Goal: Task Accomplishment & Management: Manage account settings

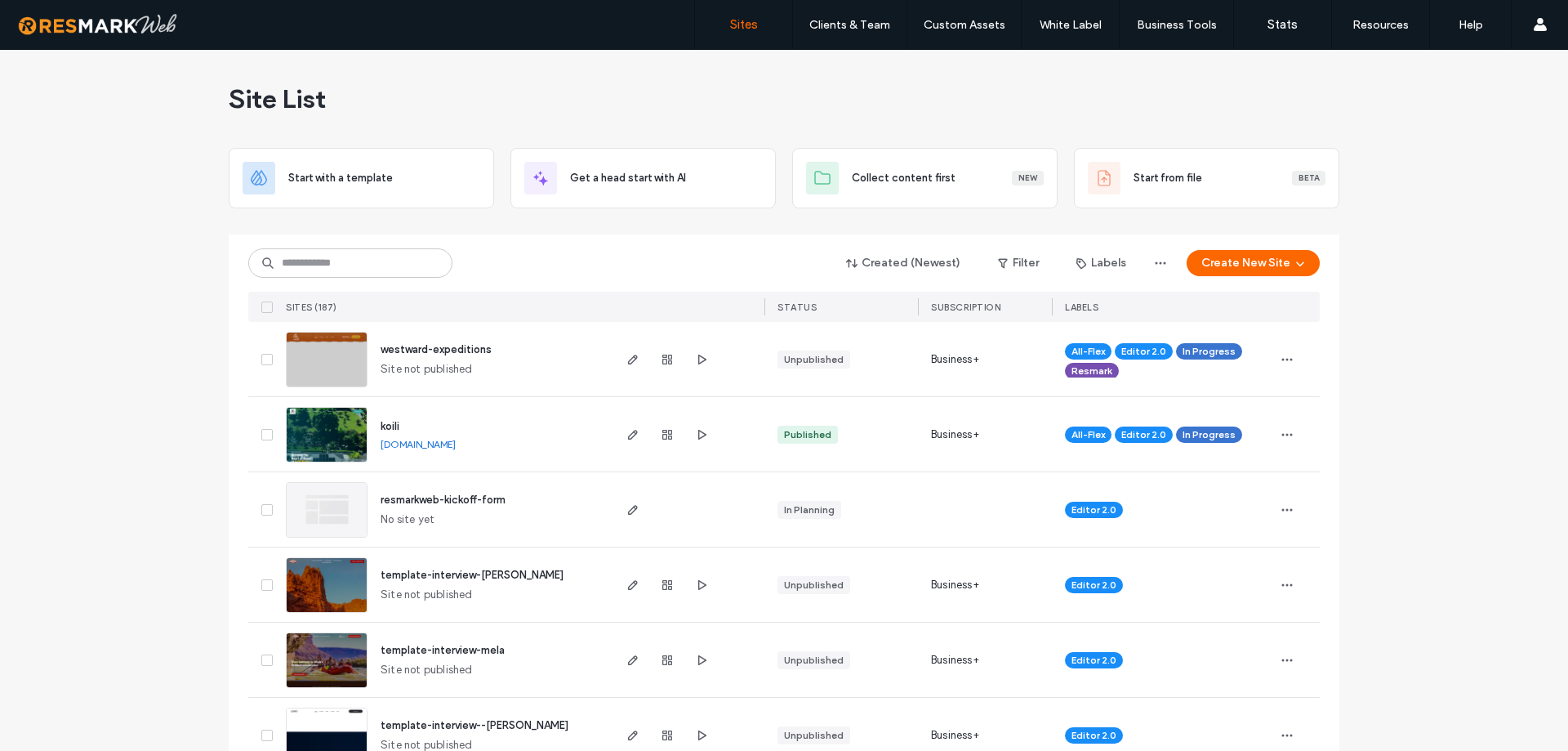
click at [359, 245] on div "Created (Newest) Filter Labels Create New Site SITES (187) STATUS SUBSCRIPTION …" at bounding box center [784, 278] width 1071 height 87
click at [363, 249] on input at bounding box center [351, 263] width 204 height 29
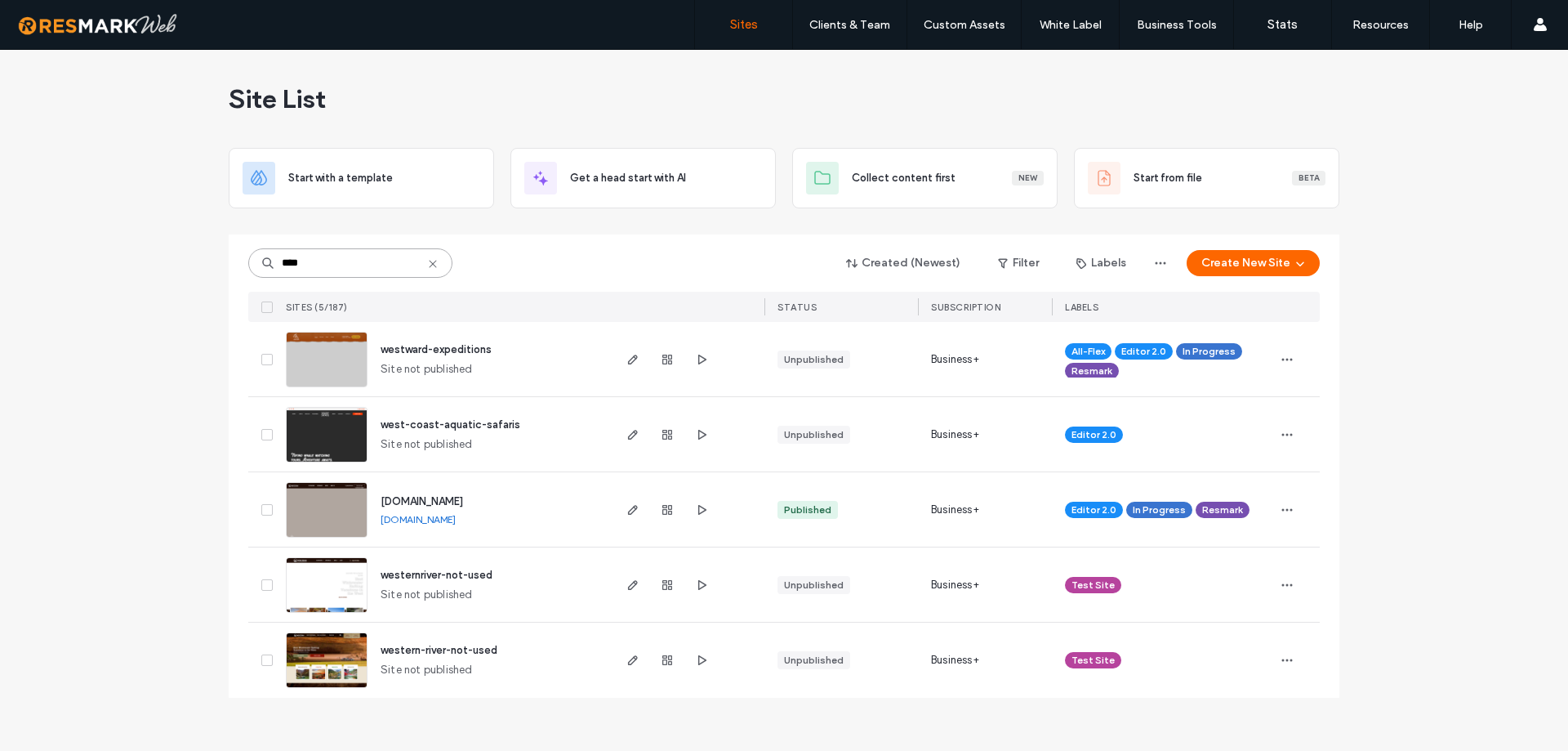
type input "****"
click at [312, 526] on img at bounding box center [327, 538] width 80 height 111
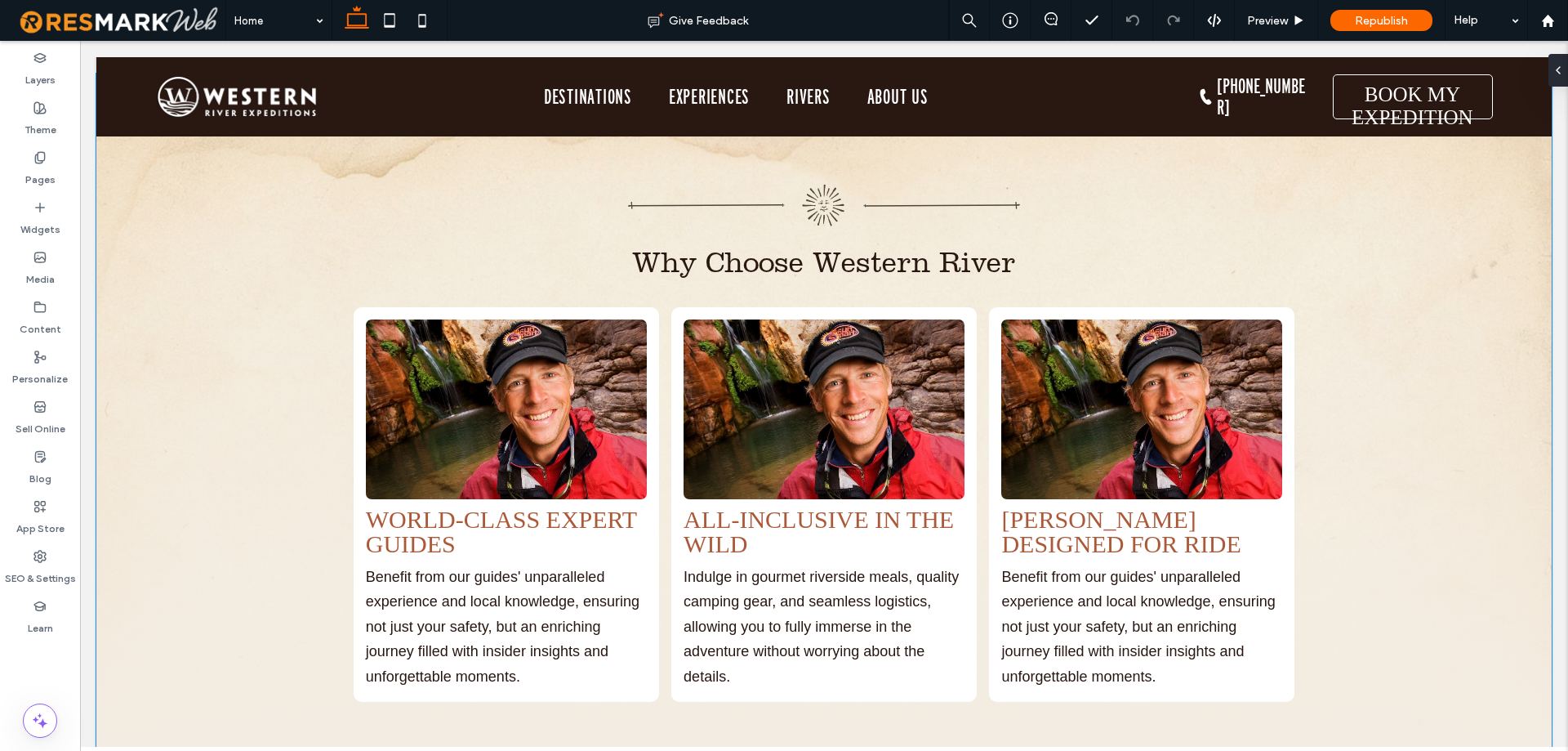
scroll to position [4326, 0]
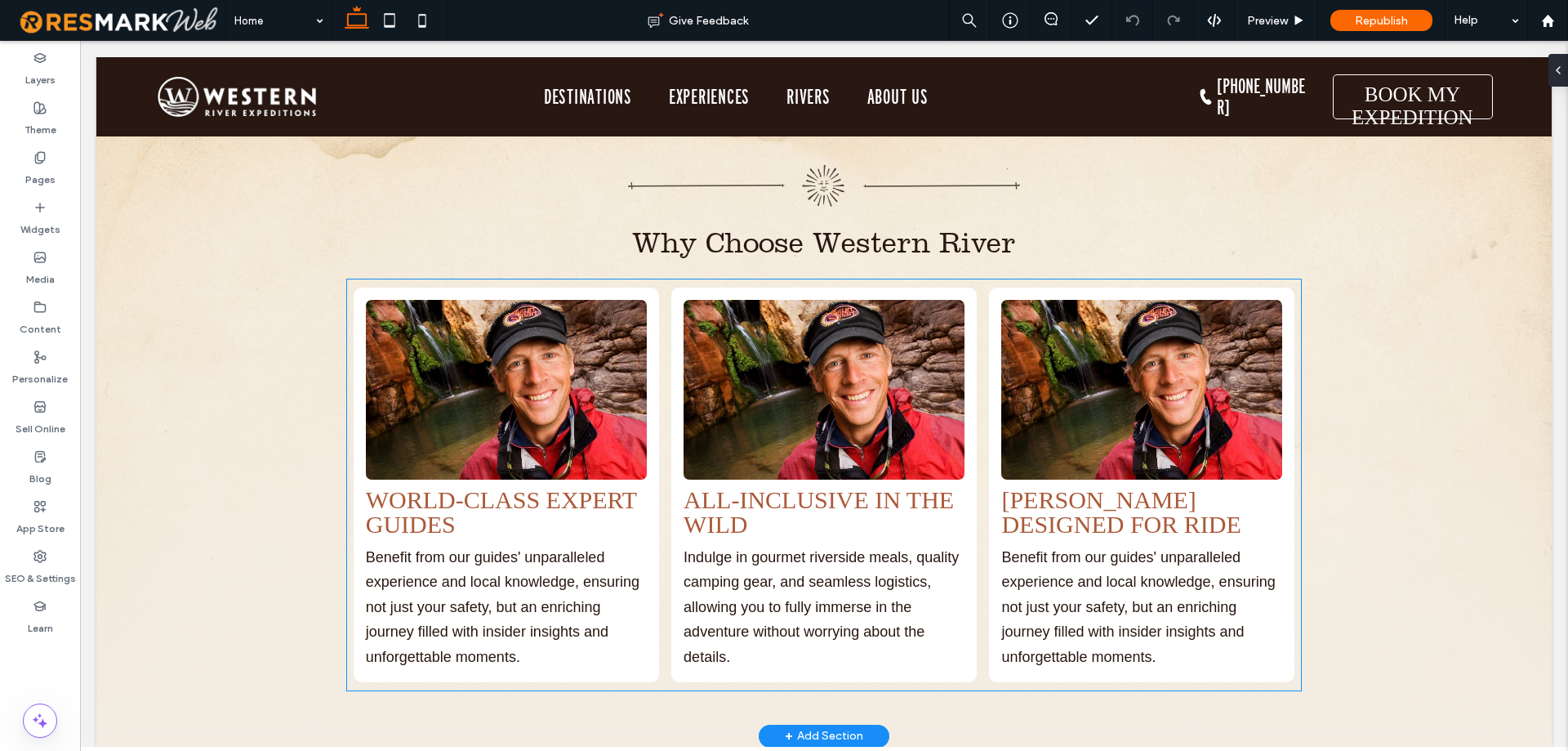
click at [414, 491] on span "WORLD-CLASS EXPERT GUIDES" at bounding box center [501, 512] width 272 height 51
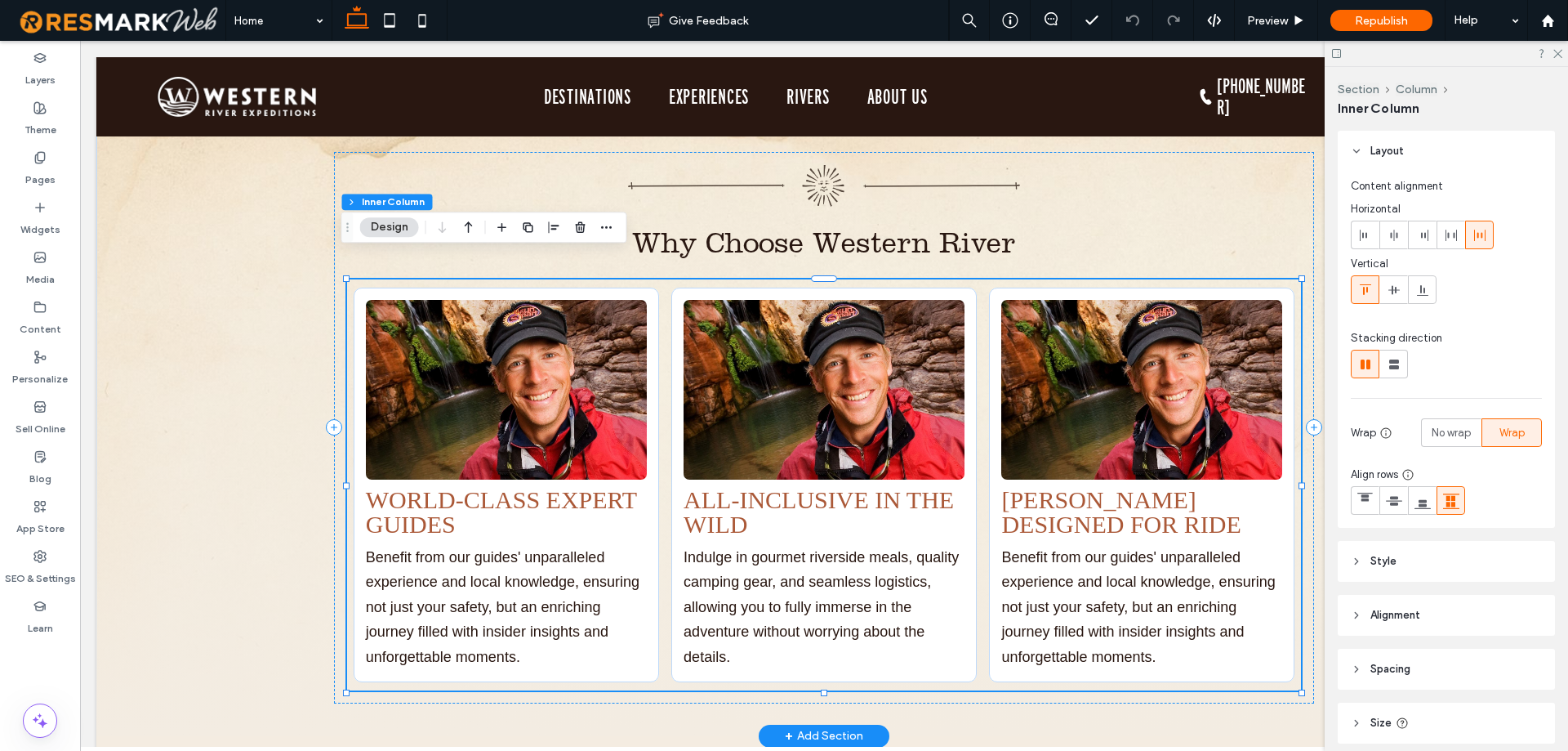
click at [431, 486] on span "WORLD-CLASS EXPERT GUIDES" at bounding box center [501, 512] width 272 height 51
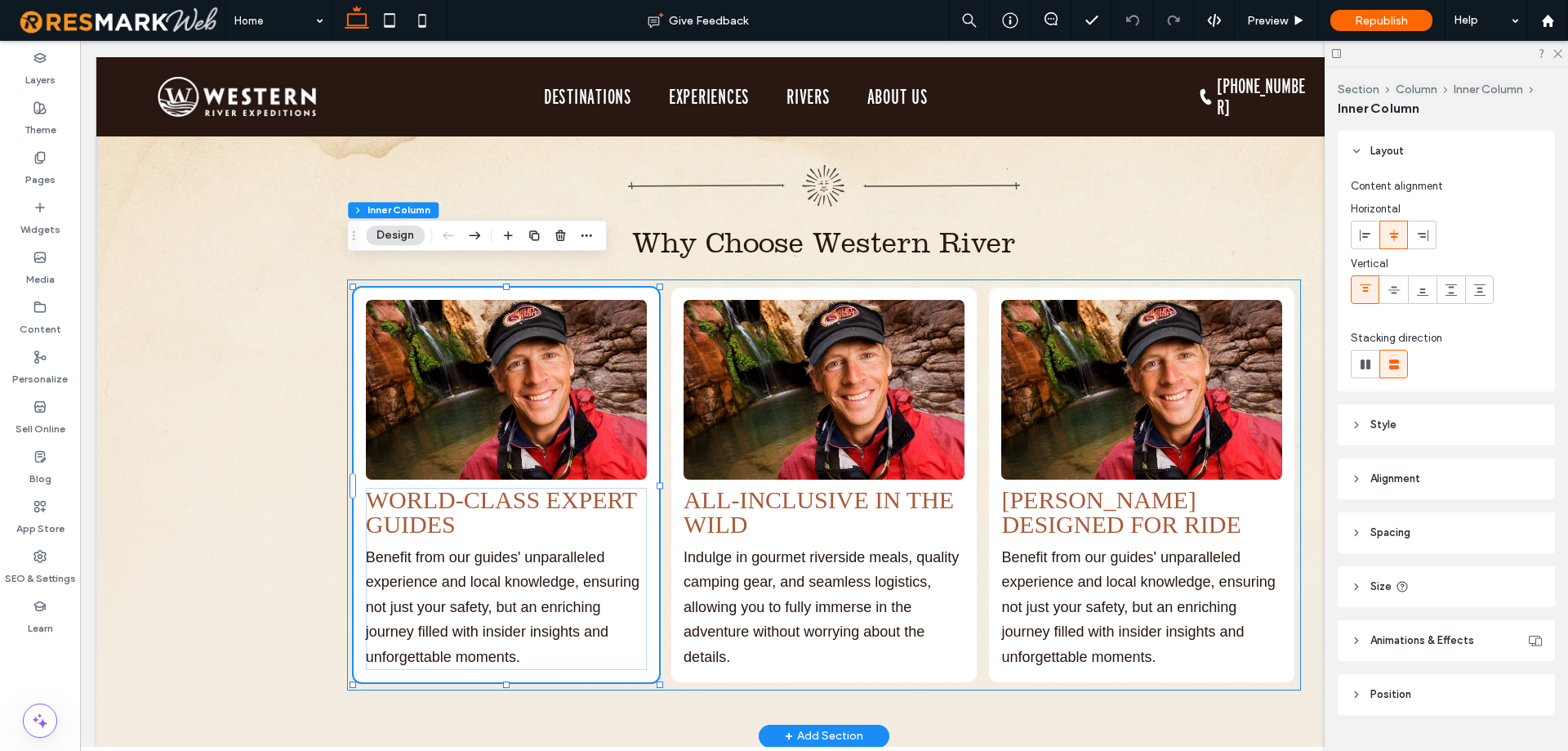
scroll to position [4304, 0]
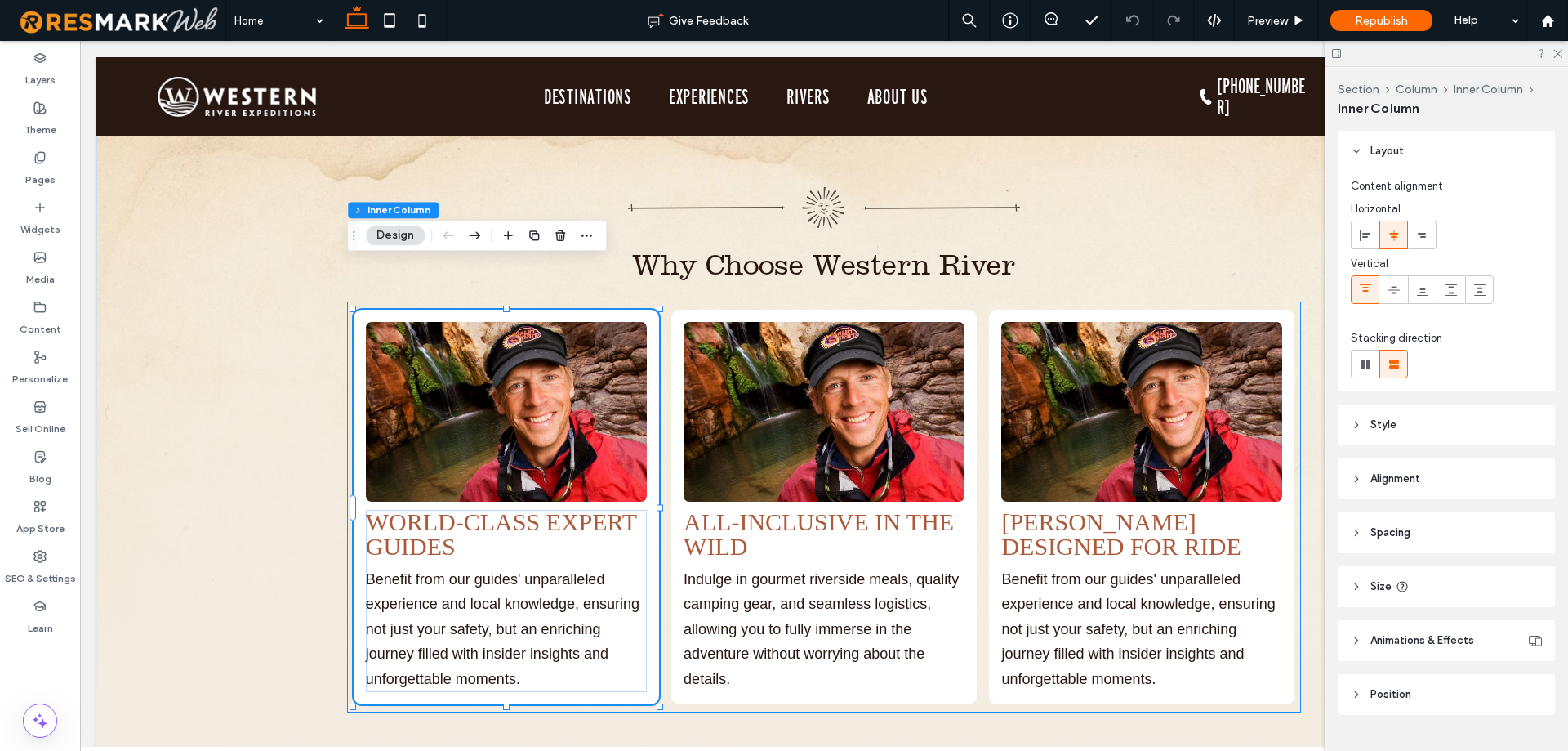
click at [431, 508] on span "WORLD-CLASS EXPERT GUIDES" at bounding box center [501, 534] width 272 height 51
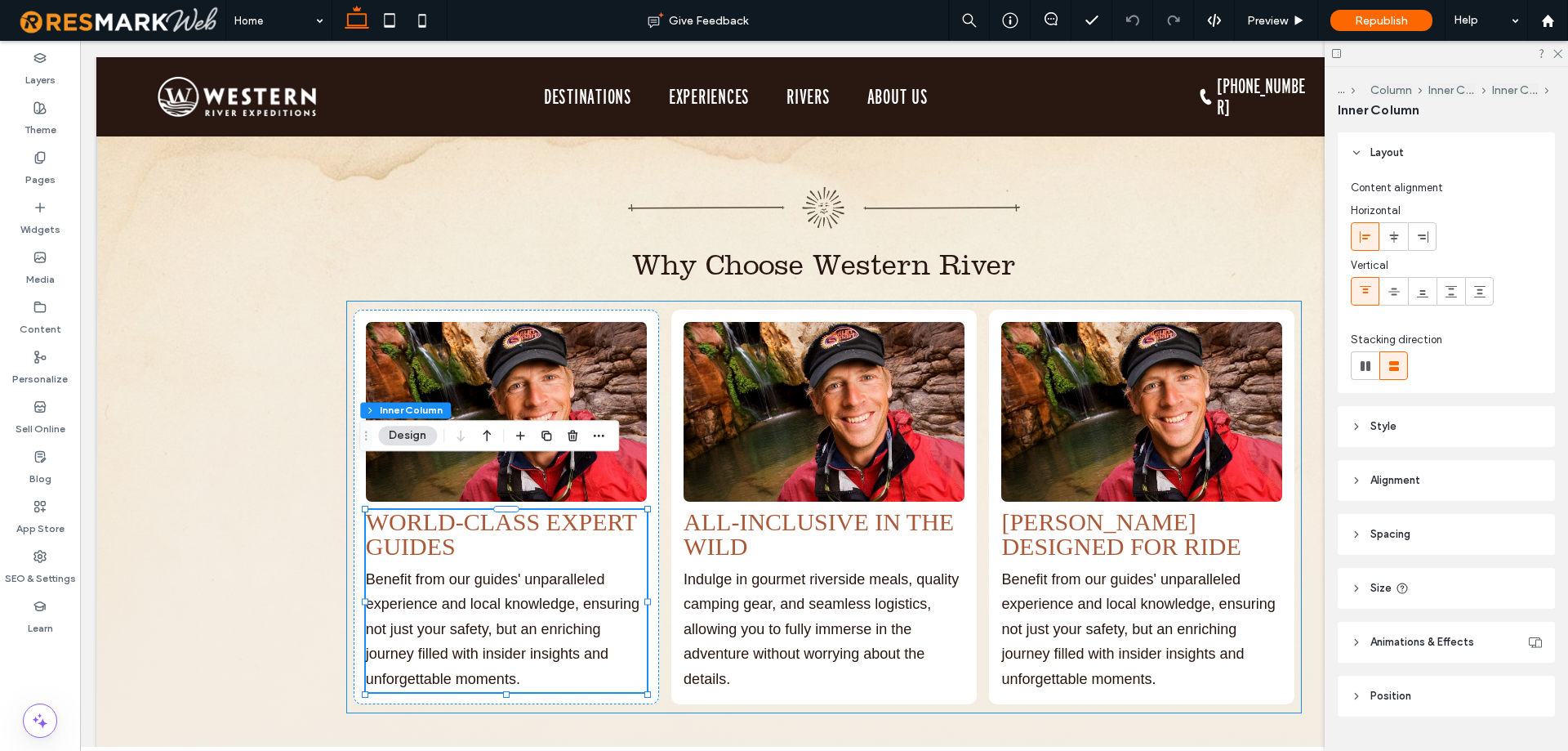
click at [431, 508] on span "WORLD-CLASS EXPERT GUIDES" at bounding box center [501, 534] width 272 height 51
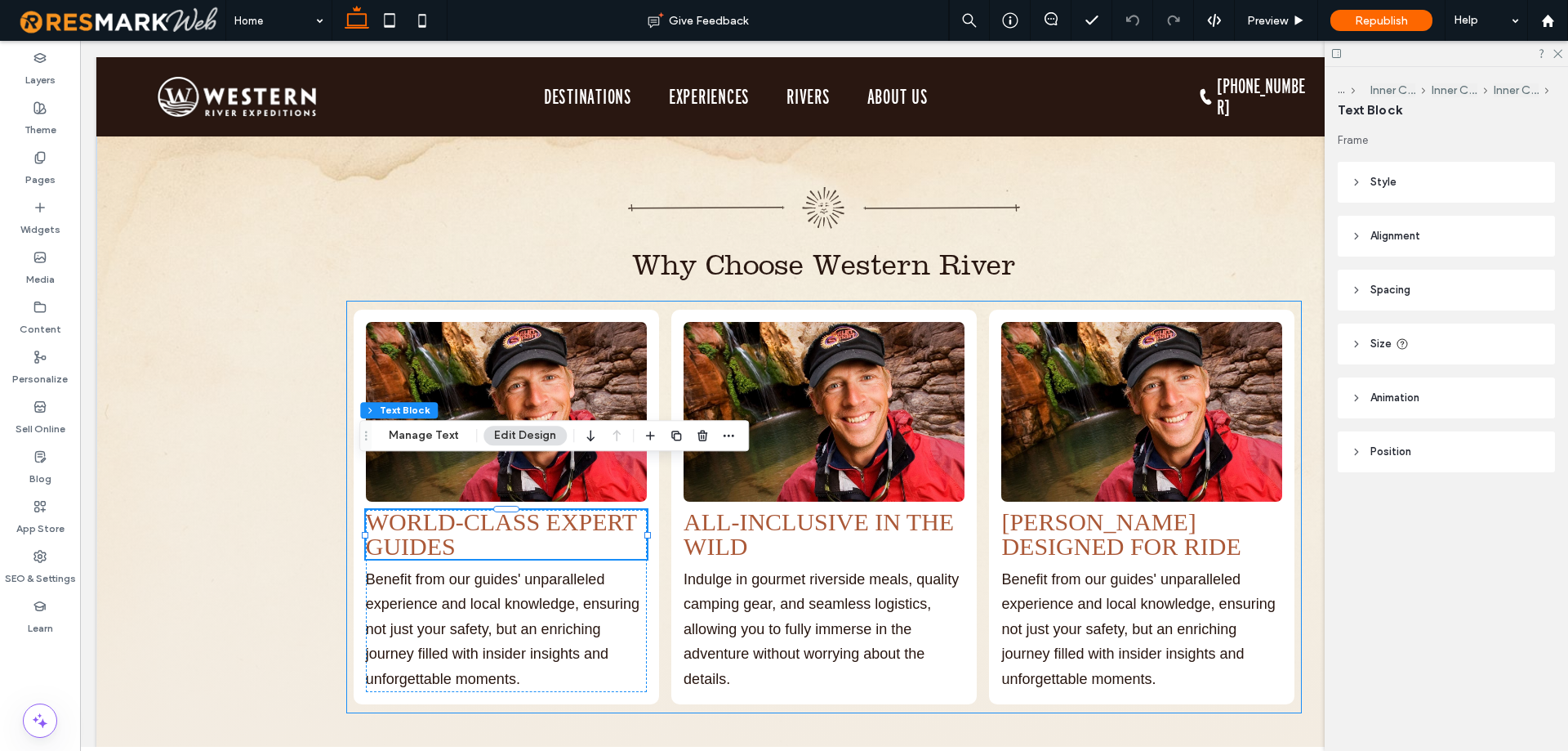
click at [431, 508] on span "WORLD-CLASS EXPERT GUIDES" at bounding box center [501, 534] width 272 height 51
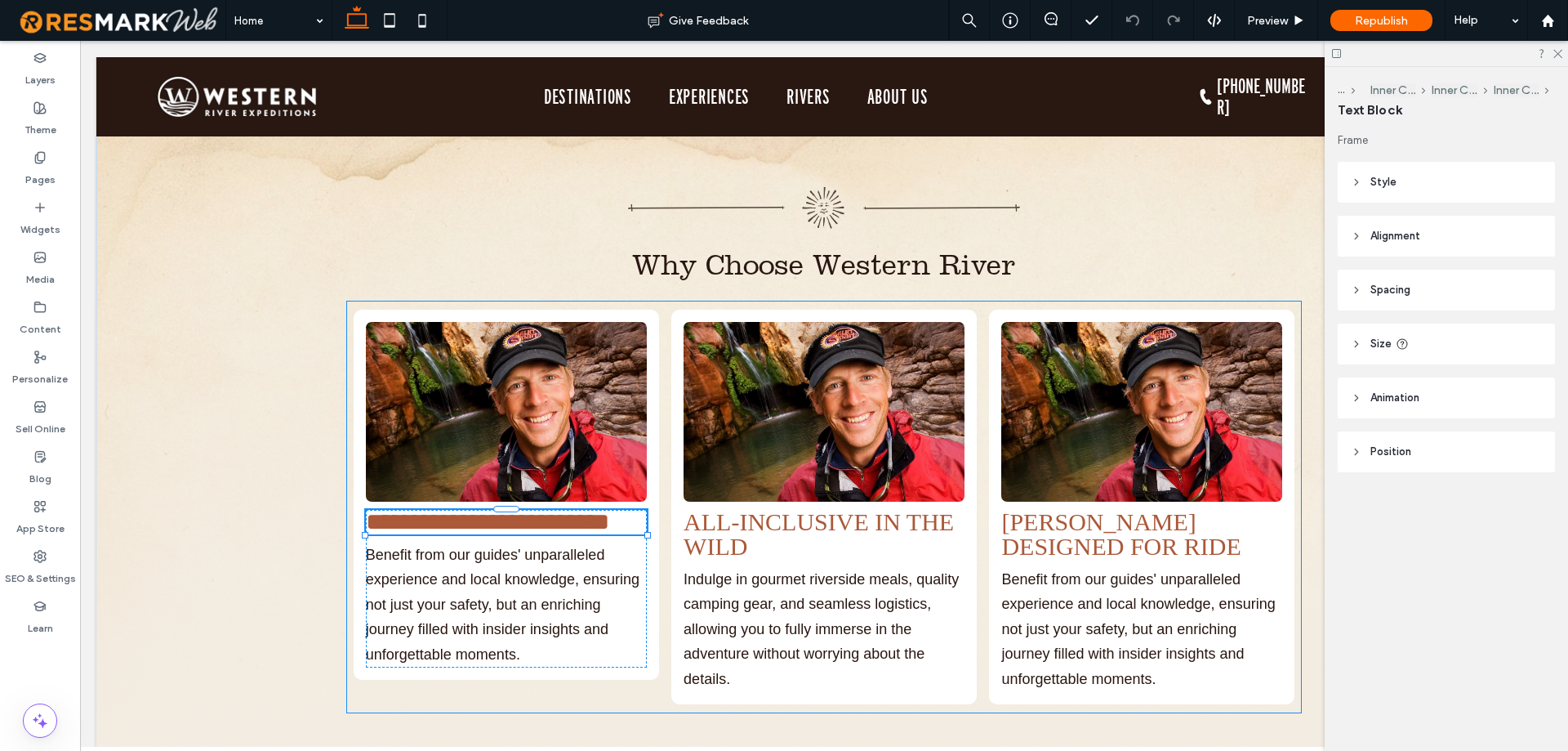
type input "**********"
type input "**"
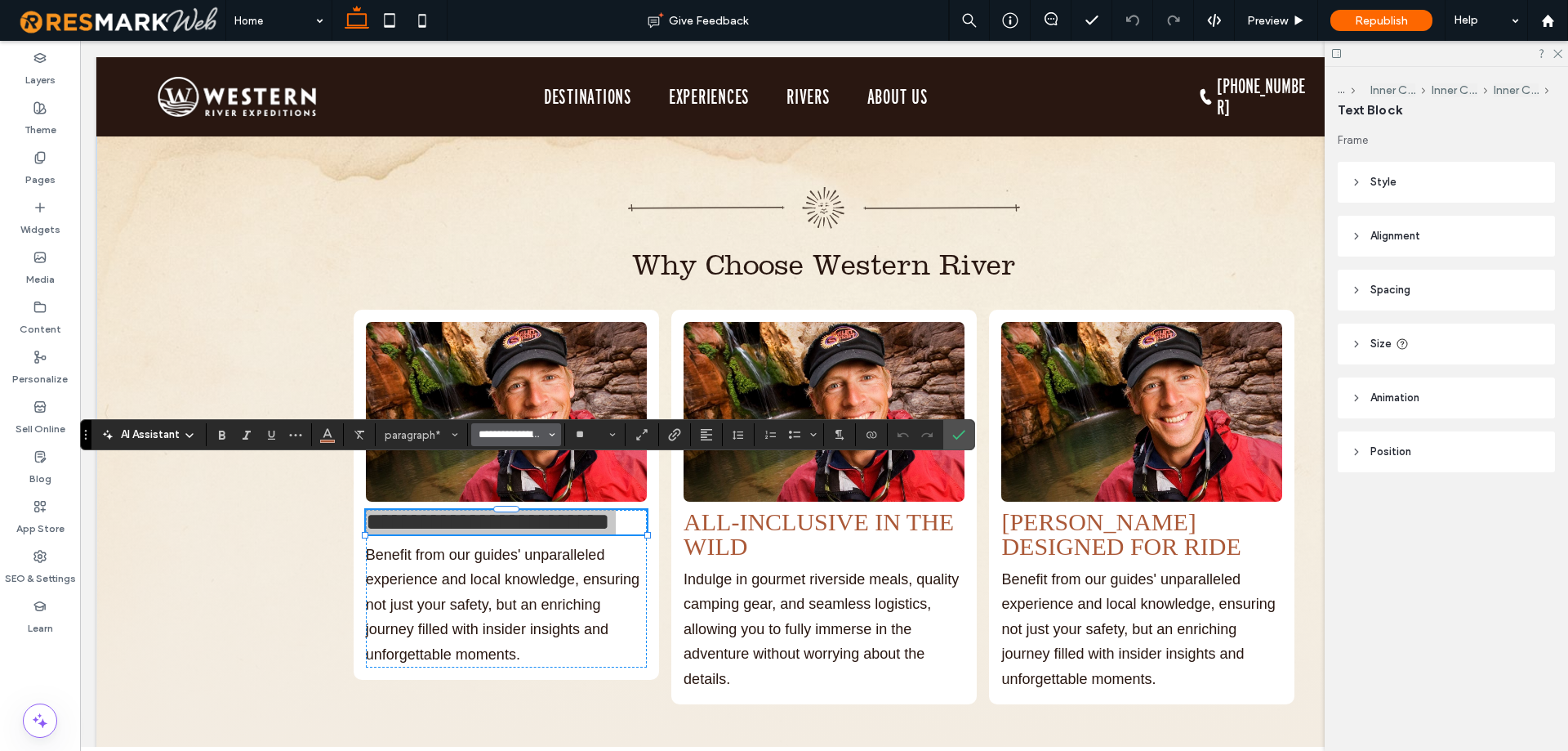
click at [492, 428] on input "**********" at bounding box center [511, 434] width 69 height 13
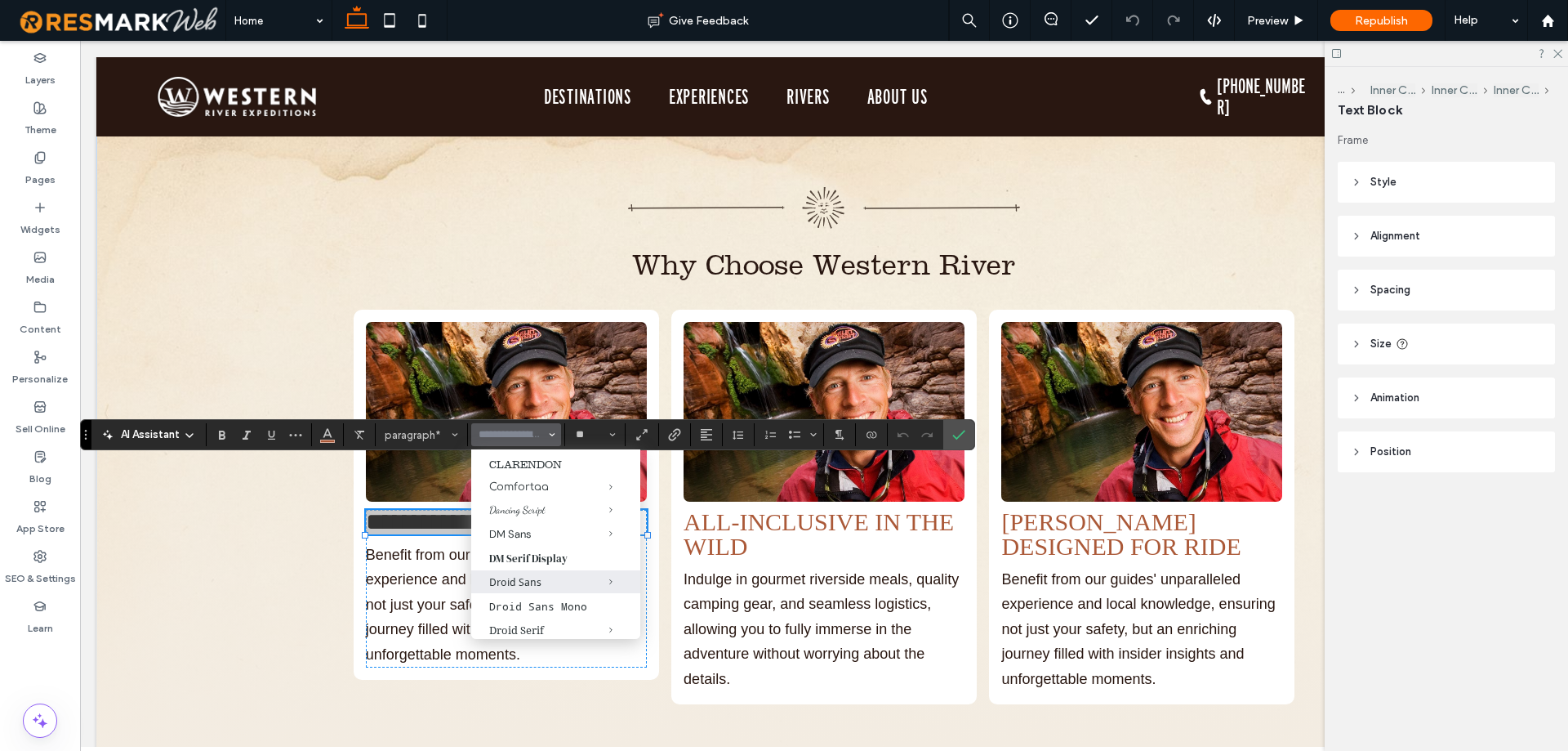
scroll to position [0, 0]
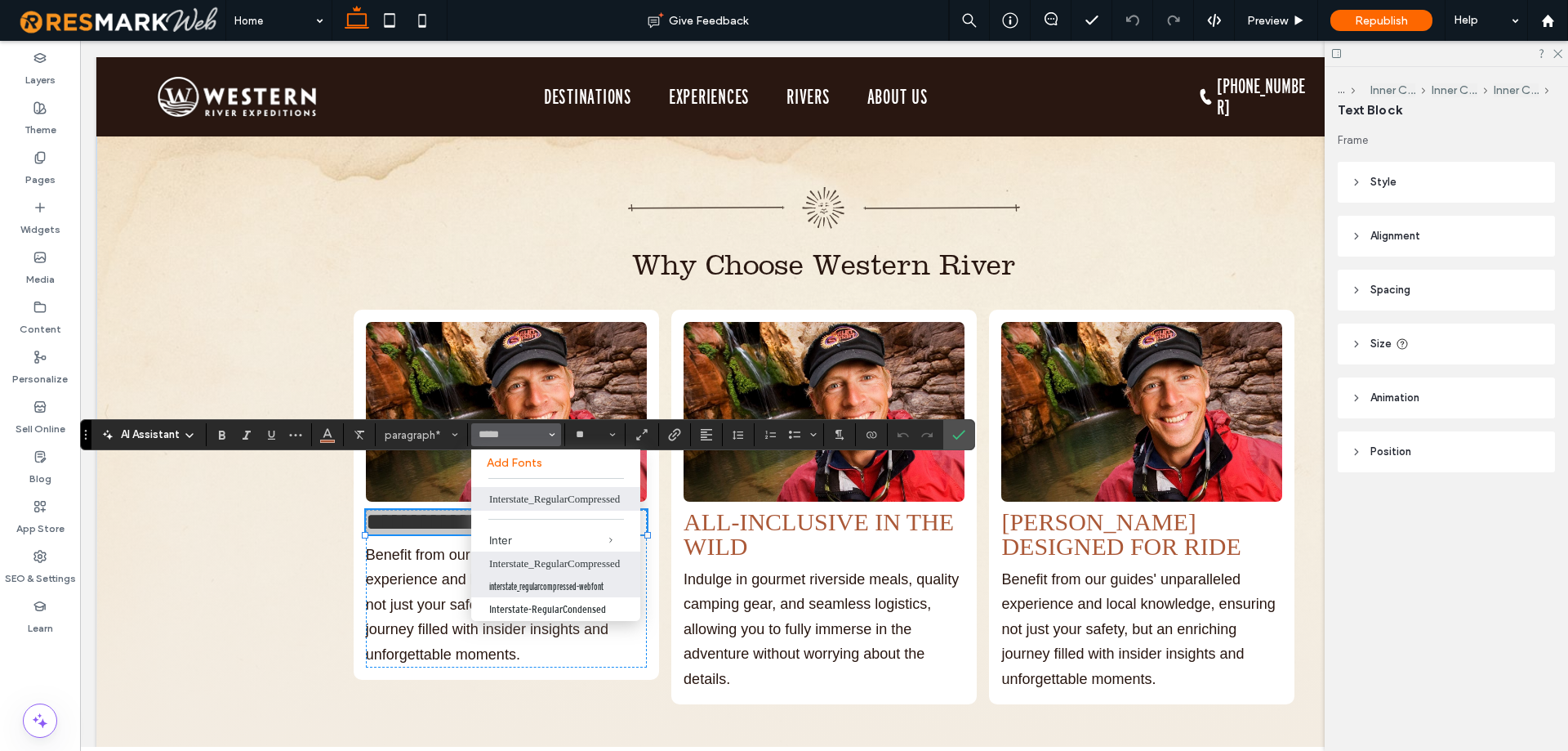
click at [587, 585] on label "interstate_regularcompressed-webfont" at bounding box center [555, 586] width 169 height 22
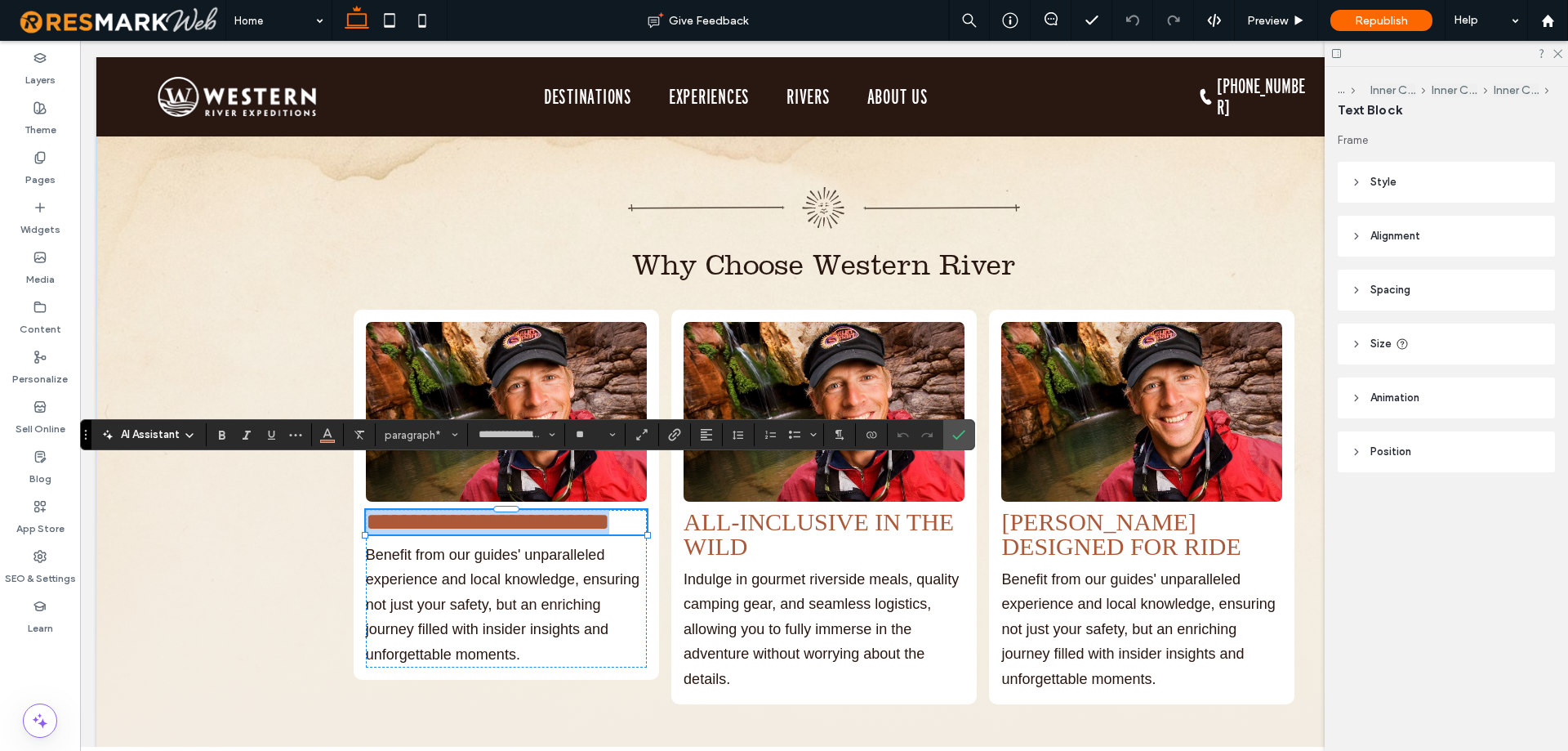
type input "**********"
drag, startPoint x: 952, startPoint y: 435, endPoint x: 868, endPoint y: 391, distance: 94.8
click at [952, 435] on icon "Confirm" at bounding box center [958, 434] width 13 height 13
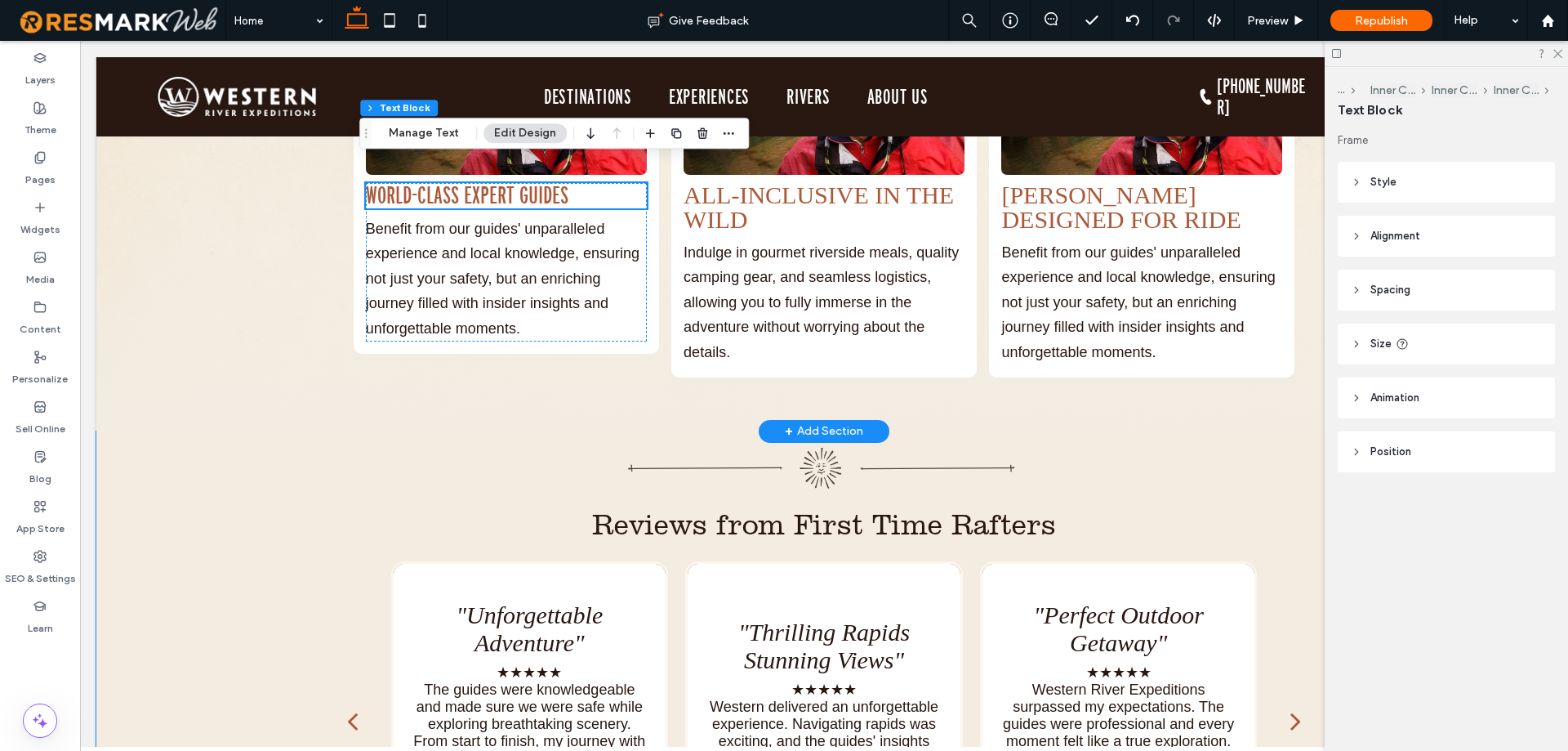
scroll to position [4549, 0]
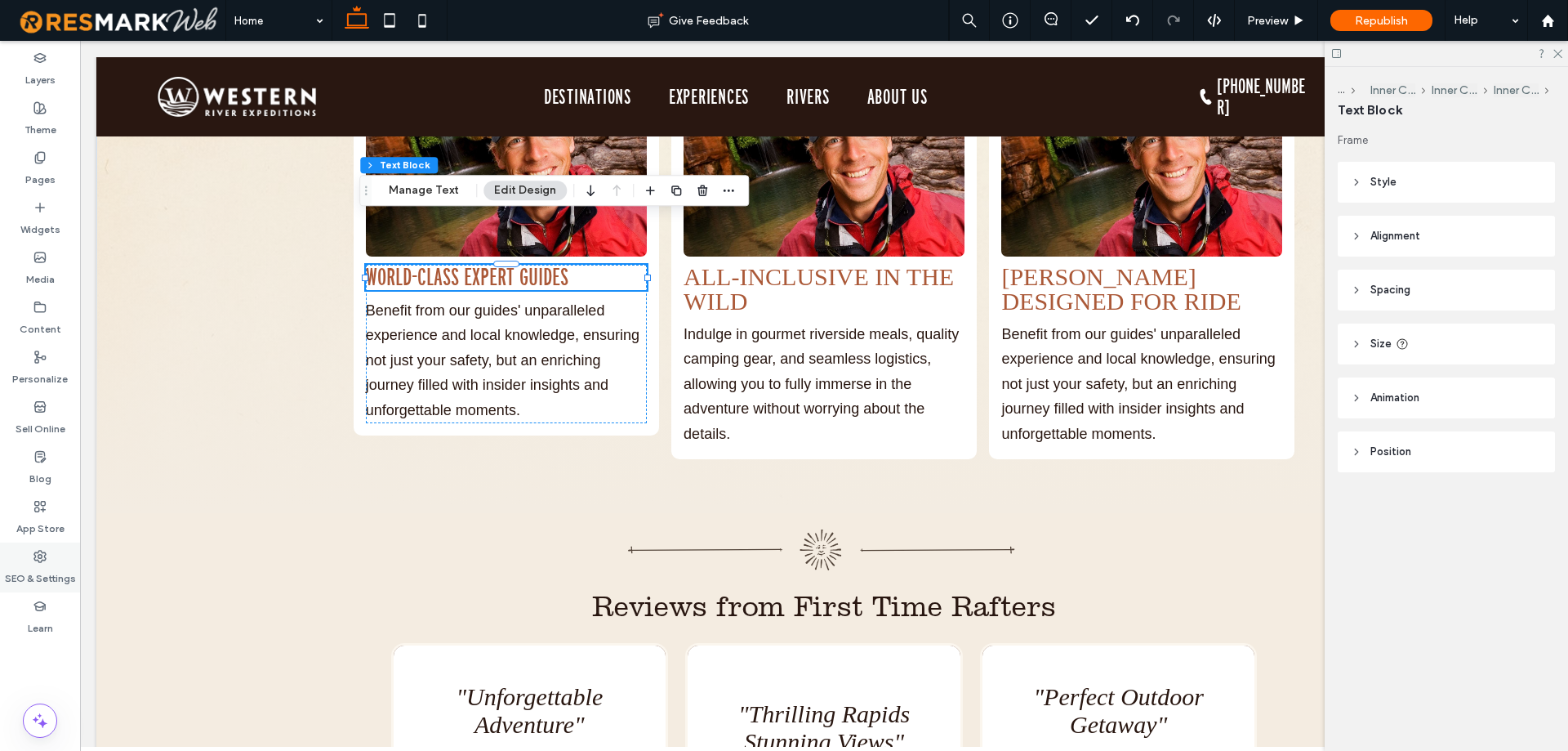
click at [55, 573] on label "SEO & Settings" at bounding box center [41, 574] width 71 height 23
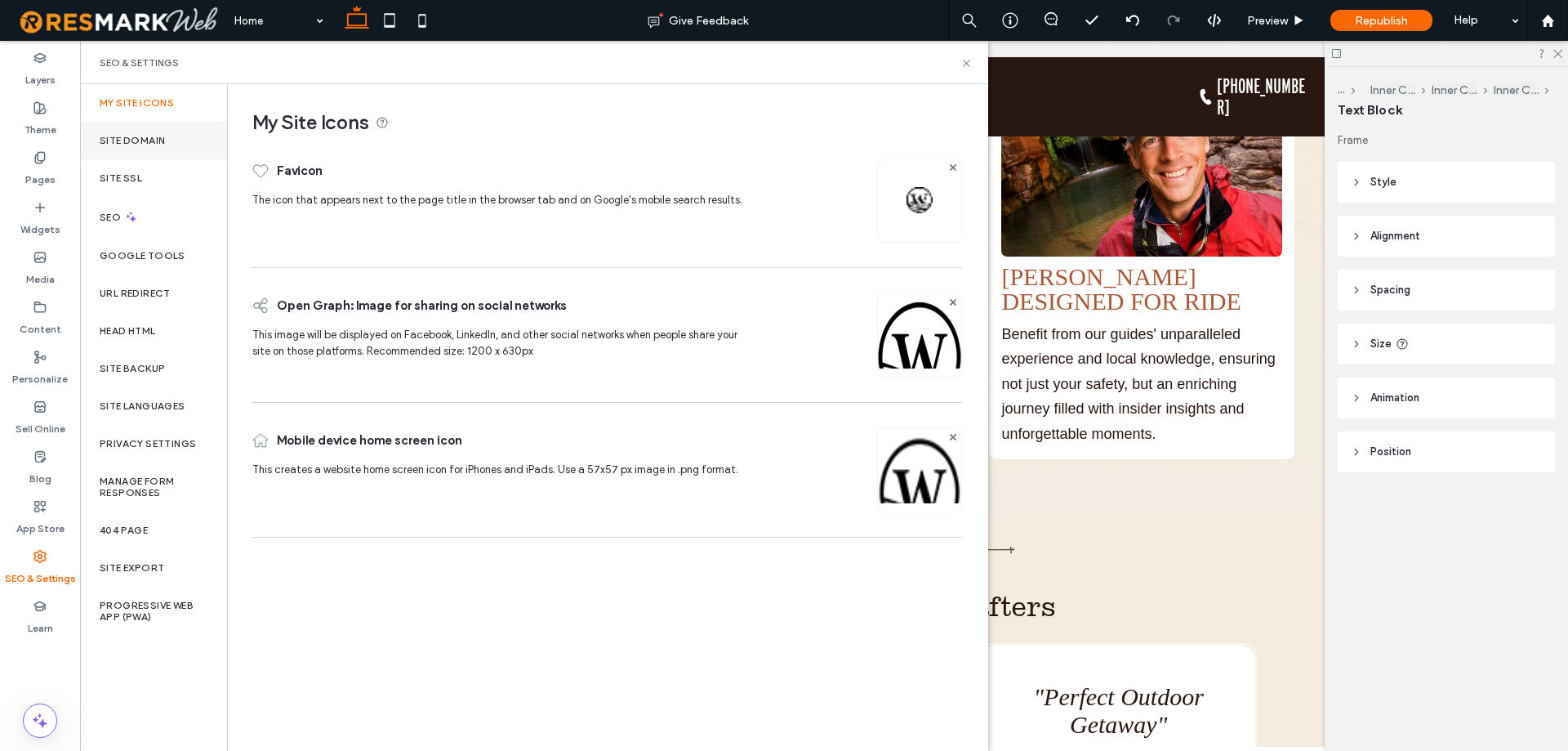
click at [187, 142] on div "Site Domain" at bounding box center [154, 140] width 147 height 37
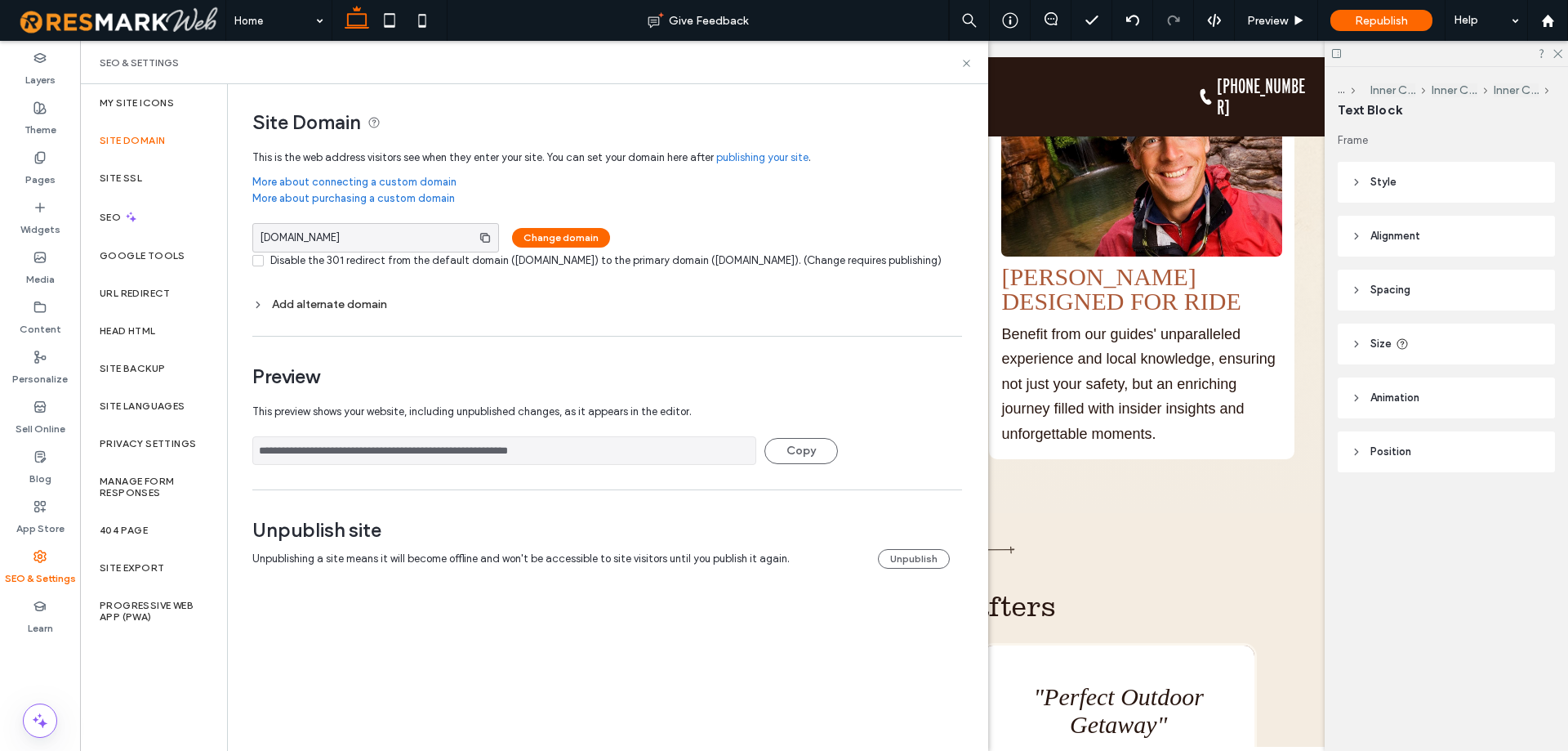
click at [571, 428] on span "This preview shows your website, including unpublished changes, as it appears i…" at bounding box center [601, 411] width 697 height 33
click at [588, 465] on input "**********" at bounding box center [504, 450] width 504 height 28
drag, startPoint x: 965, startPoint y: 67, endPoint x: 619, endPoint y: 322, distance: 429.8
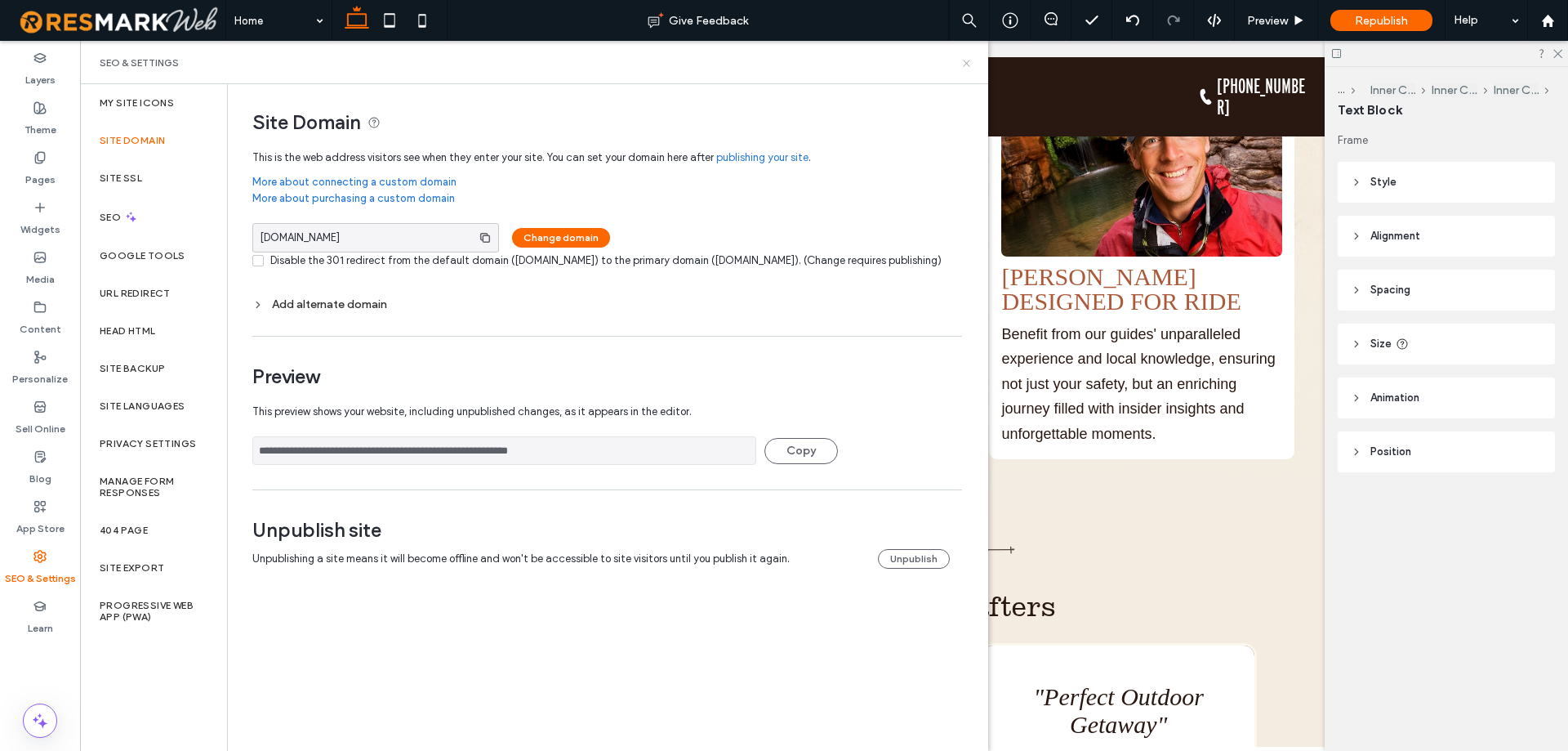
click at [965, 67] on icon at bounding box center [966, 63] width 12 height 12
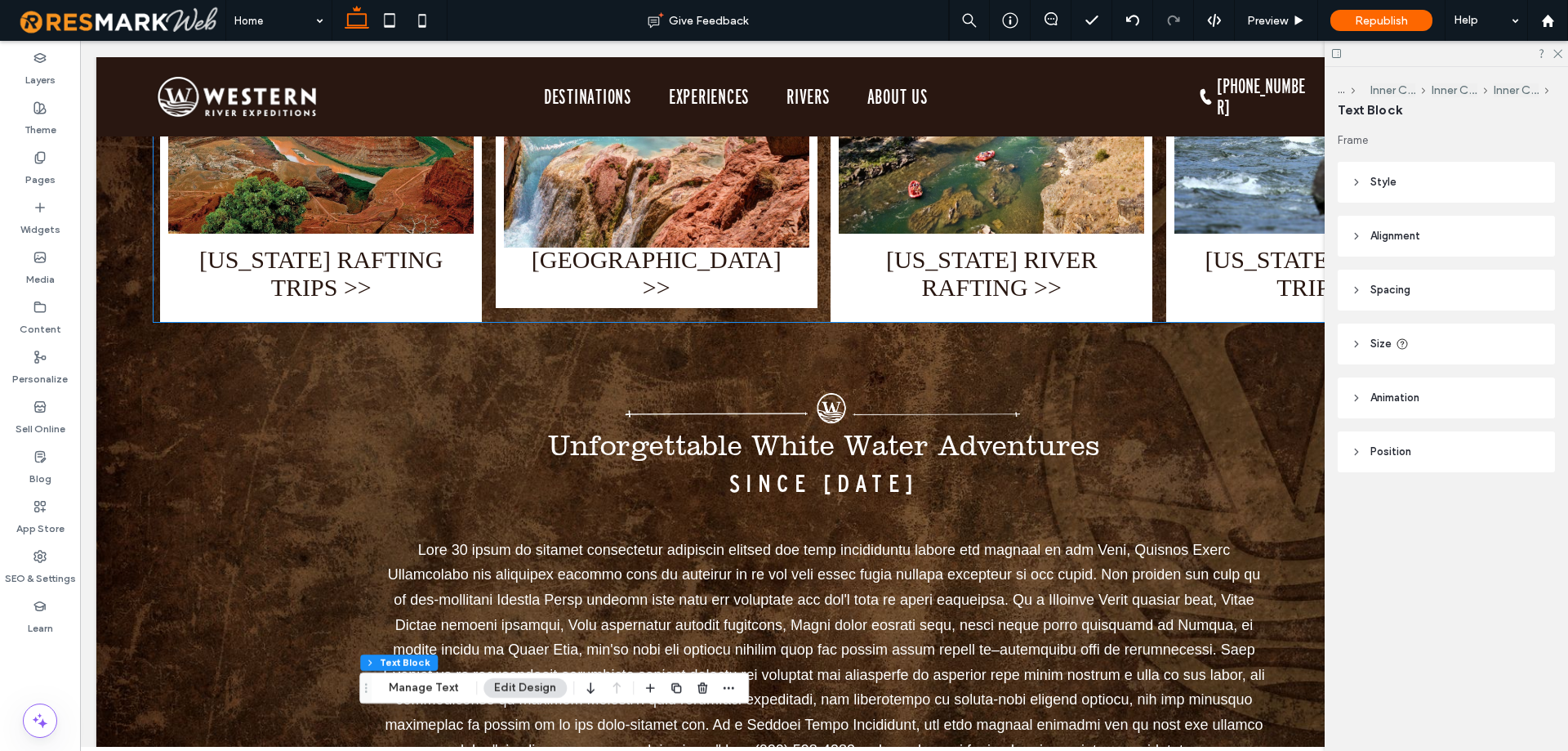
scroll to position [546, 0]
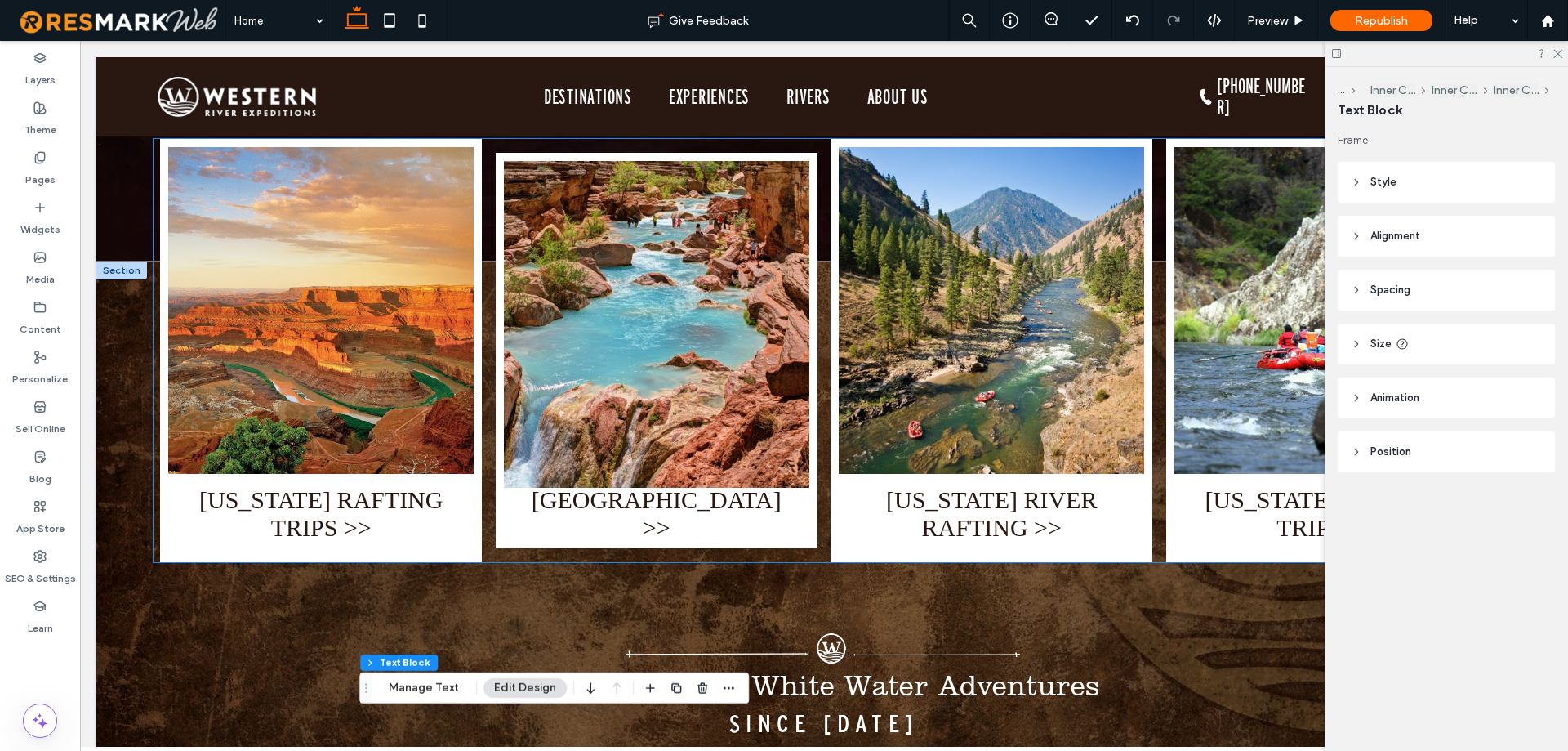
click at [352, 488] on h3 "[US_STATE] RAFTING TRIPS >>" at bounding box center [320, 514] width 281 height 56
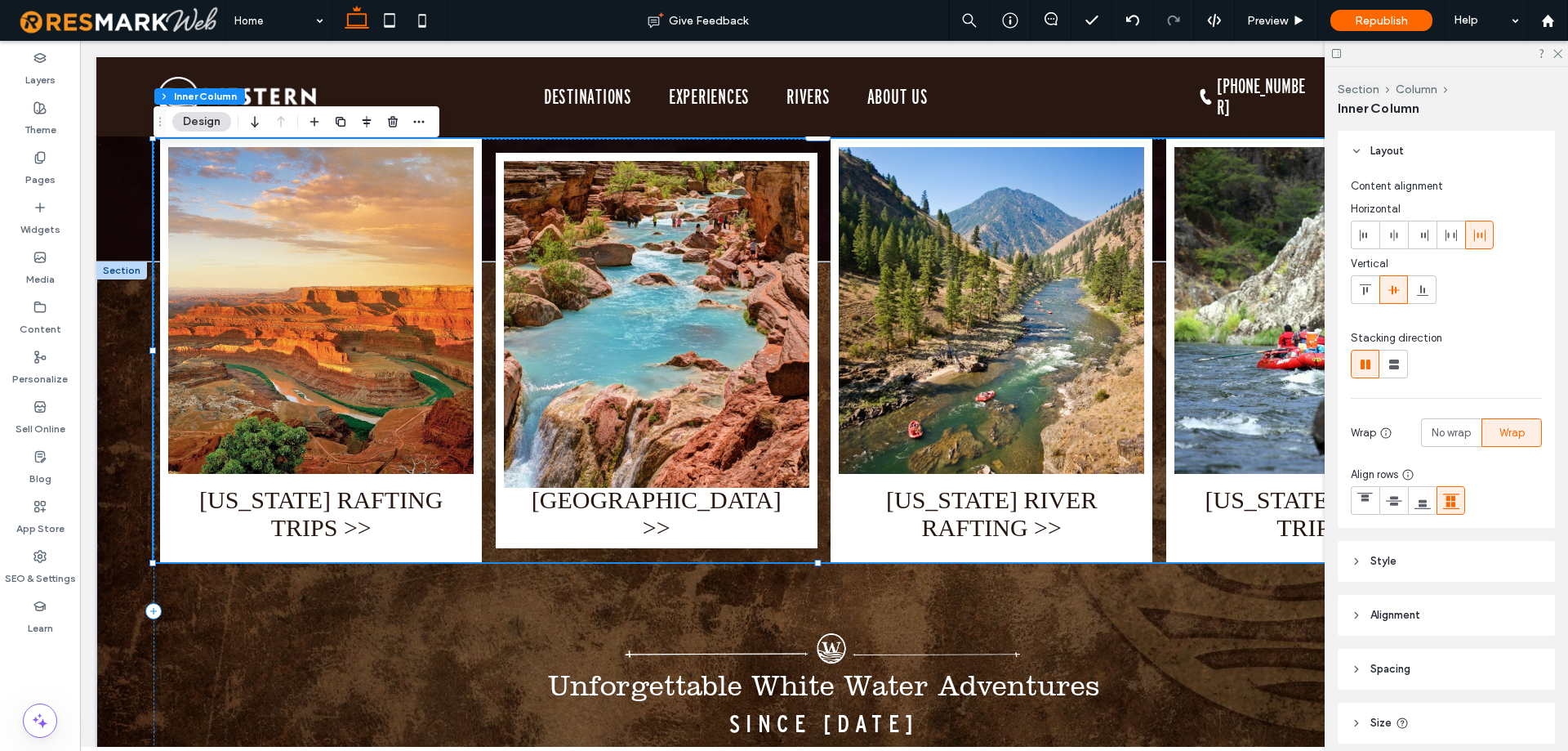
click at [352, 488] on h3 "[US_STATE] RAFTING TRIPS >>" at bounding box center [320, 514] width 281 height 56
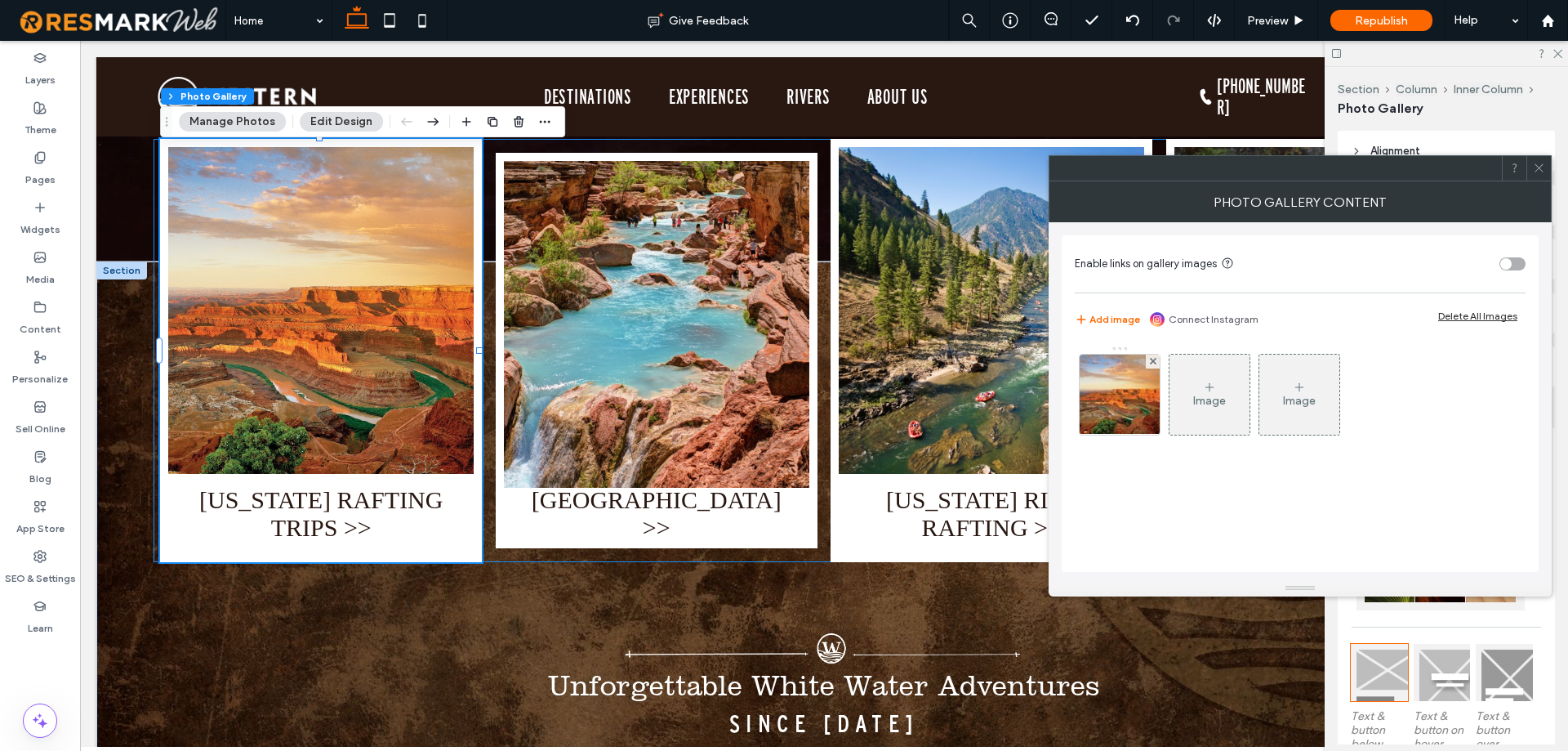
click at [352, 488] on h3 "[US_STATE] RAFTING TRIPS >>" at bounding box center [320, 514] width 281 height 56
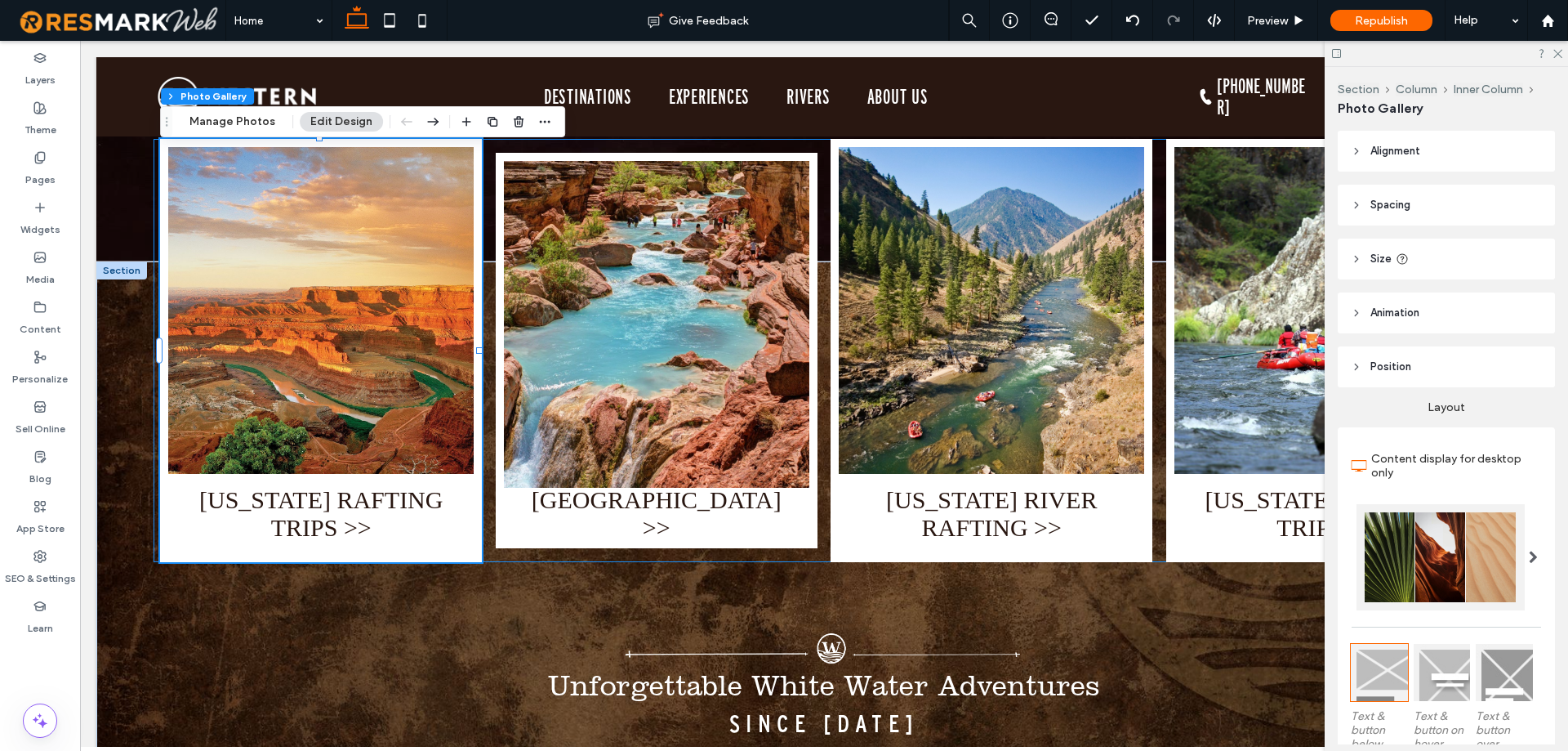
click at [352, 488] on h3 "[US_STATE] RAFTING TRIPS >>" at bounding box center [320, 514] width 281 height 56
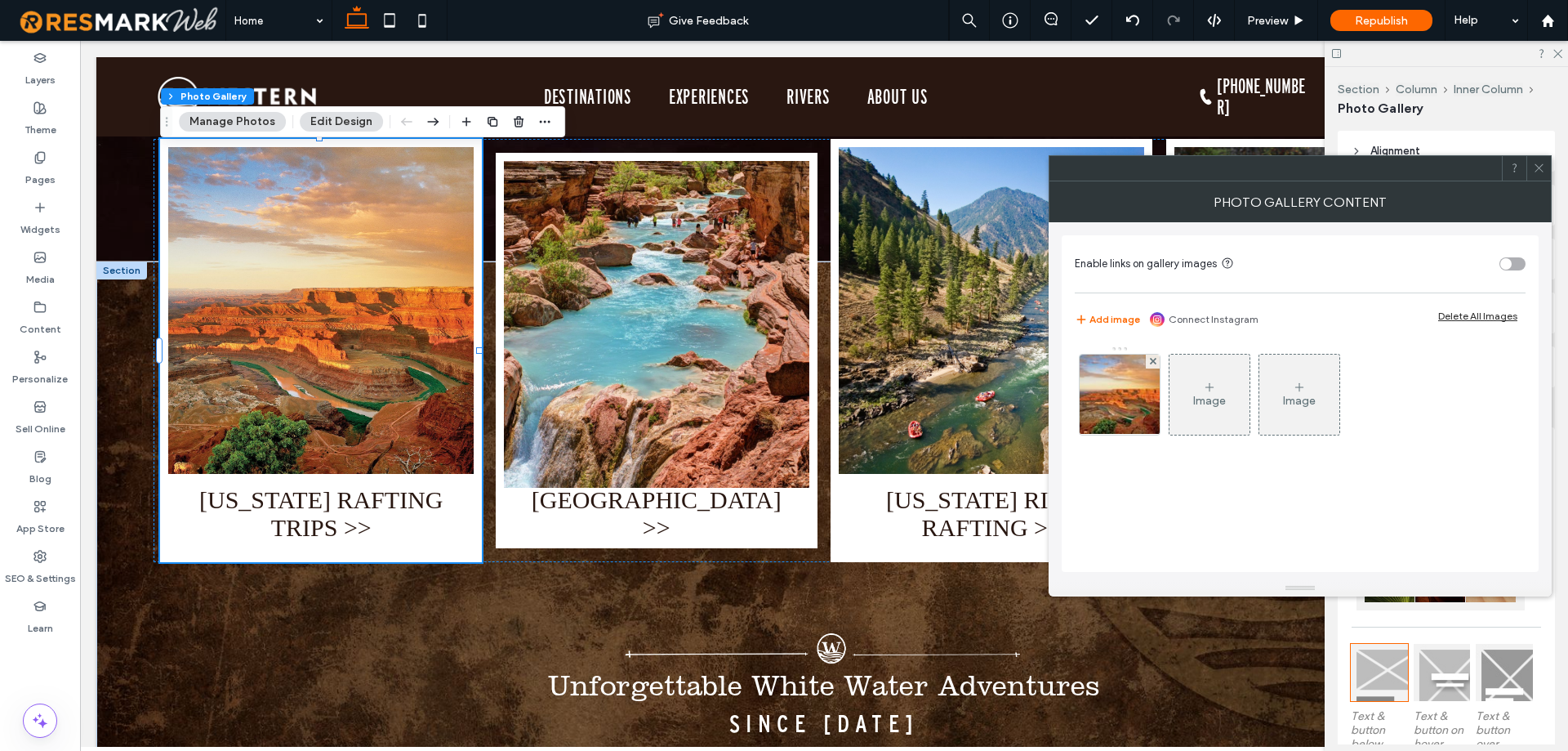
click at [1535, 171] on icon at bounding box center [1539, 168] width 12 height 12
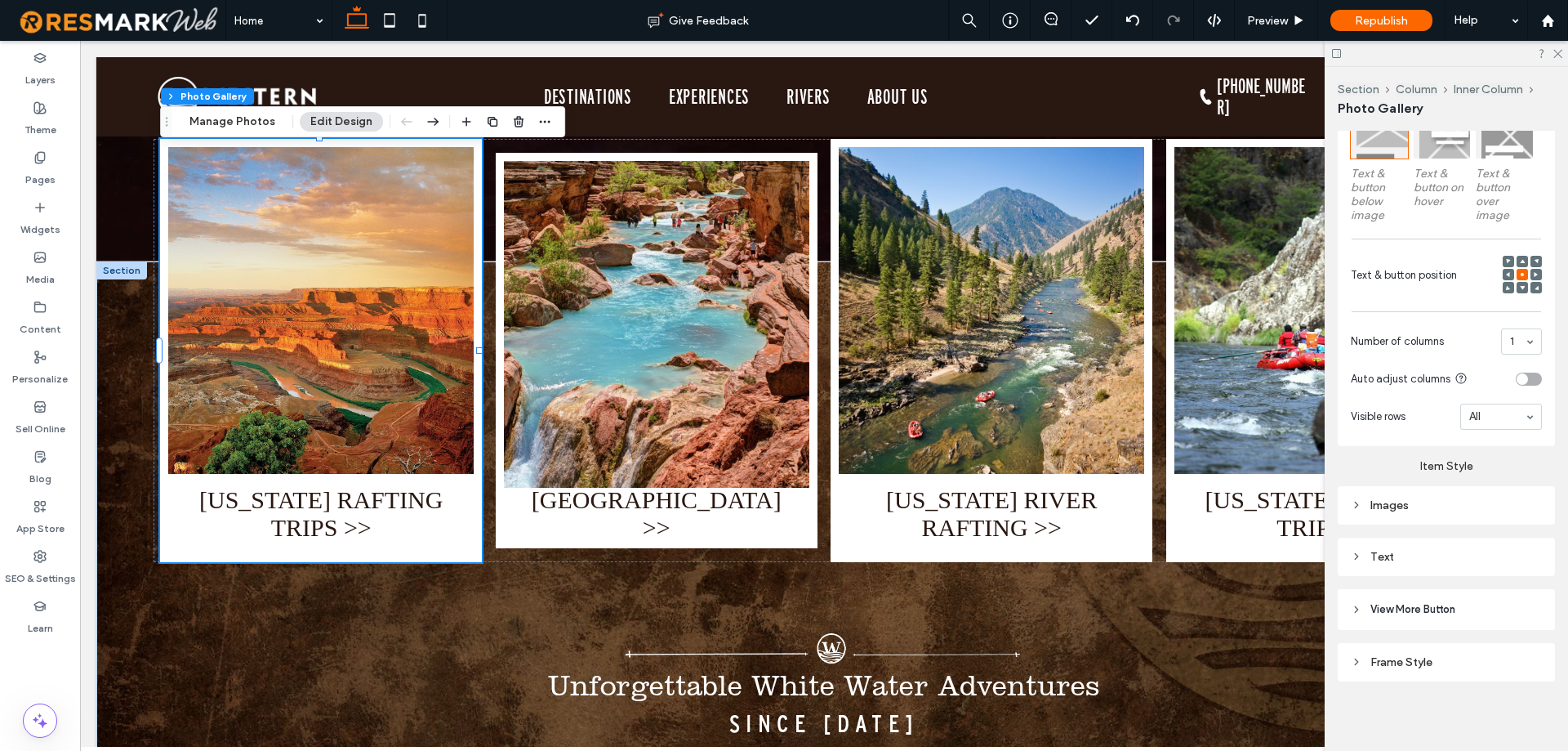
click at [1402, 498] on div "Images" at bounding box center [1446, 505] width 191 height 14
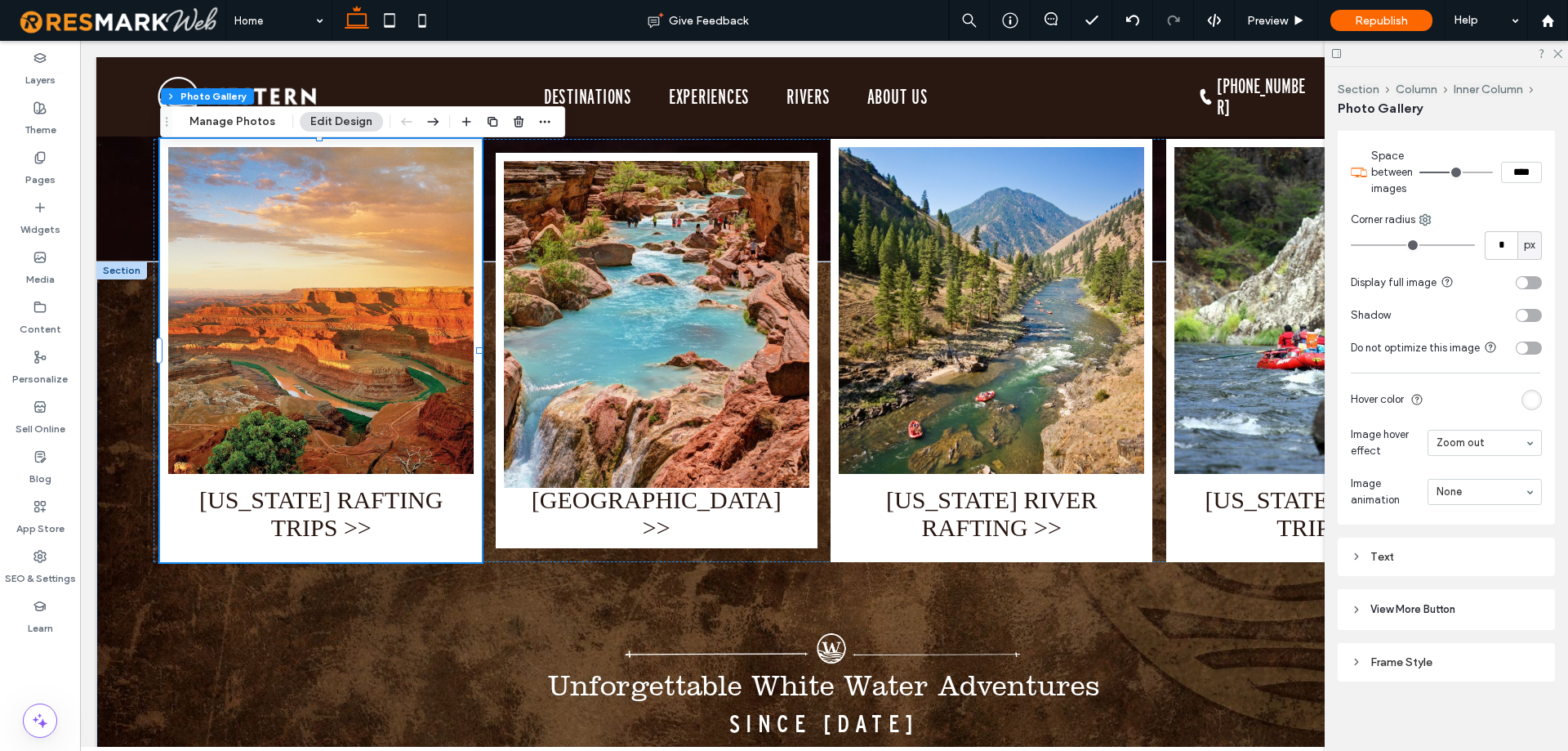
click at [1402, 555] on div "Text" at bounding box center [1446, 557] width 191 height 14
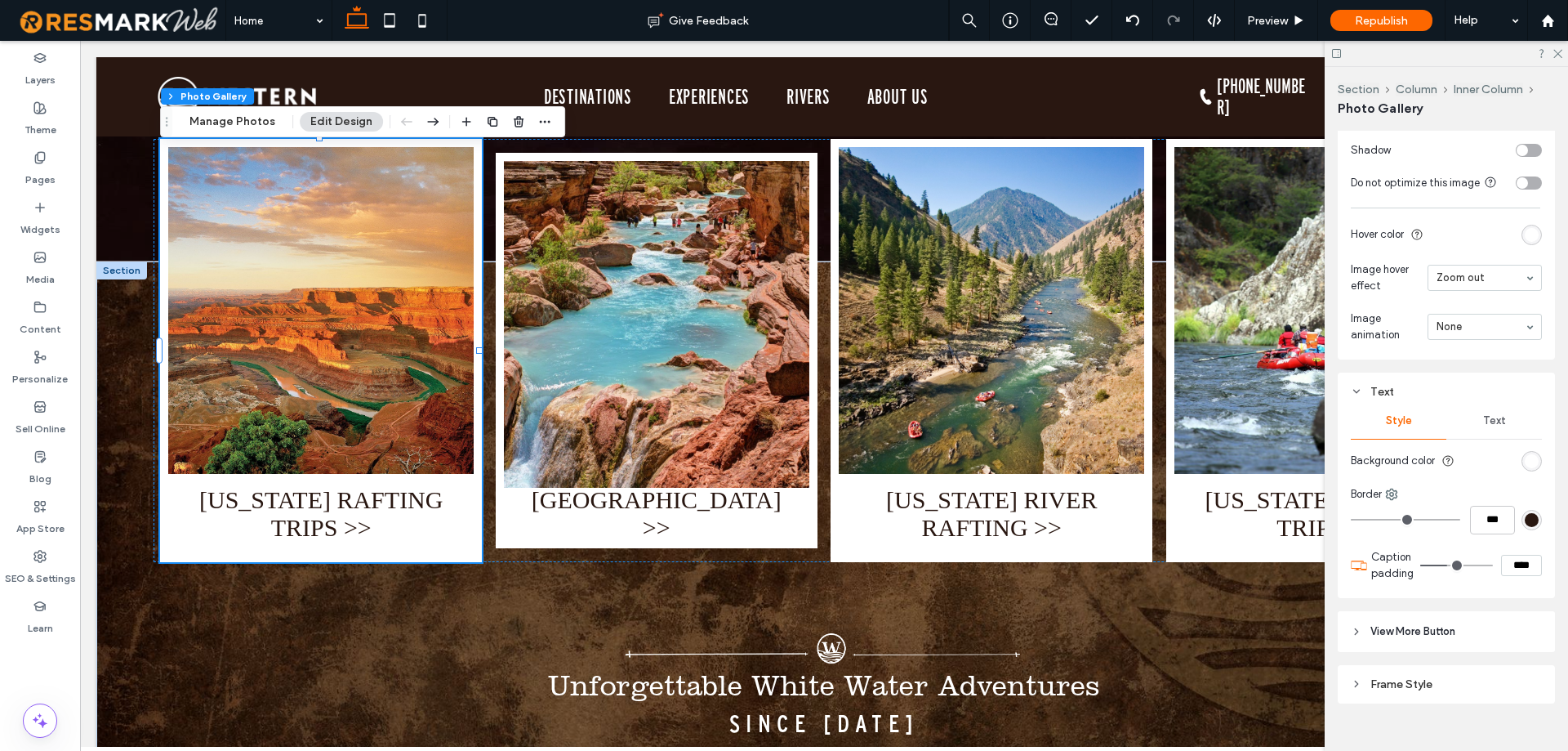
scroll to position [1142, 0]
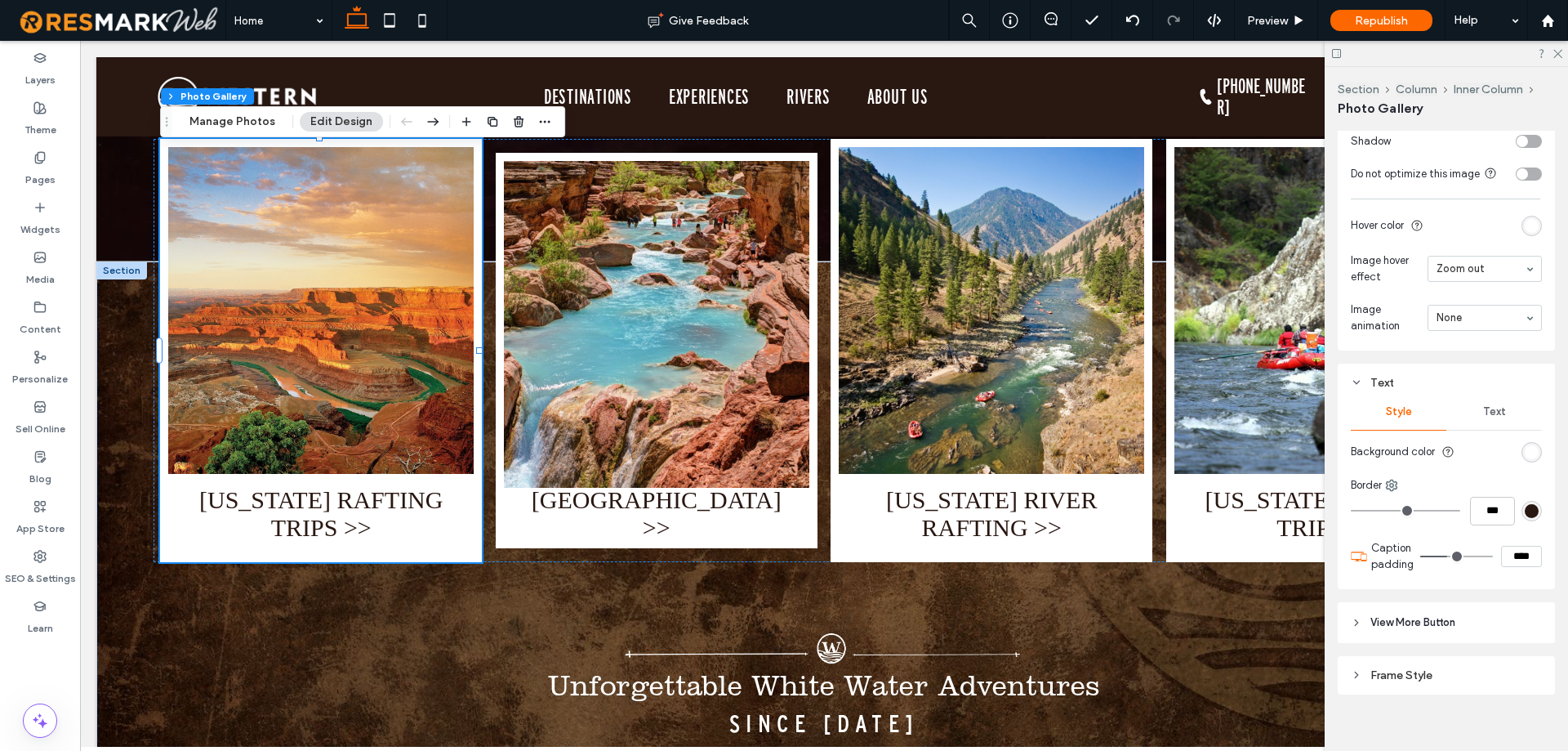
click at [1476, 411] on div "Text" at bounding box center [1494, 412] width 96 height 36
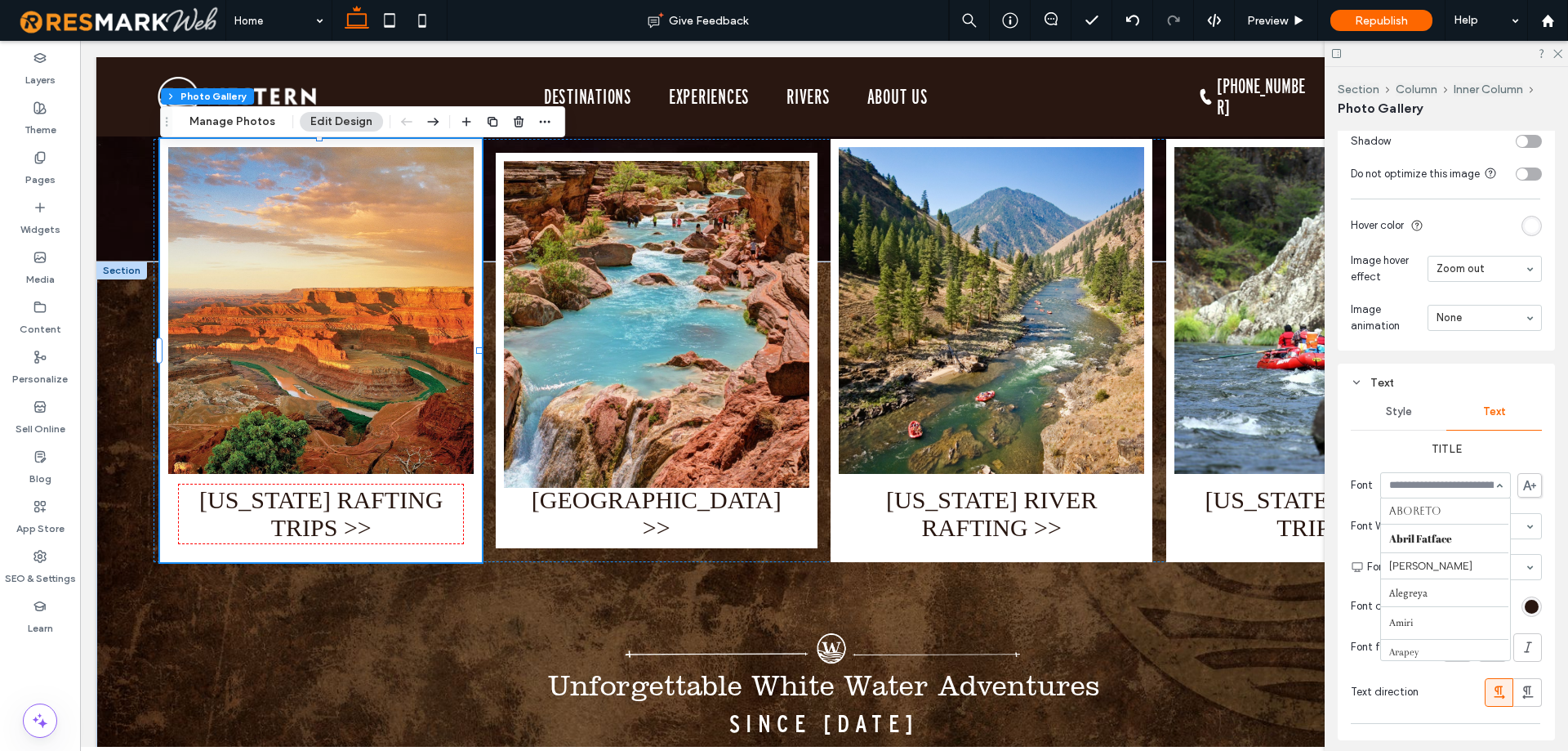
scroll to position [733, 0]
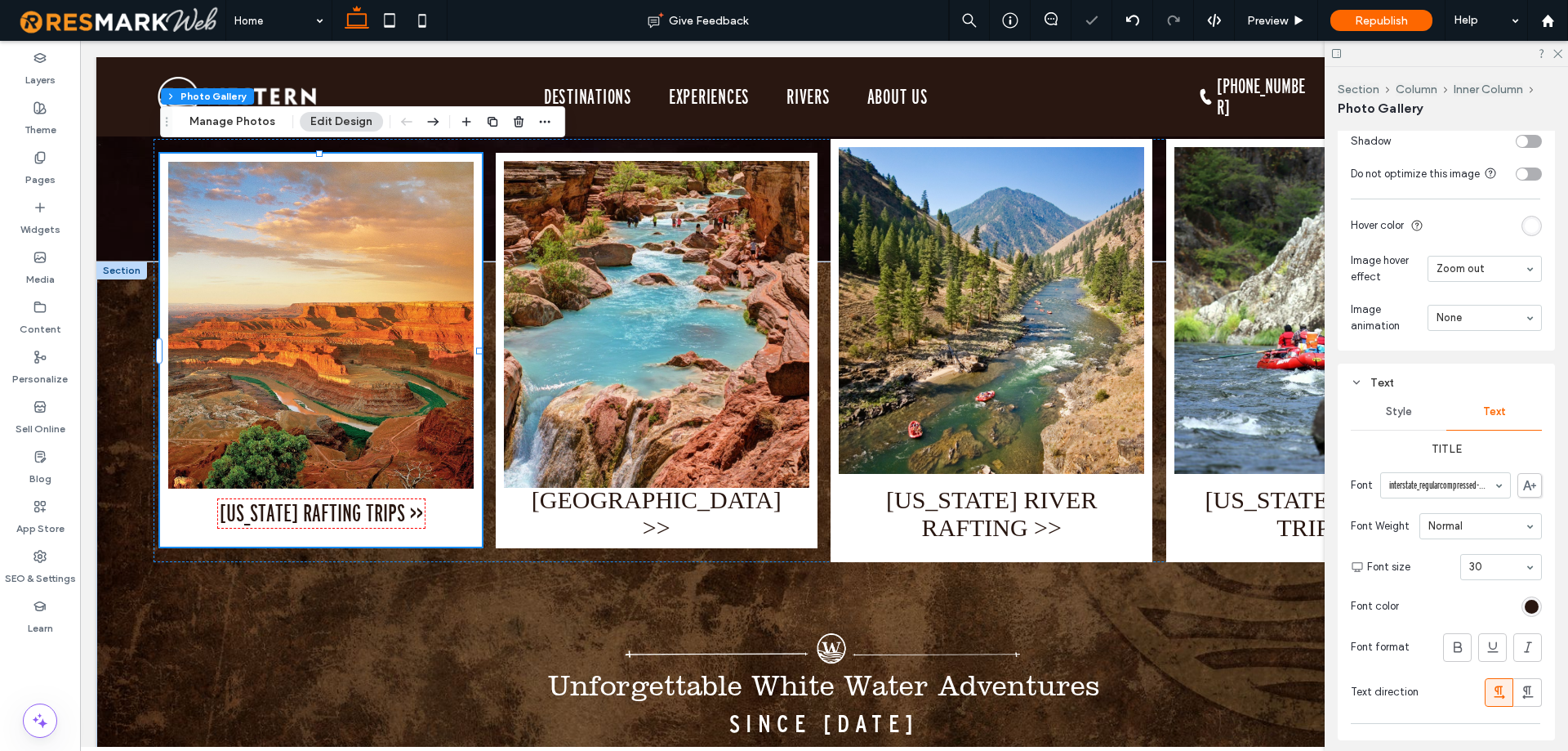
click at [1448, 548] on section "Font size 30" at bounding box center [1454, 567] width 175 height 43
click at [0, 556] on div "SEO & Settings" at bounding box center [40, 567] width 80 height 50
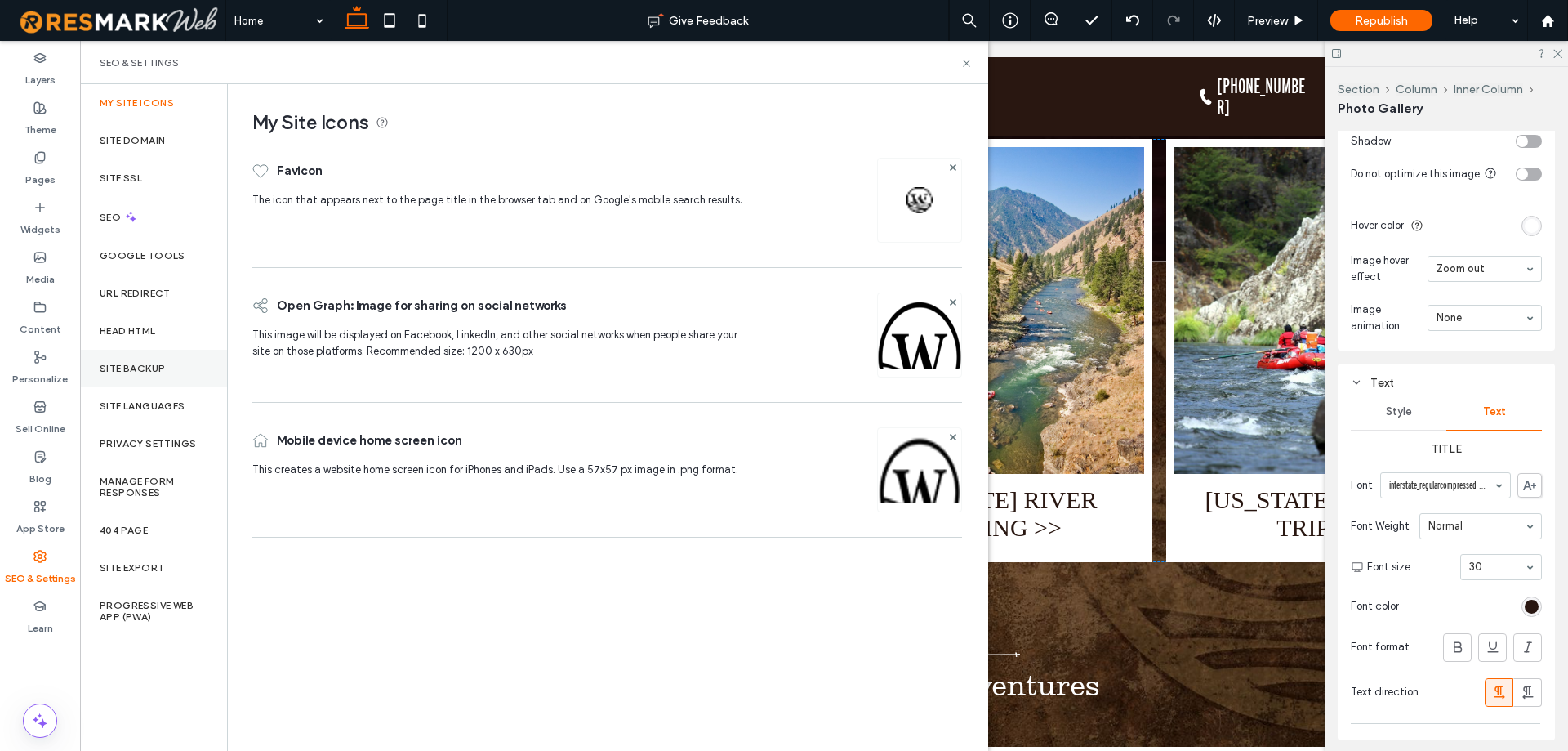
click at [151, 363] on label "Site Backup" at bounding box center [132, 368] width 66 height 12
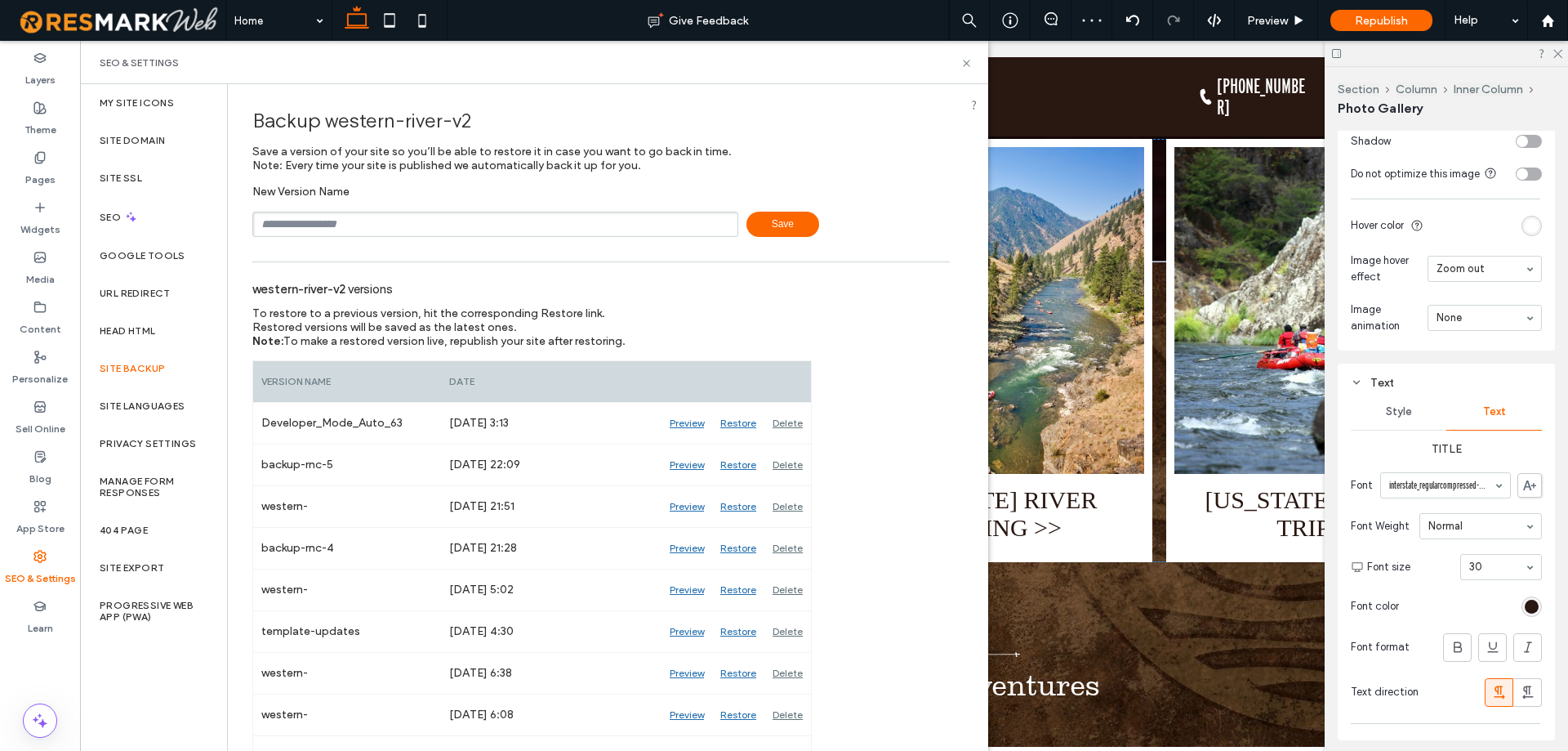
click at [384, 233] on input "text" at bounding box center [495, 224] width 486 height 26
type input "**********"
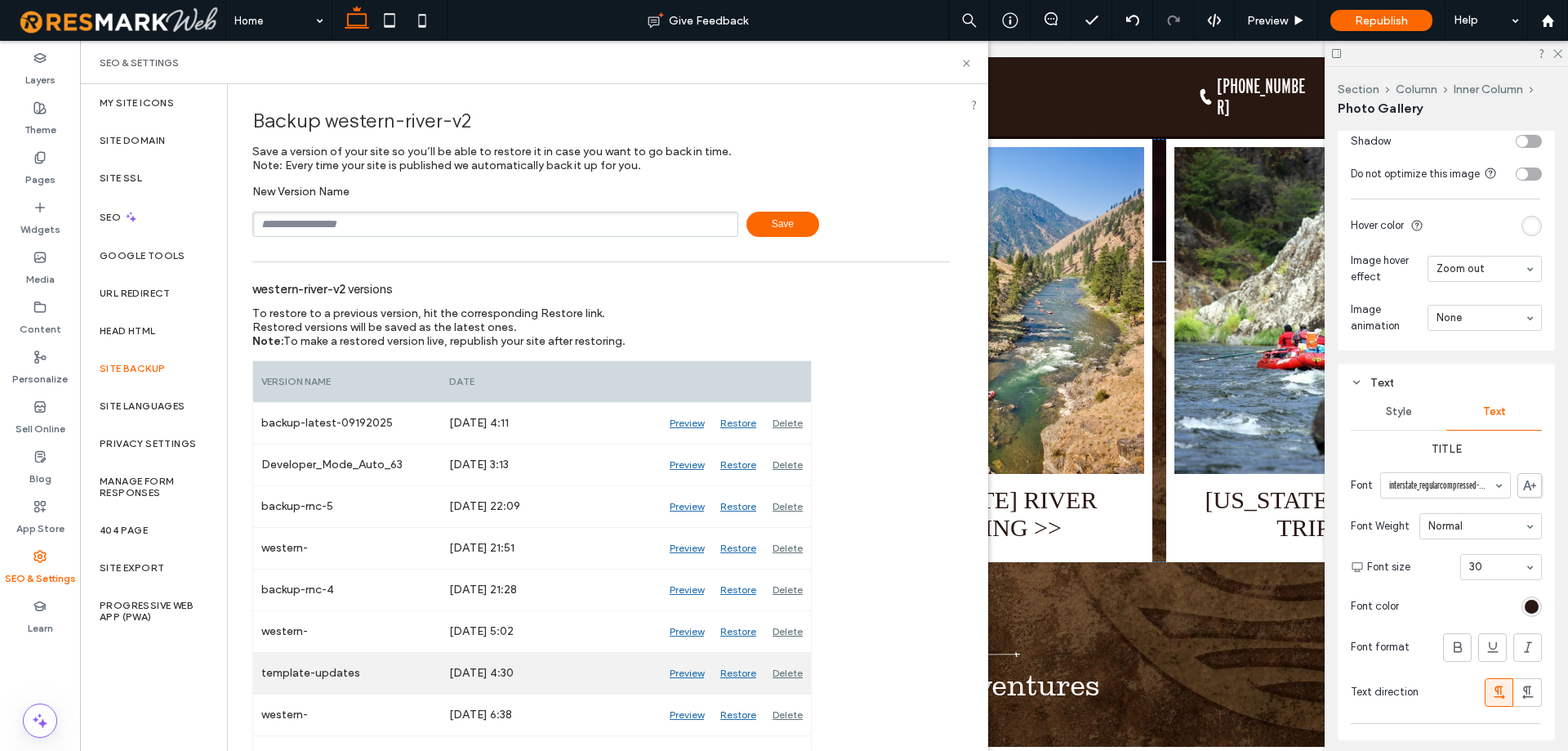
scroll to position [163, 0]
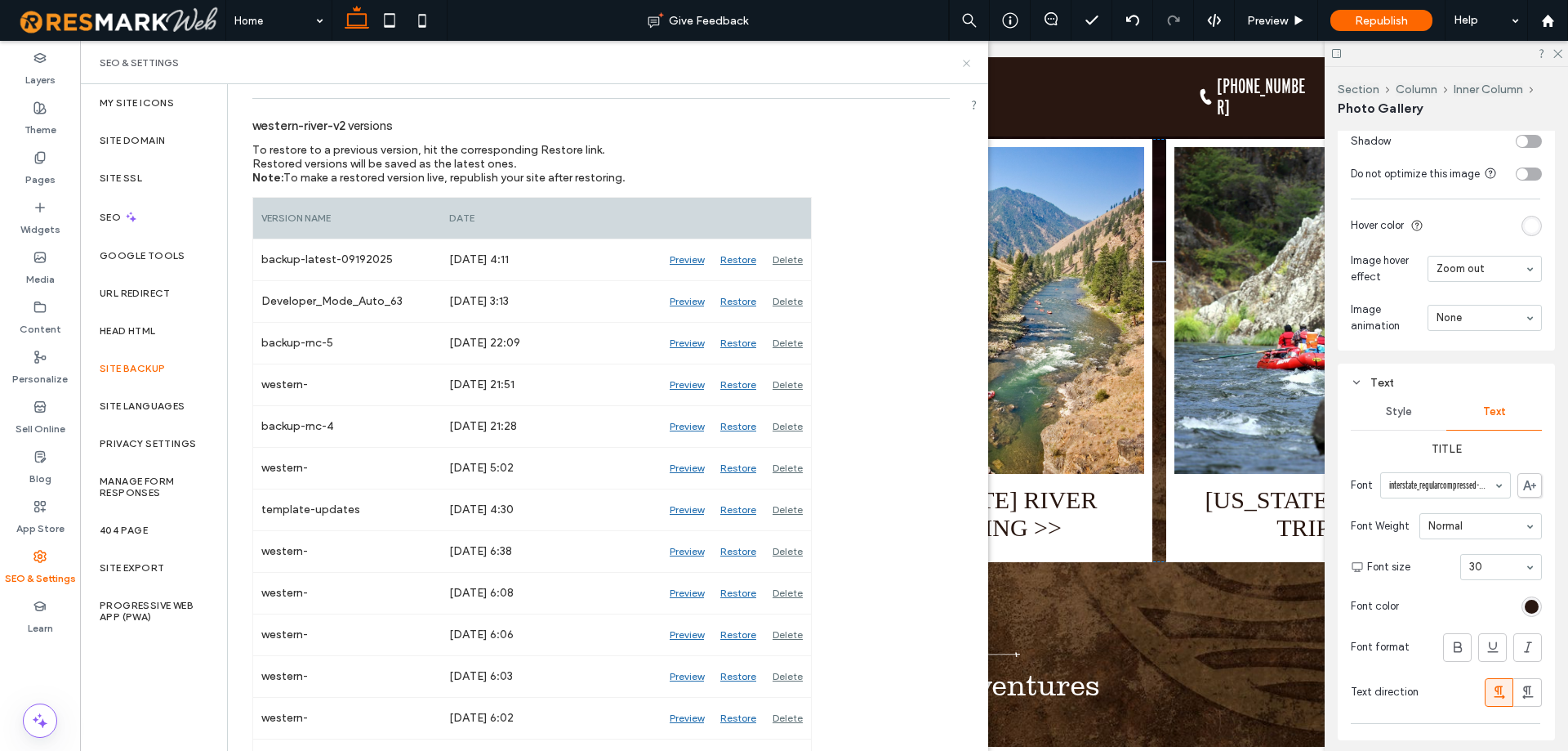
click at [966, 61] on icon at bounding box center [966, 63] width 12 height 12
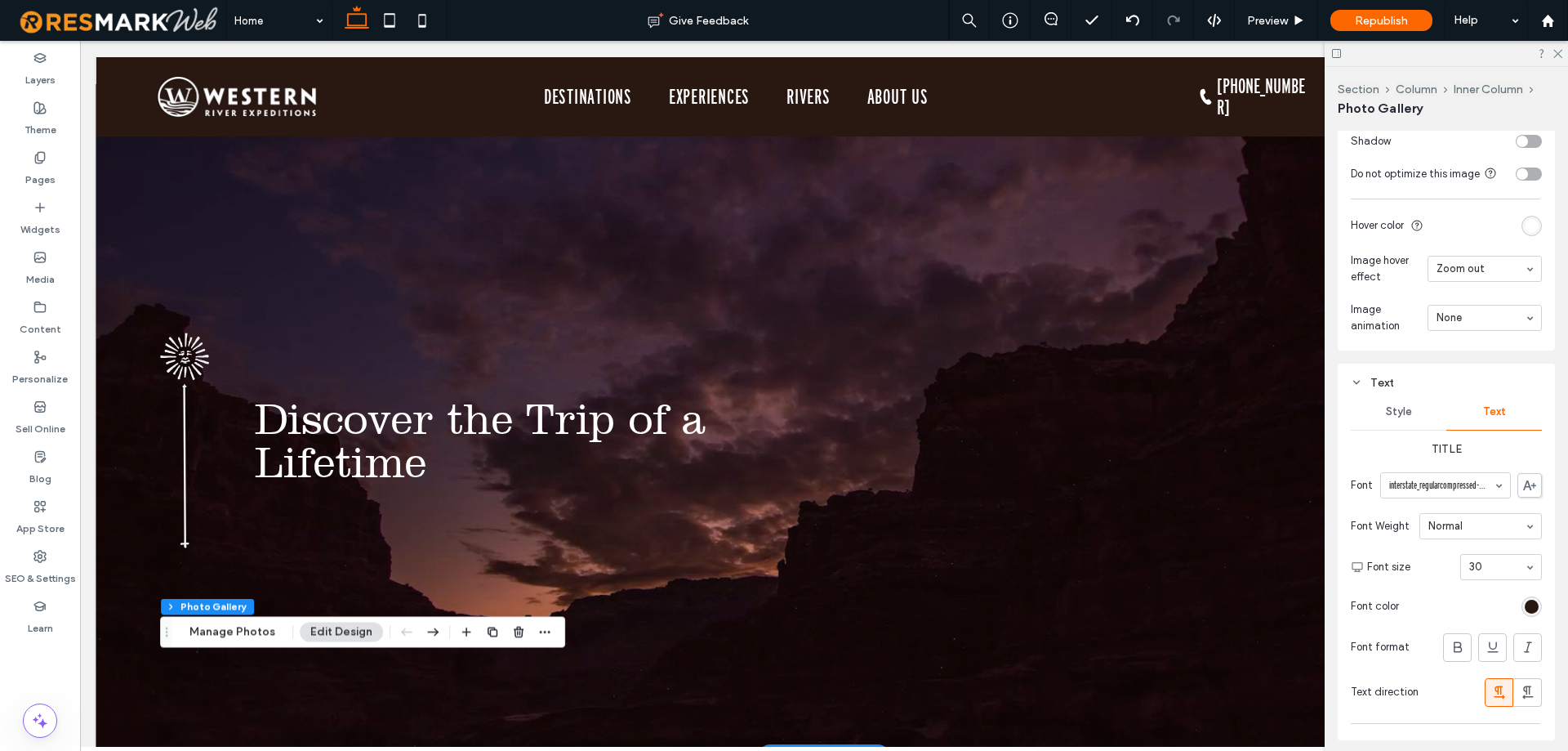
scroll to position [0, 0]
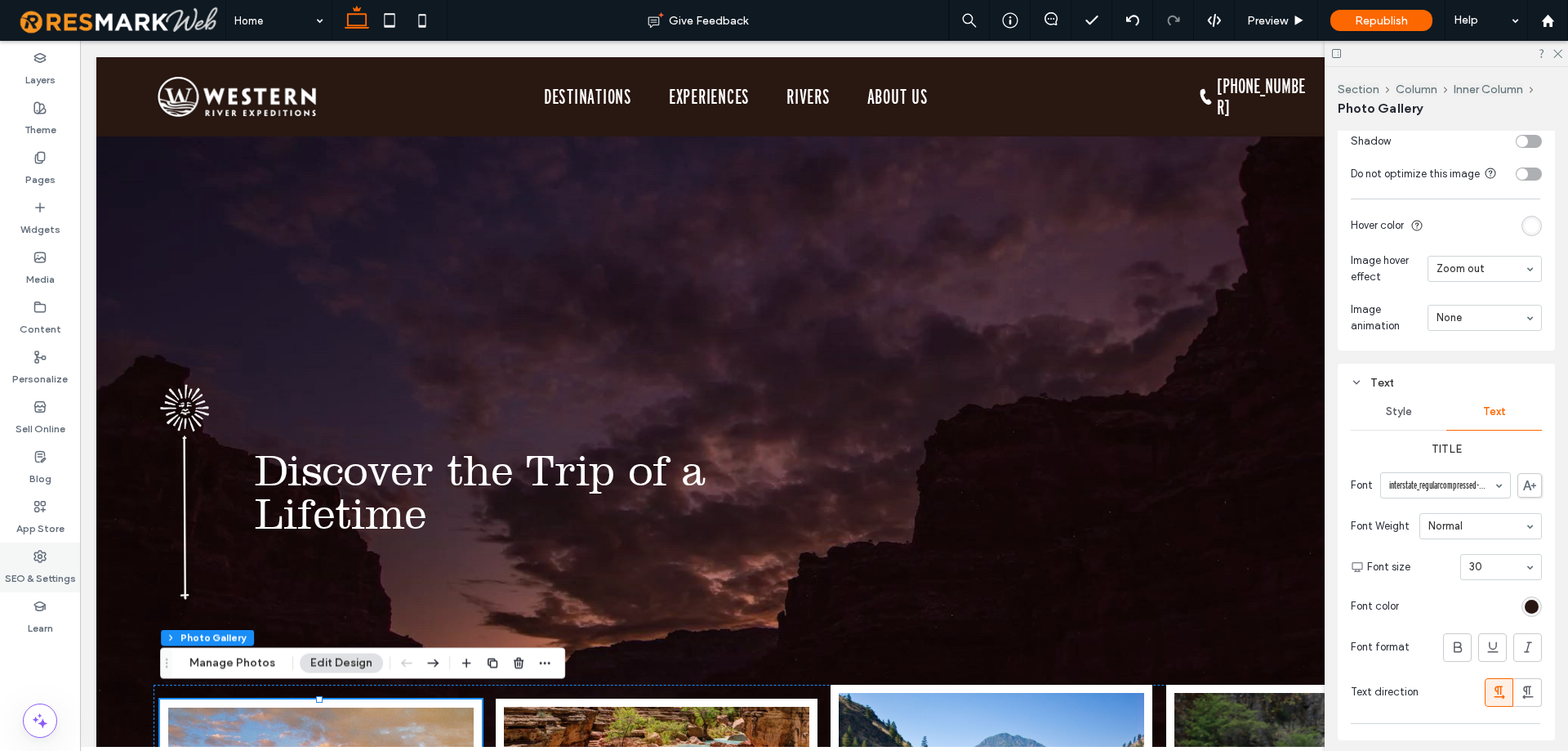
click at [57, 573] on label "SEO & Settings" at bounding box center [41, 574] width 71 height 23
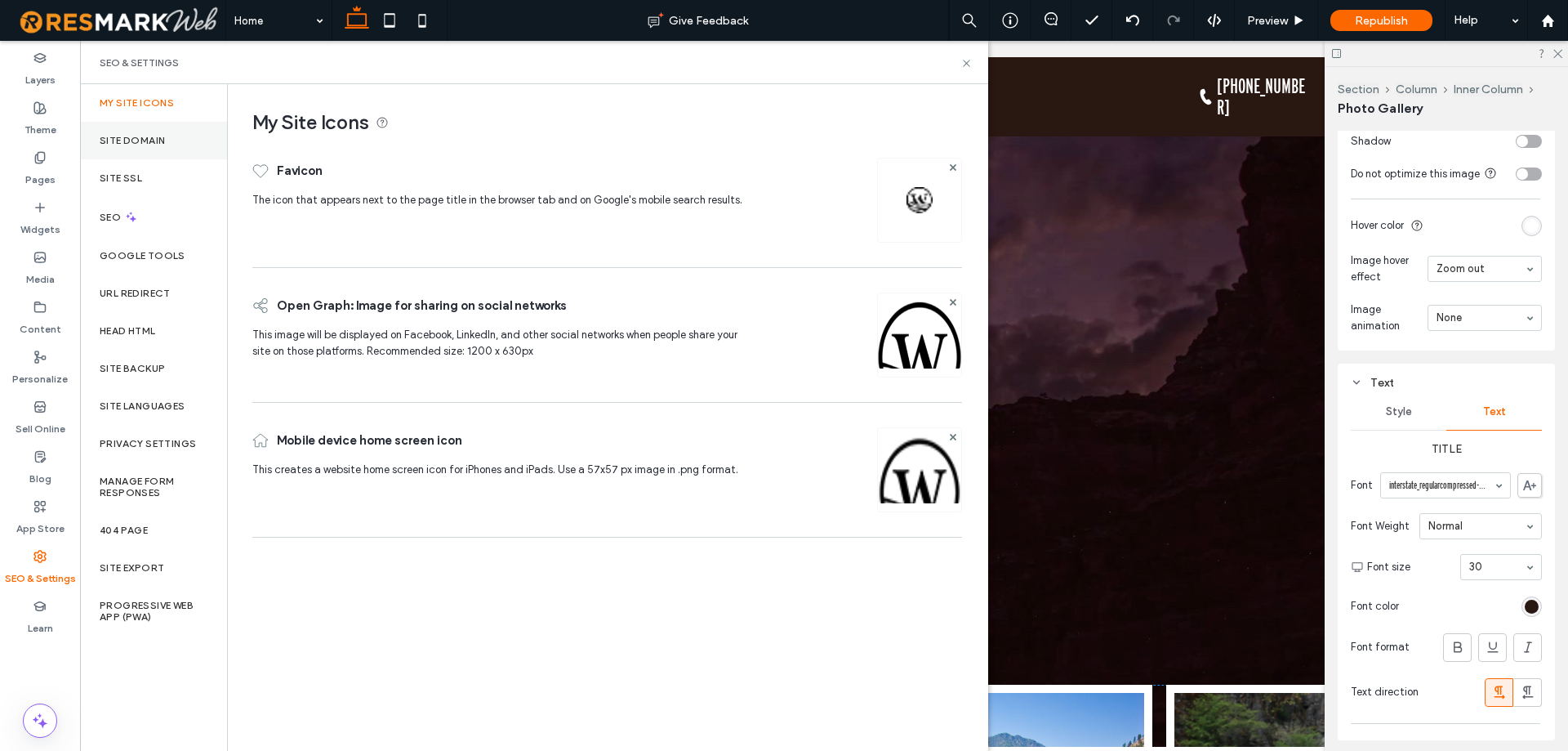
click at [159, 154] on div "Site Domain" at bounding box center [154, 140] width 147 height 37
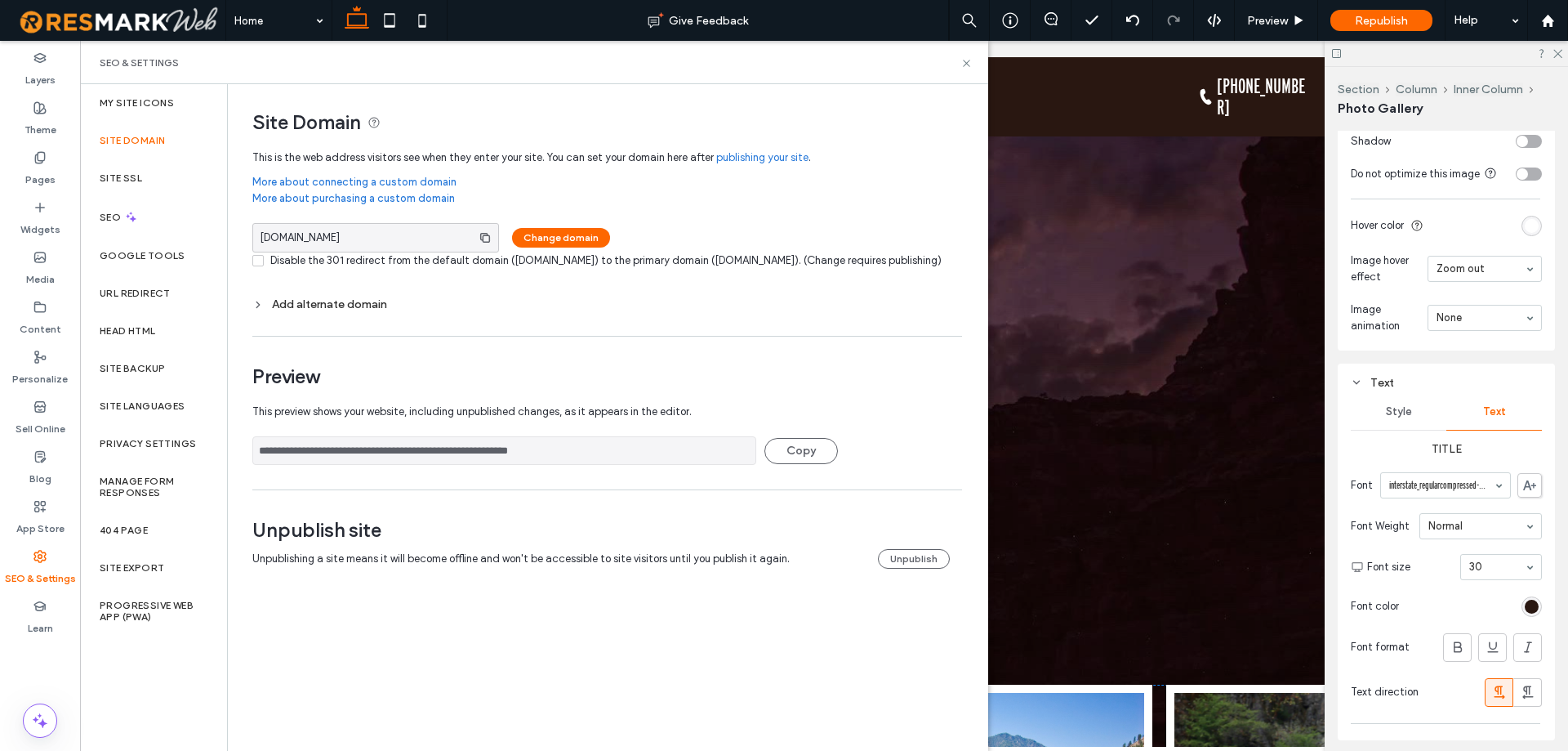
click at [544, 428] on span "This preview shows your website, including unpublished changes, as it appears i…" at bounding box center [601, 411] width 697 height 33
click at [410, 239] on span "[DOMAIN_NAME]" at bounding box center [359, 237] width 212 height 28
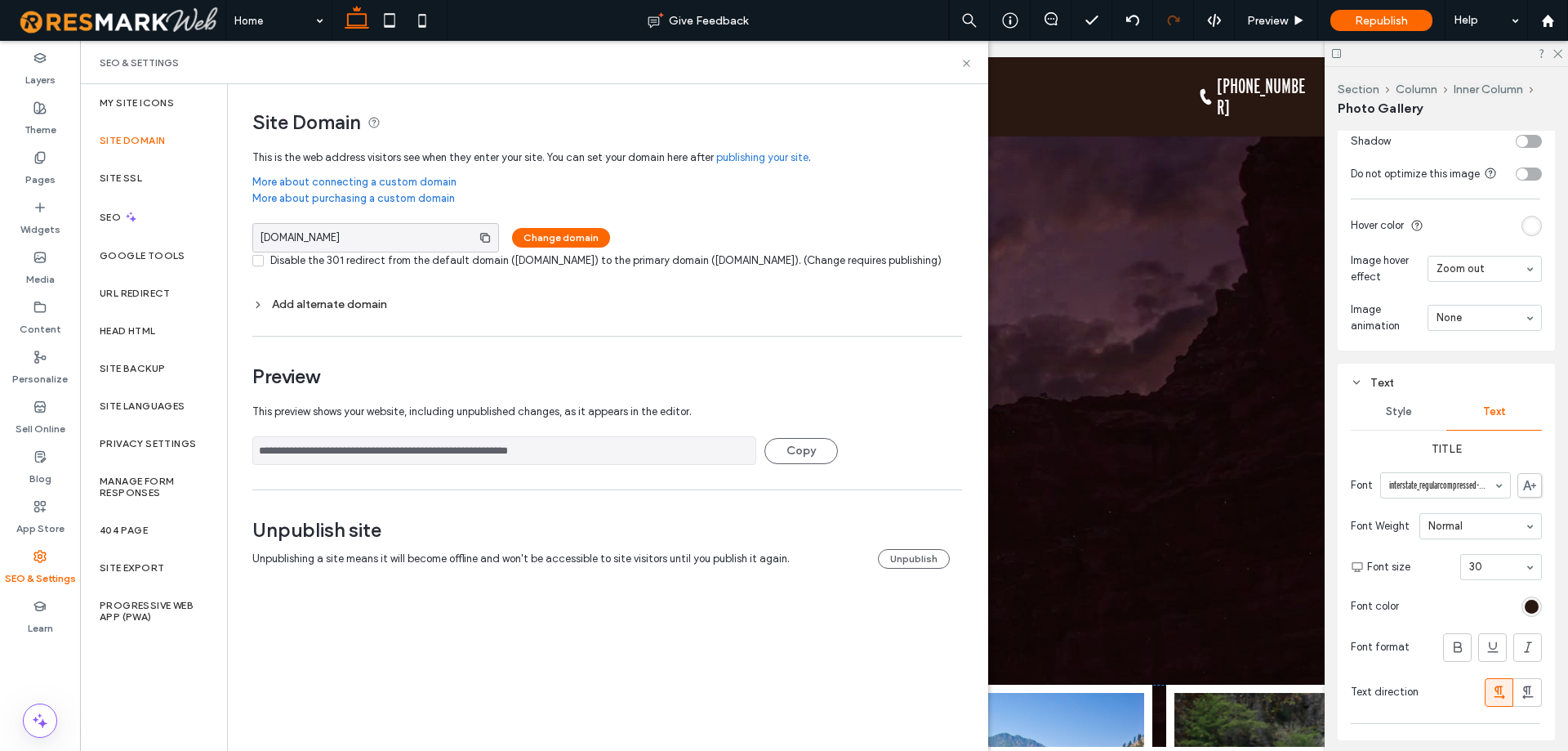
copy span "[DOMAIN_NAME]"
click at [967, 66] on icon at bounding box center [966, 63] width 12 height 12
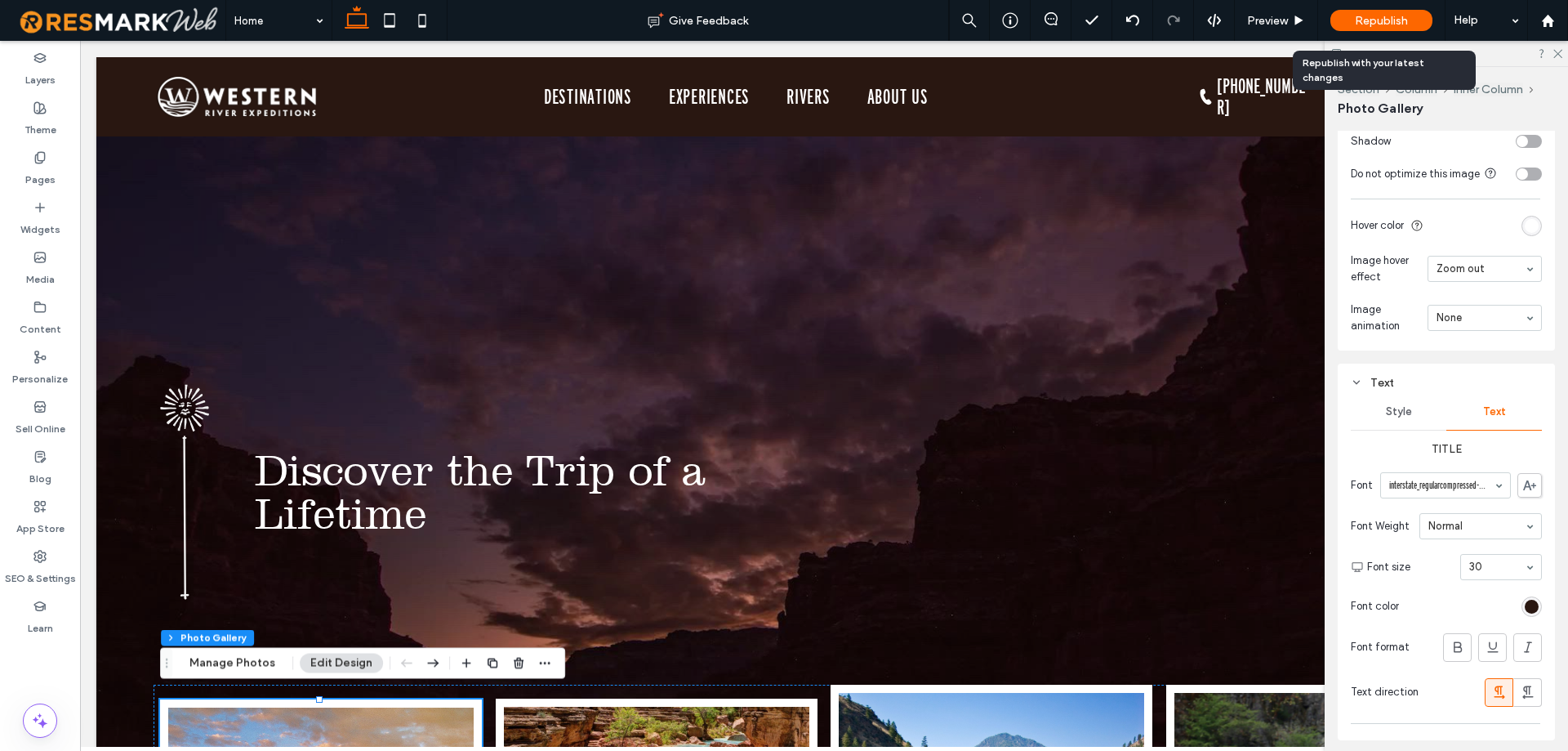
click at [1380, 23] on span "Republish" at bounding box center [1382, 21] width 53 height 14
click at [1382, 24] on span "Republish" at bounding box center [1382, 21] width 53 height 14
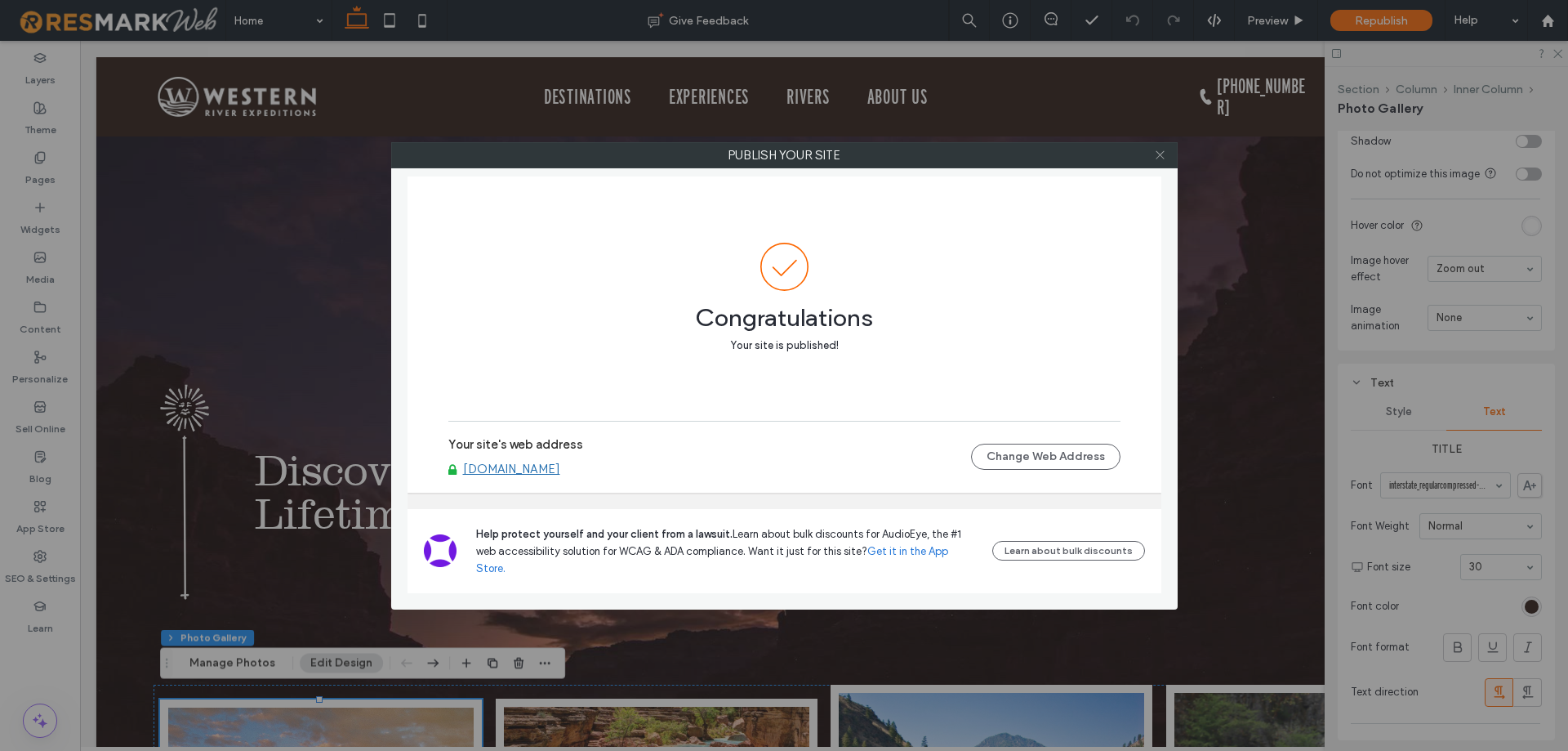
click at [1162, 159] on icon at bounding box center [1160, 154] width 12 height 12
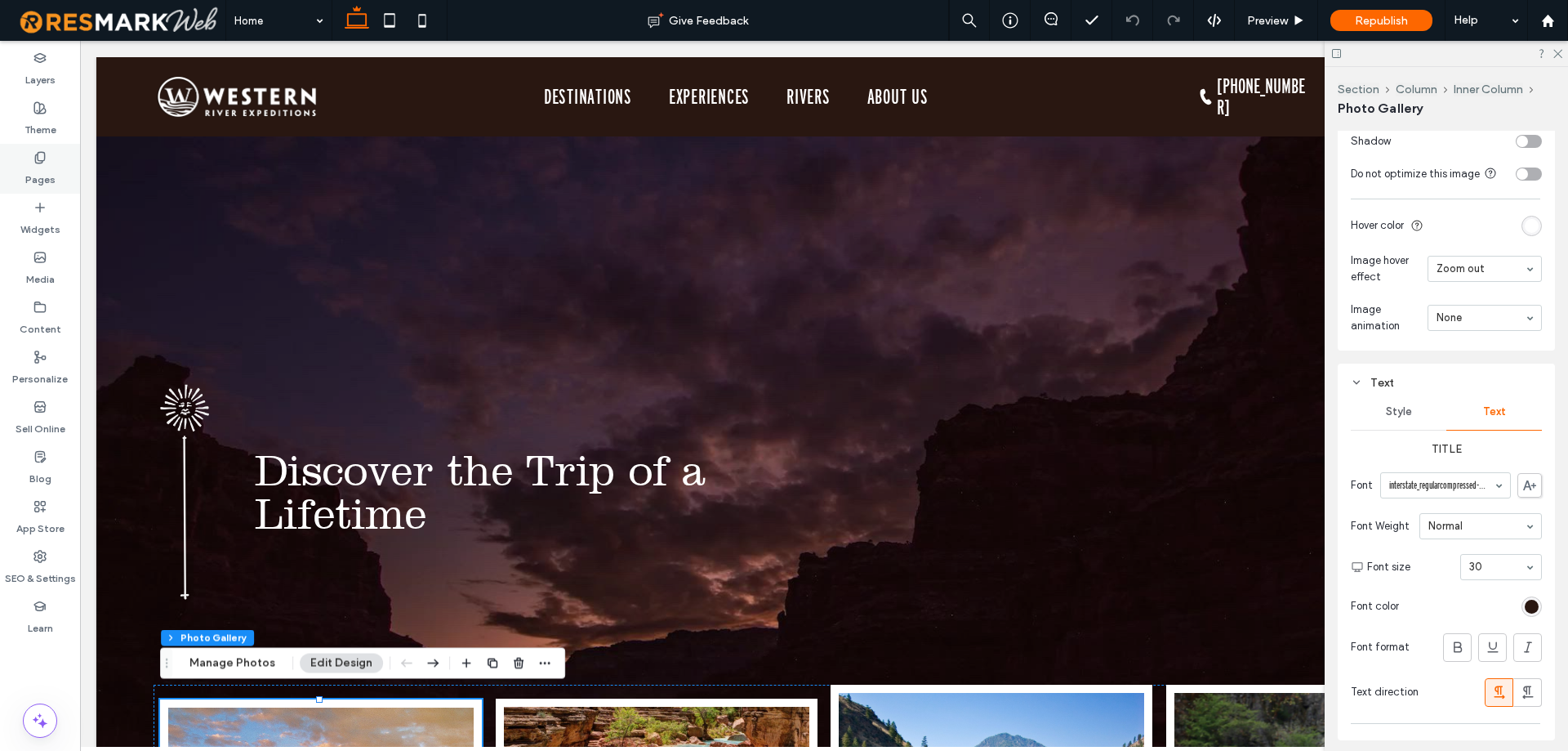
click at [35, 179] on label "Pages" at bounding box center [41, 176] width 30 height 23
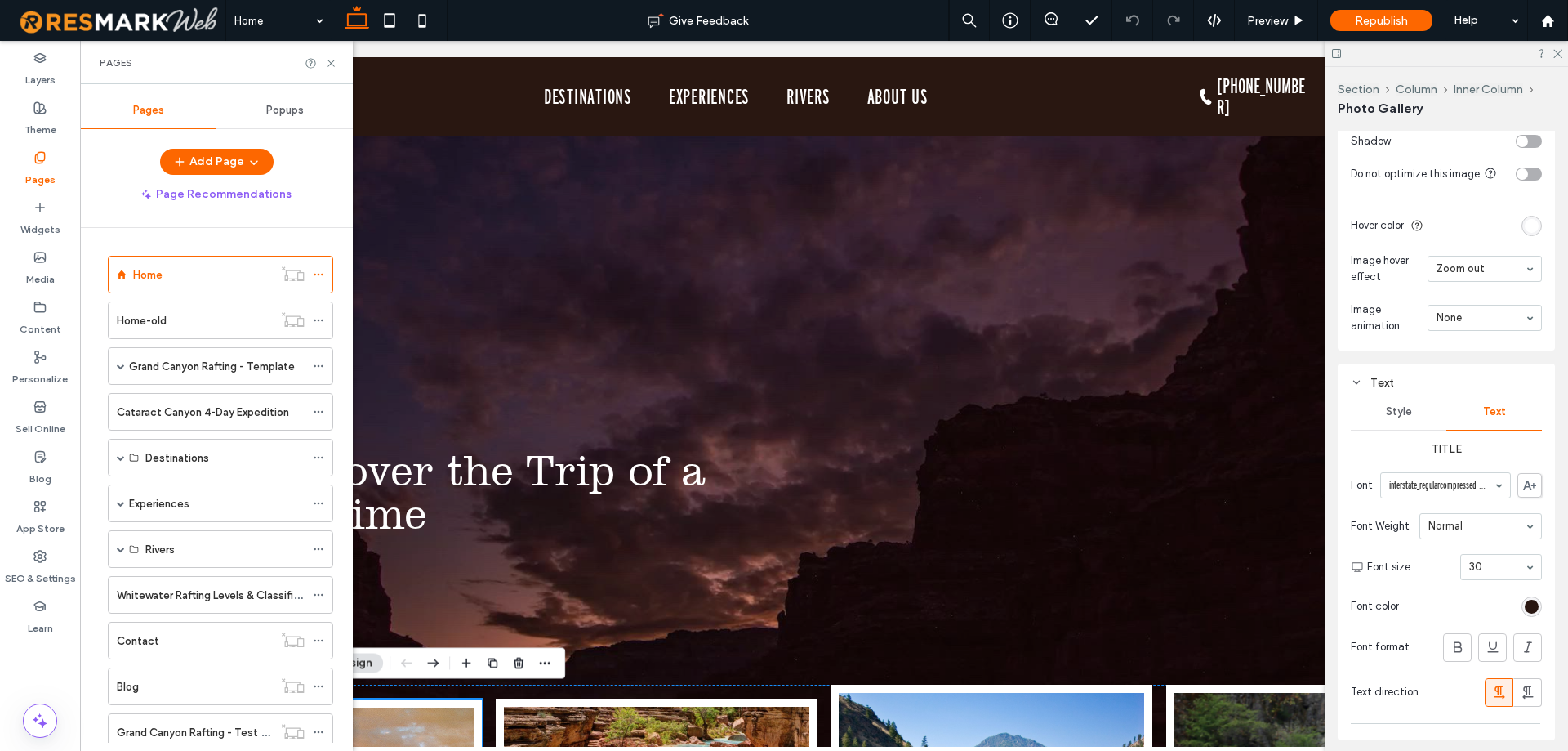
scroll to position [323, 0]
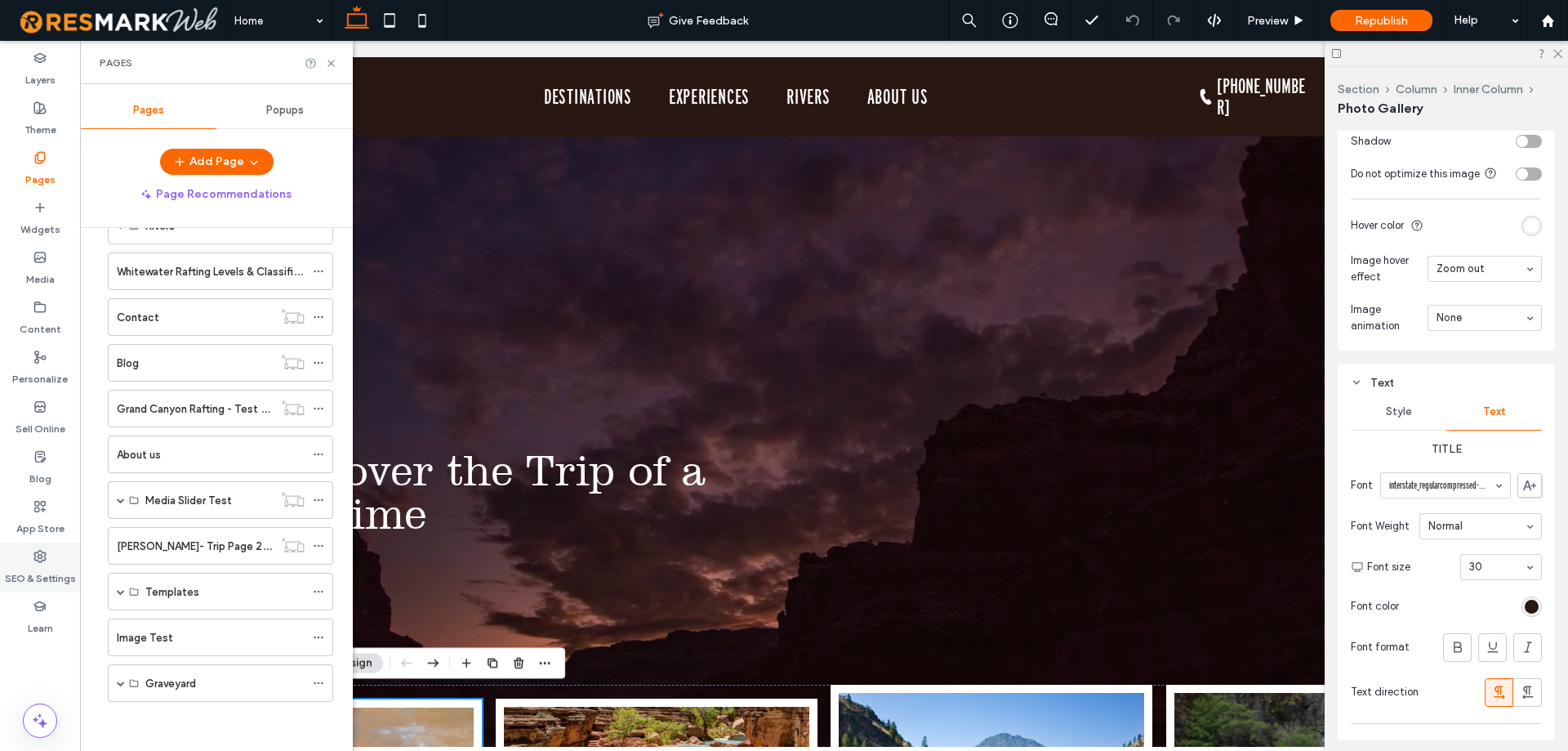
click at [65, 566] on label "SEO & Settings" at bounding box center [41, 574] width 71 height 23
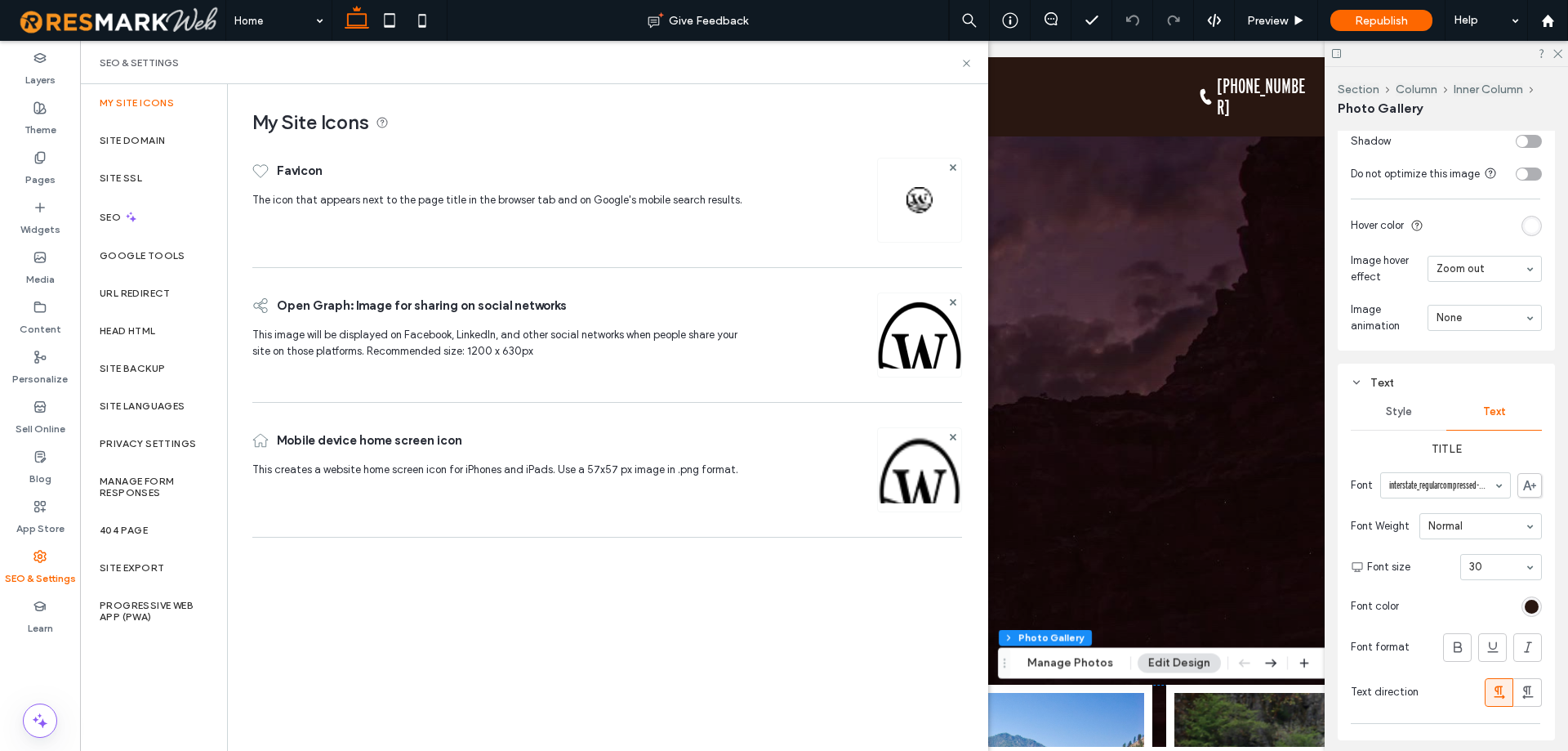
click at [144, 374] on label "Site Backup" at bounding box center [132, 368] width 66 height 12
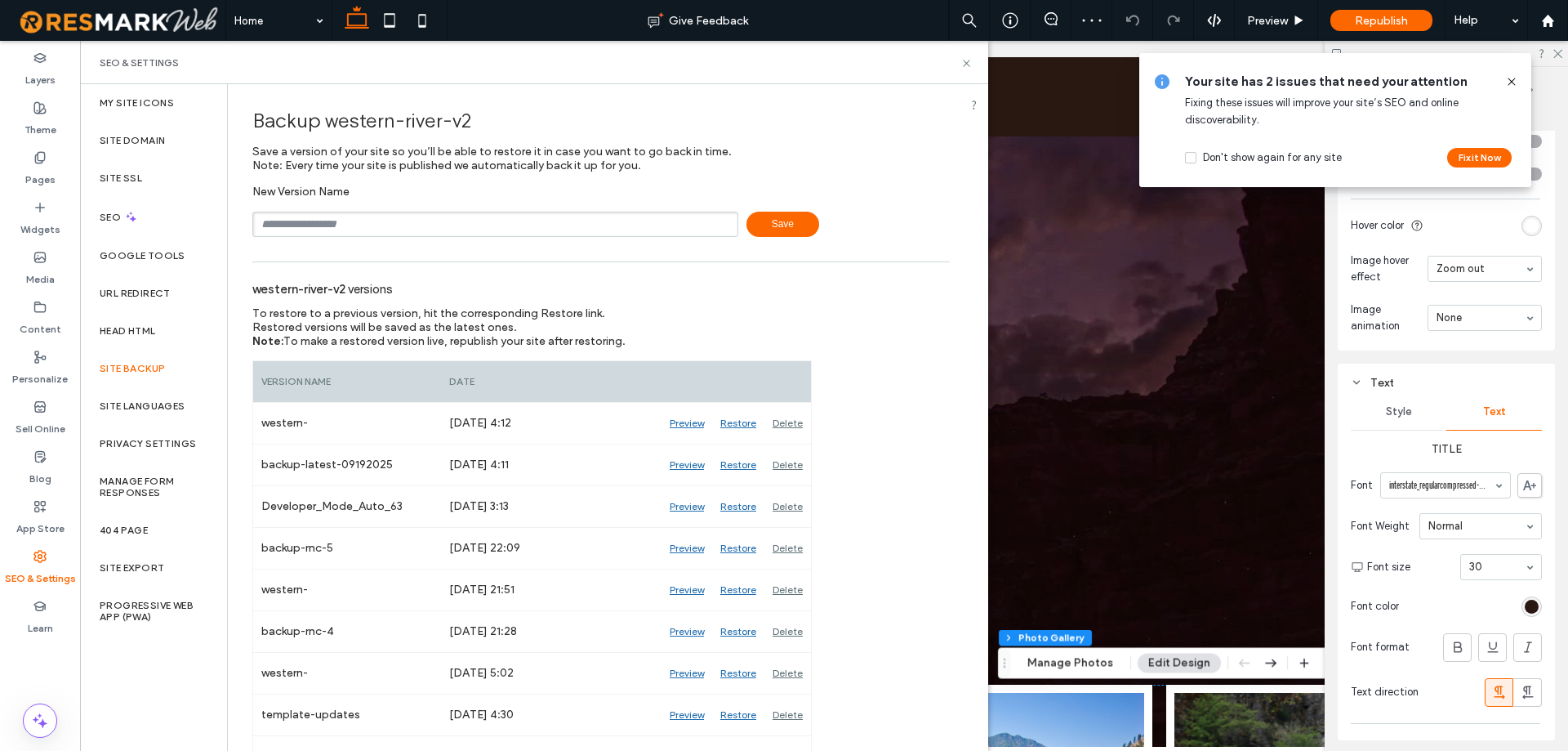
drag, startPoint x: 1509, startPoint y: 82, endPoint x: 377, endPoint y: 474, distance: 1198.0
click at [1509, 82] on icon at bounding box center [1511, 82] width 13 height 13
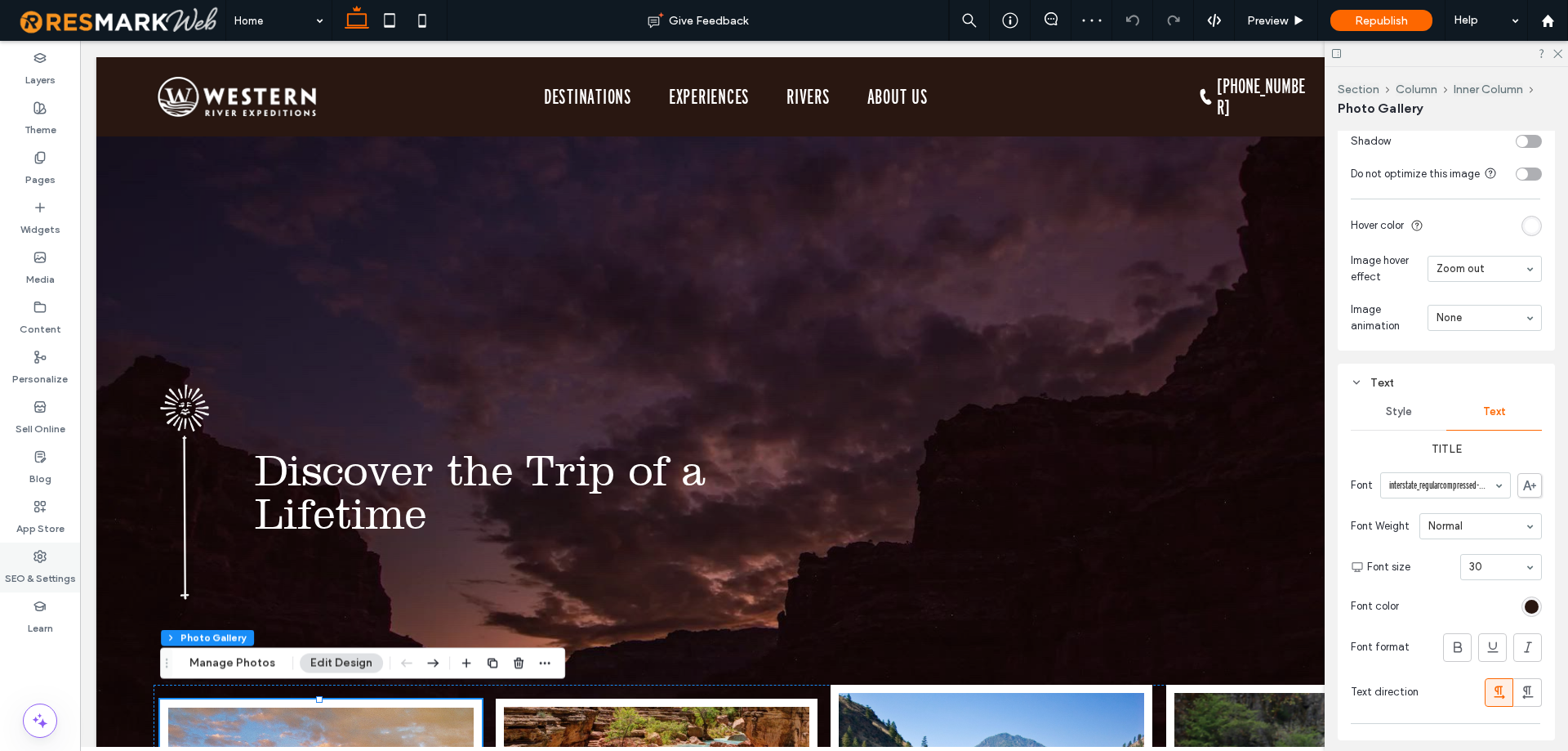
click at [32, 552] on div "SEO & Settings" at bounding box center [40, 567] width 80 height 50
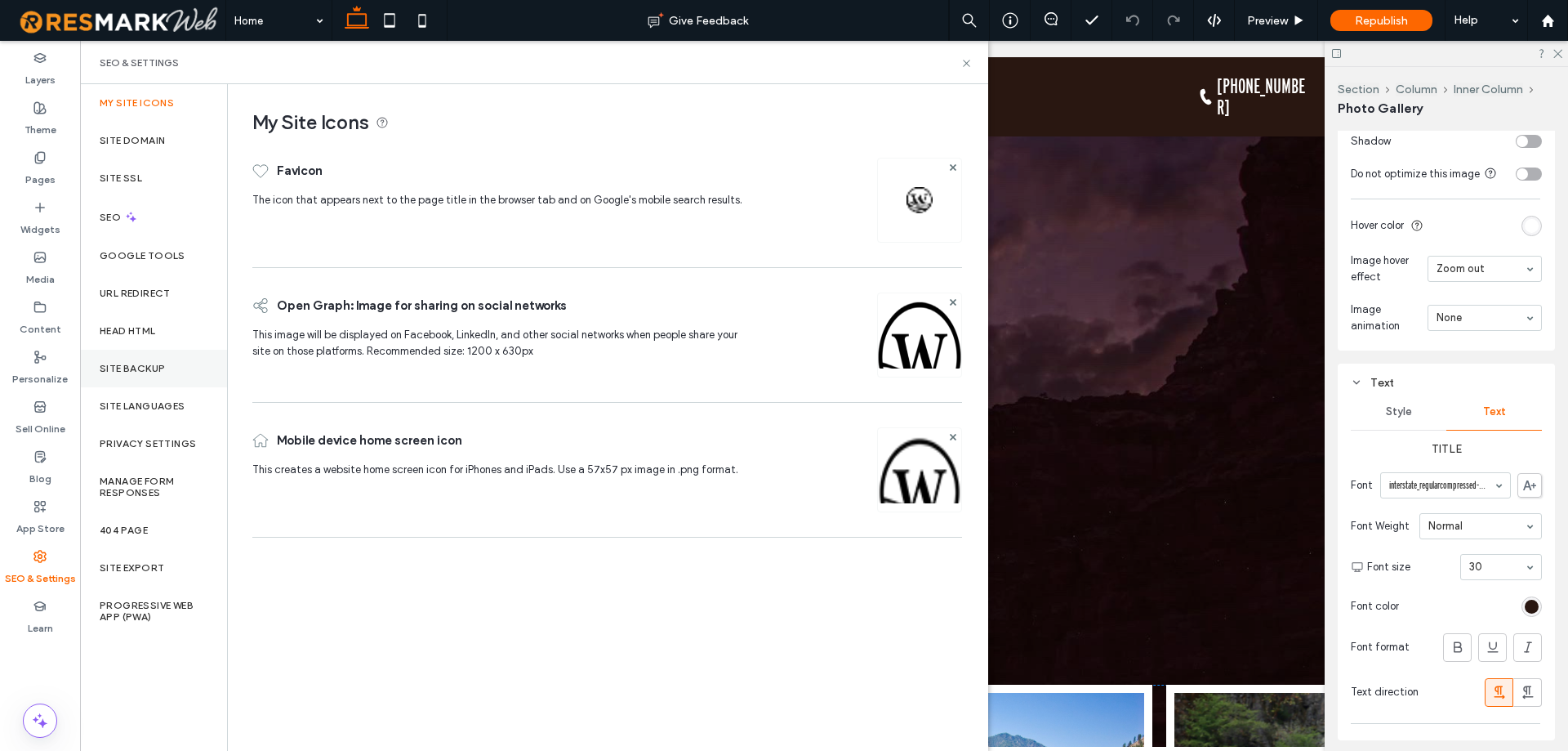
click at [142, 377] on div "Site Backup" at bounding box center [154, 368] width 147 height 37
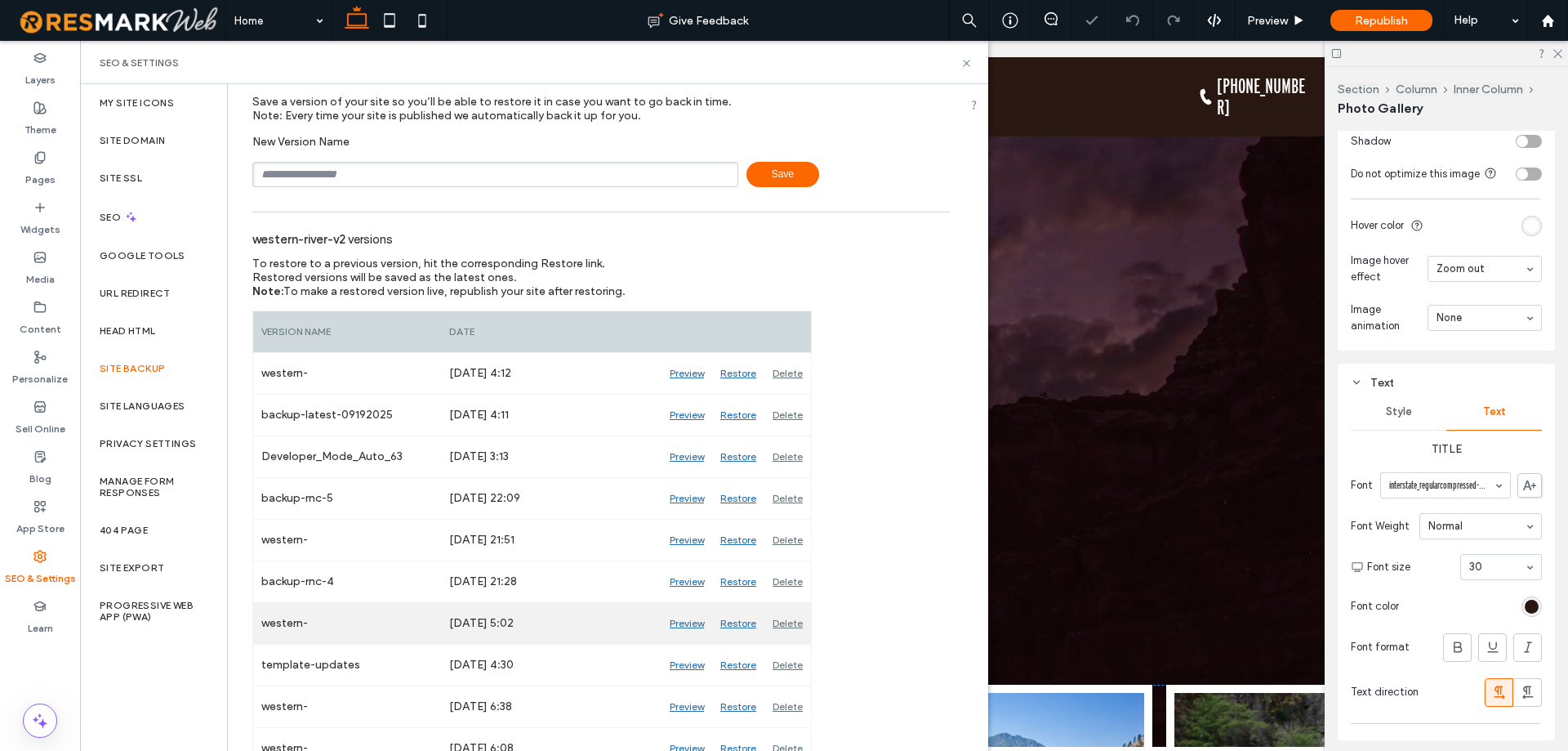
scroll to position [163, 0]
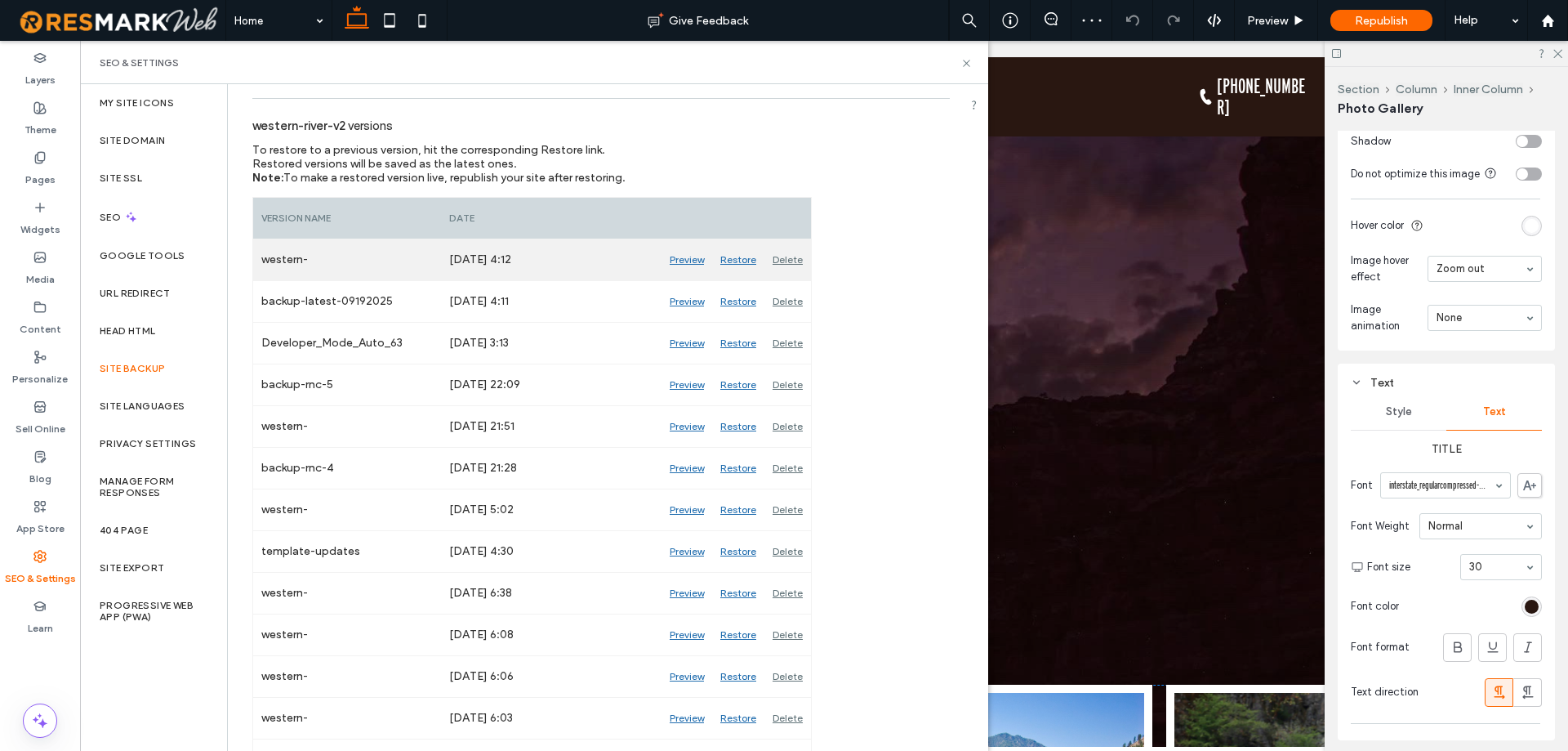
click at [797, 261] on div "Delete" at bounding box center [787, 260] width 46 height 41
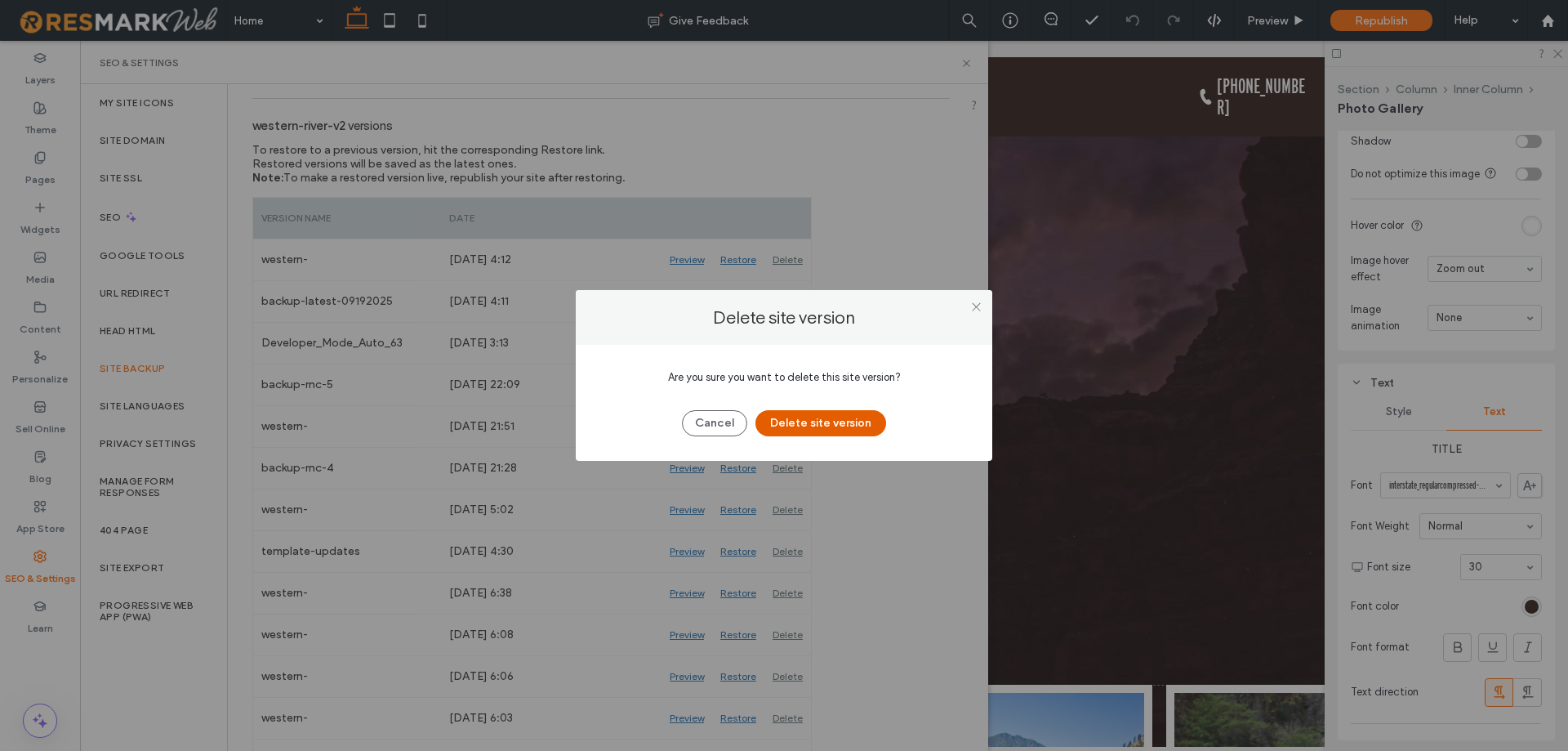
click at [854, 419] on button "Delete site version" at bounding box center [820, 423] width 130 height 26
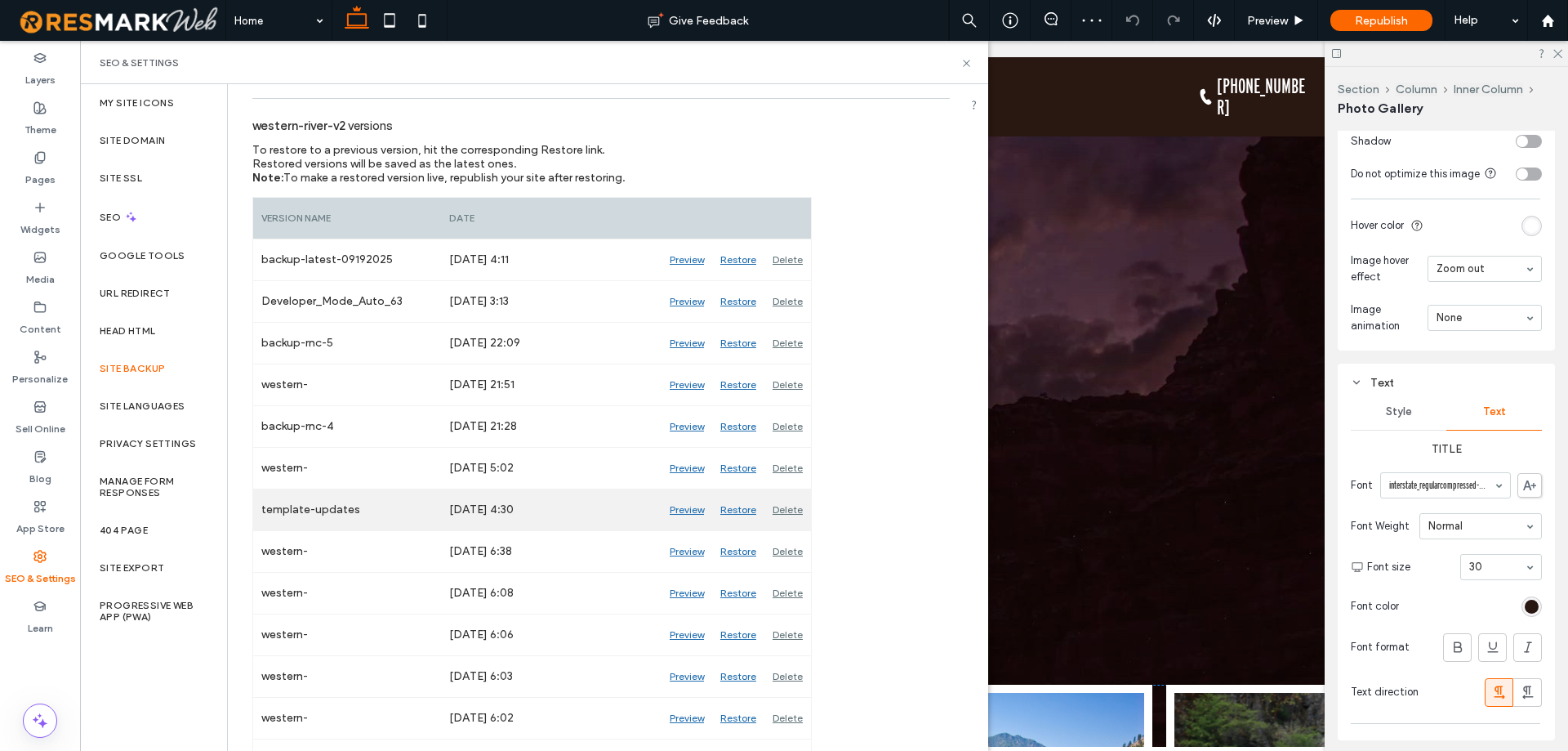
click at [744, 510] on div "Restore" at bounding box center [737, 510] width 52 height 41
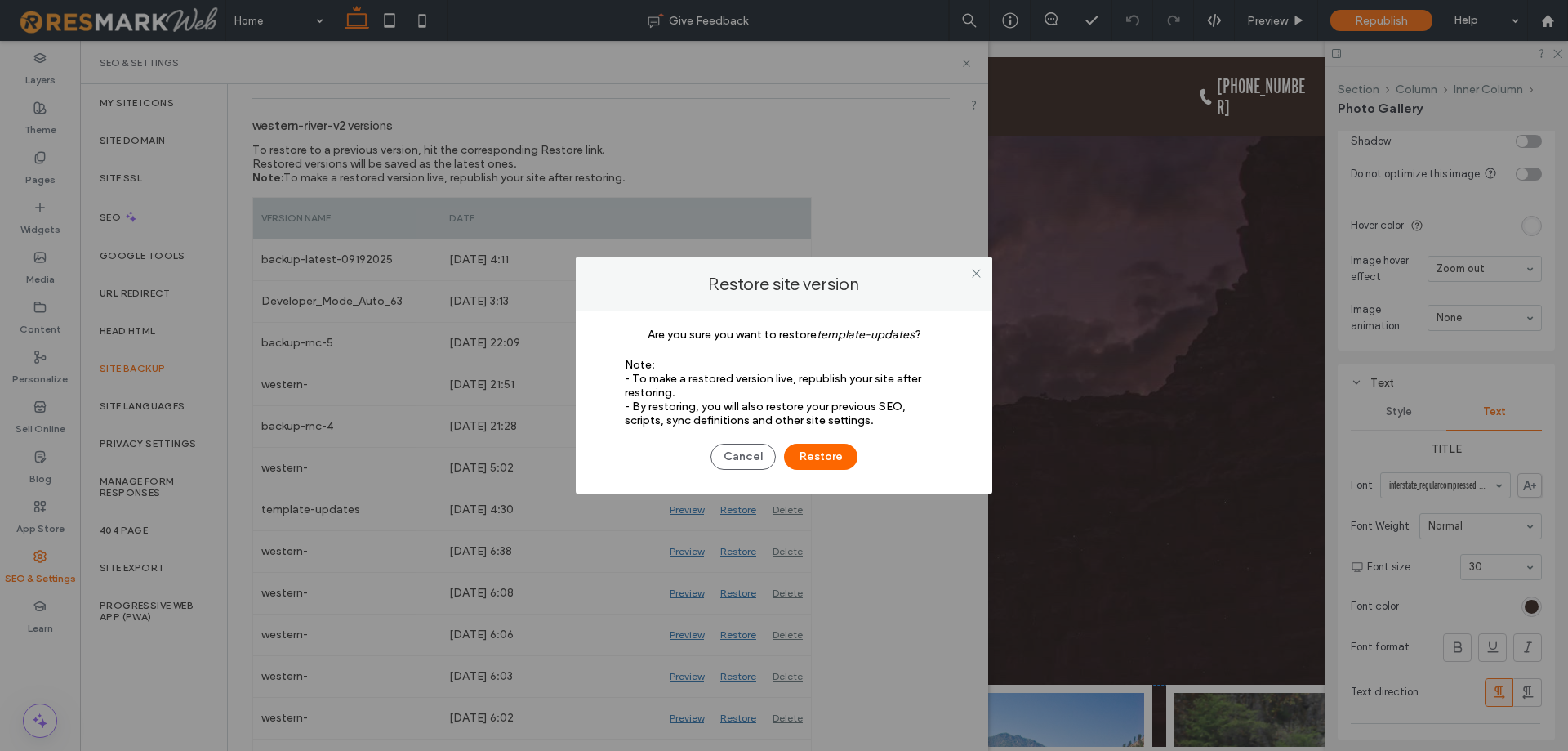
drag, startPoint x: 844, startPoint y: 457, endPoint x: 953, endPoint y: 472, distance: 110.0
click at [844, 456] on button "Restore" at bounding box center [820, 456] width 74 height 26
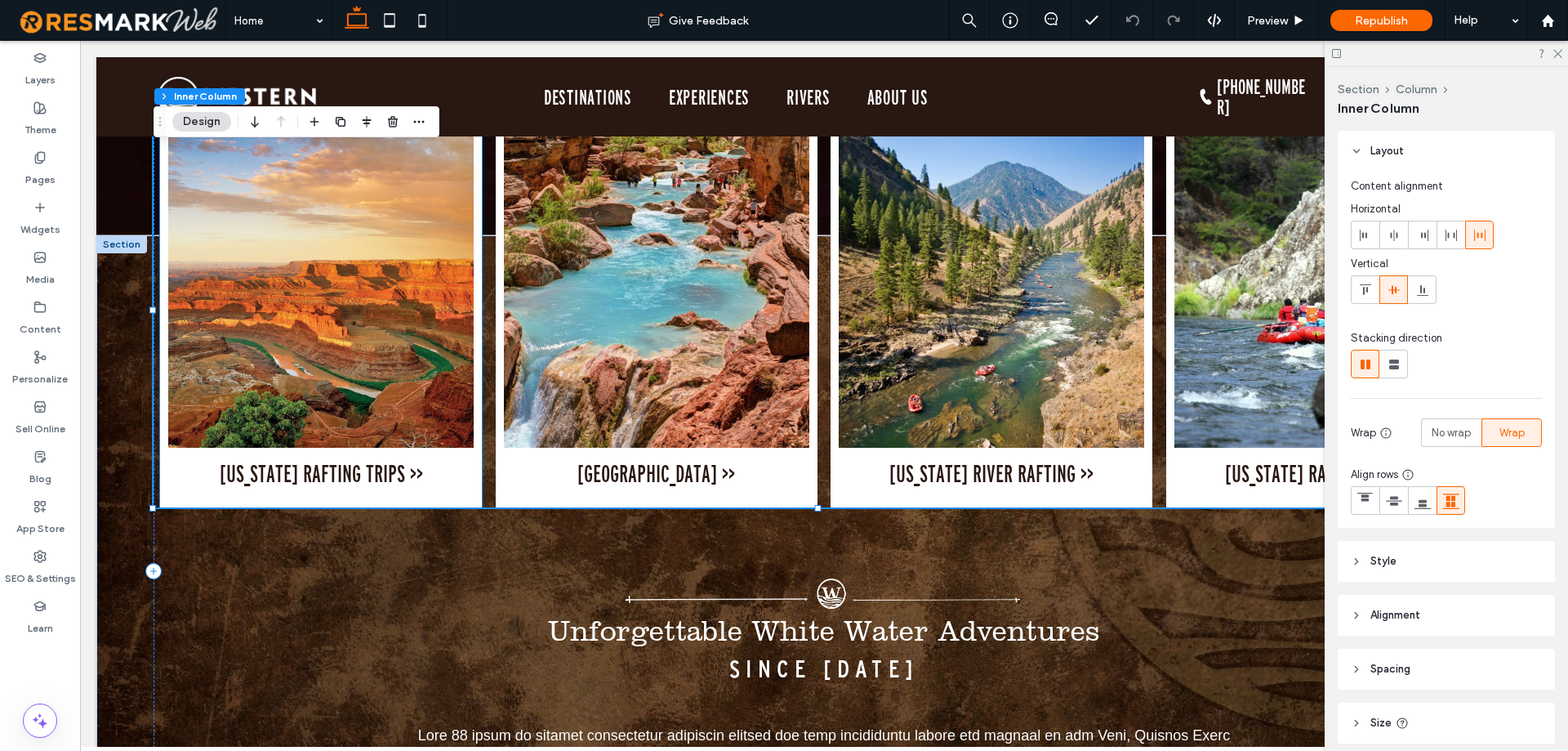
scroll to position [572, 0]
click at [414, 455] on span "UTAH RAFTING TRIPS >> Button" at bounding box center [321, 473] width 305 height 51
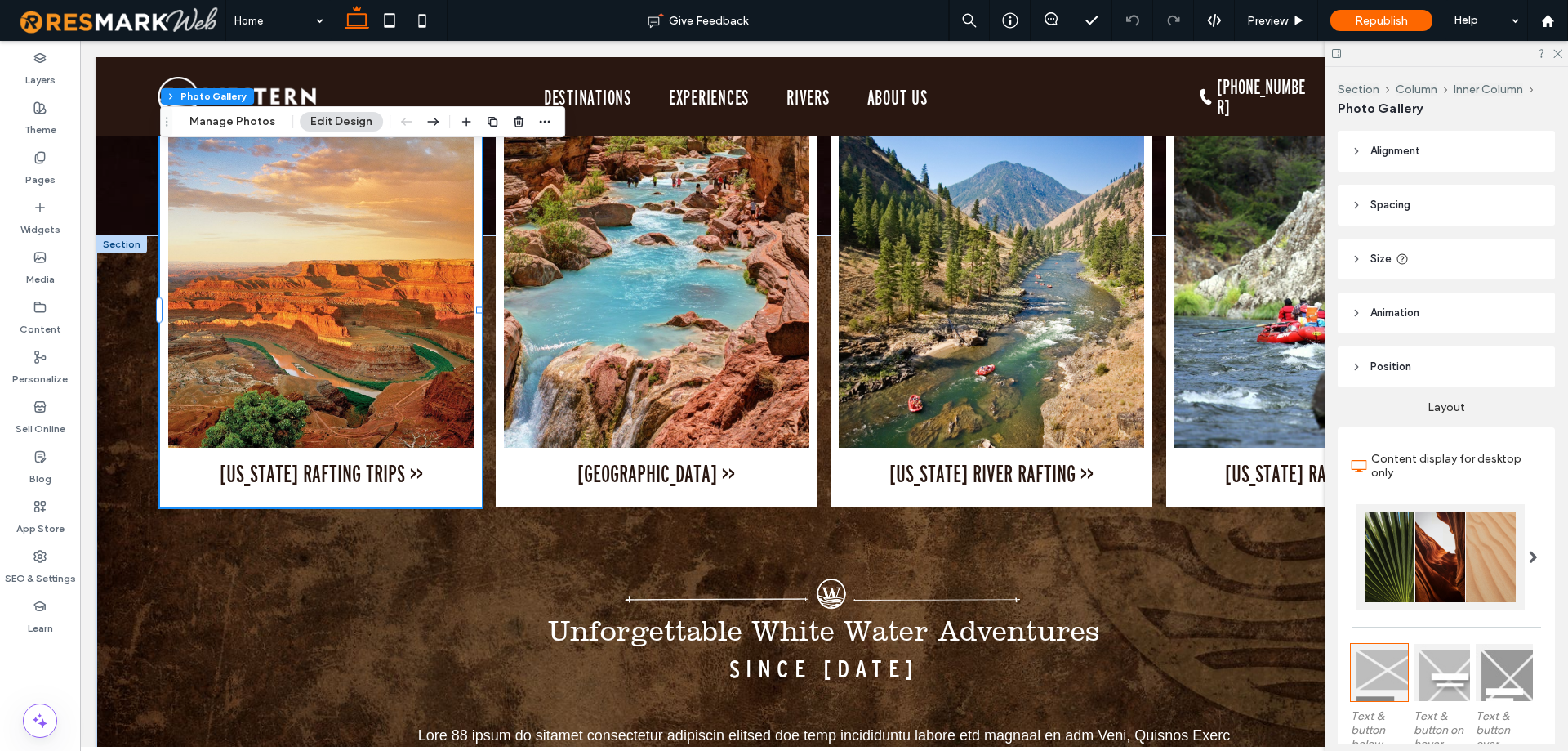
click at [463, 453] on span "UTAH RAFTING TRIPS >> Button" at bounding box center [321, 473] width 305 height 51
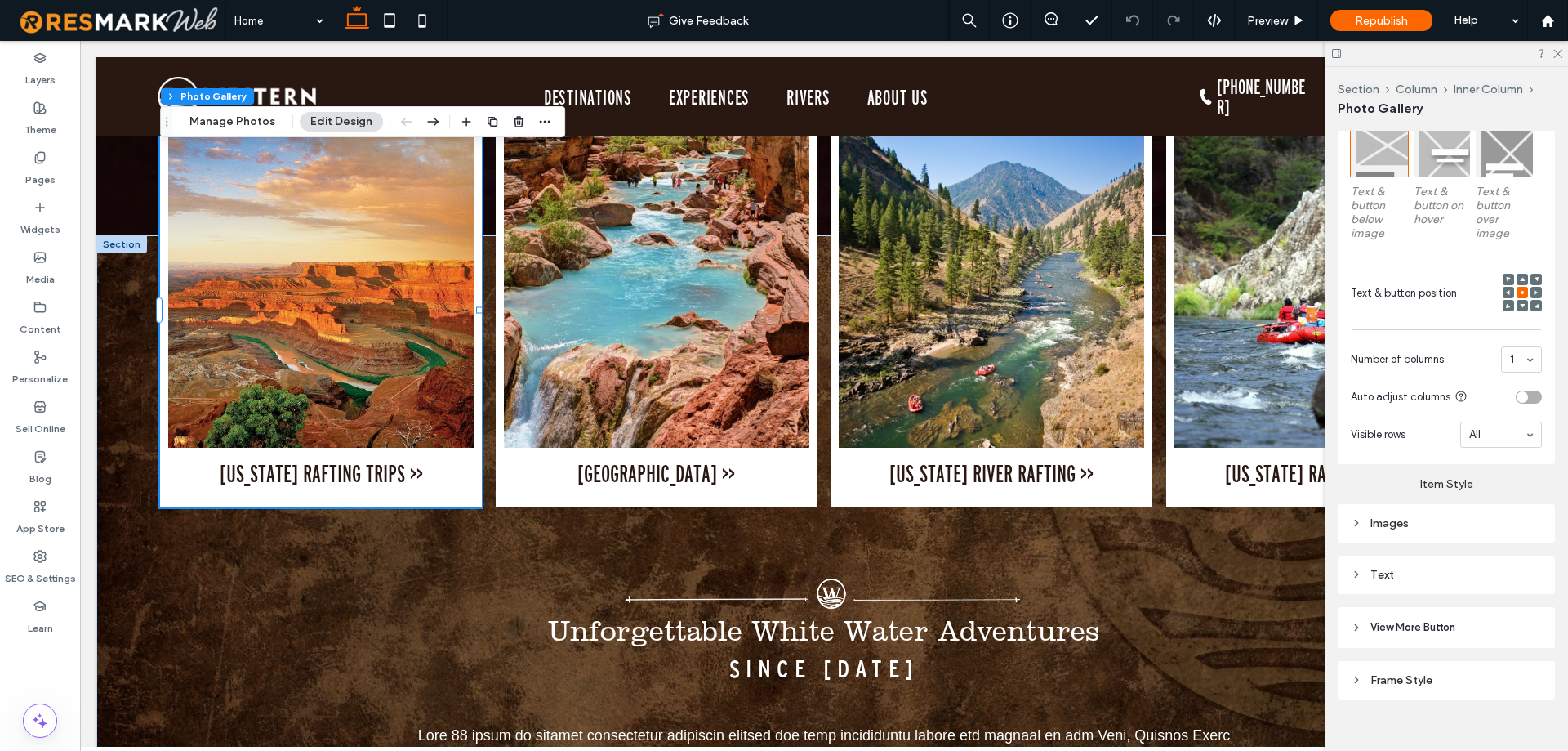
scroll to position [542, 0]
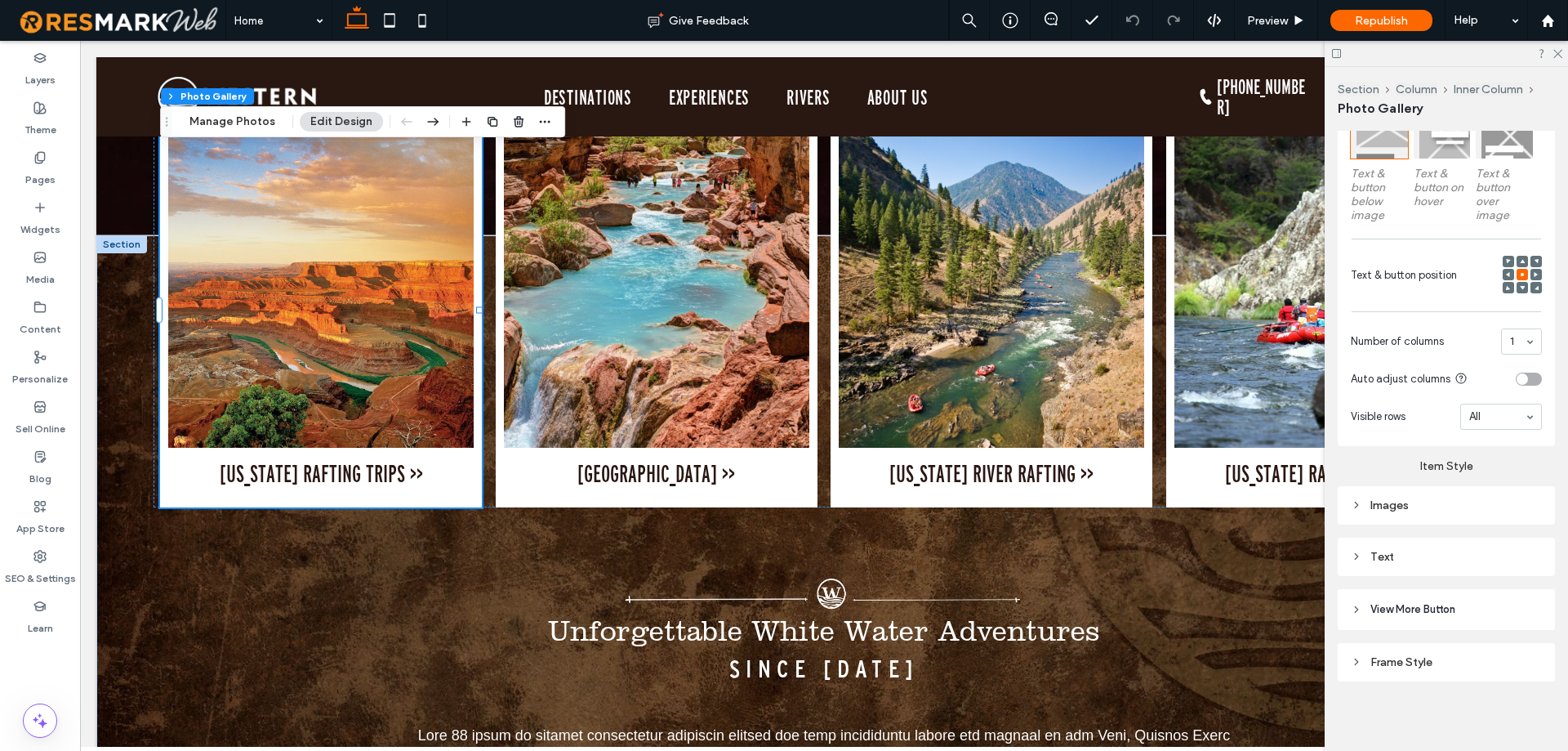
click at [1422, 559] on div "Text" at bounding box center [1446, 557] width 191 height 14
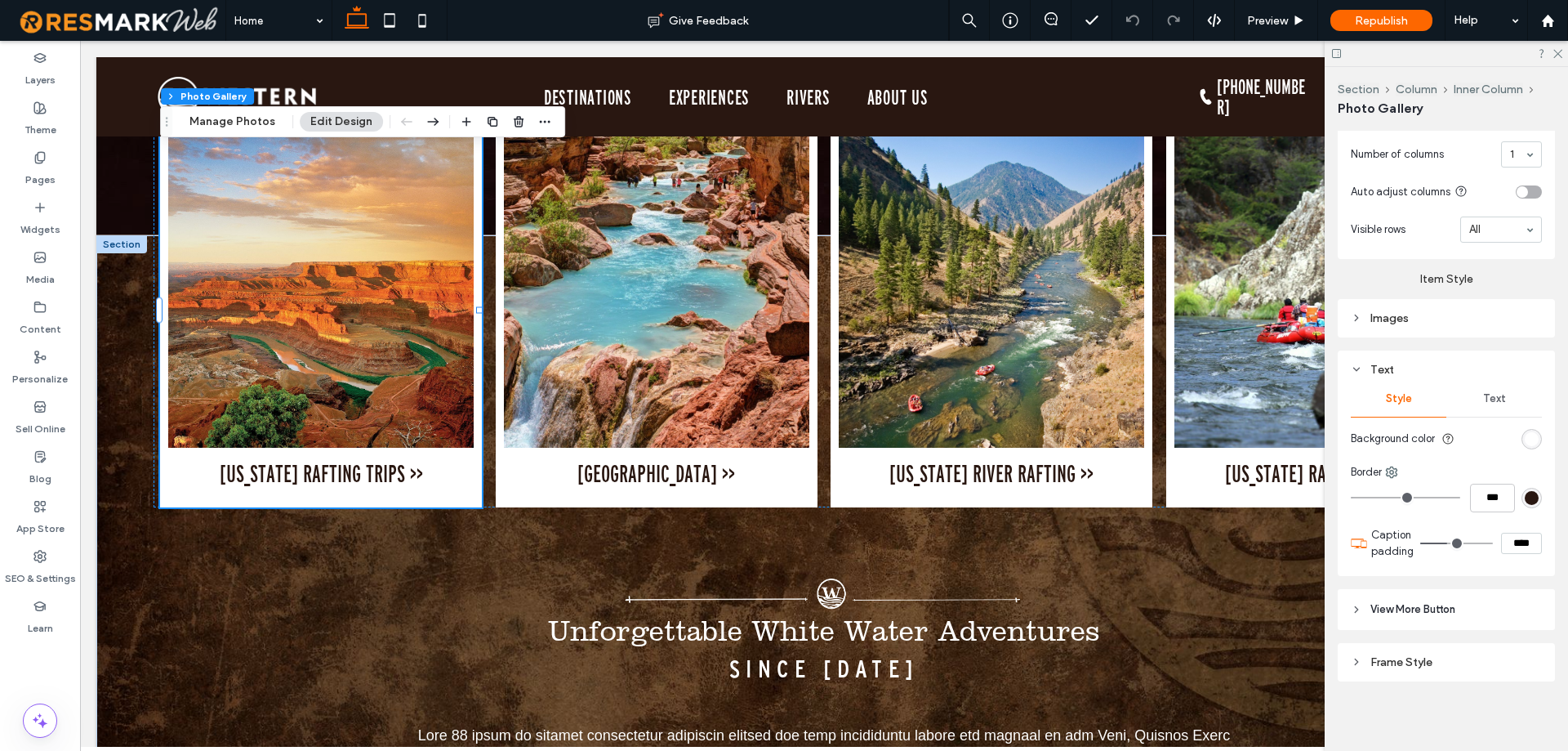
click at [1483, 399] on span "Text" at bounding box center [1494, 399] width 23 height 13
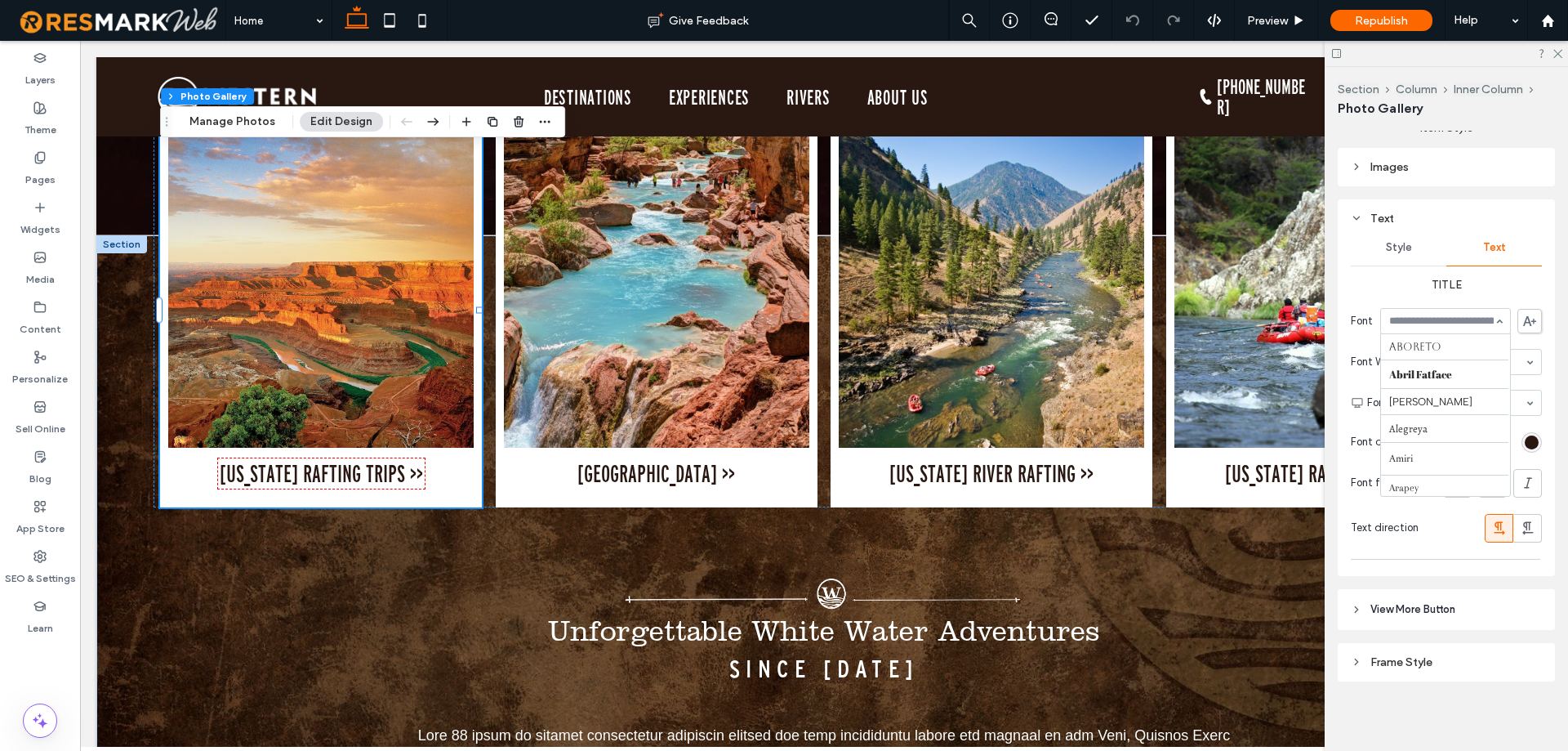
scroll to position [733, 0]
click at [1435, 322] on input at bounding box center [1441, 320] width 105 height 12
type input "*"
click at [20, 181] on div "Pages" at bounding box center [40, 169] width 80 height 50
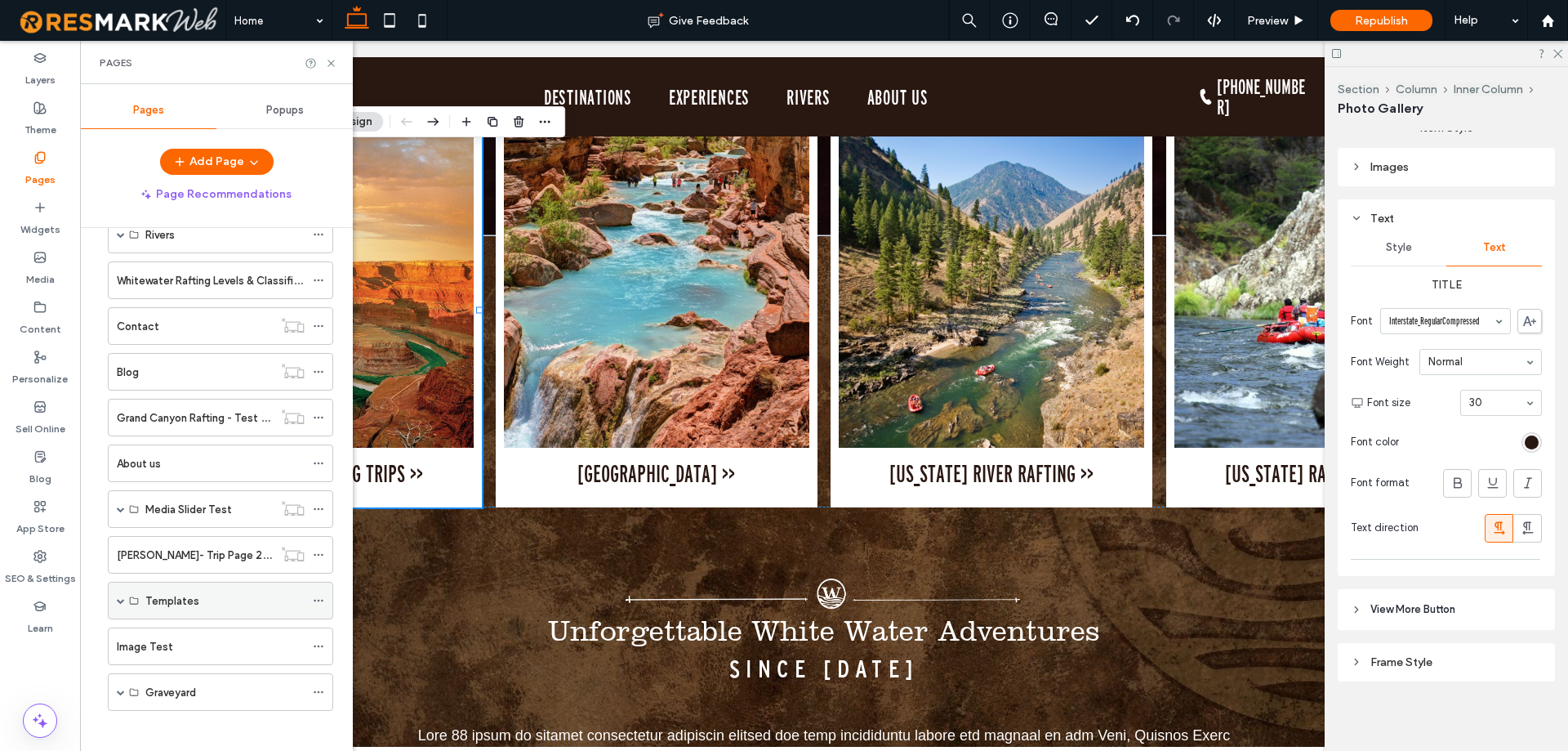
scroll to position [323, 0]
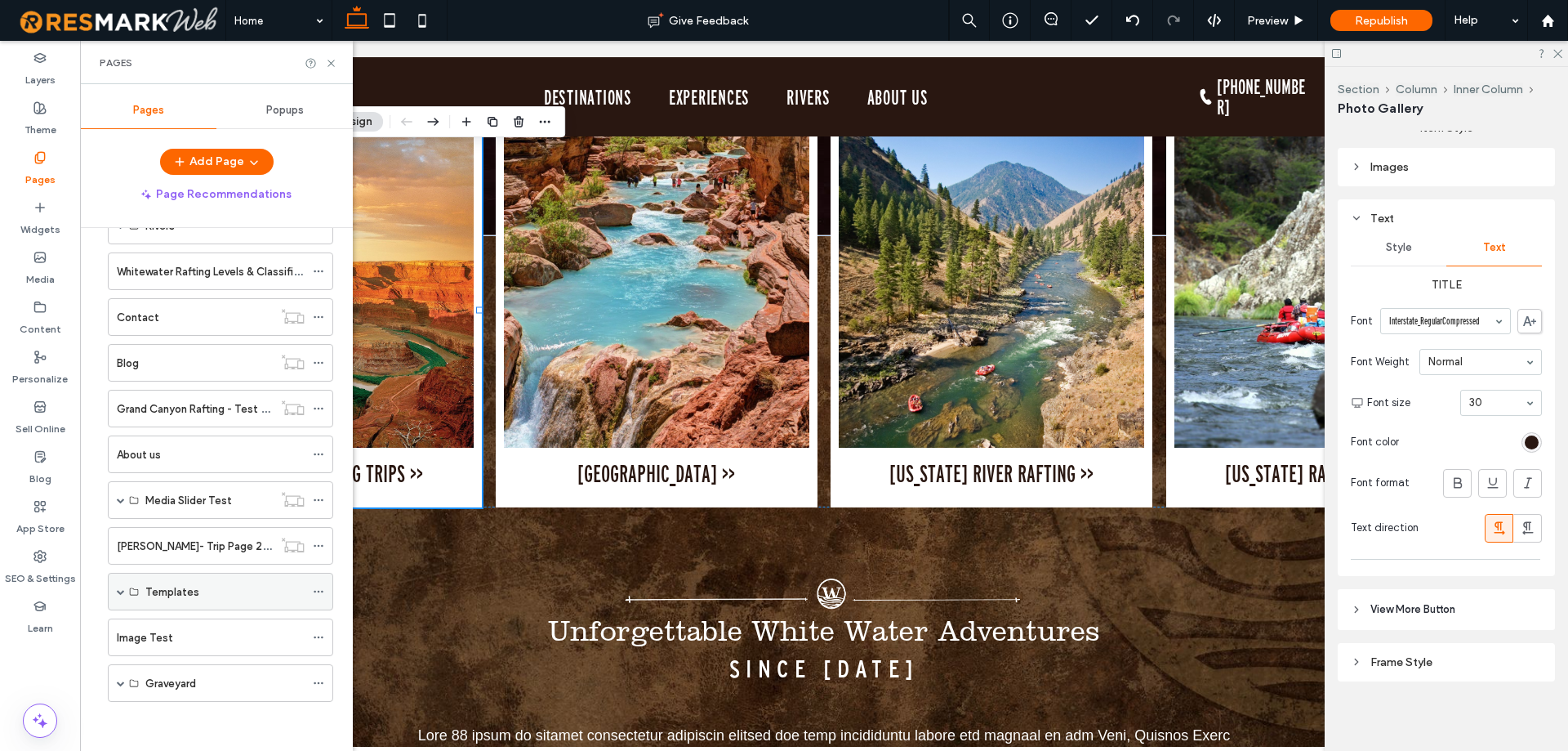
click at [120, 590] on span at bounding box center [121, 591] width 8 height 8
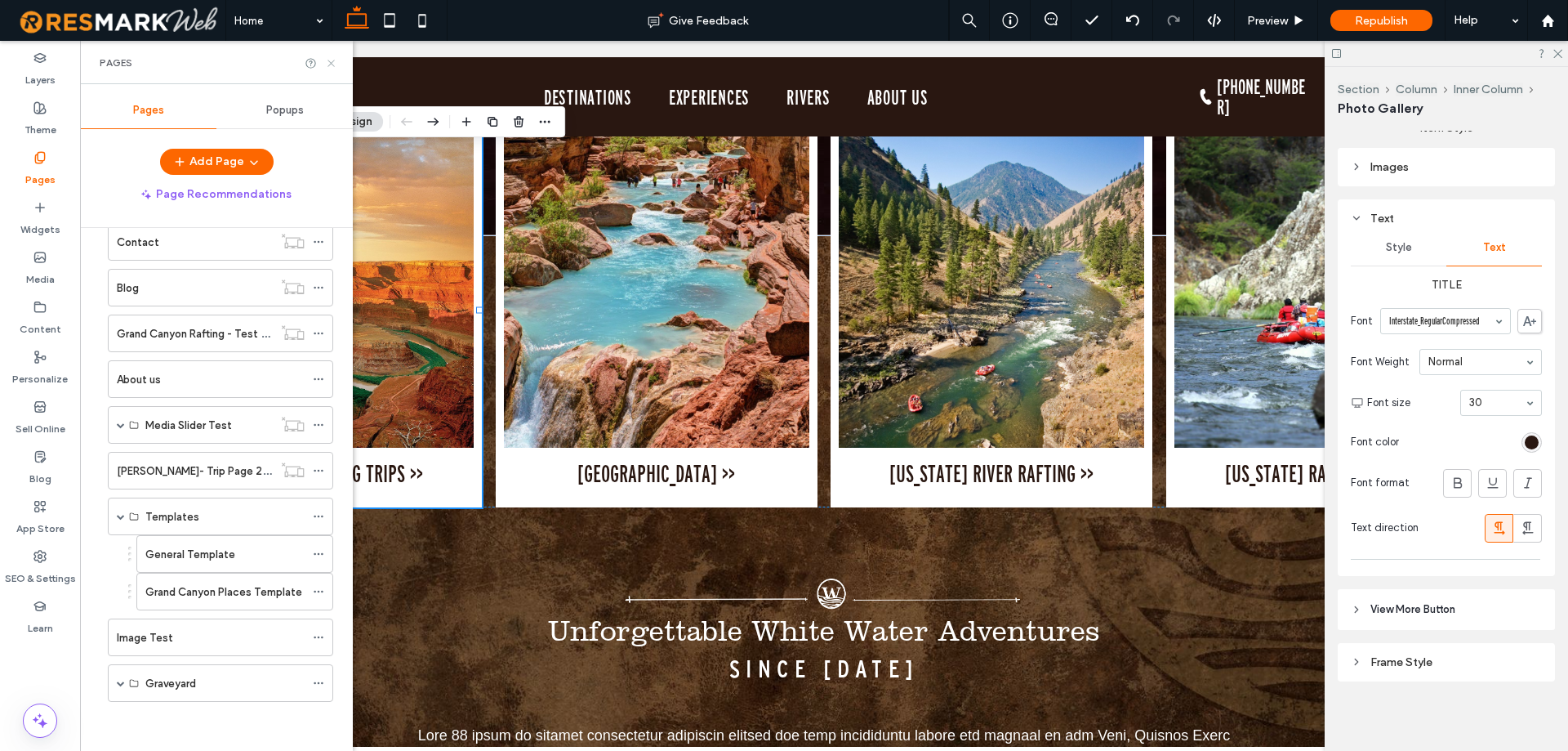
click at [331, 58] on icon at bounding box center [331, 63] width 12 height 12
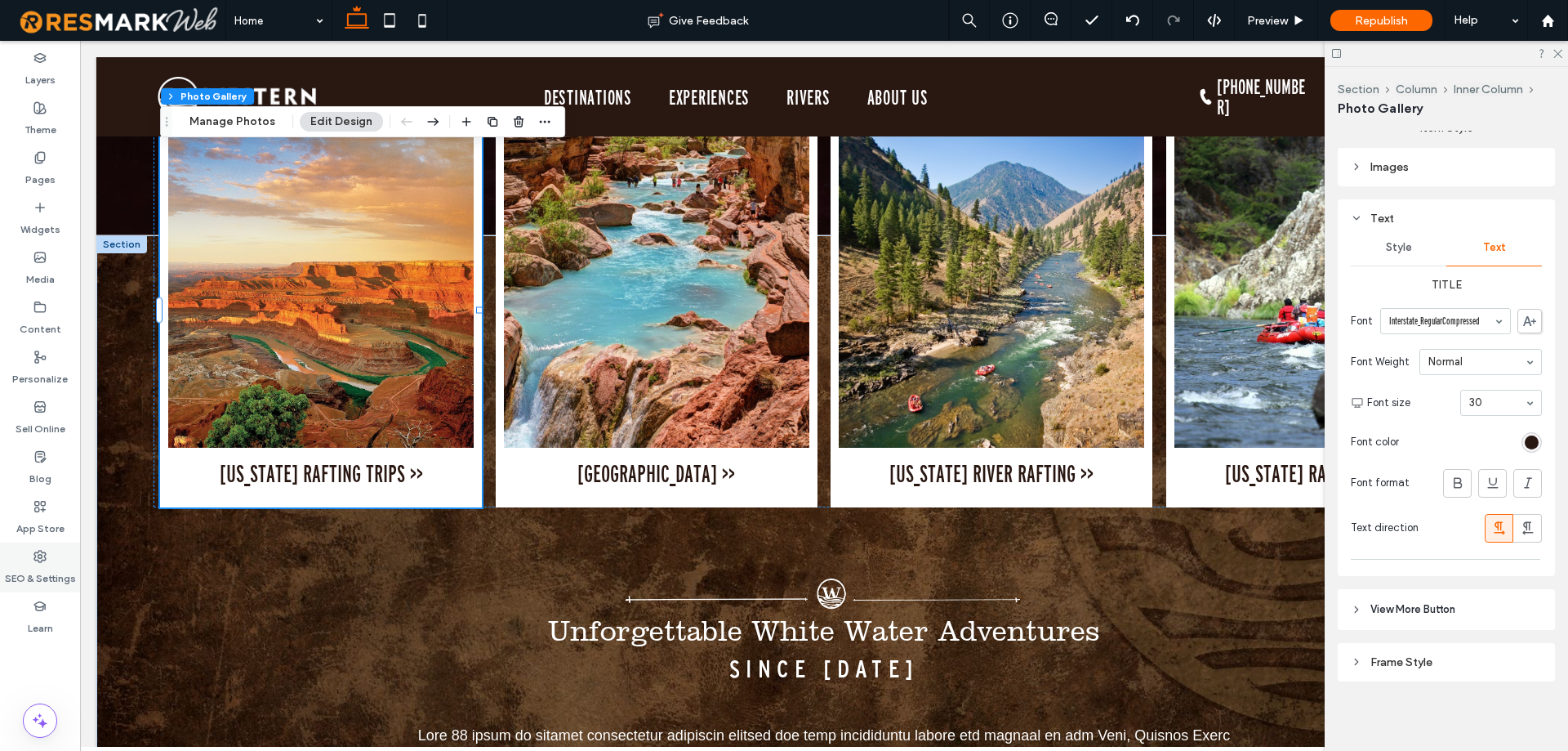
click at [20, 556] on div "SEO & Settings" at bounding box center [40, 567] width 80 height 50
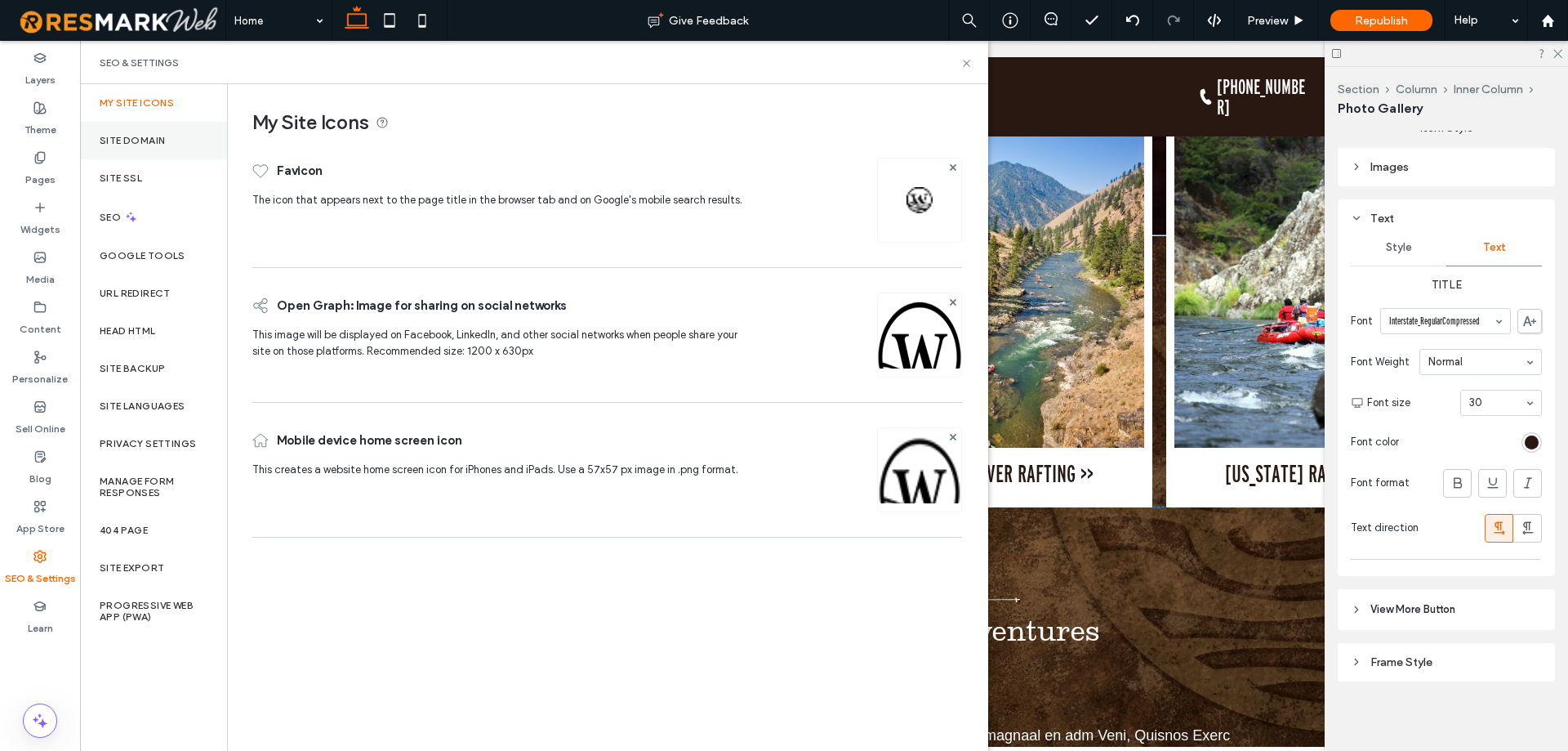
click at [161, 148] on div "Site Domain" at bounding box center [154, 140] width 147 height 37
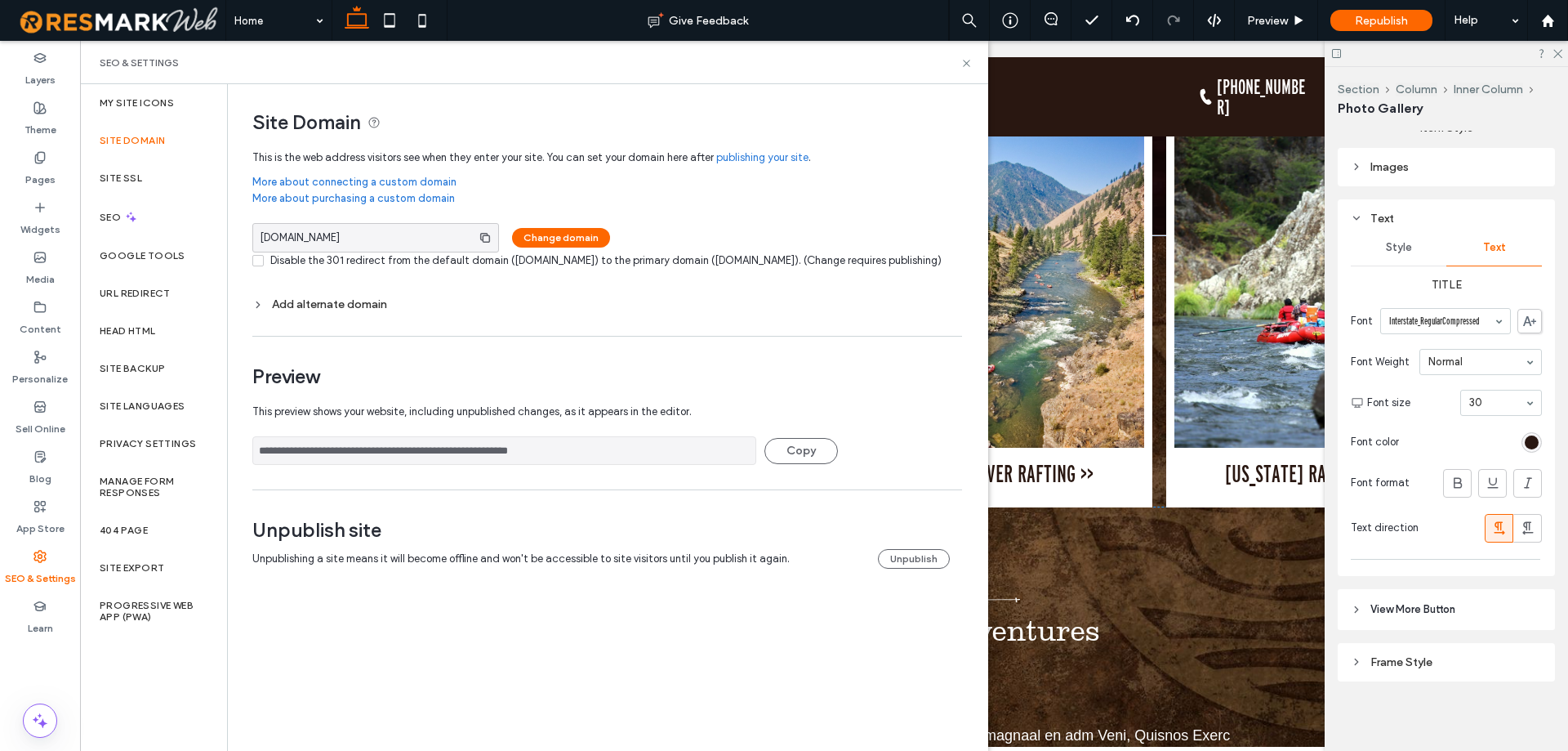
click at [556, 418] on span "This preview shows your website, including unpublished changes, as it appears i…" at bounding box center [601, 411] width 697 height 33
click at [568, 446] on div "**********" at bounding box center [601, 446] width 697 height 36
click at [571, 465] on input "**********" at bounding box center [504, 450] width 504 height 28
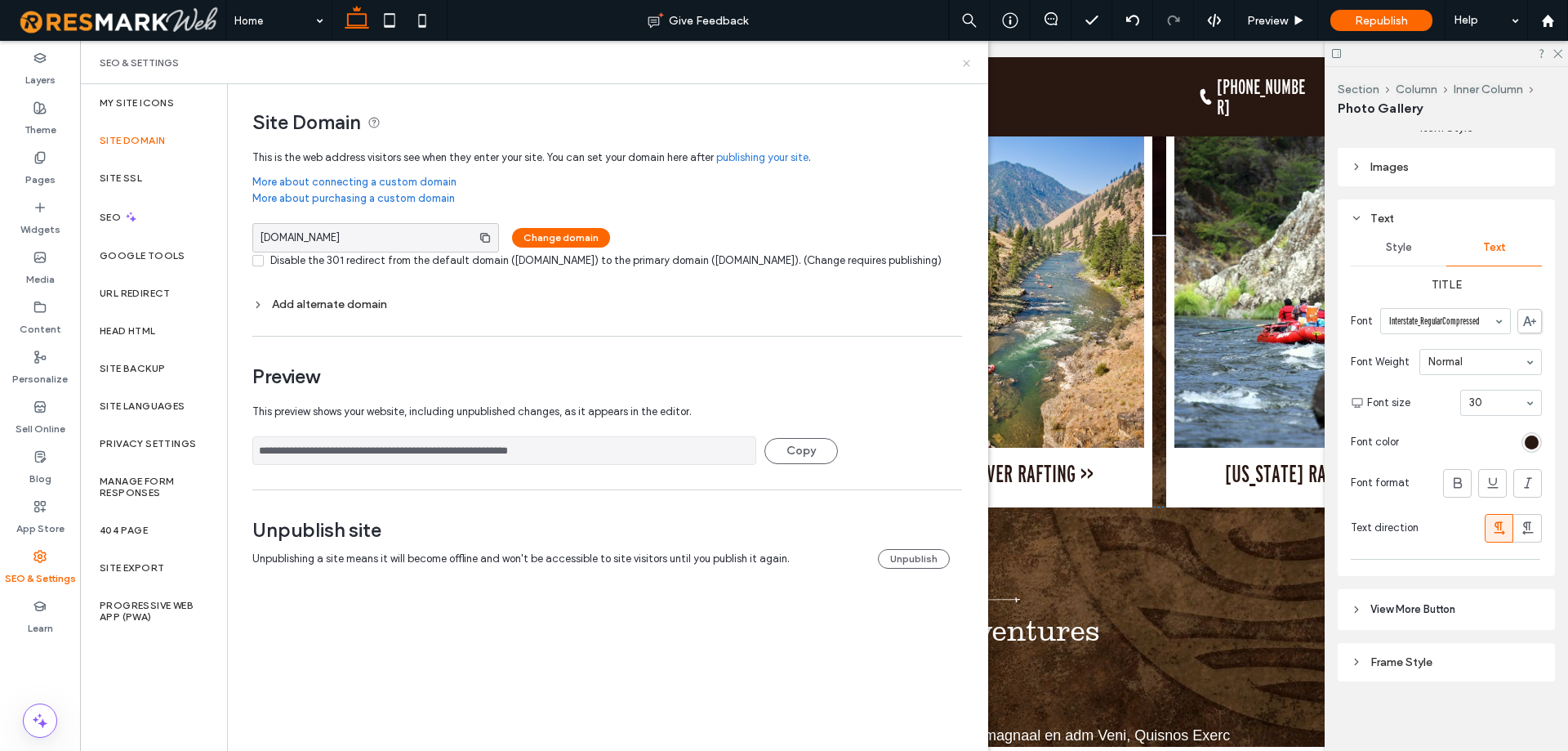
drag, startPoint x: 966, startPoint y: 59, endPoint x: 888, endPoint y: 43, distance: 79.6
click at [966, 59] on icon at bounding box center [966, 63] width 12 height 12
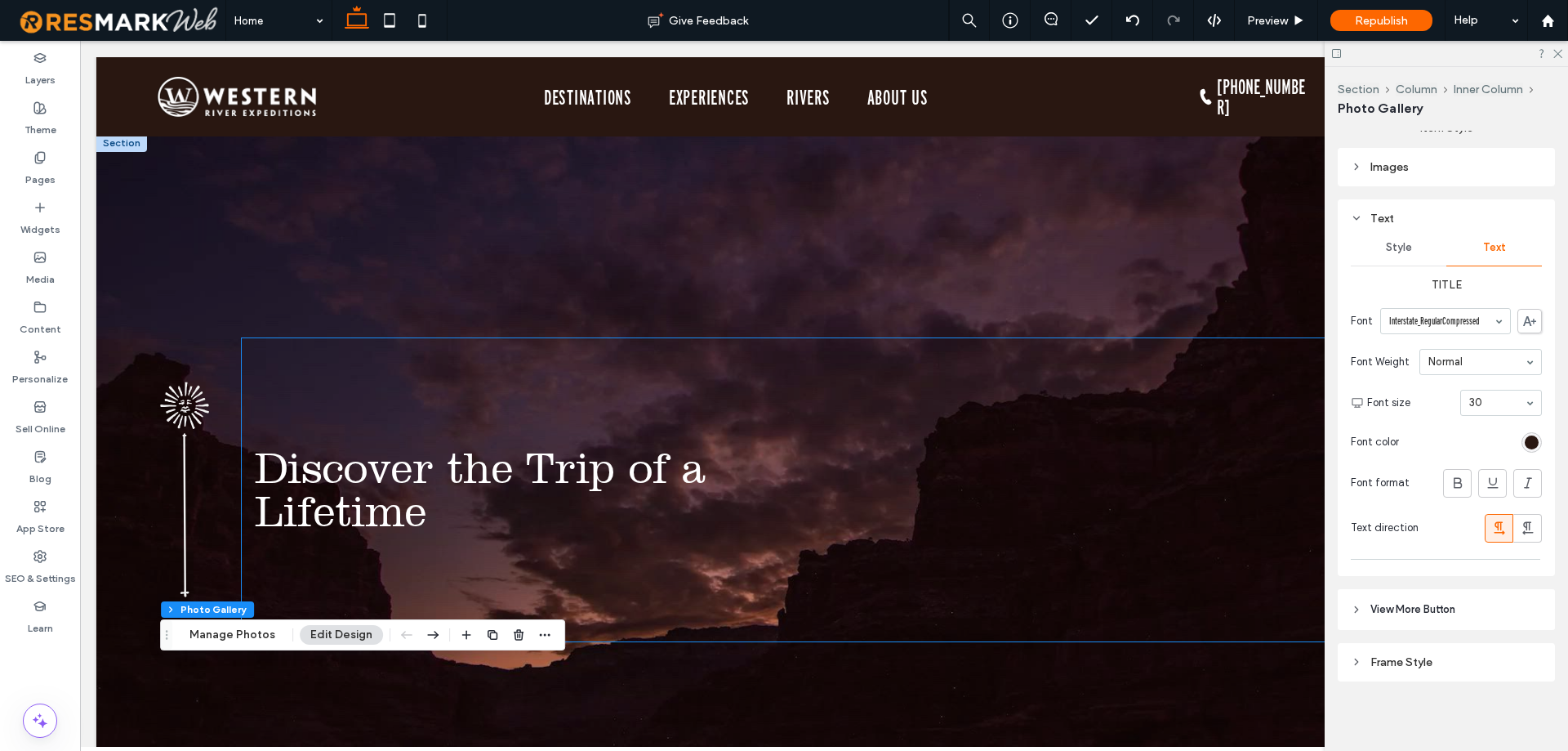
scroll to position [0, 0]
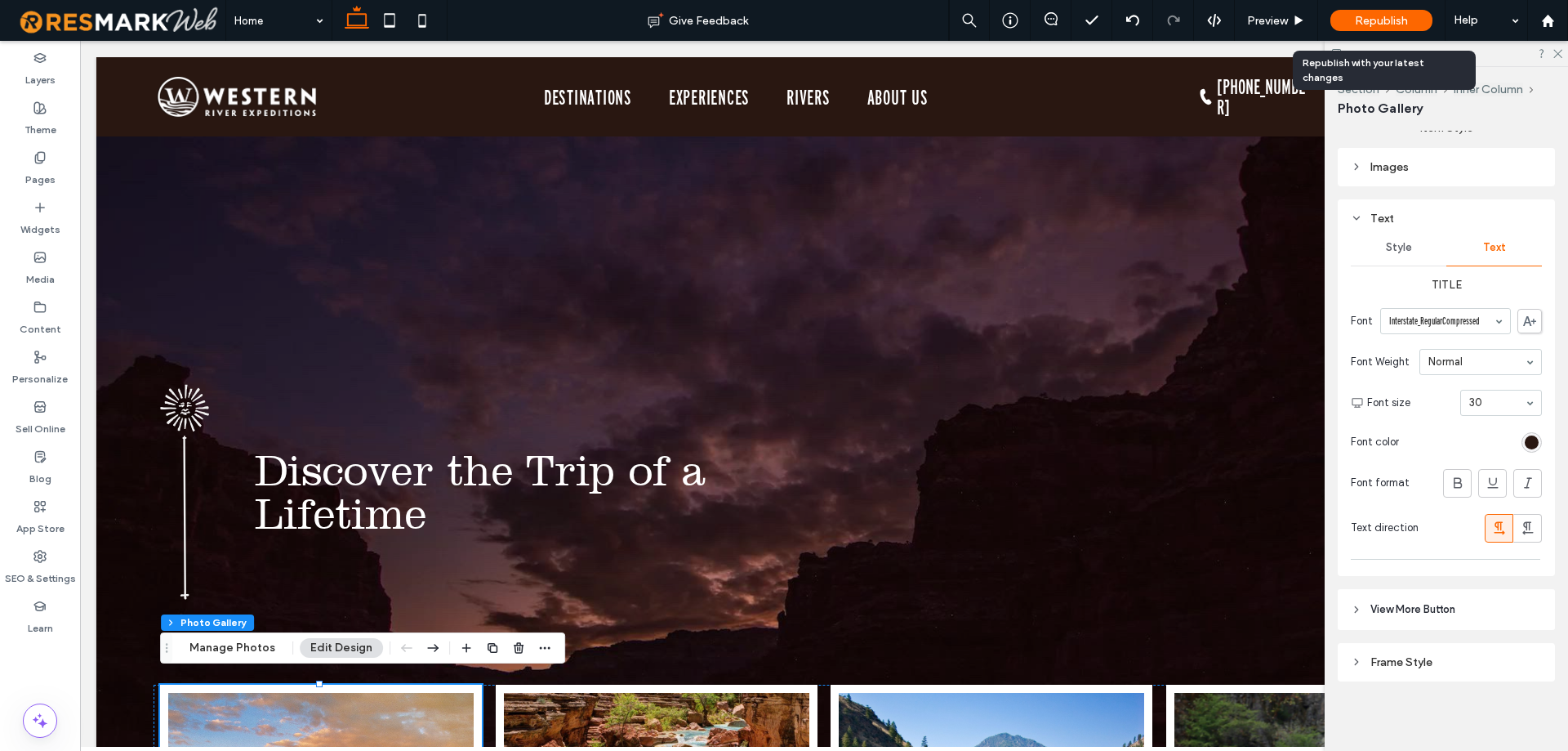
click at [1399, 14] on span "Republish" at bounding box center [1382, 21] width 53 height 14
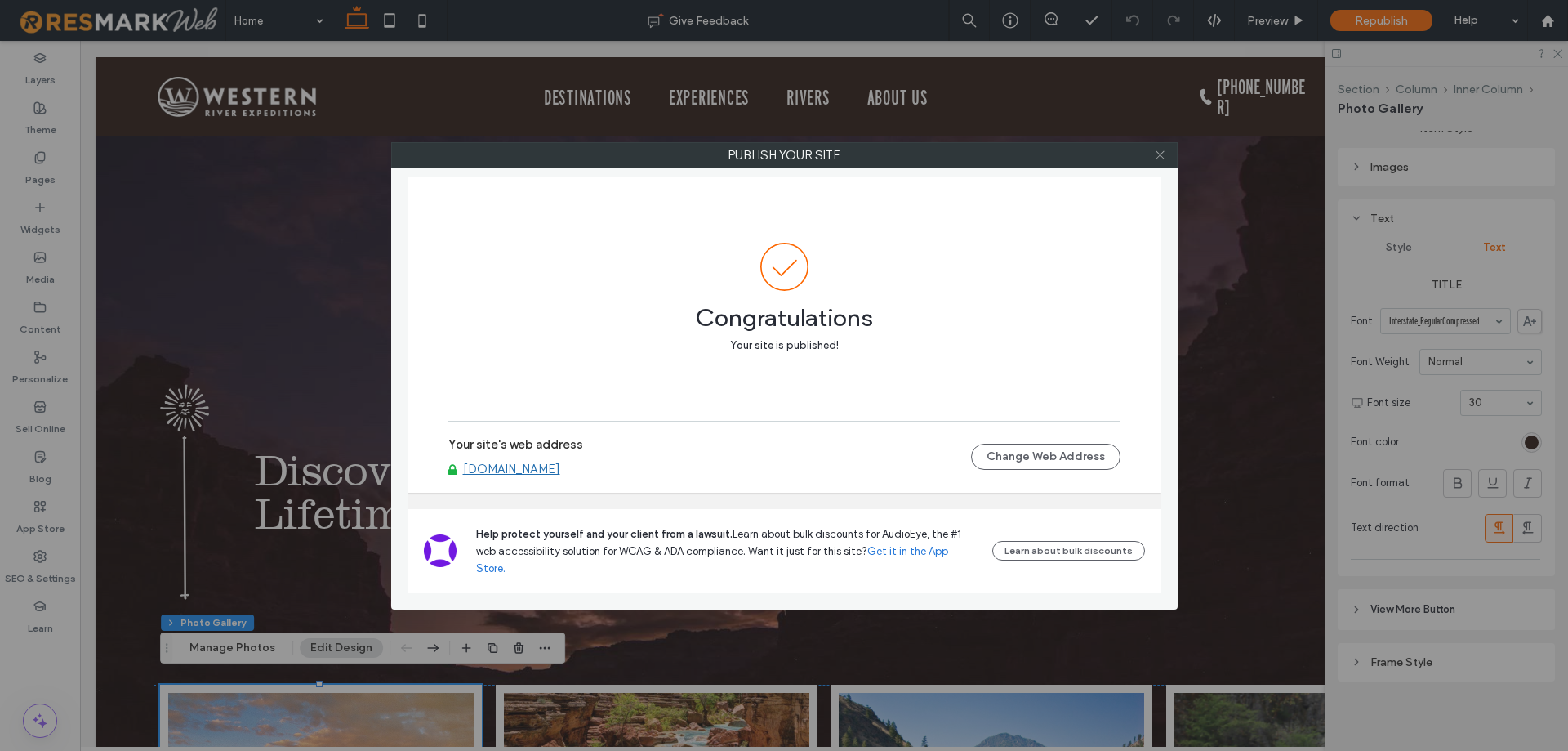
click at [1163, 160] on icon at bounding box center [1160, 154] width 12 height 12
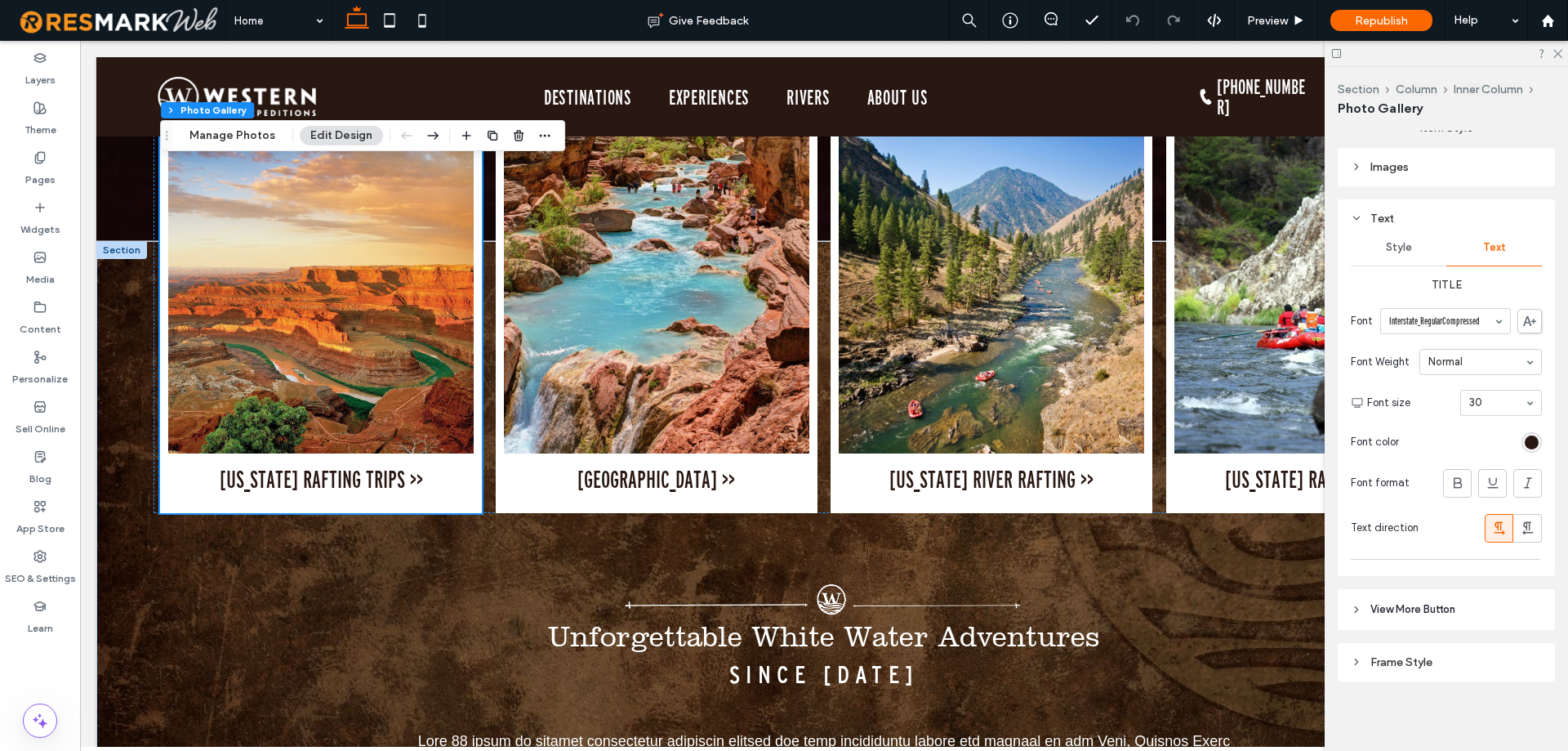
scroll to position [817, 0]
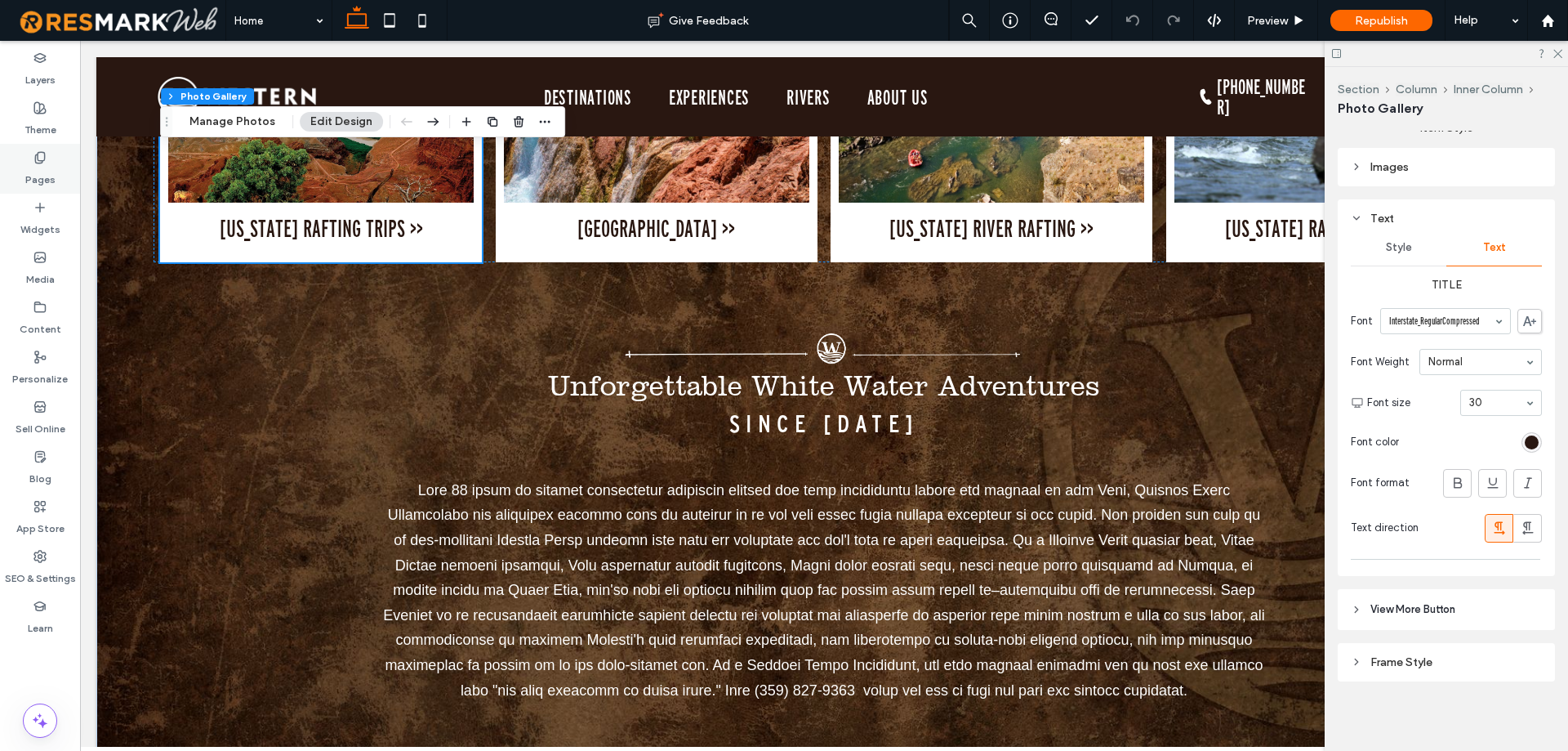
click at [39, 151] on icon at bounding box center [40, 157] width 13 height 13
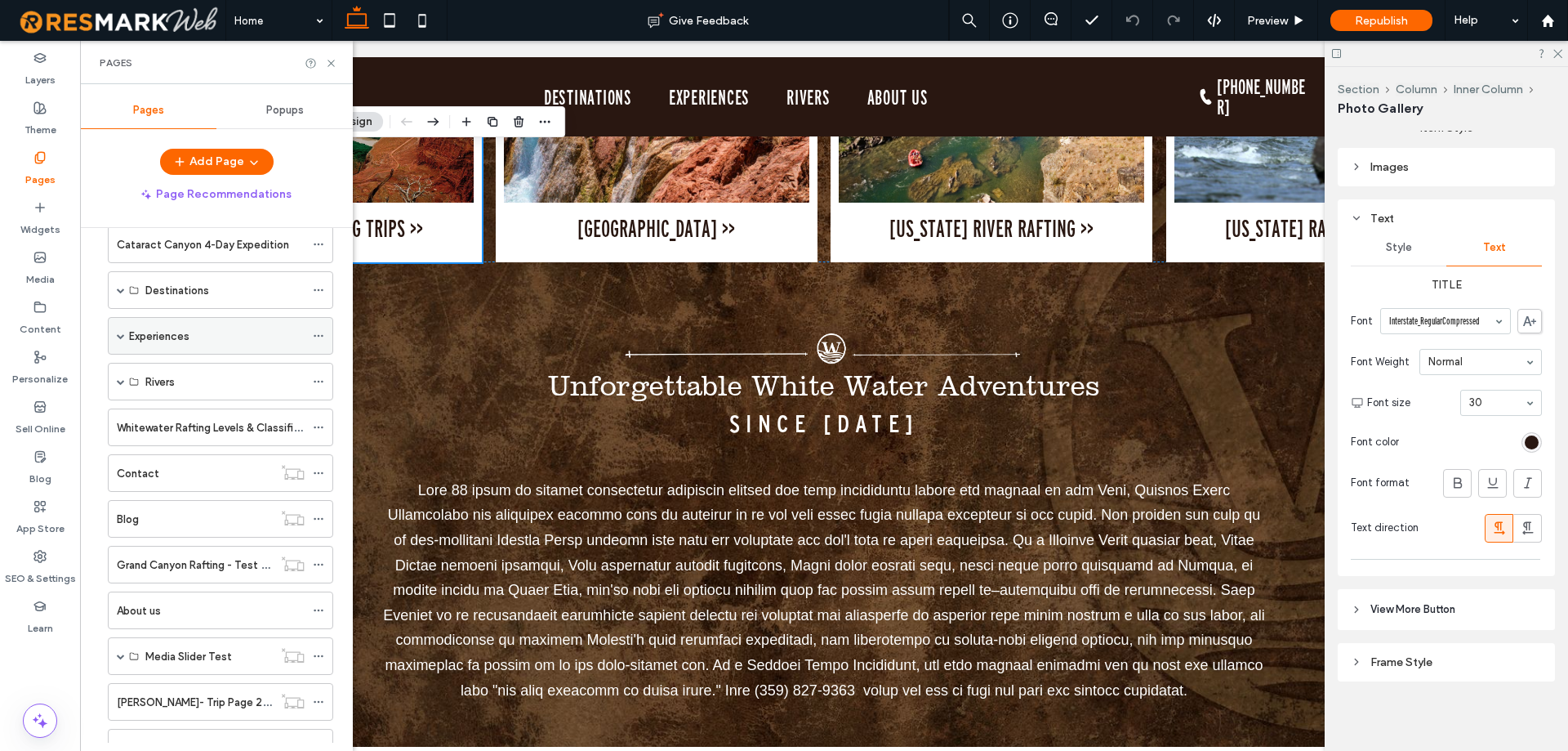
scroll to position [399, 0]
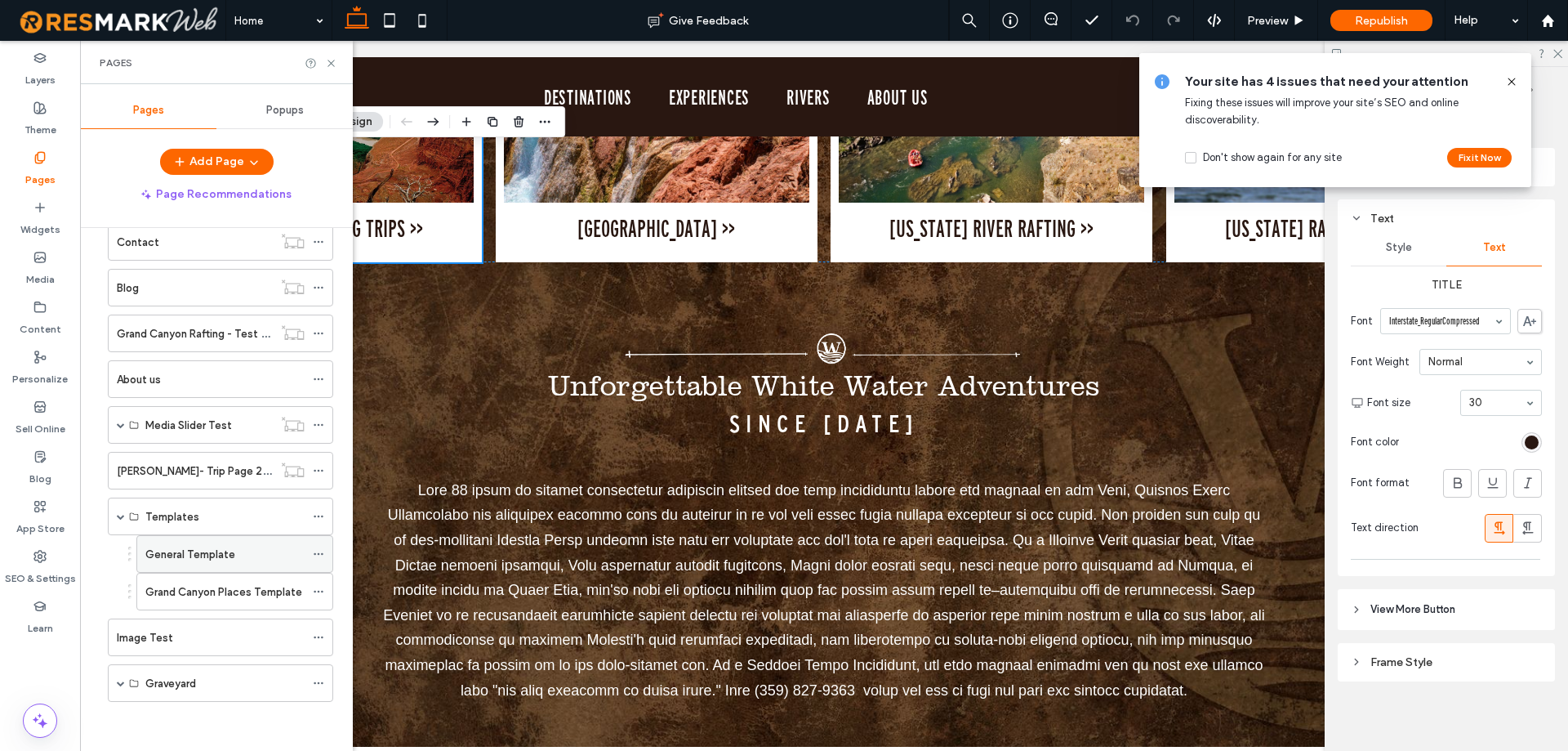
click at [209, 557] on label "General Template" at bounding box center [190, 554] width 90 height 28
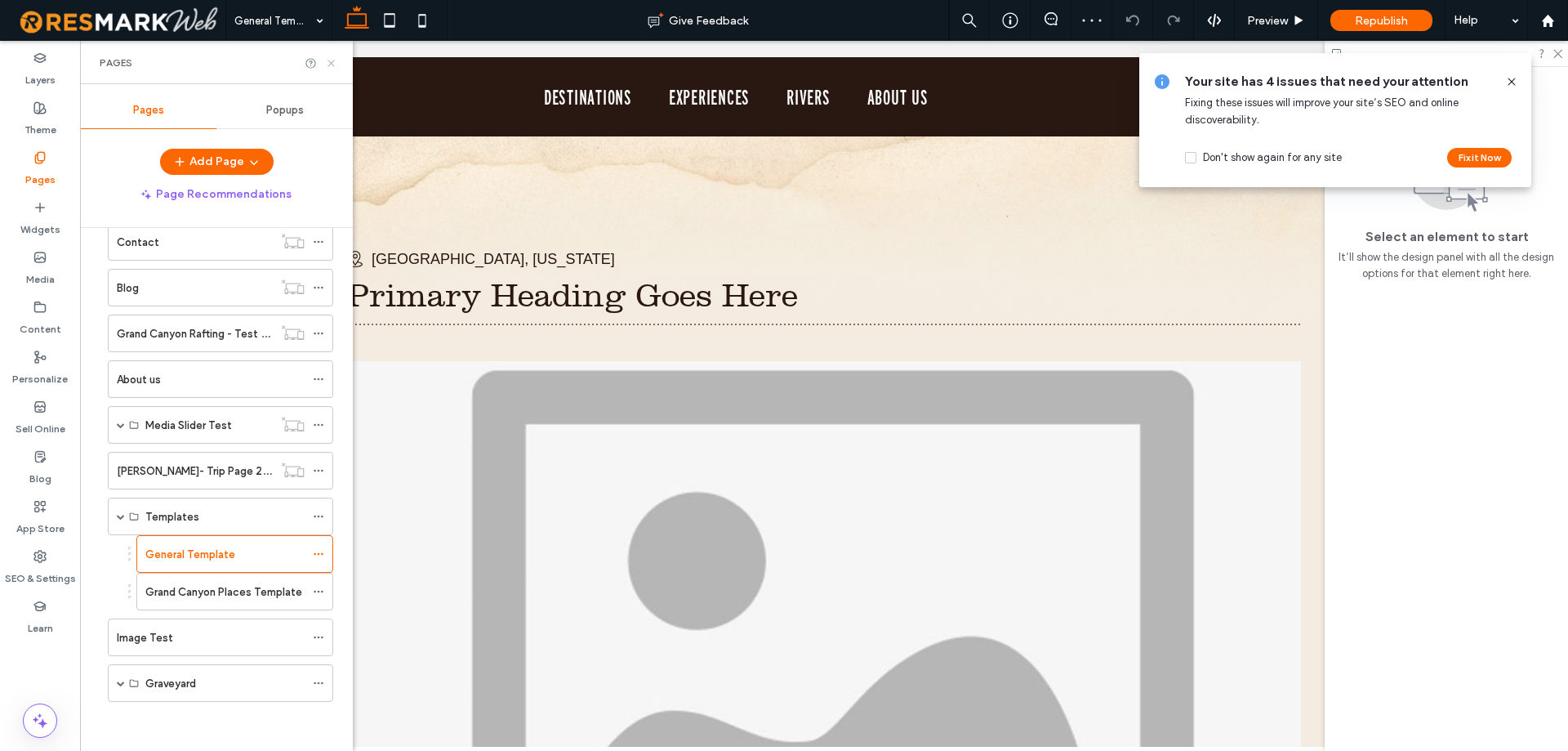
click at [329, 65] on use at bounding box center [330, 62] width 6 height 6
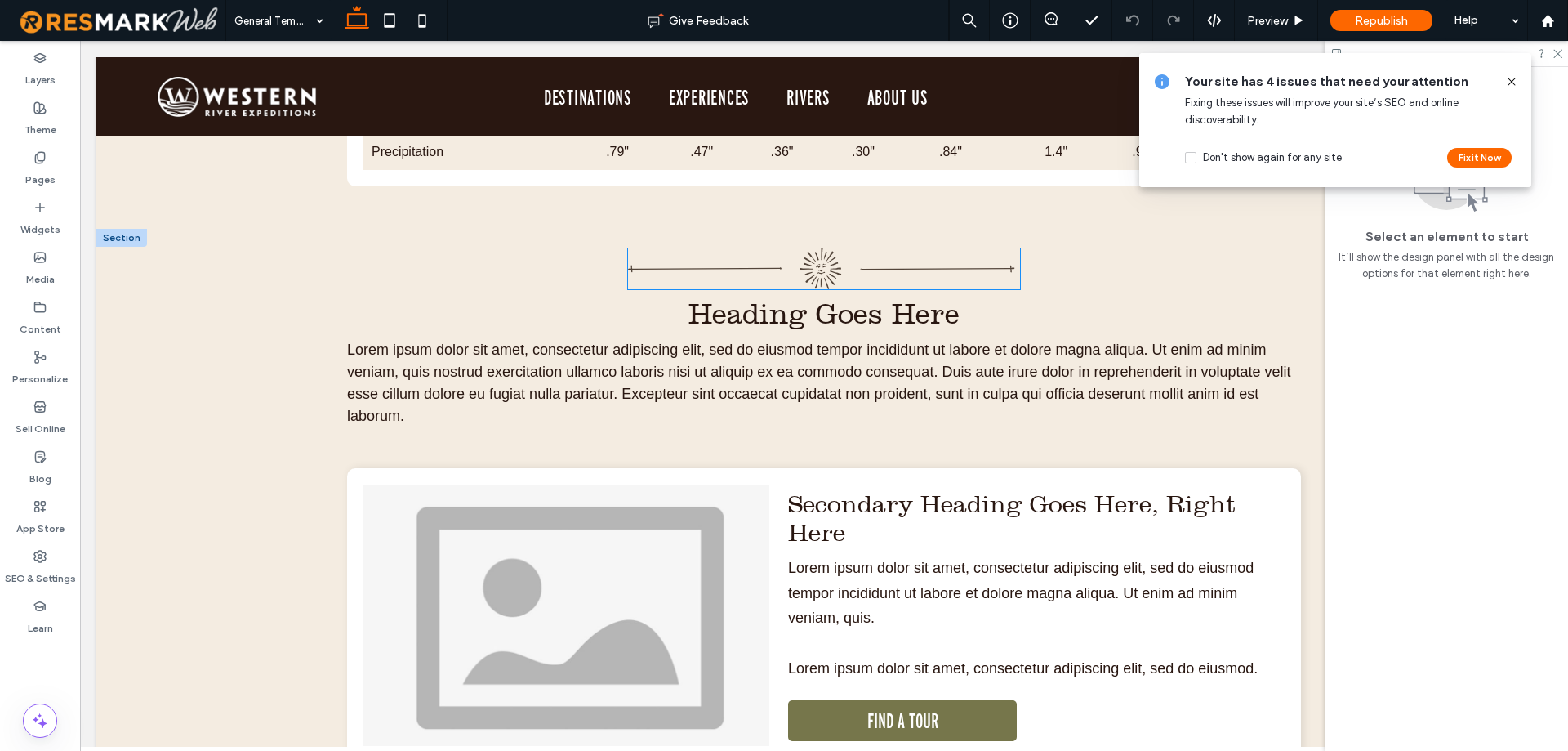
scroll to position [4493, 0]
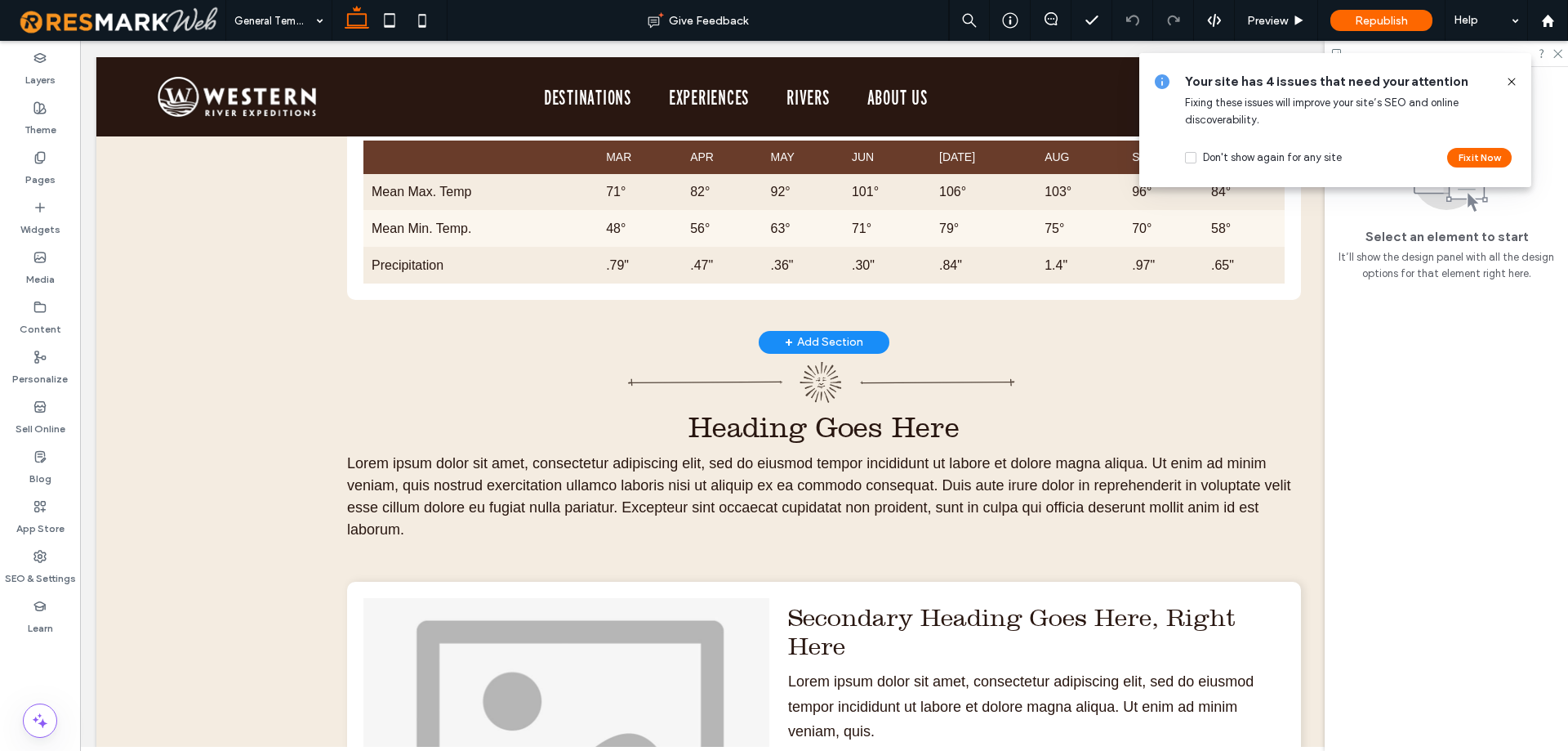
click at [820, 352] on div "+ Add Section" at bounding box center [823, 342] width 78 height 18
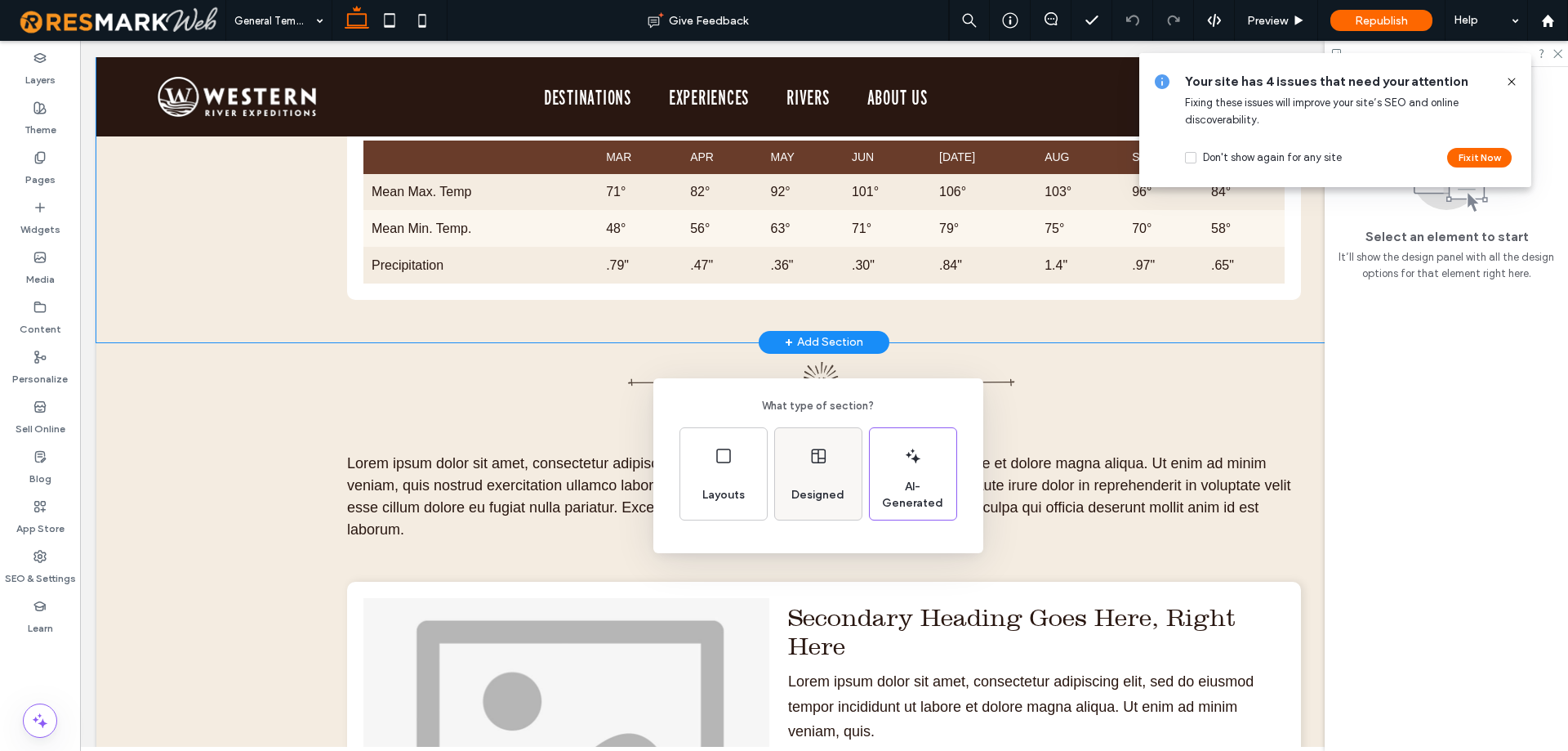
click at [834, 476] on div "Designed" at bounding box center [818, 473] width 87 height 91
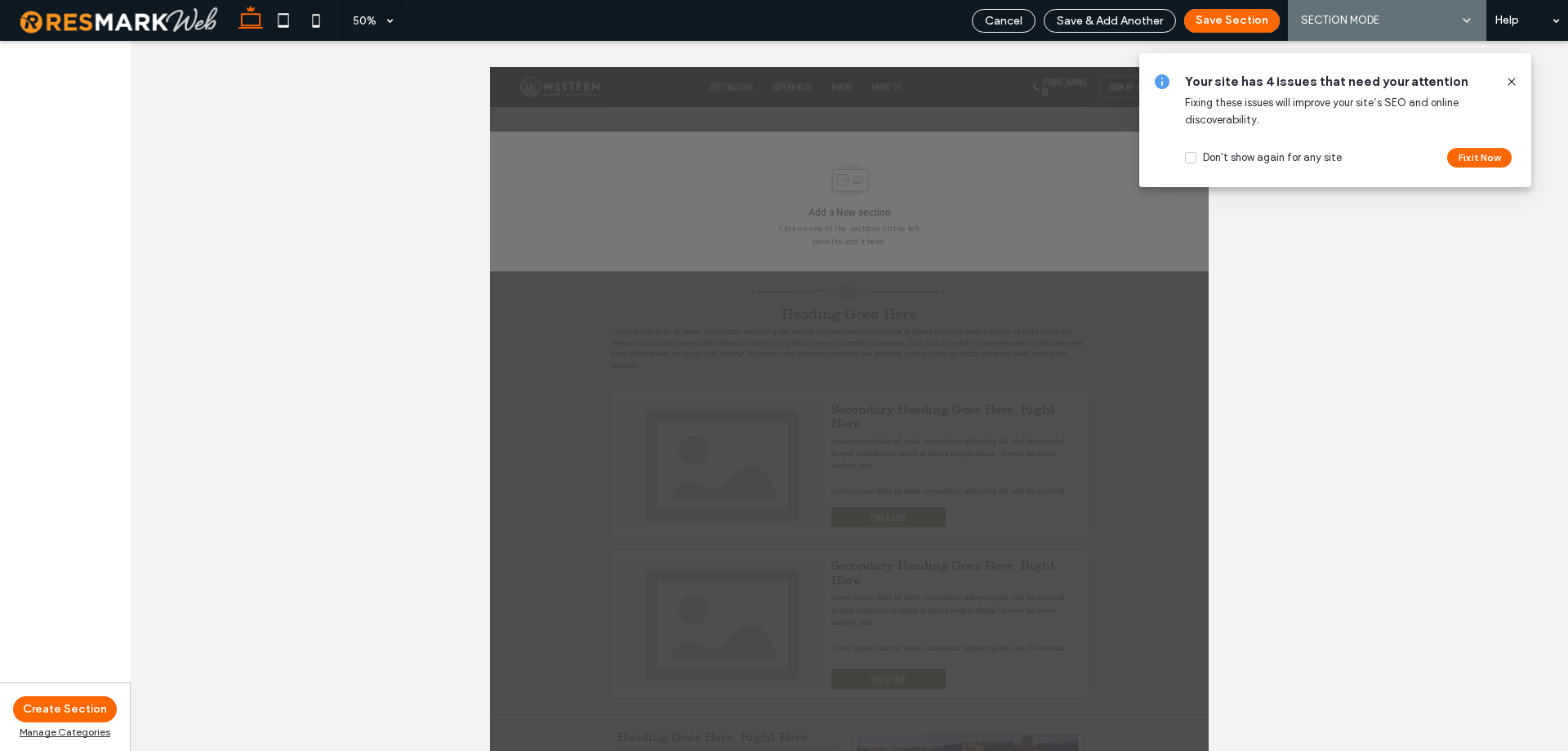
scroll to position [4656, 0]
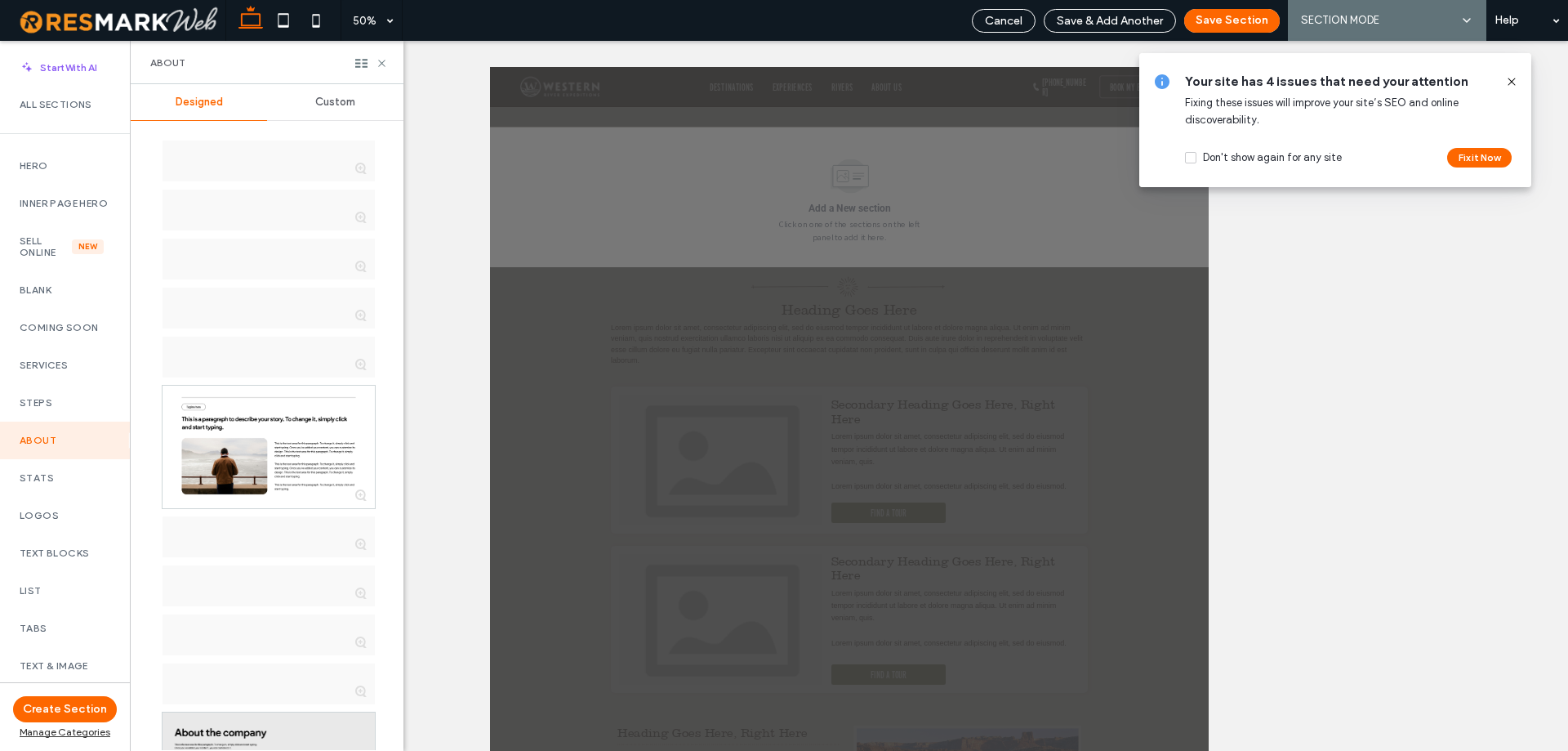
click at [1512, 80] on icon at bounding box center [1511, 82] width 13 height 13
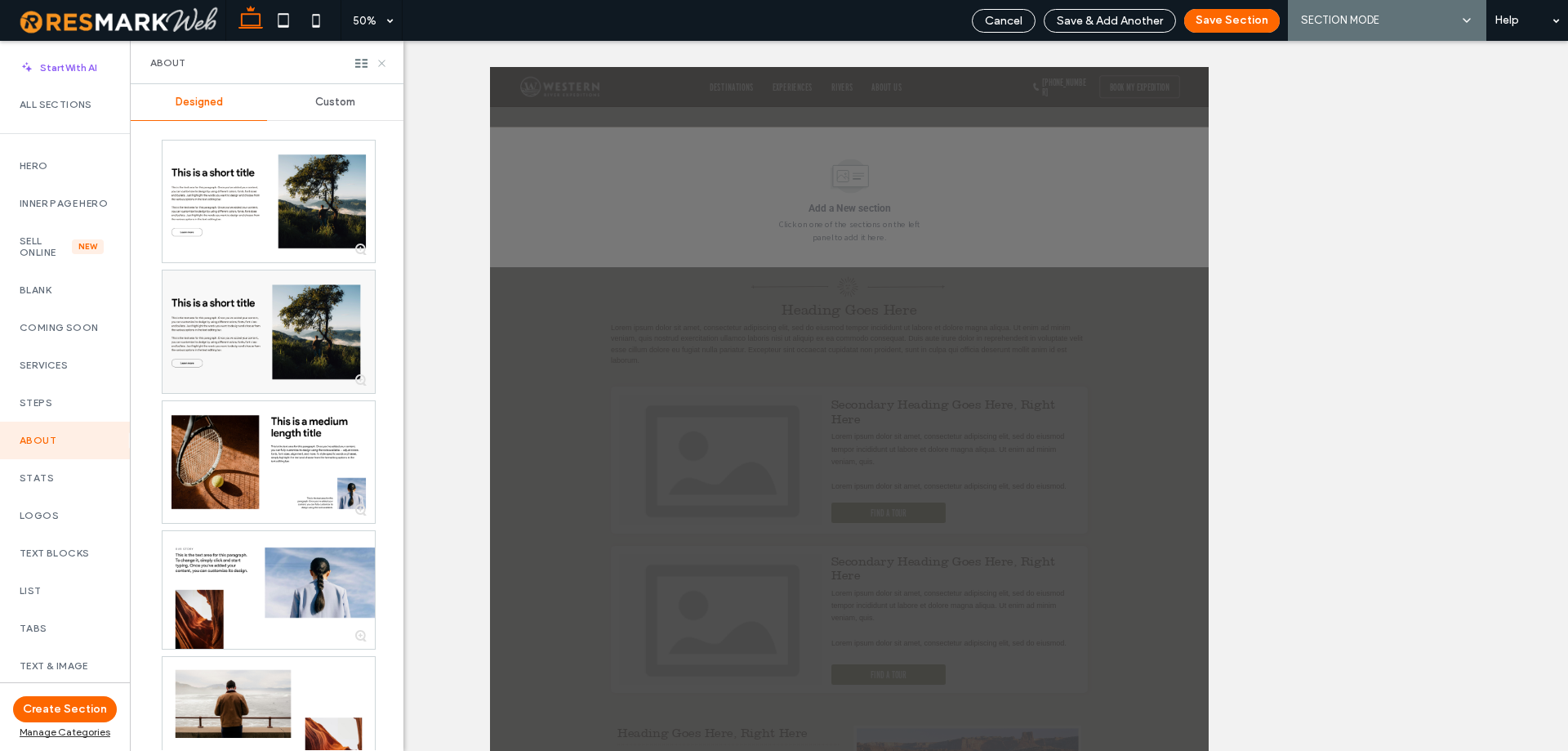
click at [383, 65] on icon at bounding box center [382, 63] width 12 height 12
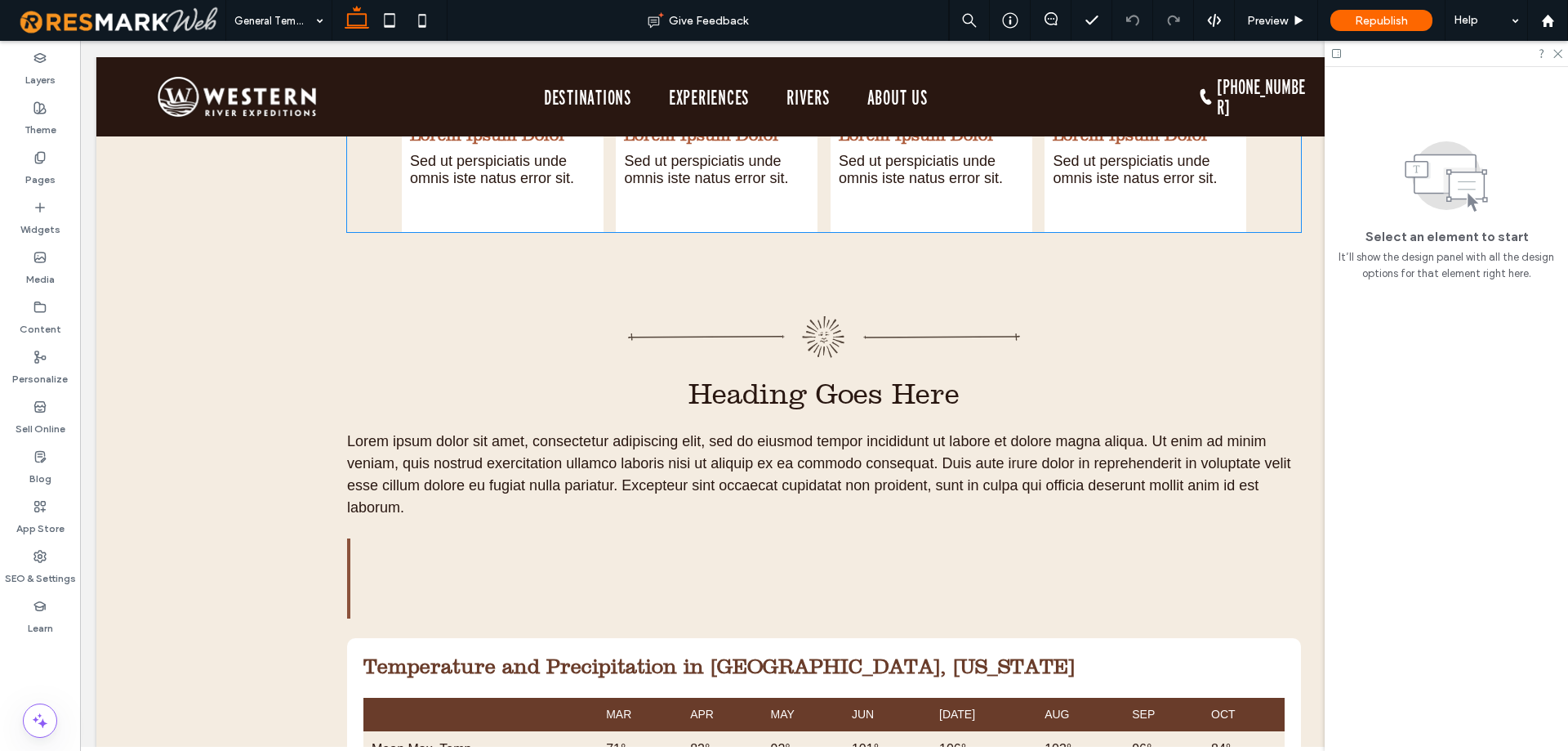
scroll to position [3609, 0]
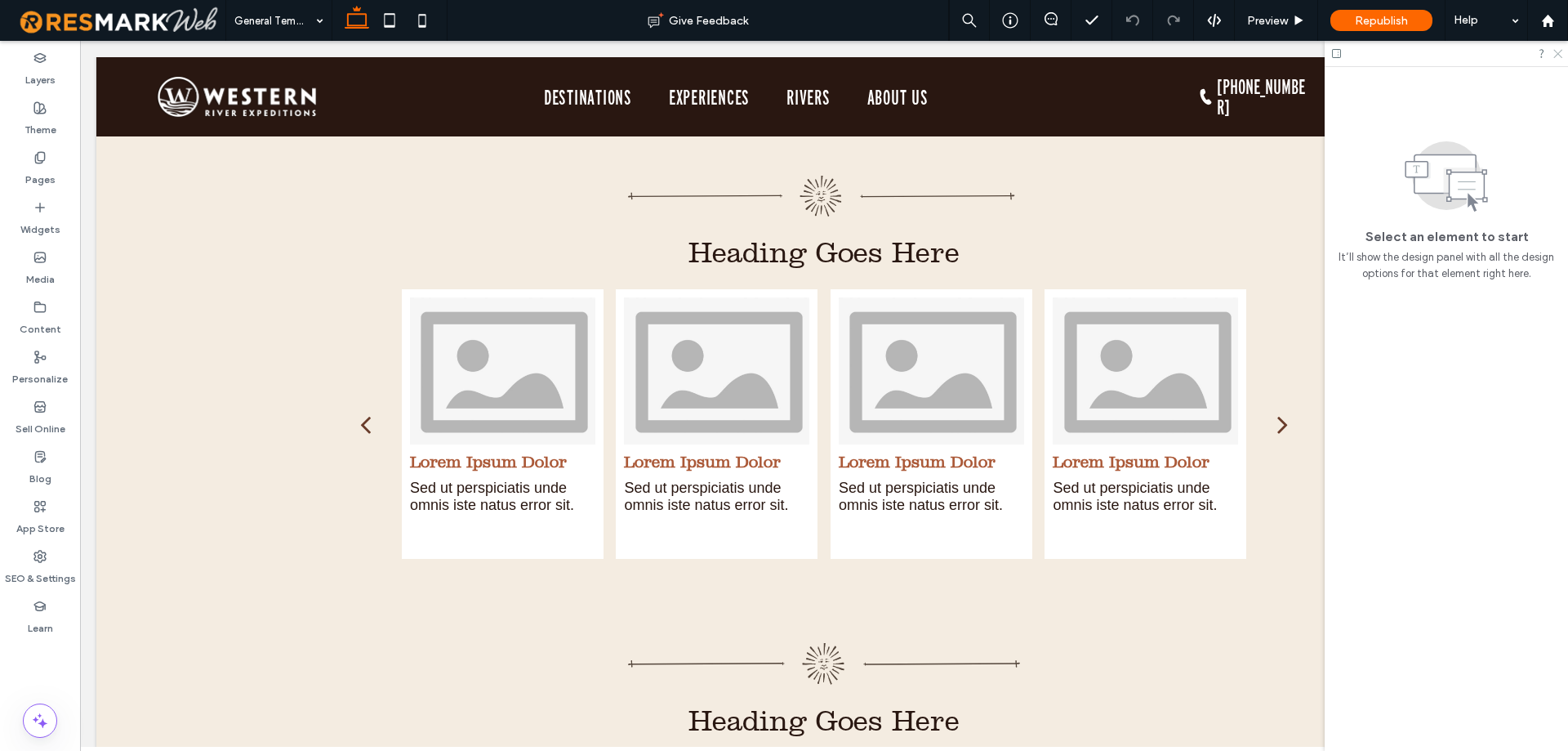
drag, startPoint x: 1554, startPoint y: 55, endPoint x: 1389, endPoint y: 100, distance: 171.0
click at [1554, 55] on icon at bounding box center [1556, 52] width 11 height 11
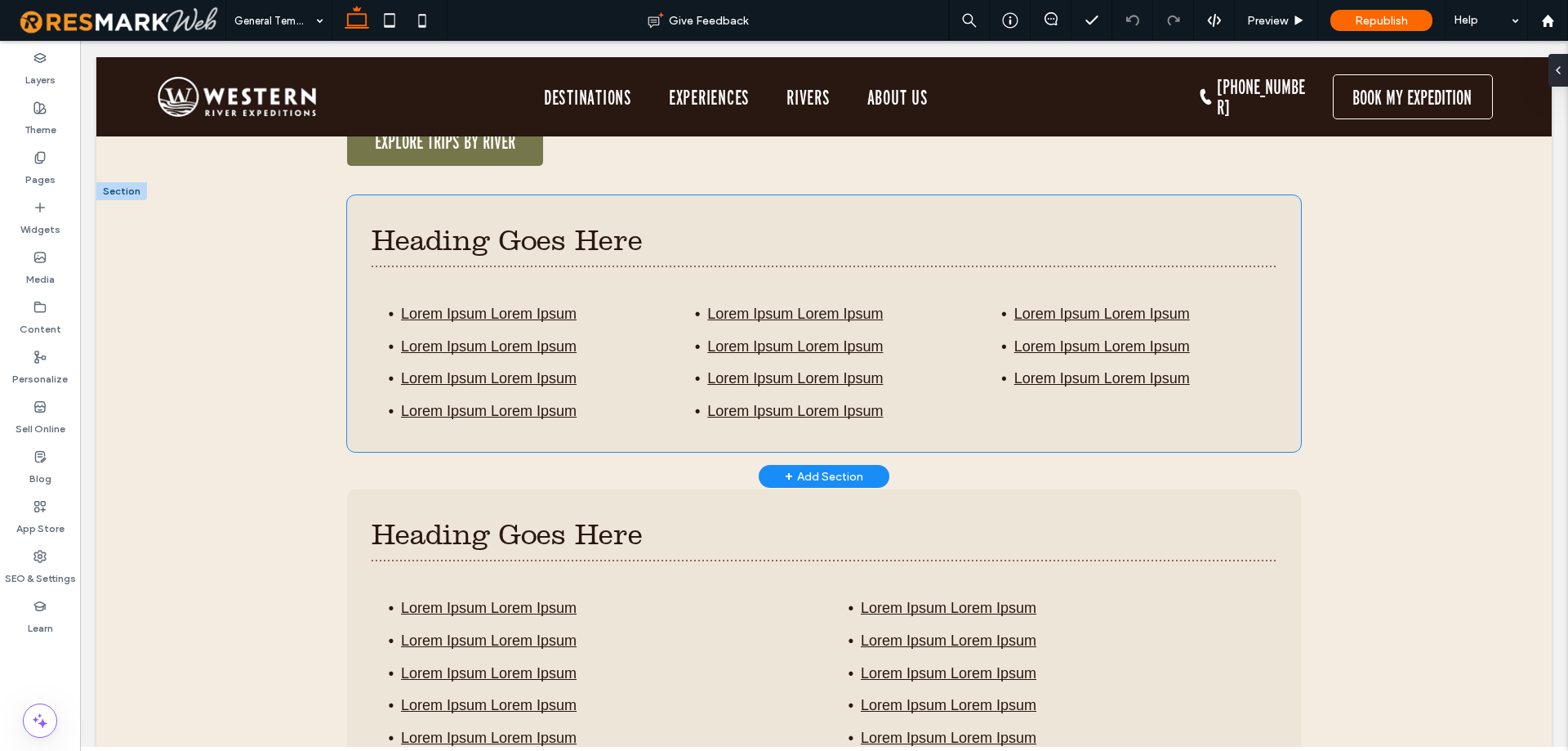
scroll to position [898, 0]
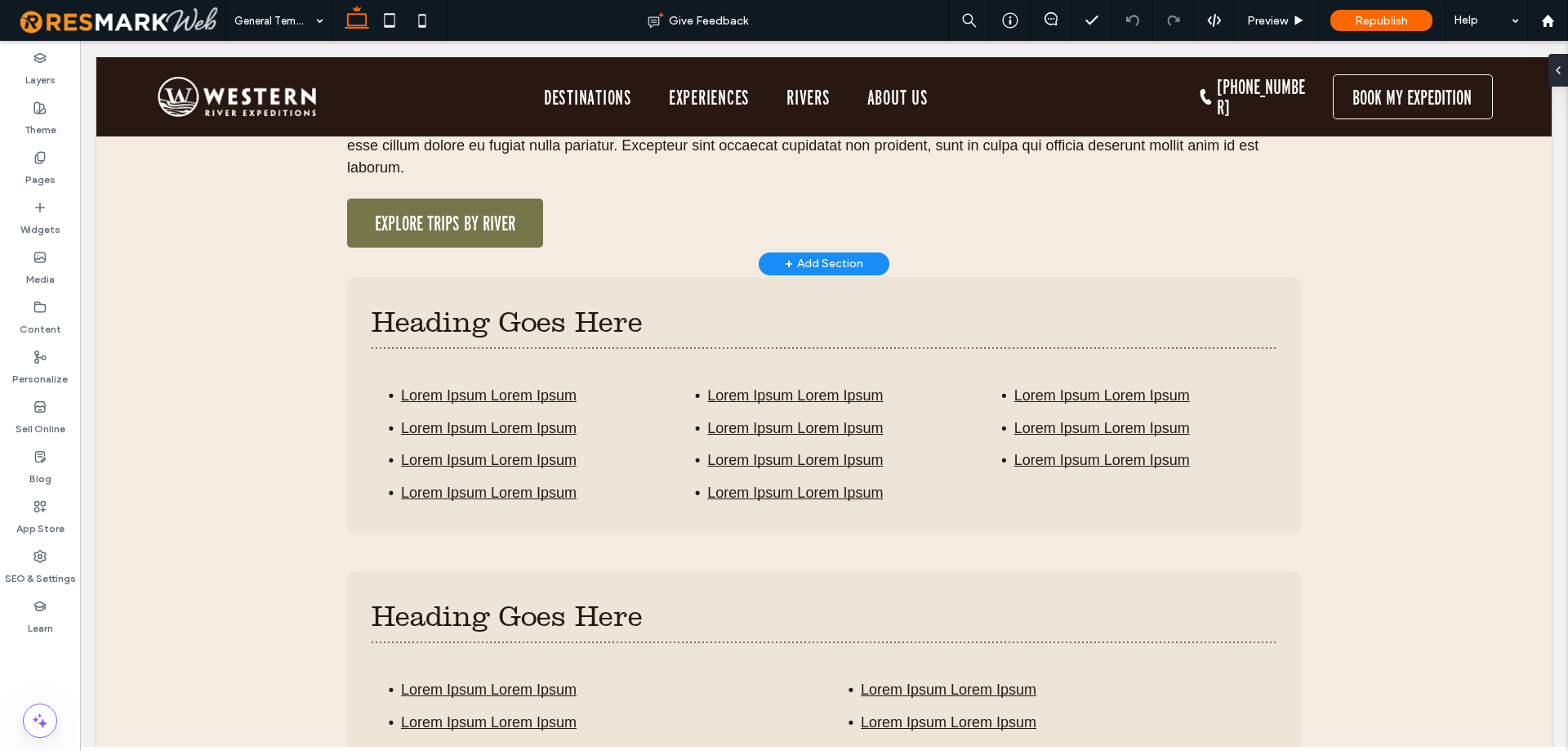
click at [799, 264] on div "+ Add Section" at bounding box center [823, 264] width 78 height 18
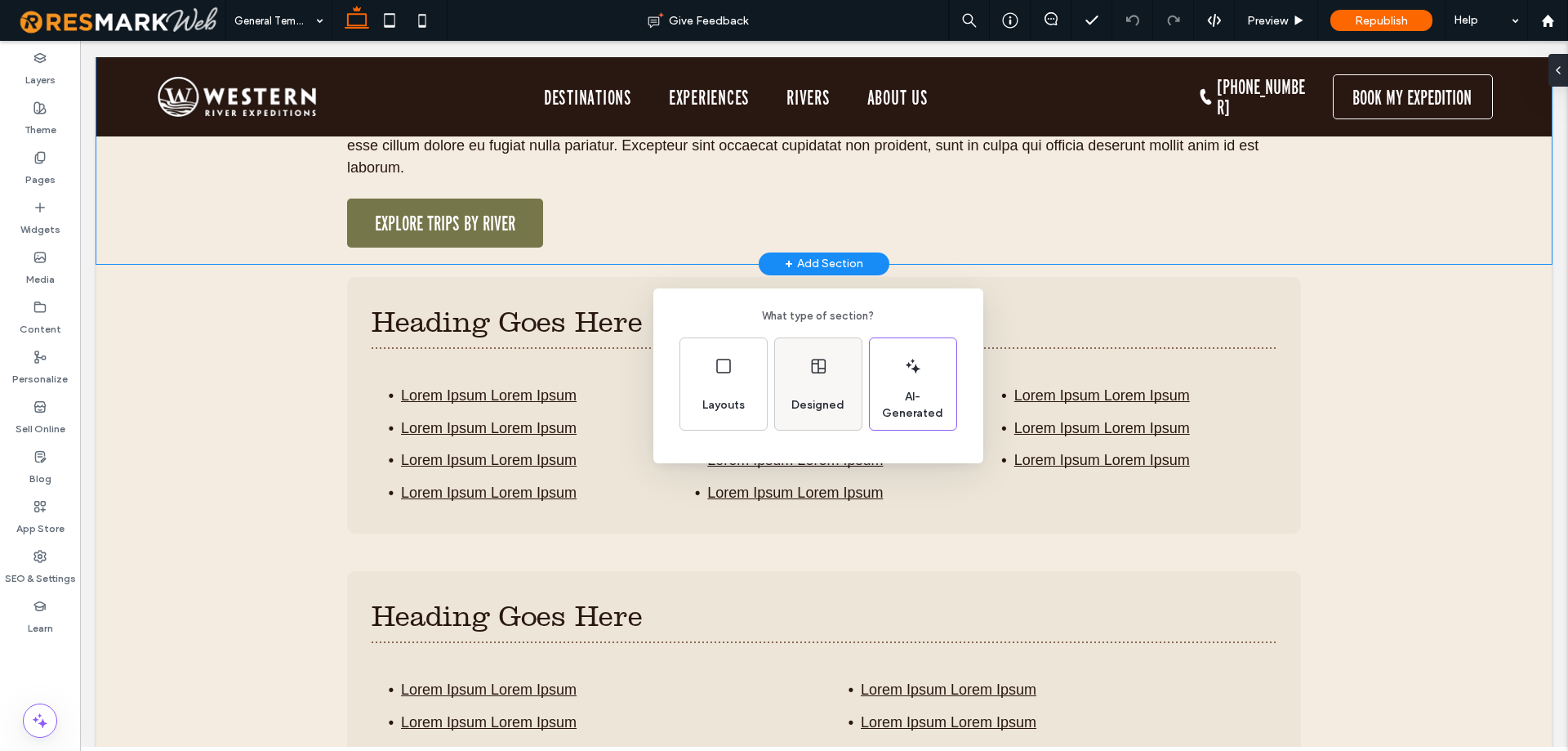
click at [830, 368] on div "Designed" at bounding box center [818, 383] width 87 height 91
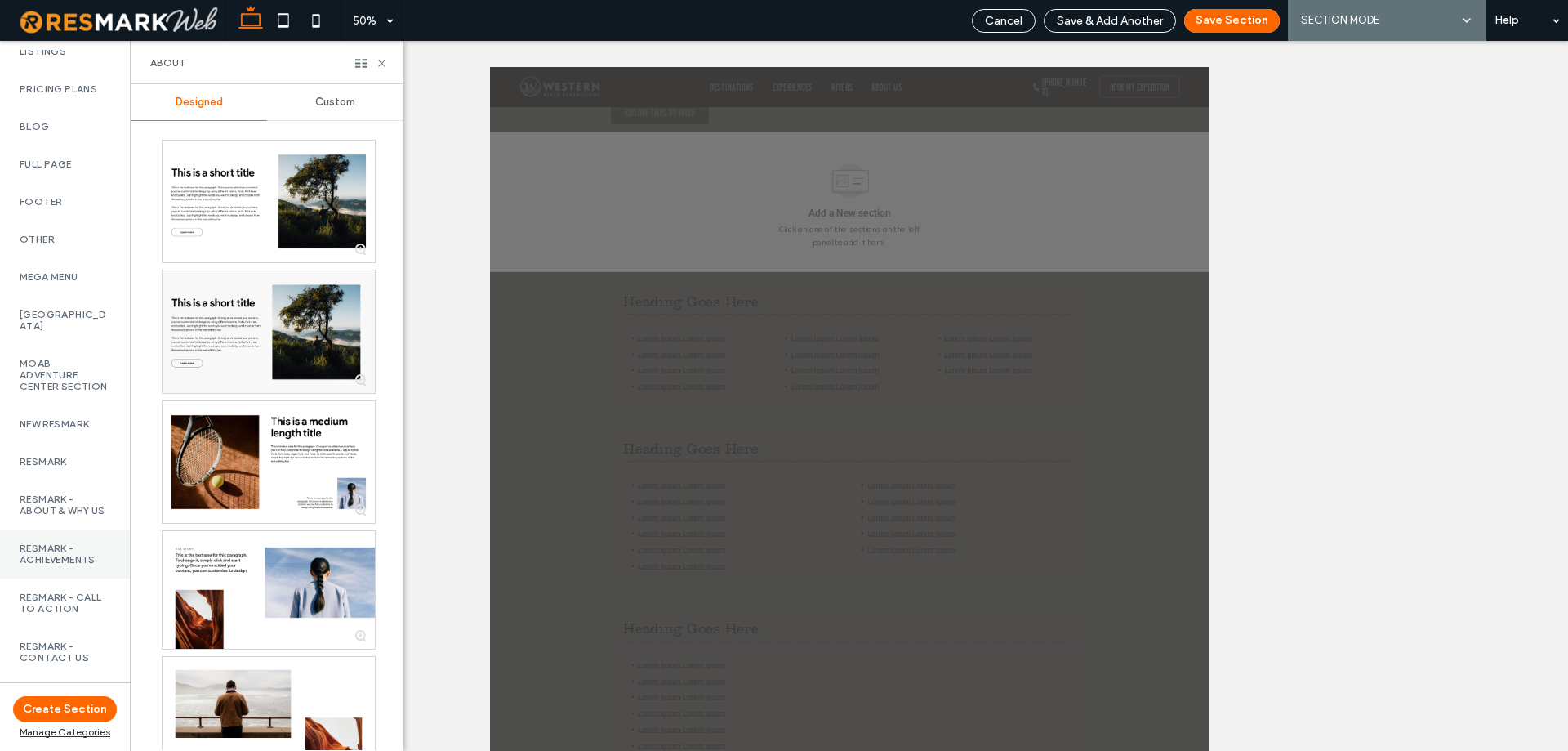
scroll to position [1060, 0]
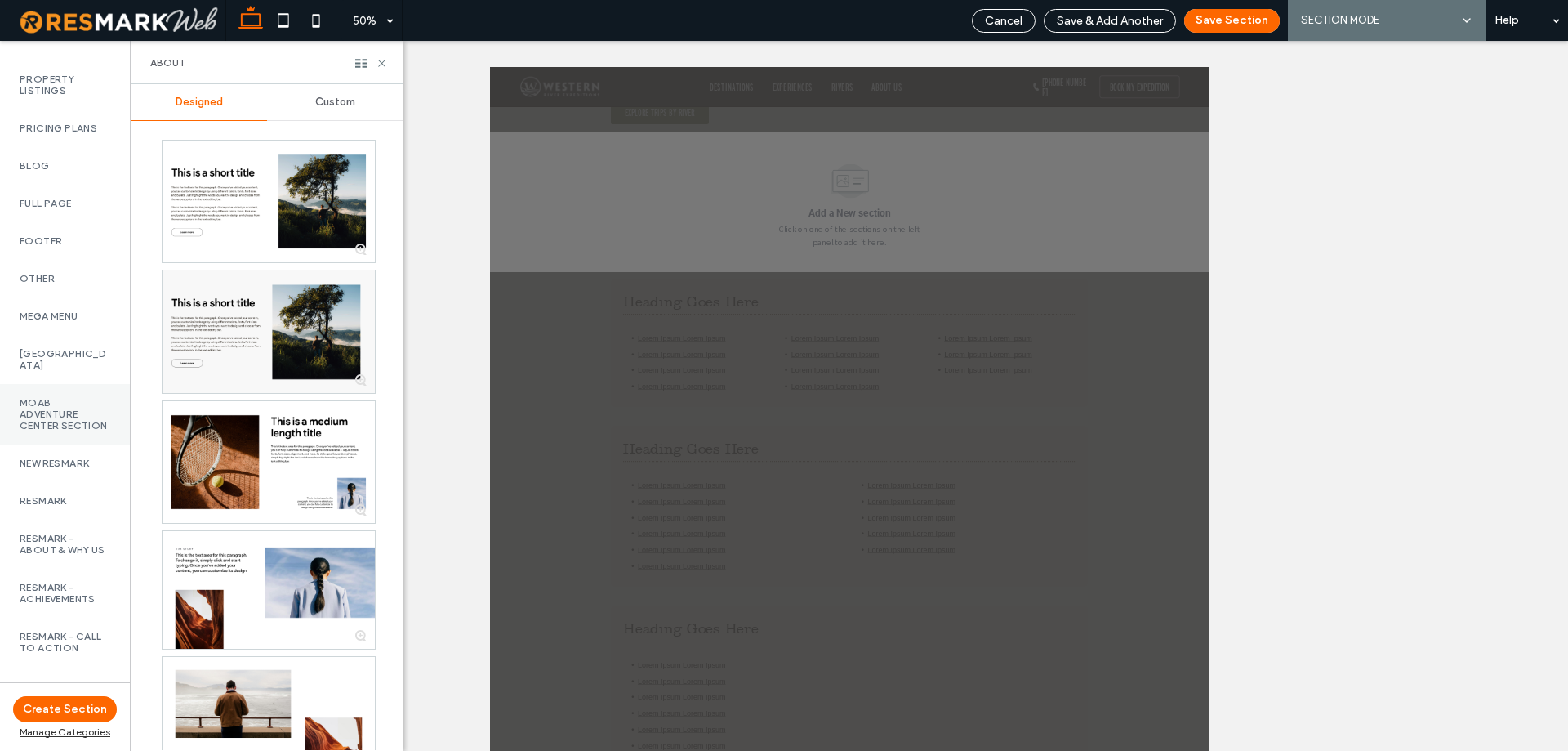
click at [44, 431] on label "Moab Adventure Center Section" at bounding box center [65, 414] width 91 height 35
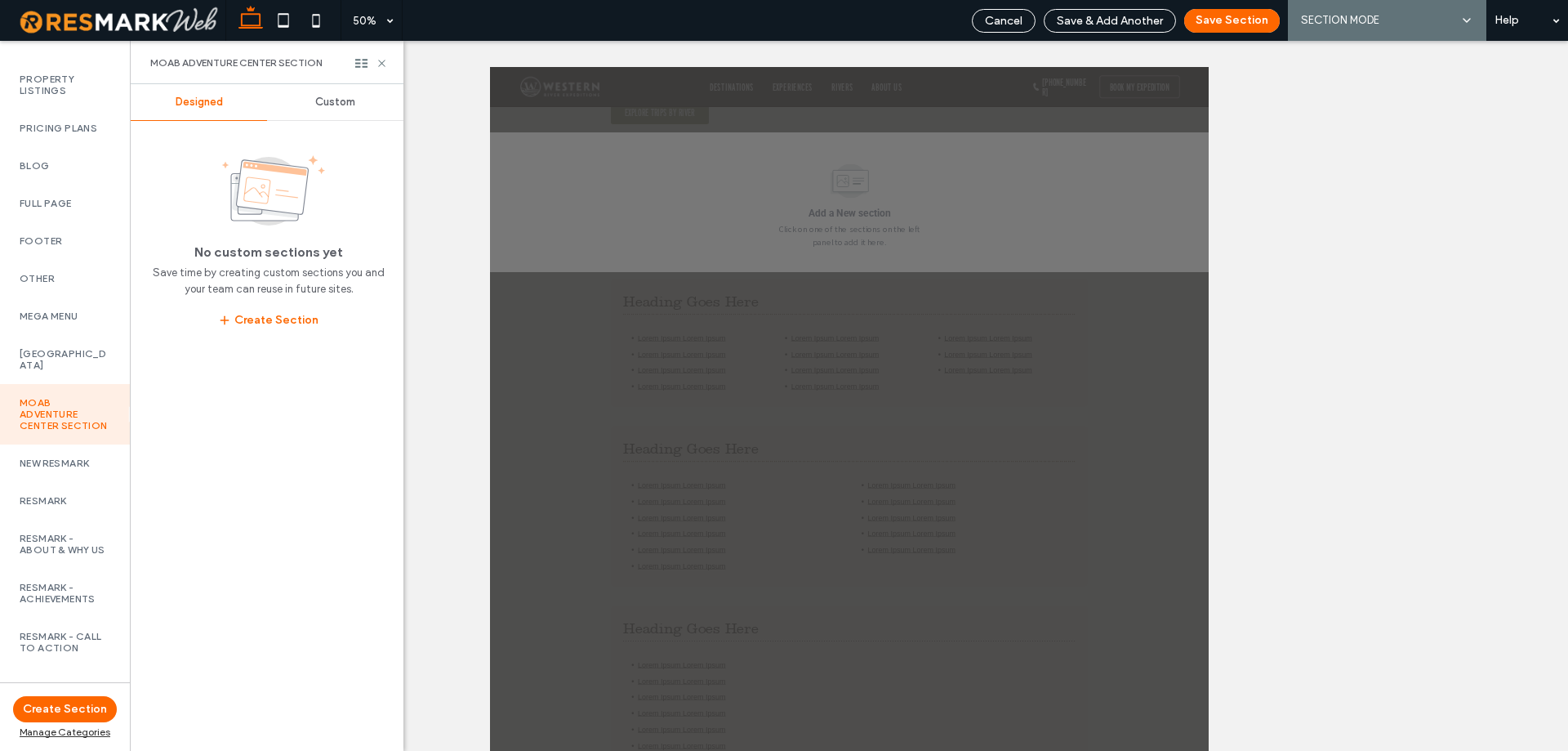
click at [349, 104] on span "Custom" at bounding box center [335, 102] width 40 height 13
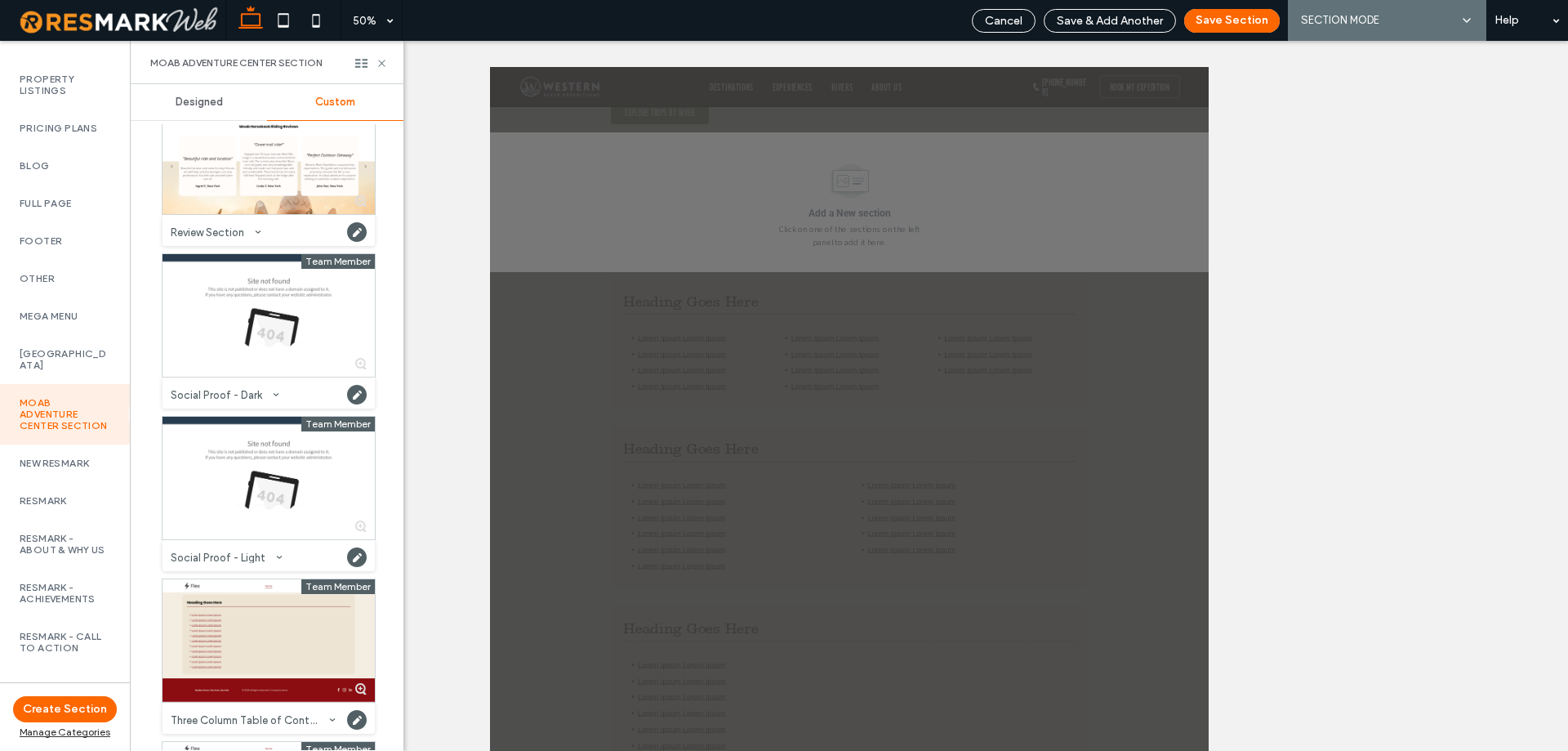
scroll to position [5391, 0]
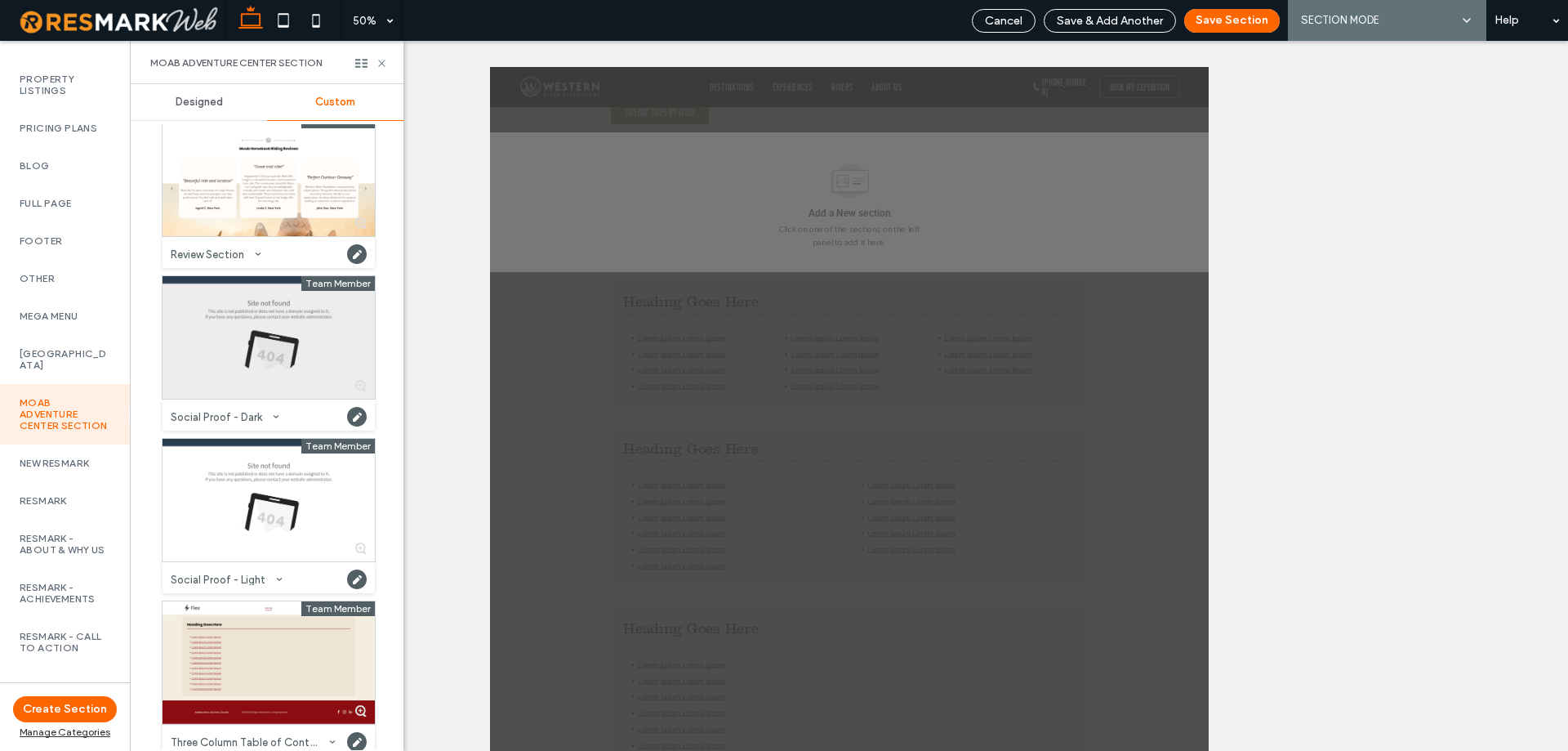
click at [253, 373] on div at bounding box center [268, 337] width 212 height 123
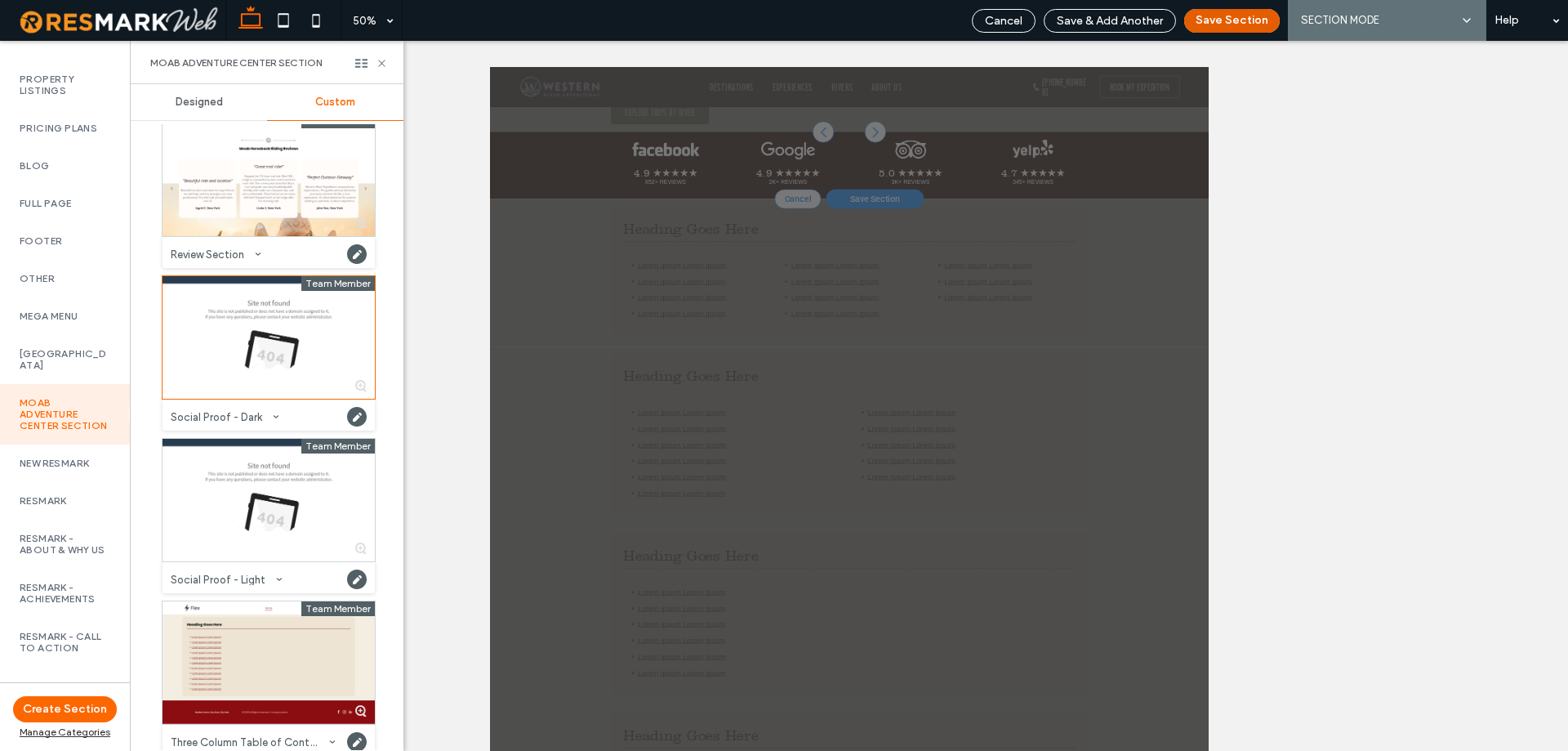
click at [1236, 27] on button "Save Section" at bounding box center [1232, 20] width 96 height 24
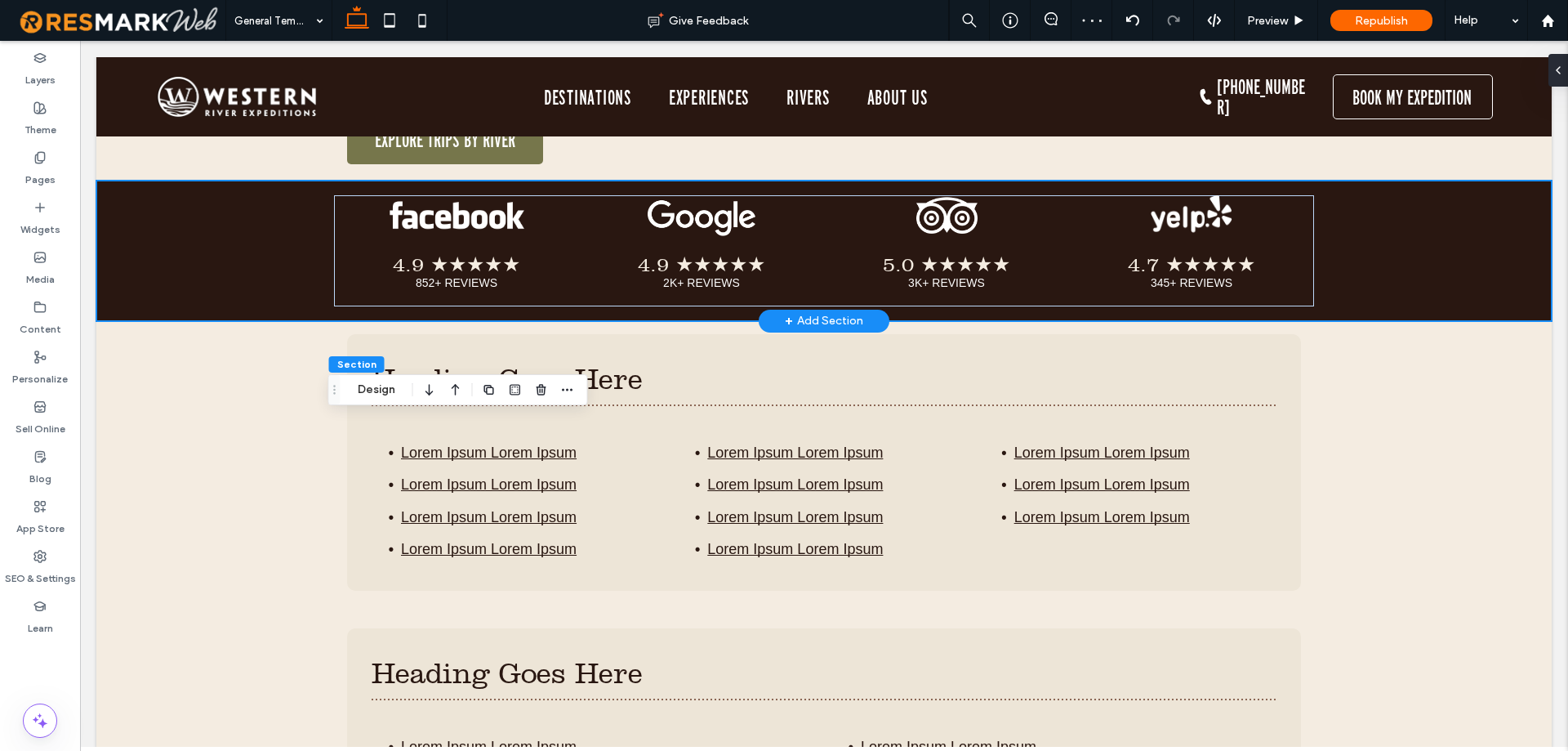
scroll to position [746, 0]
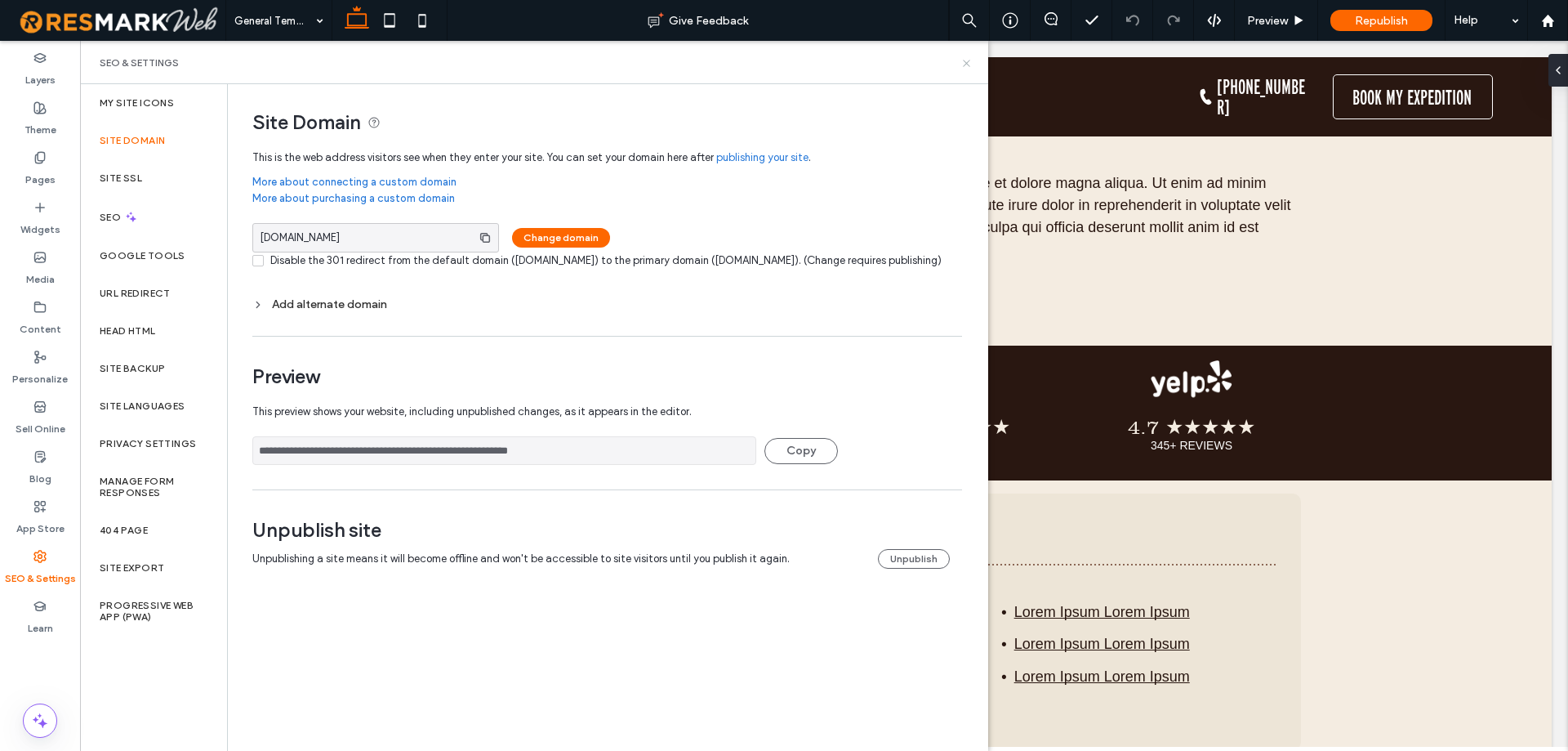
drag, startPoint x: 970, startPoint y: 66, endPoint x: 857, endPoint y: 42, distance: 115.5
click at [970, 66] on icon at bounding box center [966, 63] width 12 height 12
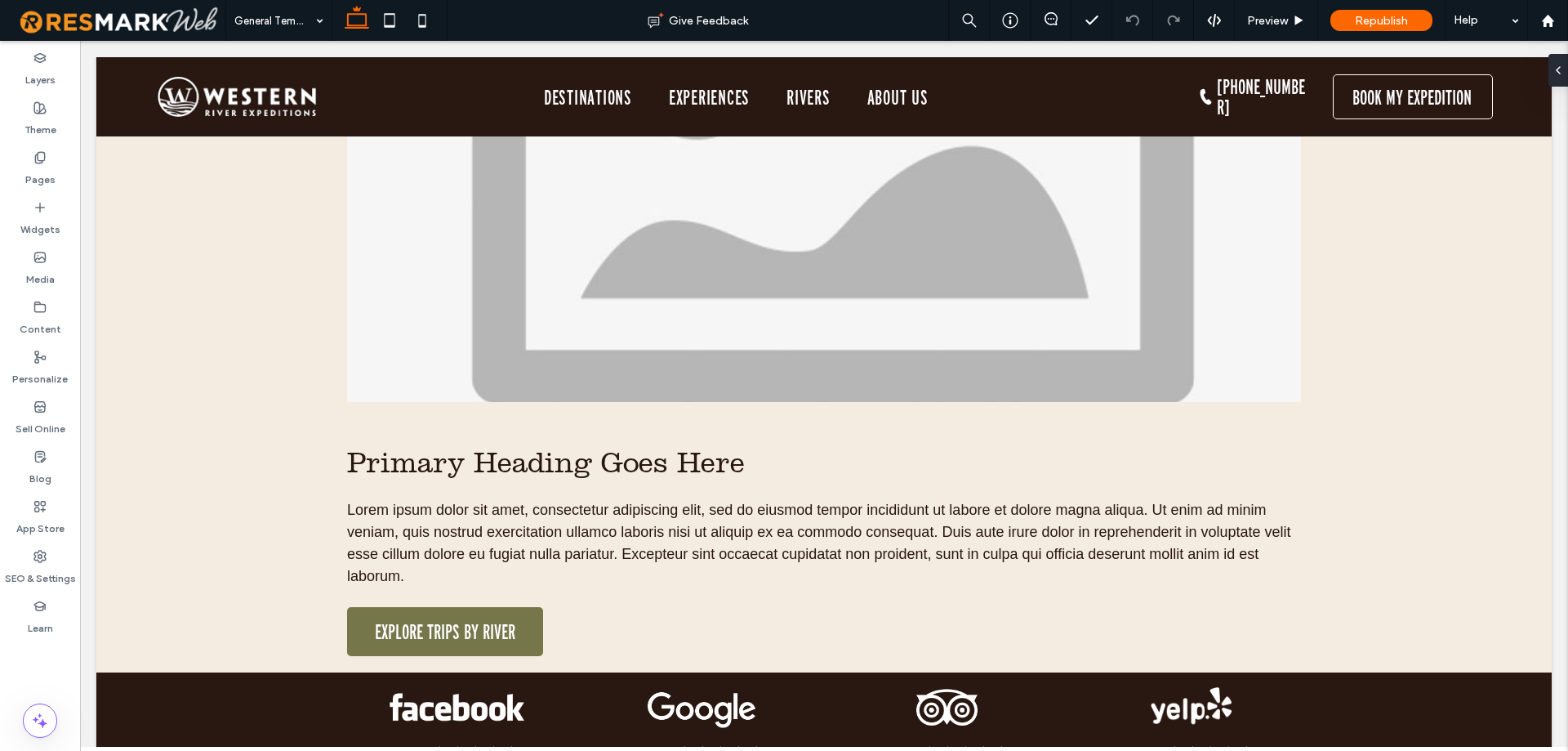
scroll to position [817, 0]
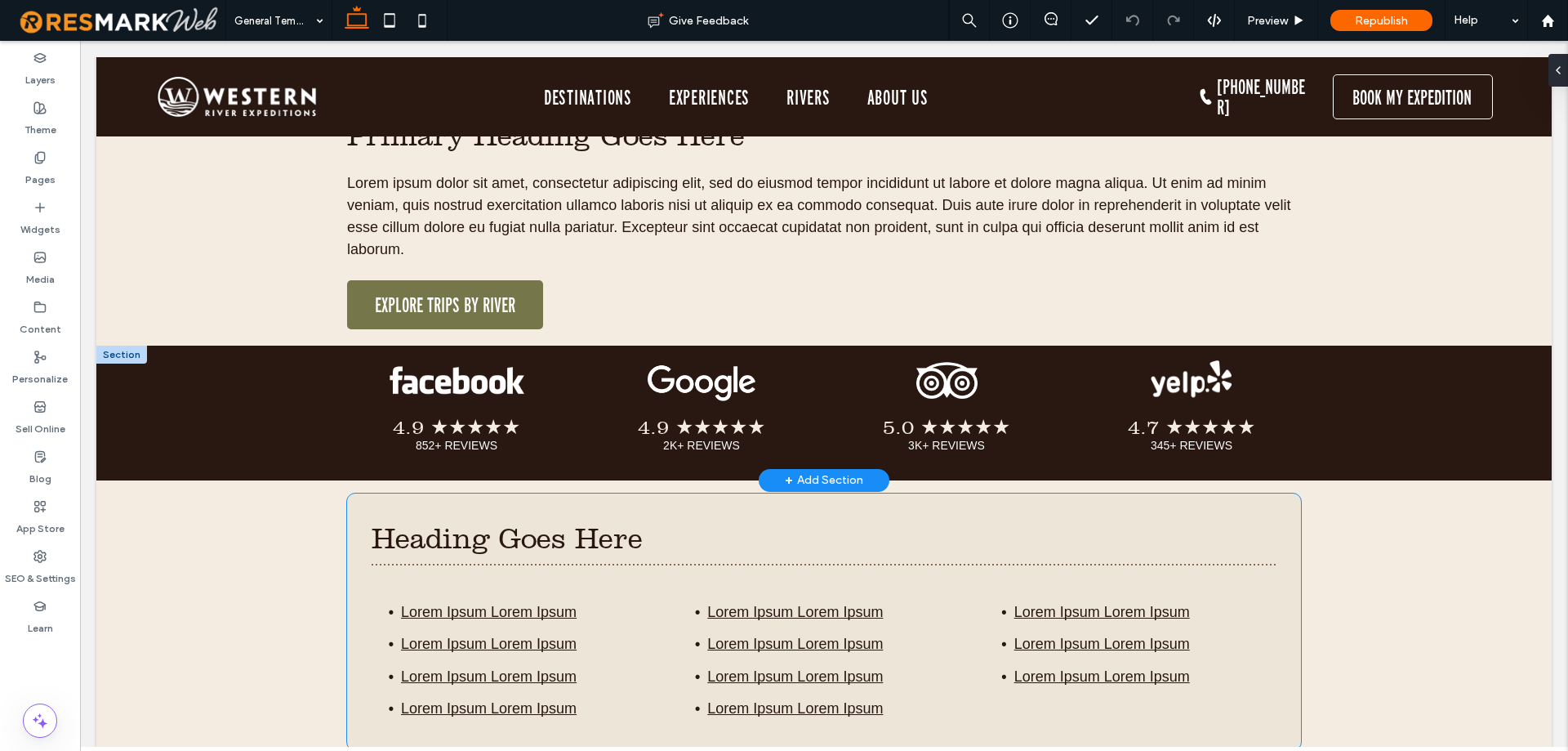
click at [835, 478] on div "+ Add Section" at bounding box center [823, 480] width 78 height 18
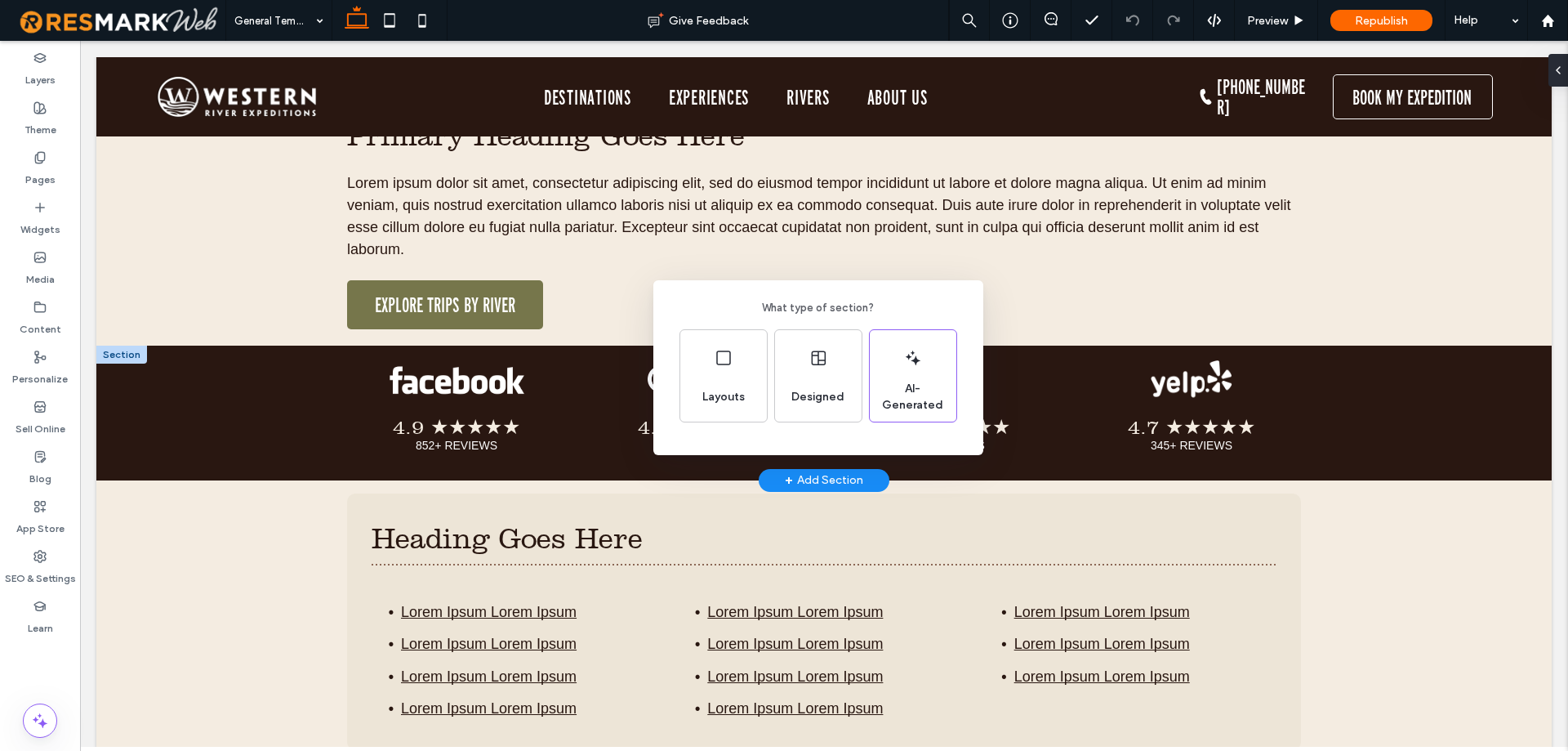
click at [835, 478] on div "What type of section? Layouts Designed AI-Generated" at bounding box center [784, 415] width 1568 height 831
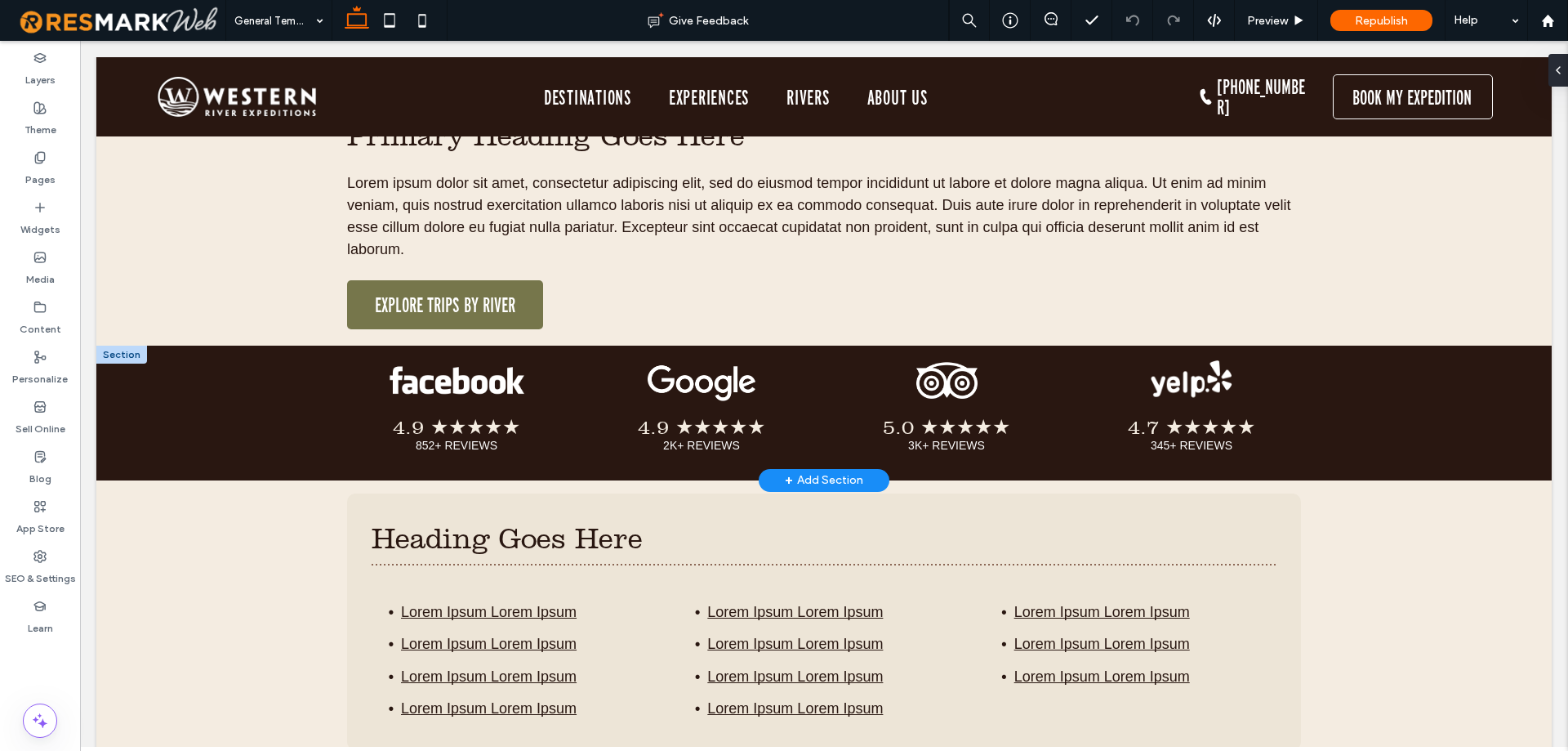
click at [835, 478] on div "+ Add Section" at bounding box center [823, 480] width 78 height 18
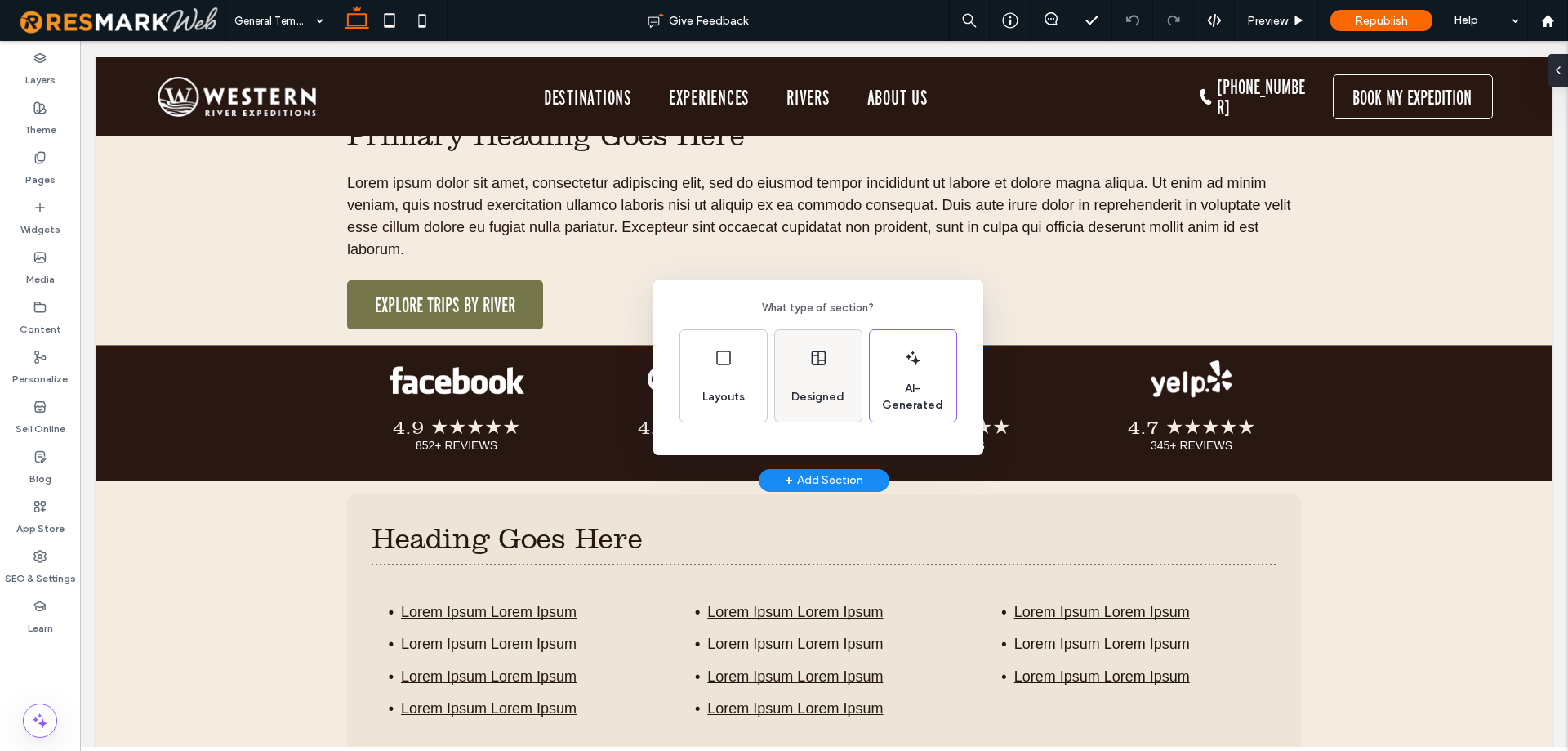
click at [815, 396] on span "Designed" at bounding box center [817, 397] width 67 height 16
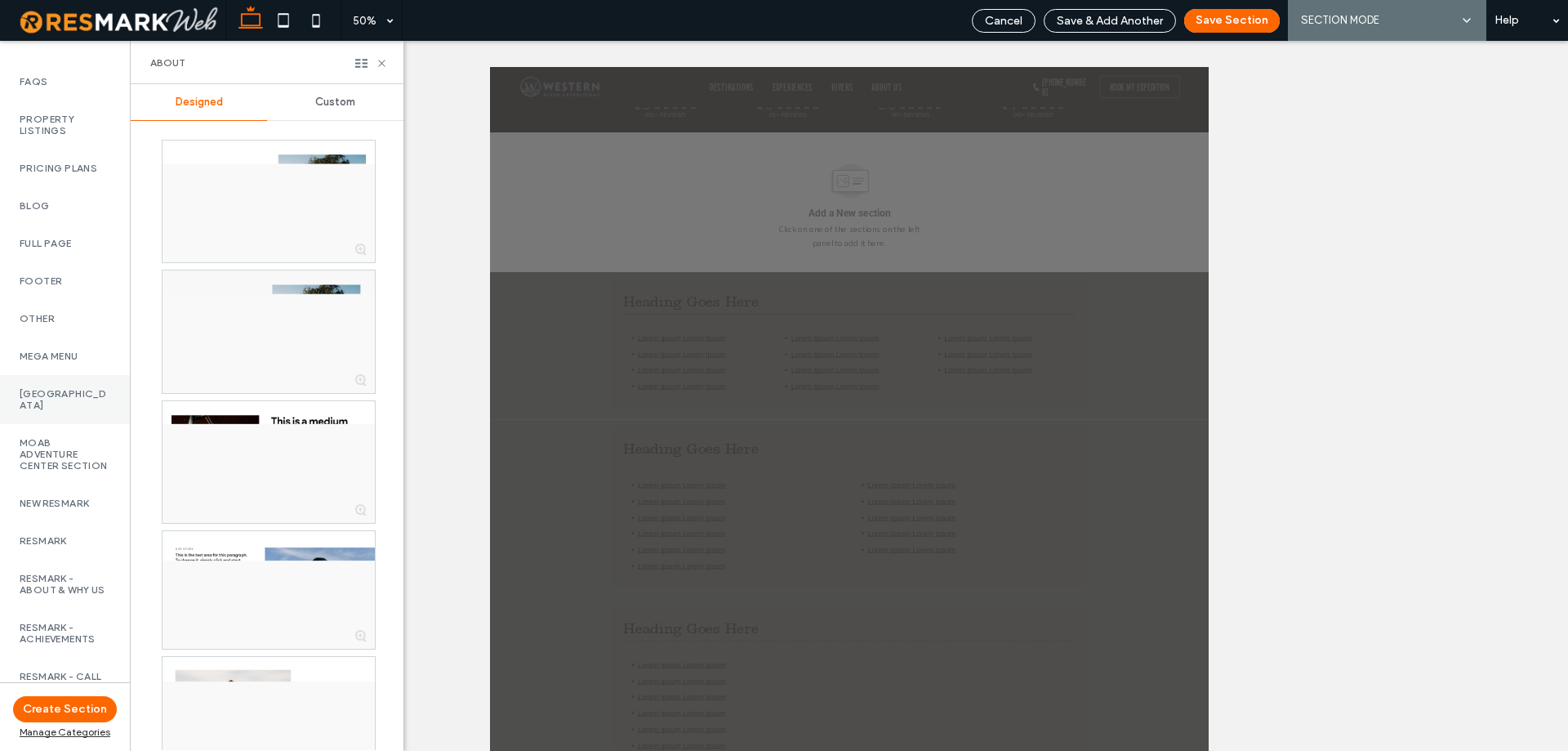
scroll to position [1060, 0]
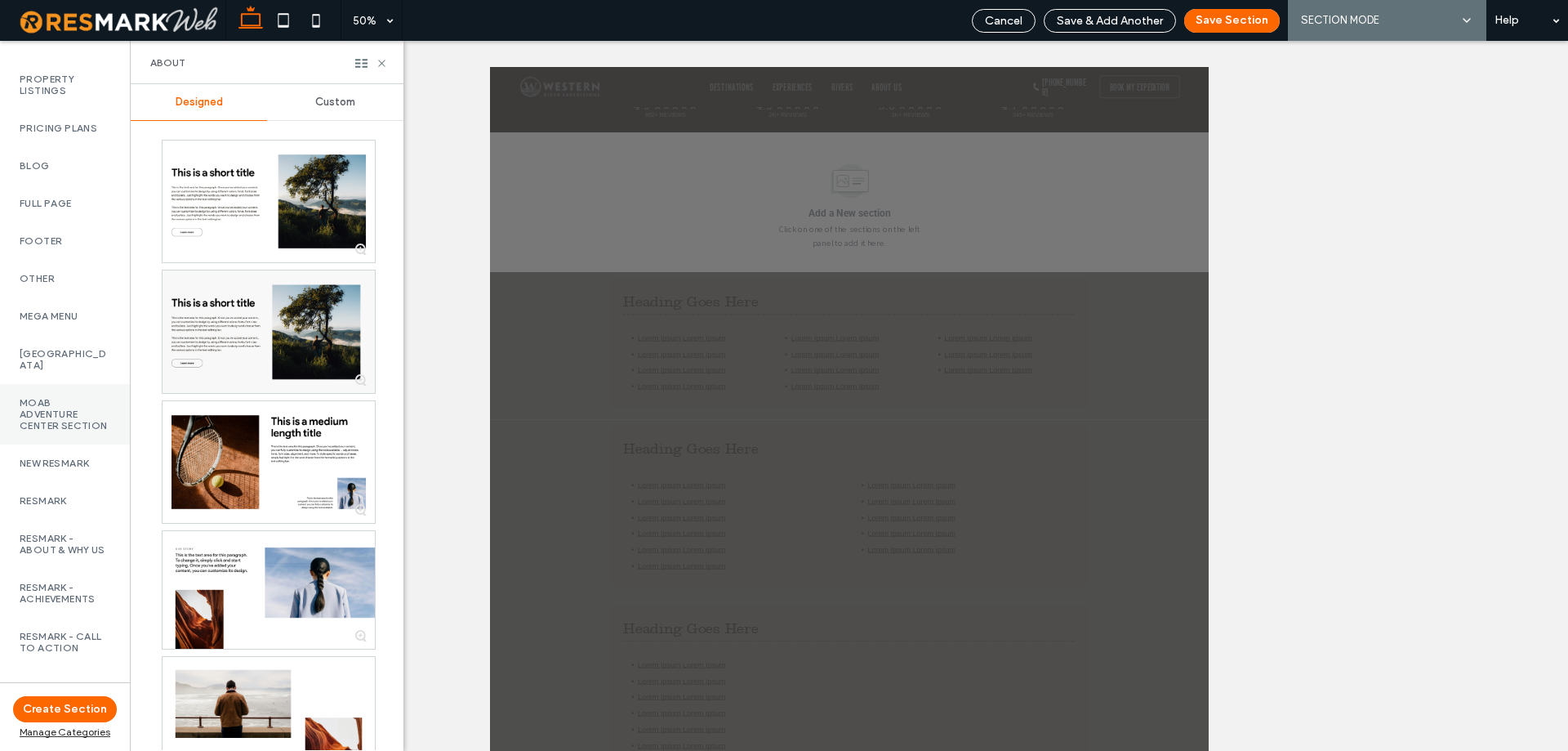
click at [72, 431] on label "Moab Adventure Center Section" at bounding box center [65, 414] width 91 height 35
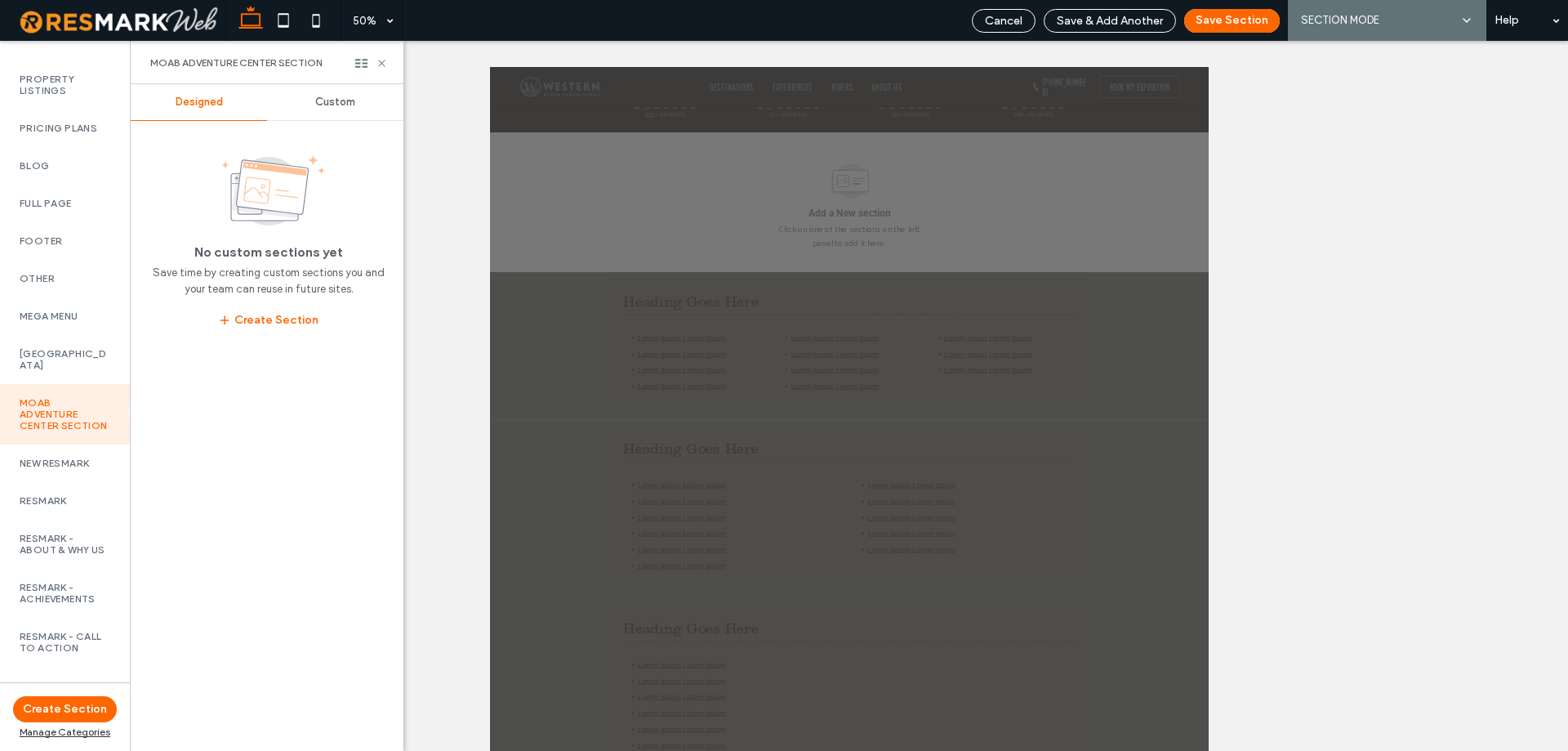
click at [343, 99] on span "Custom" at bounding box center [335, 102] width 40 height 13
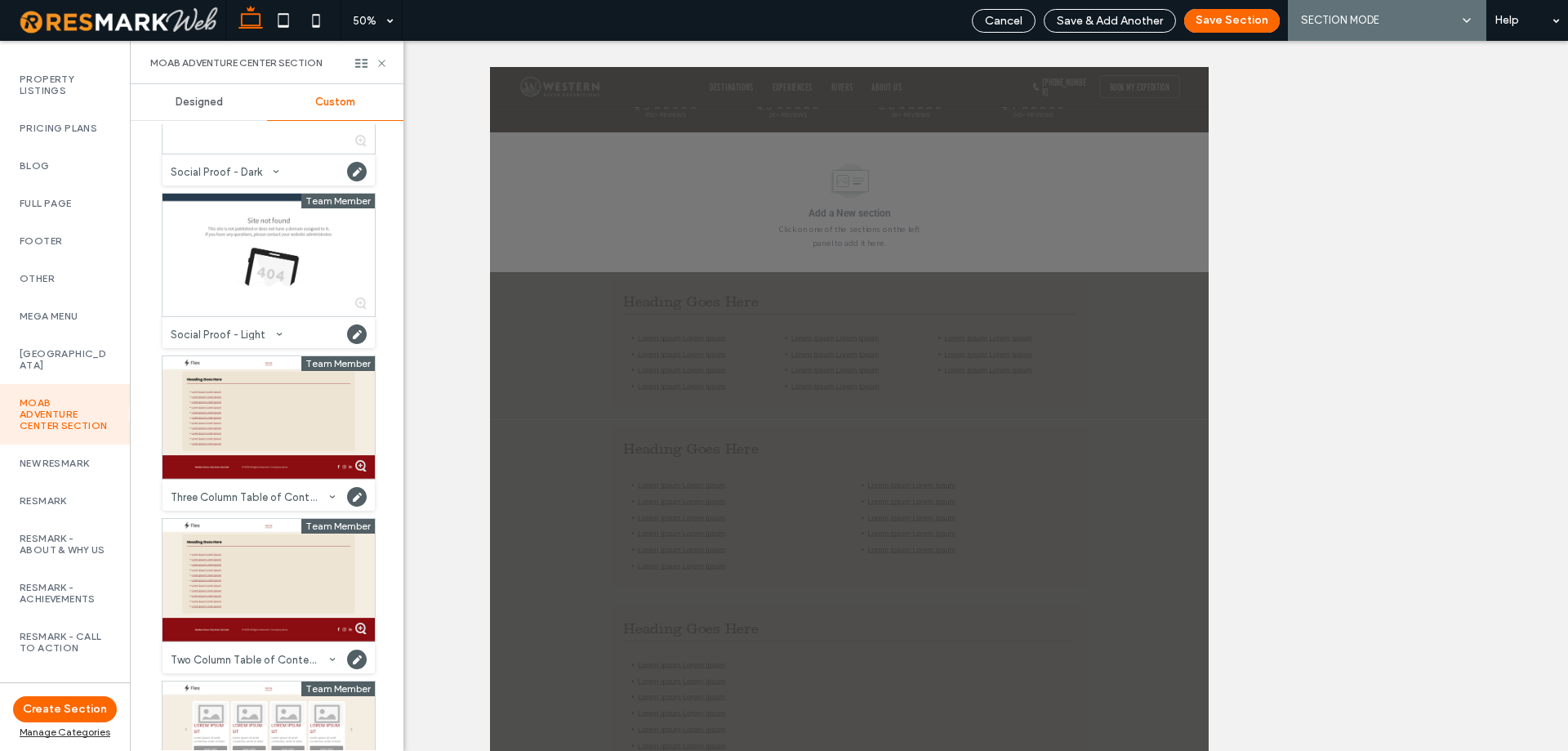
scroll to position [5391, 0]
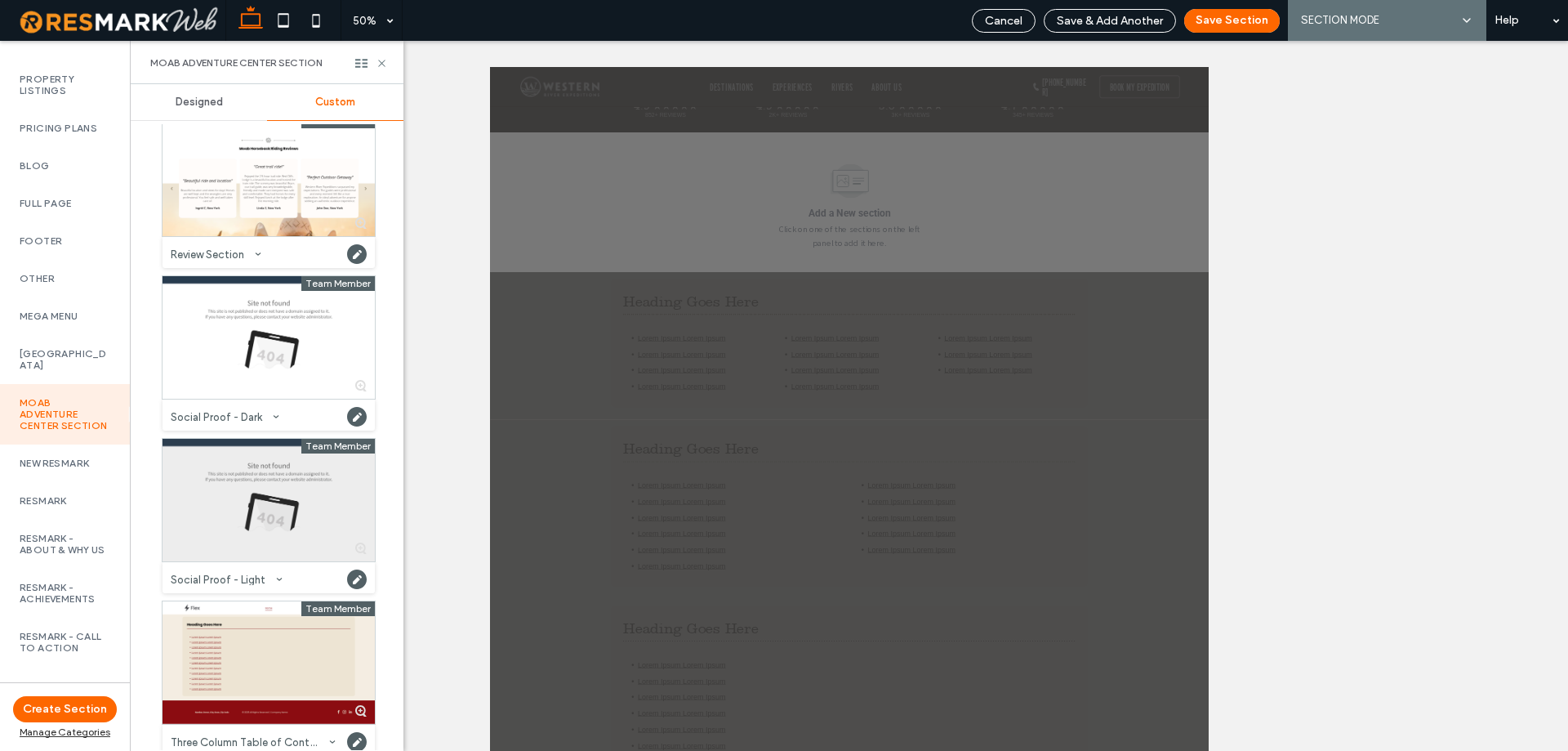
click at [272, 505] on div at bounding box center [268, 500] width 212 height 123
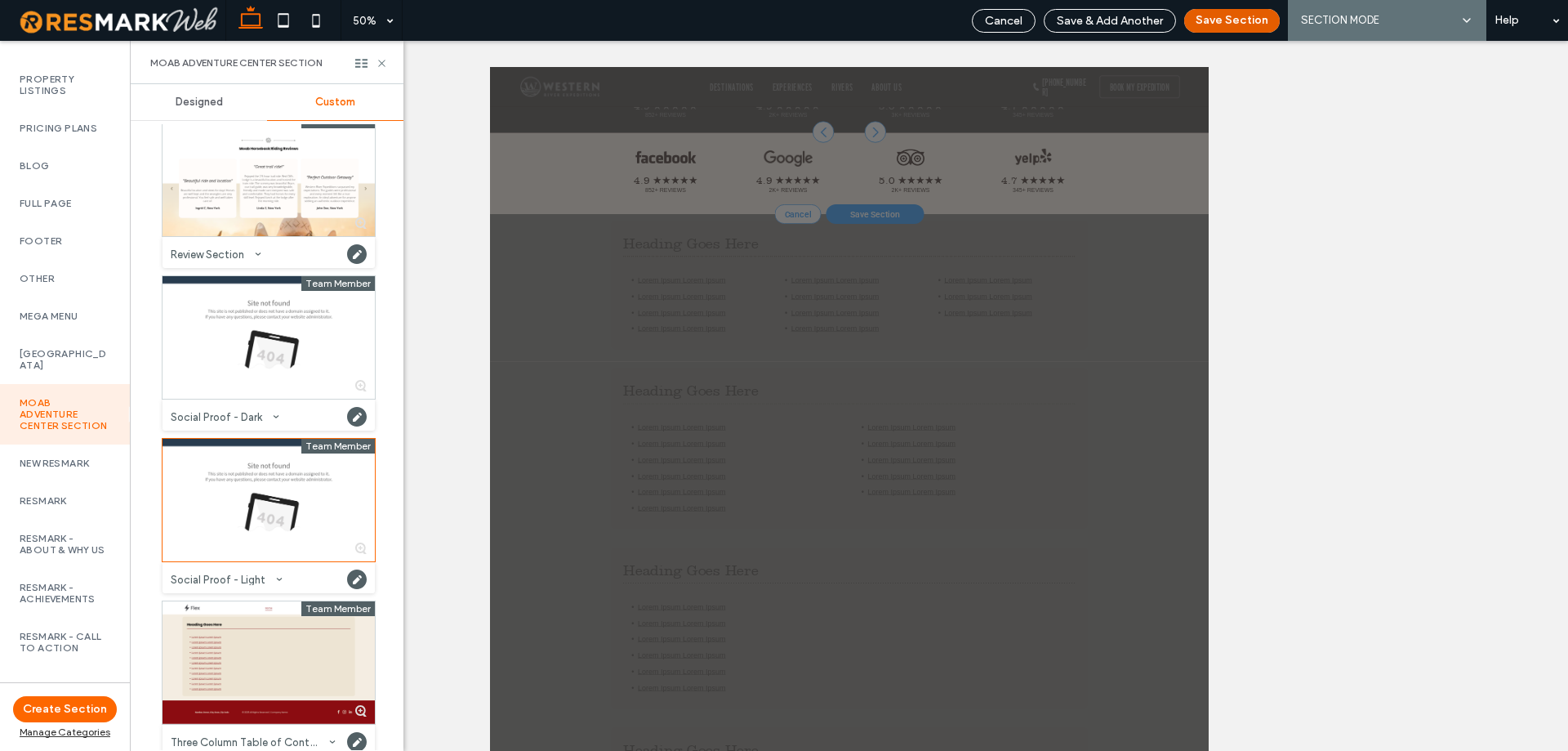
click at [1233, 31] on button "Save Section" at bounding box center [1232, 20] width 96 height 24
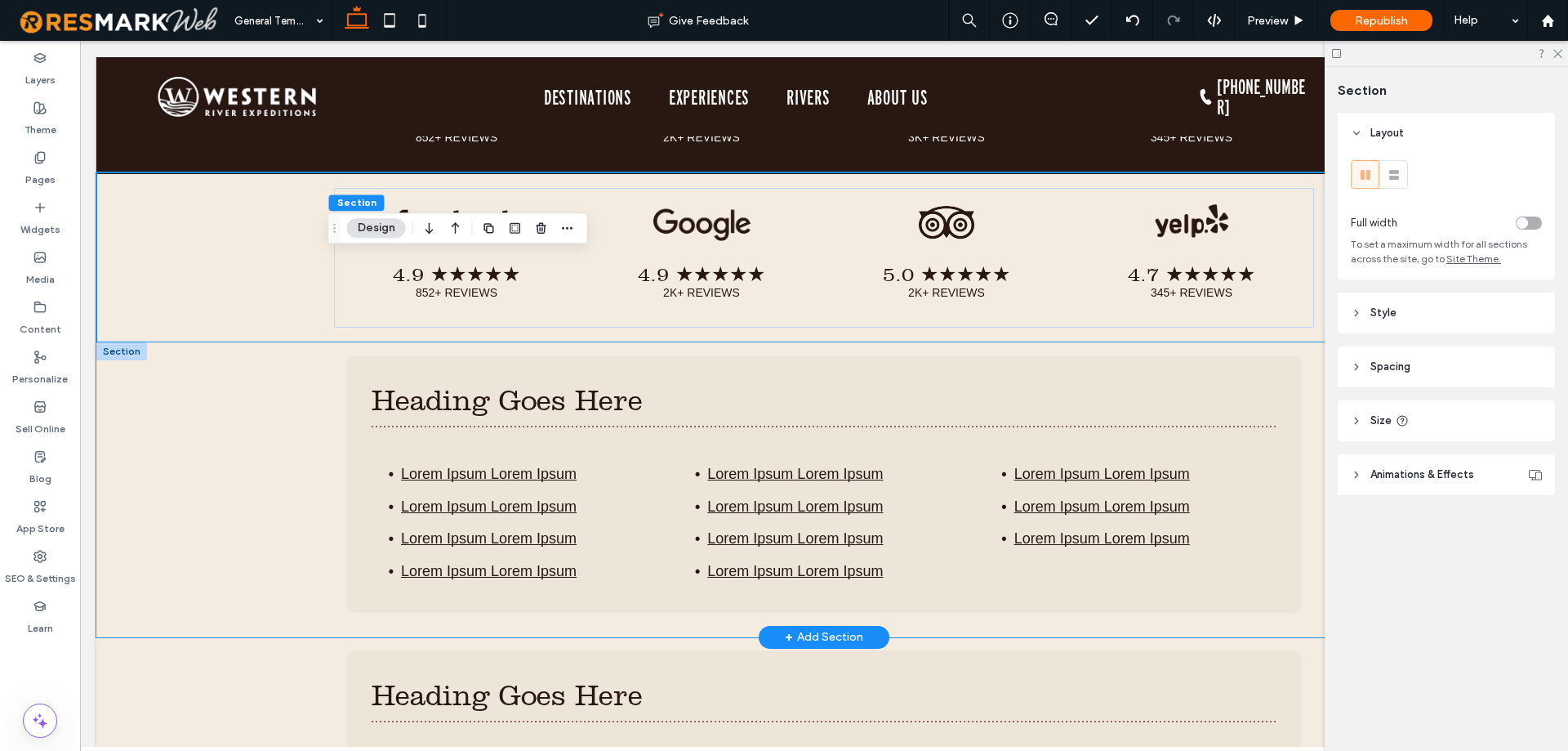
scroll to position [1043, 0]
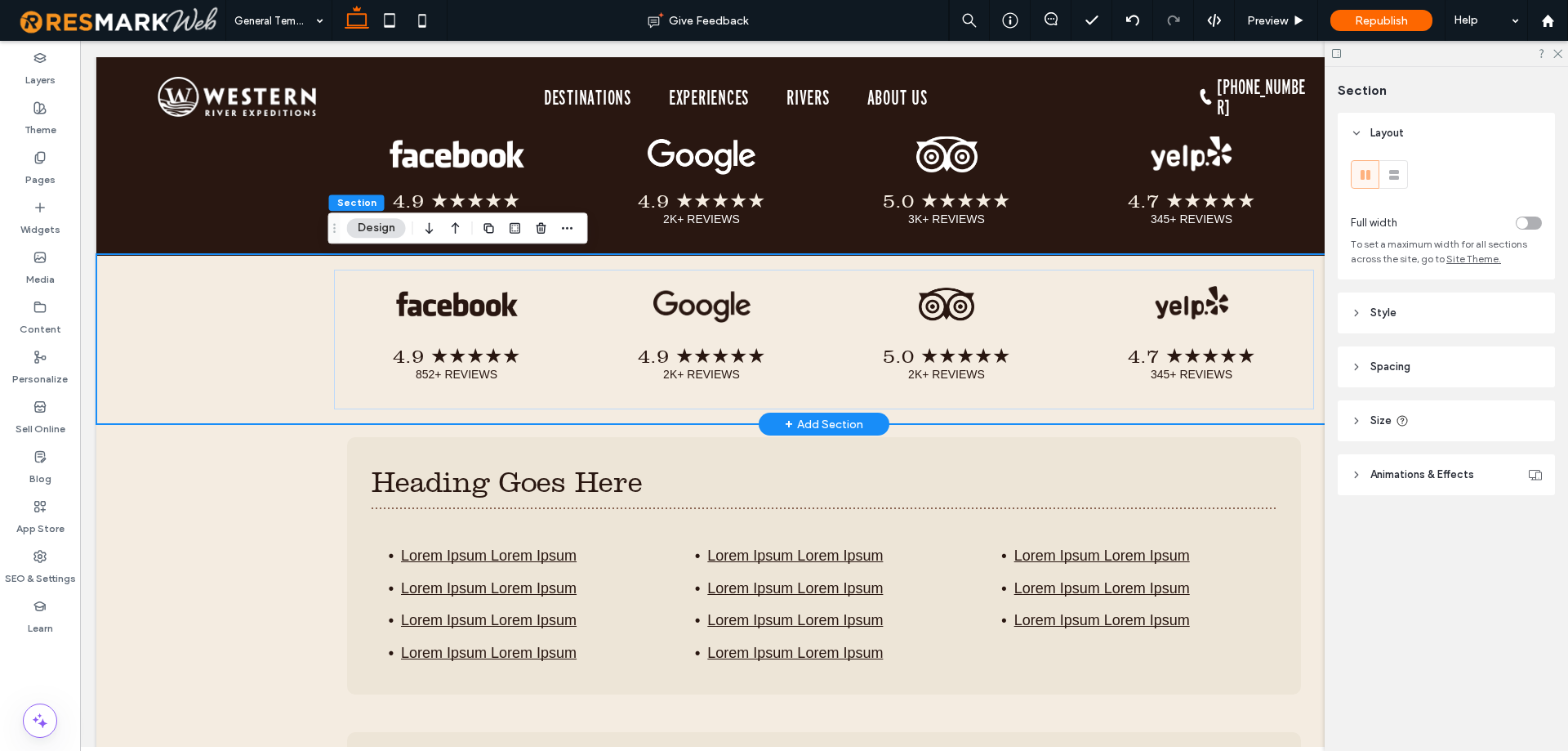
click at [211, 336] on div "4.9 ★★★★★ 852+ REVIEWS Button 4.9 ★★★★★ 2K+ REVIEWS Button 5.0 ★★★★★ 2K+ REVIEW…" at bounding box center [824, 339] width 1455 height 170
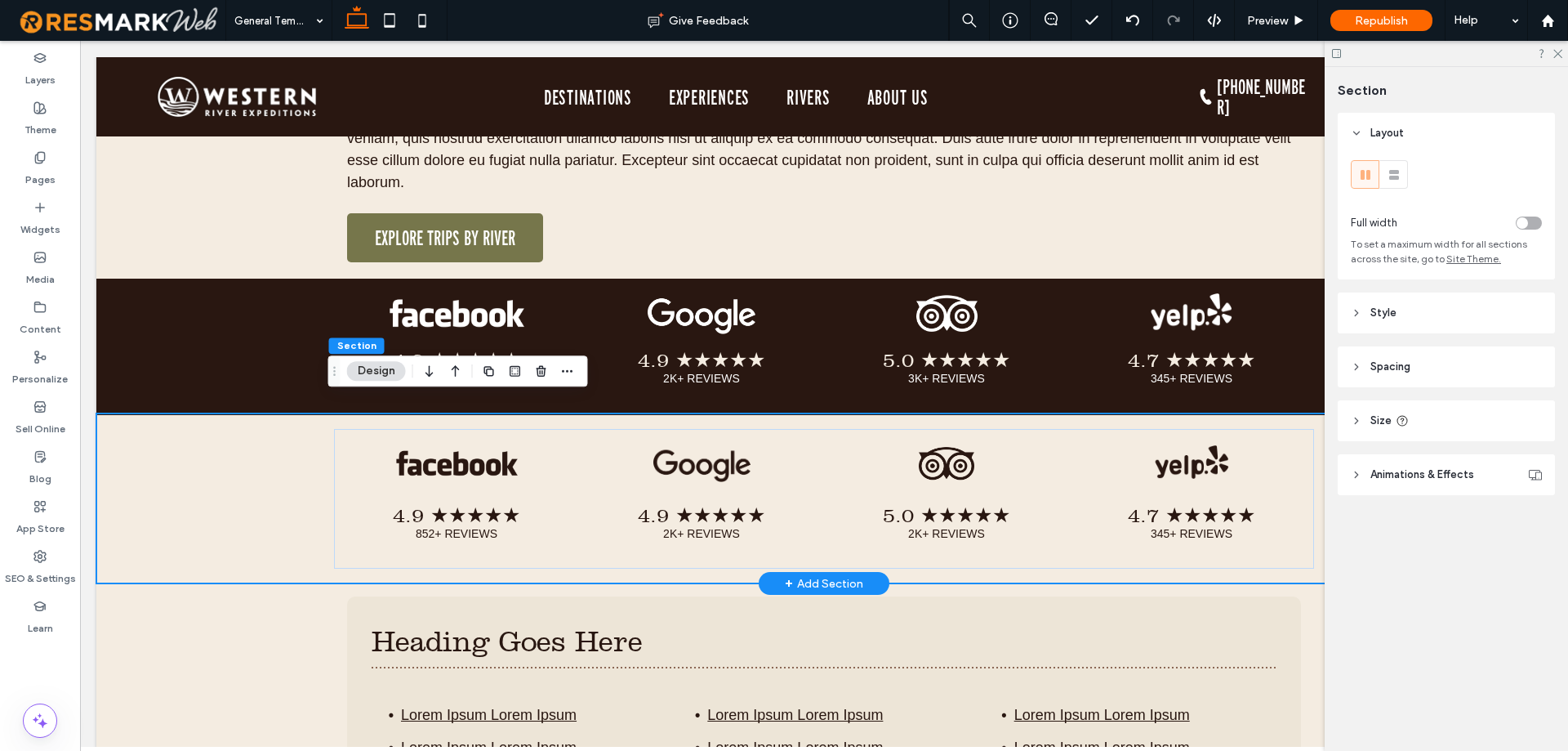
scroll to position [880, 0]
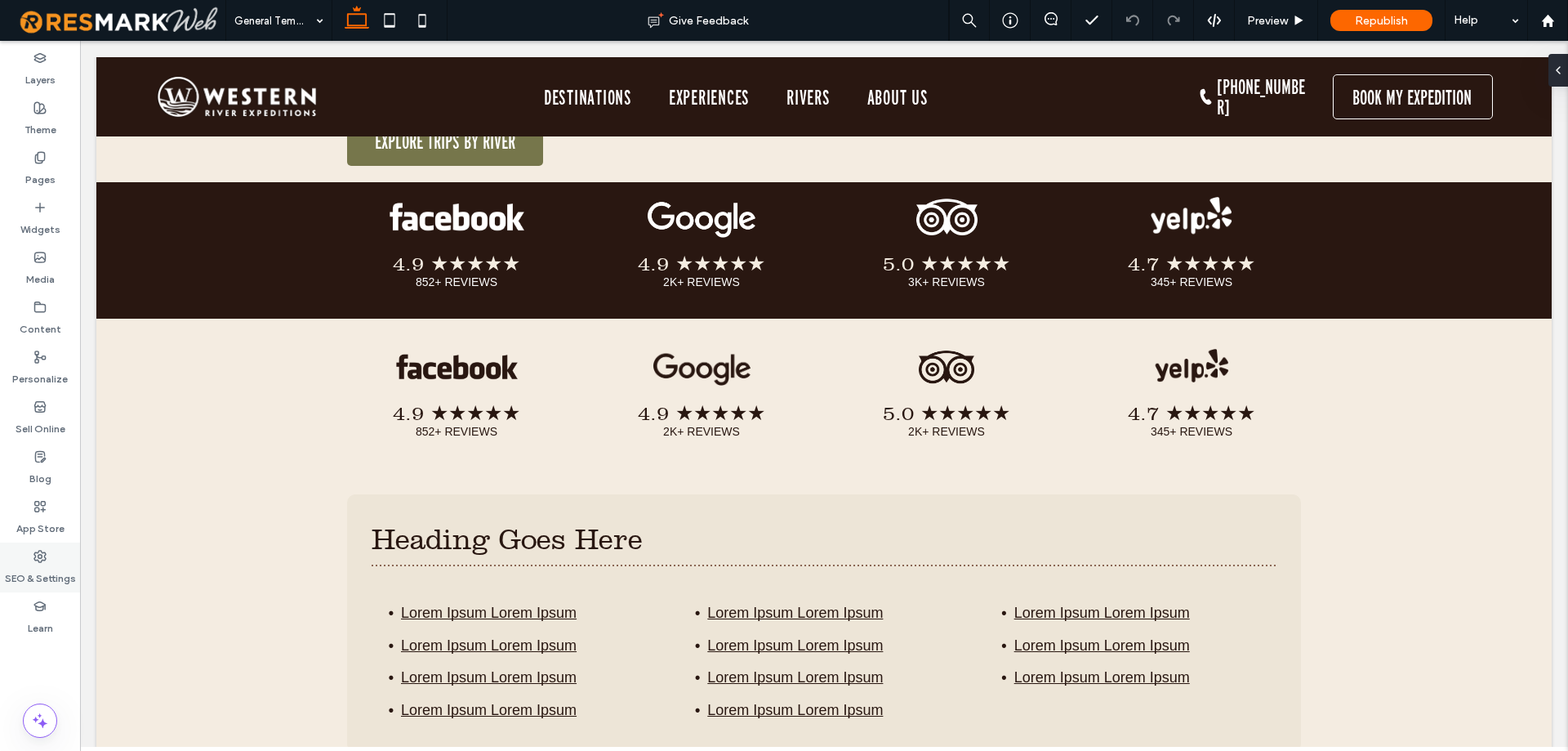
click at [34, 572] on label "SEO & Settings" at bounding box center [41, 574] width 71 height 23
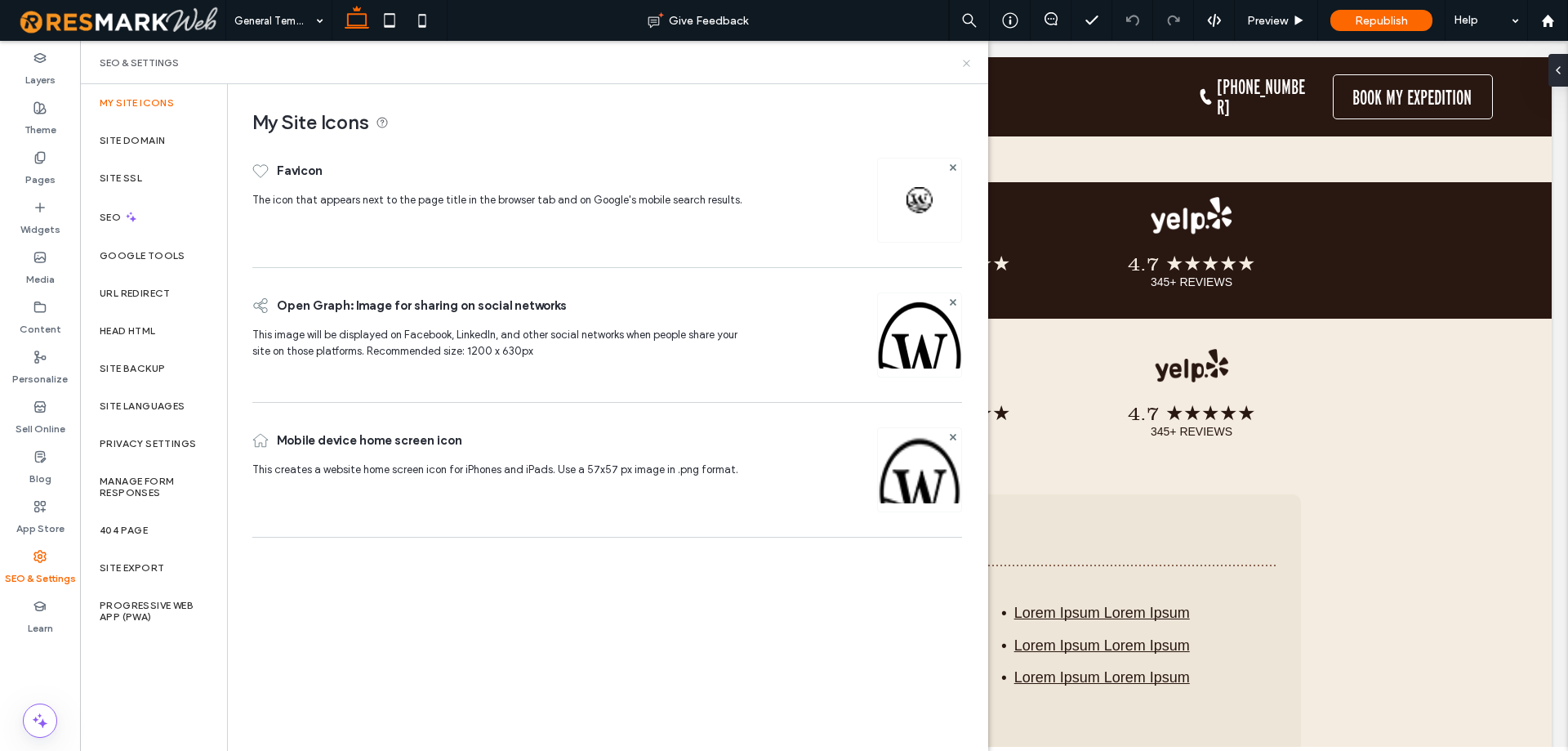
click at [971, 66] on icon at bounding box center [966, 63] width 12 height 12
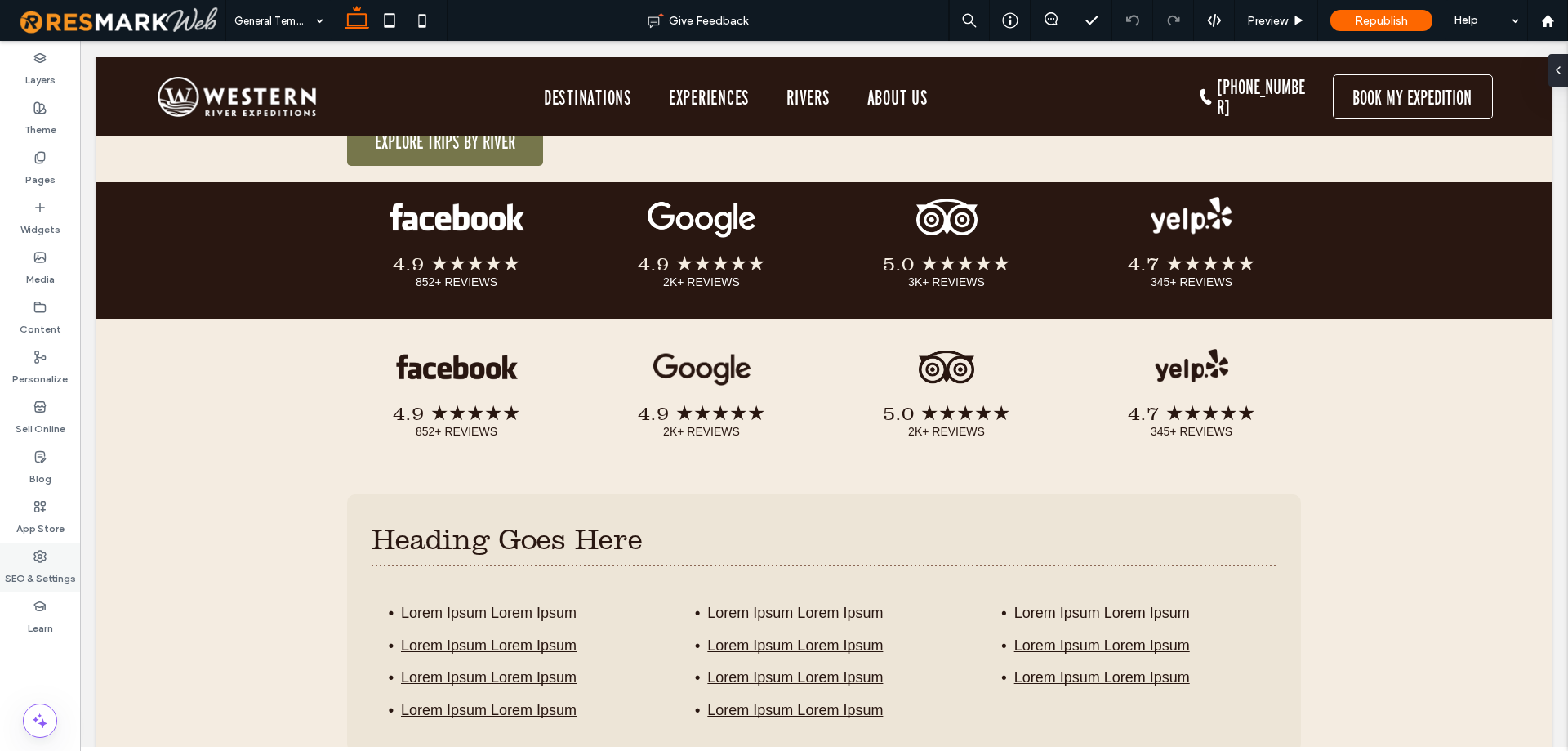
click at [49, 577] on label "SEO & Settings" at bounding box center [41, 574] width 71 height 23
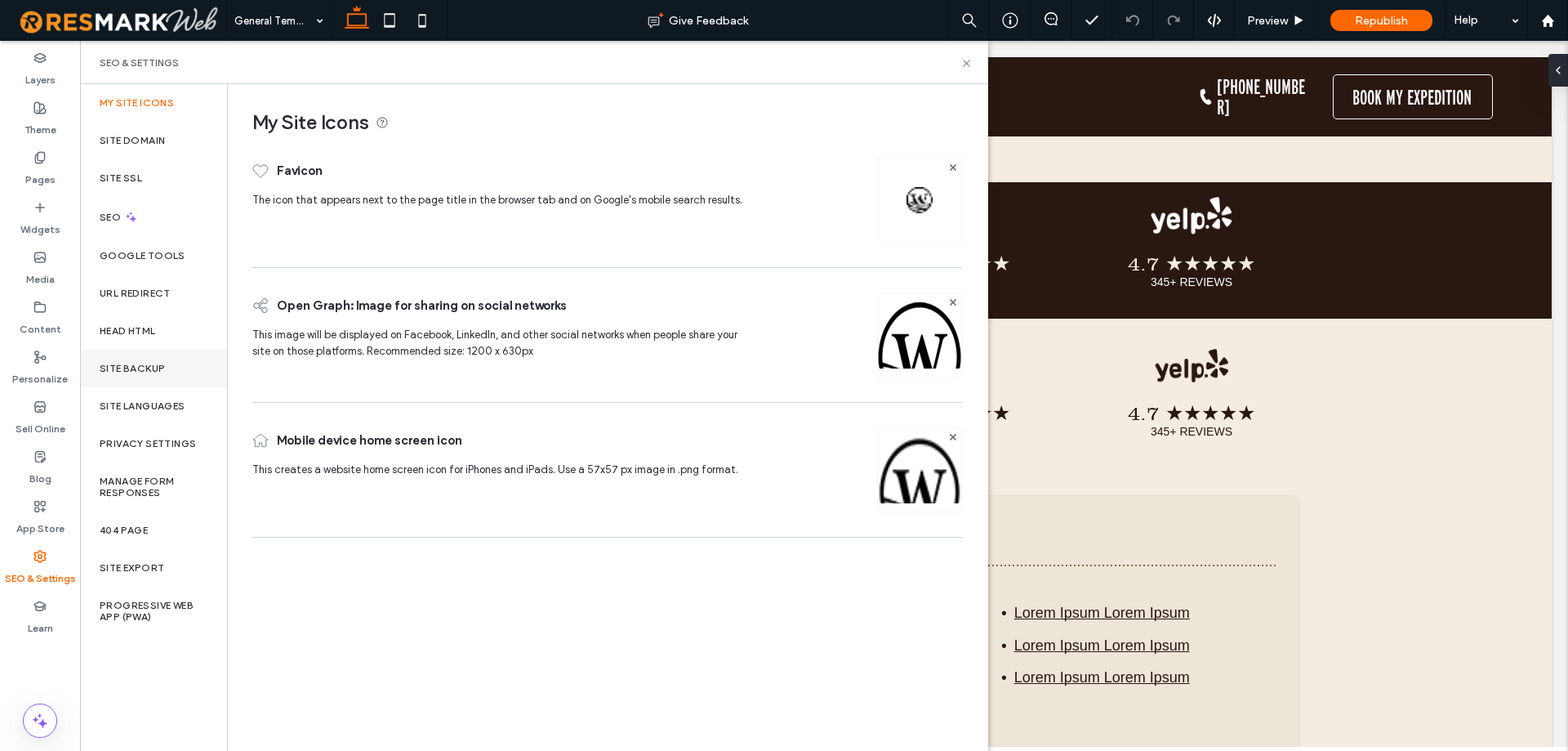
click at [166, 368] on div "Site Backup" at bounding box center [154, 368] width 147 height 37
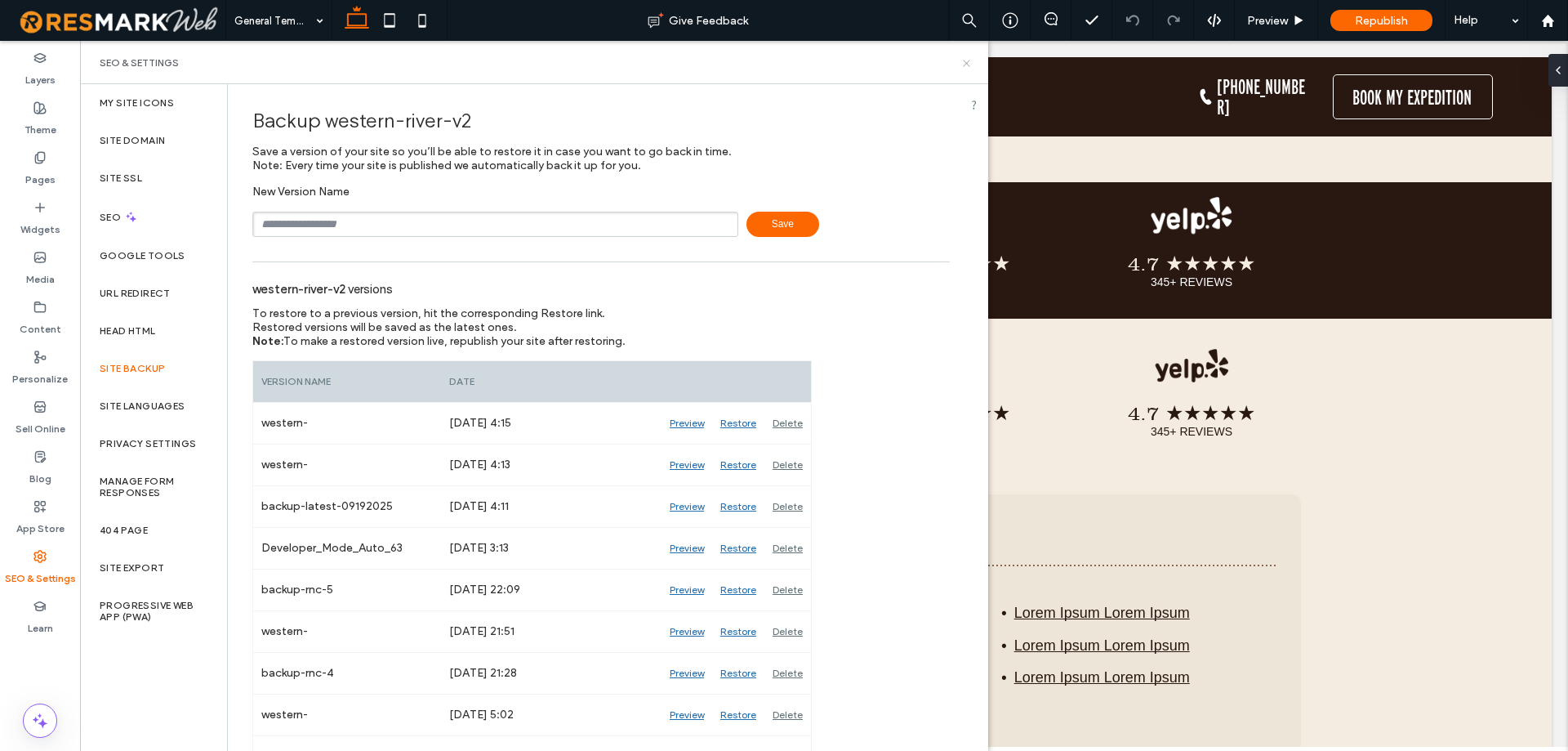
drag, startPoint x: 965, startPoint y: 67, endPoint x: 701, endPoint y: 365, distance: 398.1
click at [965, 67] on icon at bounding box center [966, 63] width 12 height 12
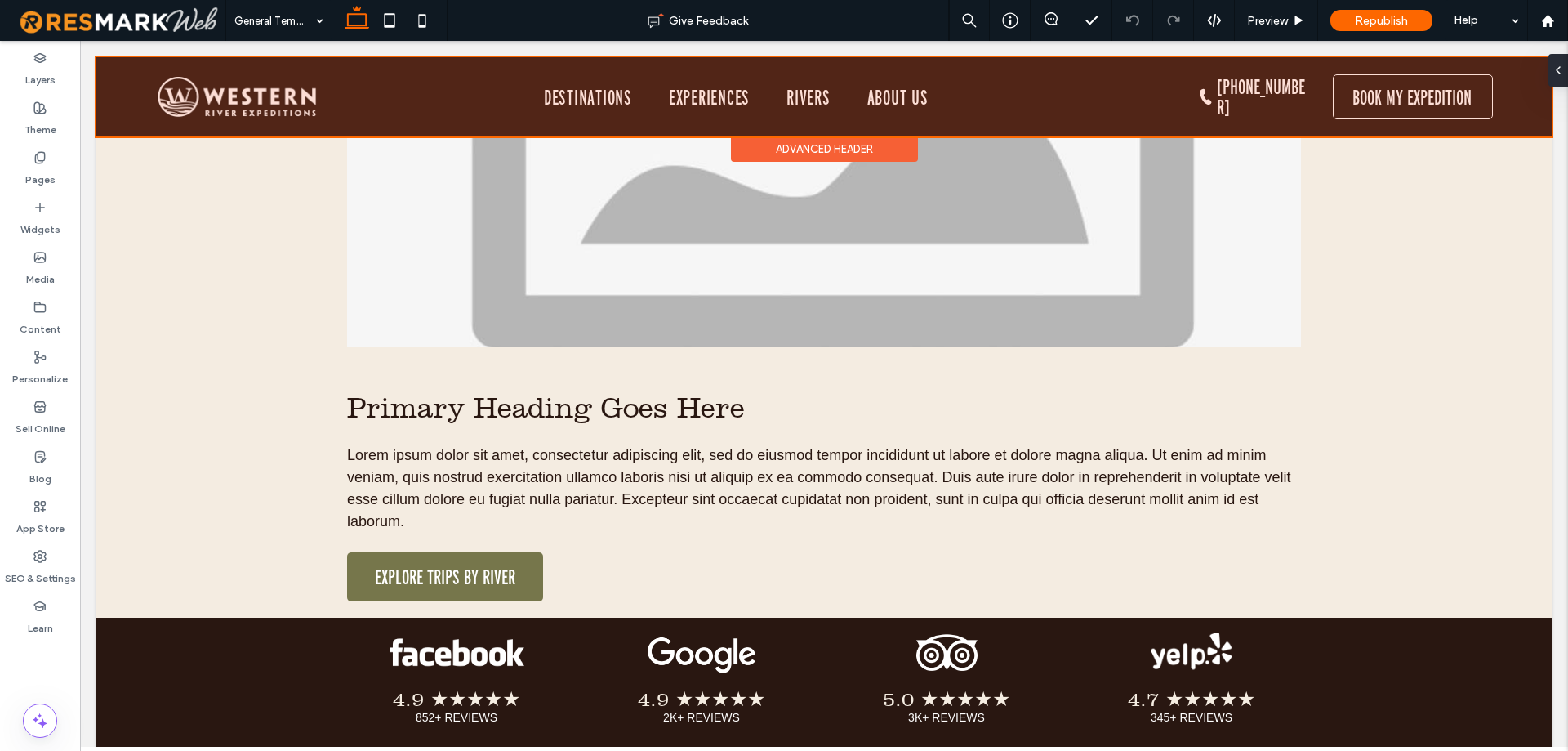
scroll to position [817, 0]
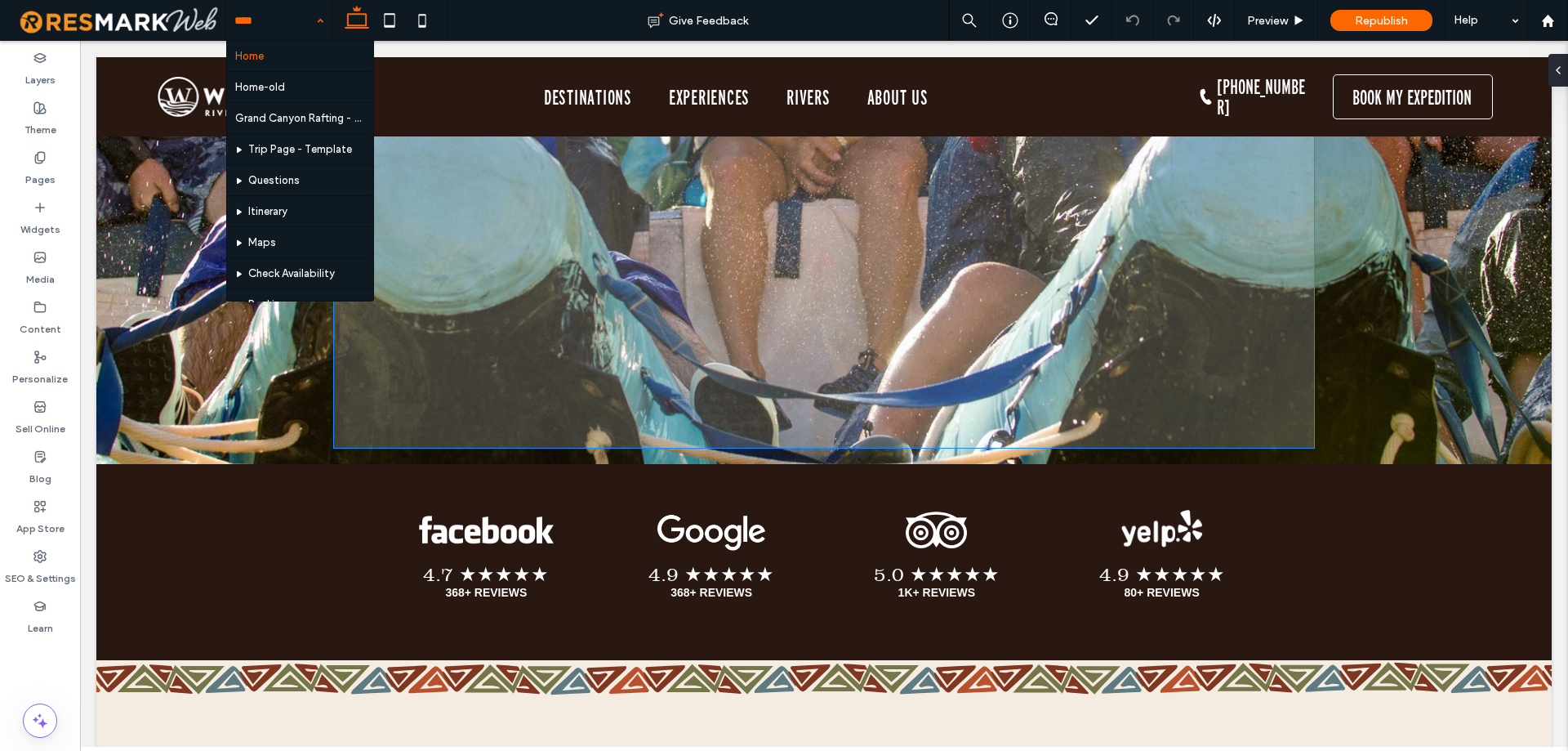
scroll to position [5964, 0]
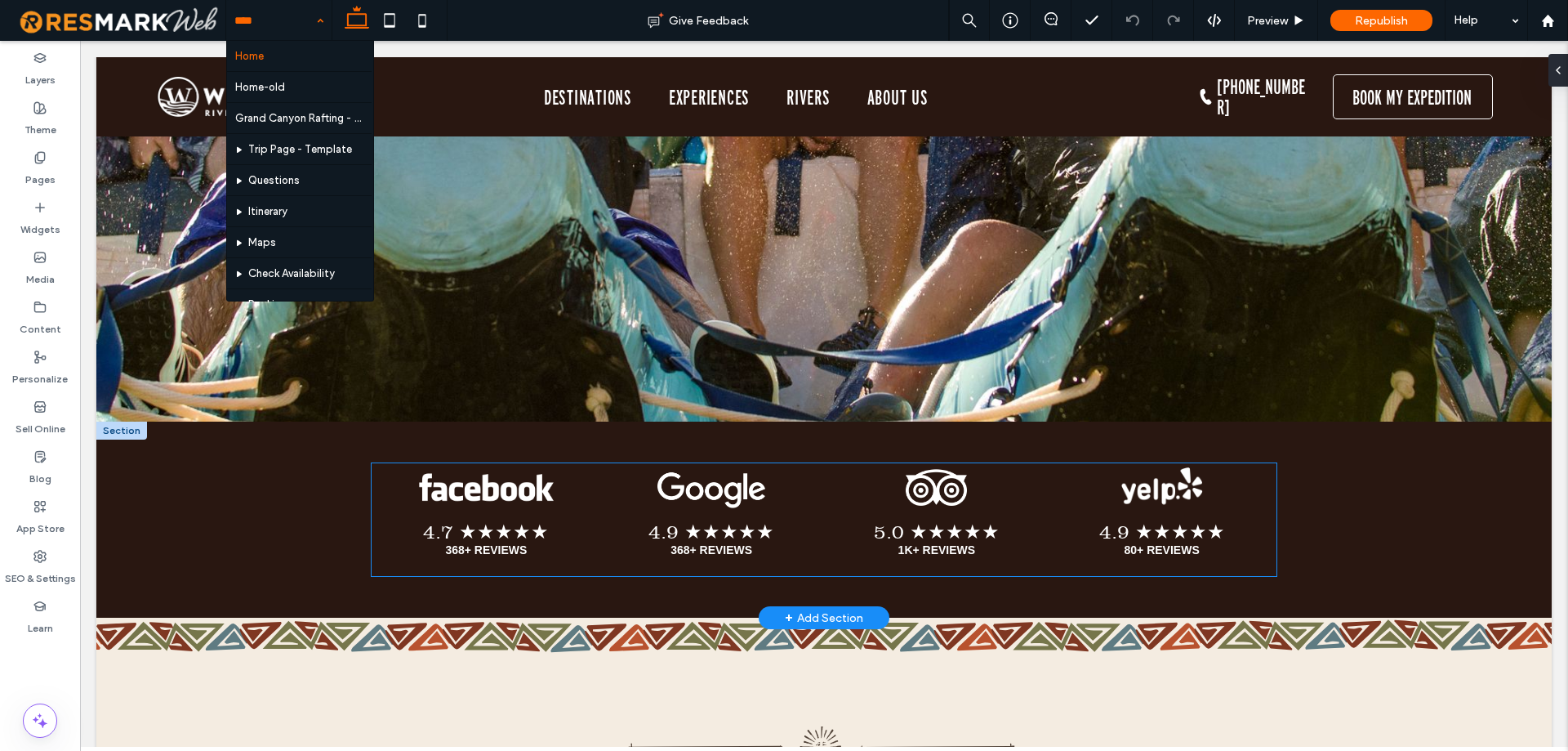
click at [790, 467] on link at bounding box center [711, 487] width 221 height 41
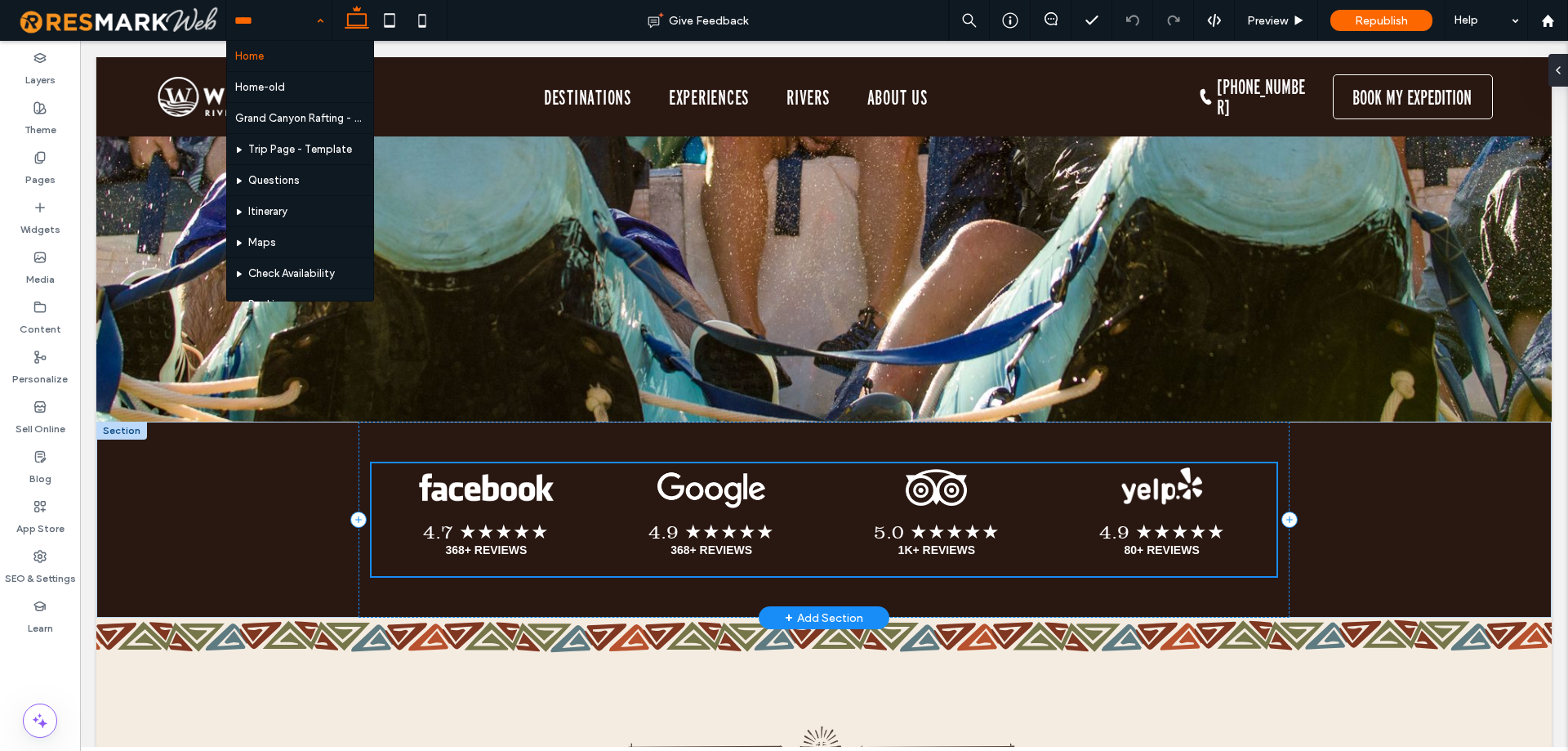
scroll to position [5941, 0]
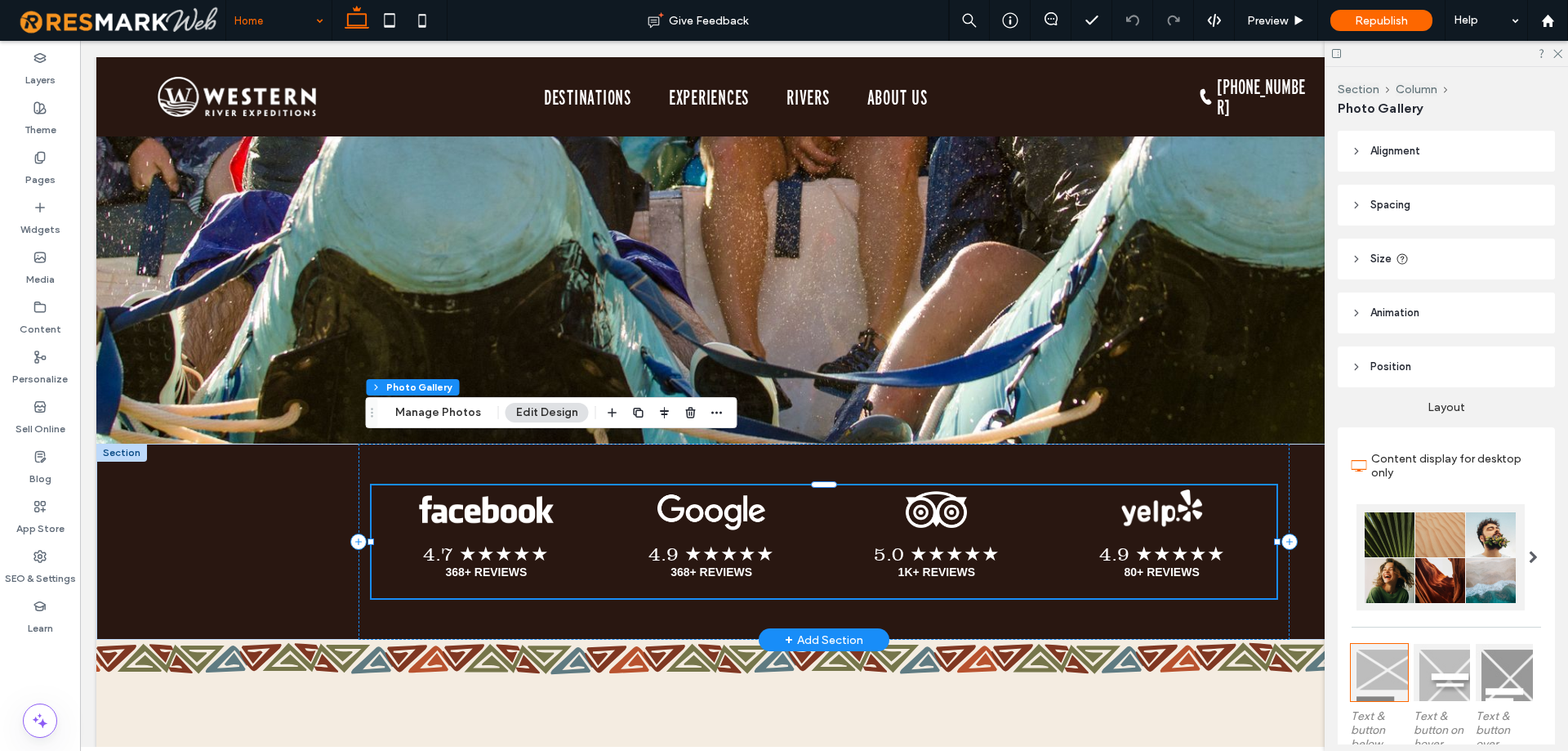
click at [818, 630] on div "+ Add Section" at bounding box center [823, 639] width 78 height 18
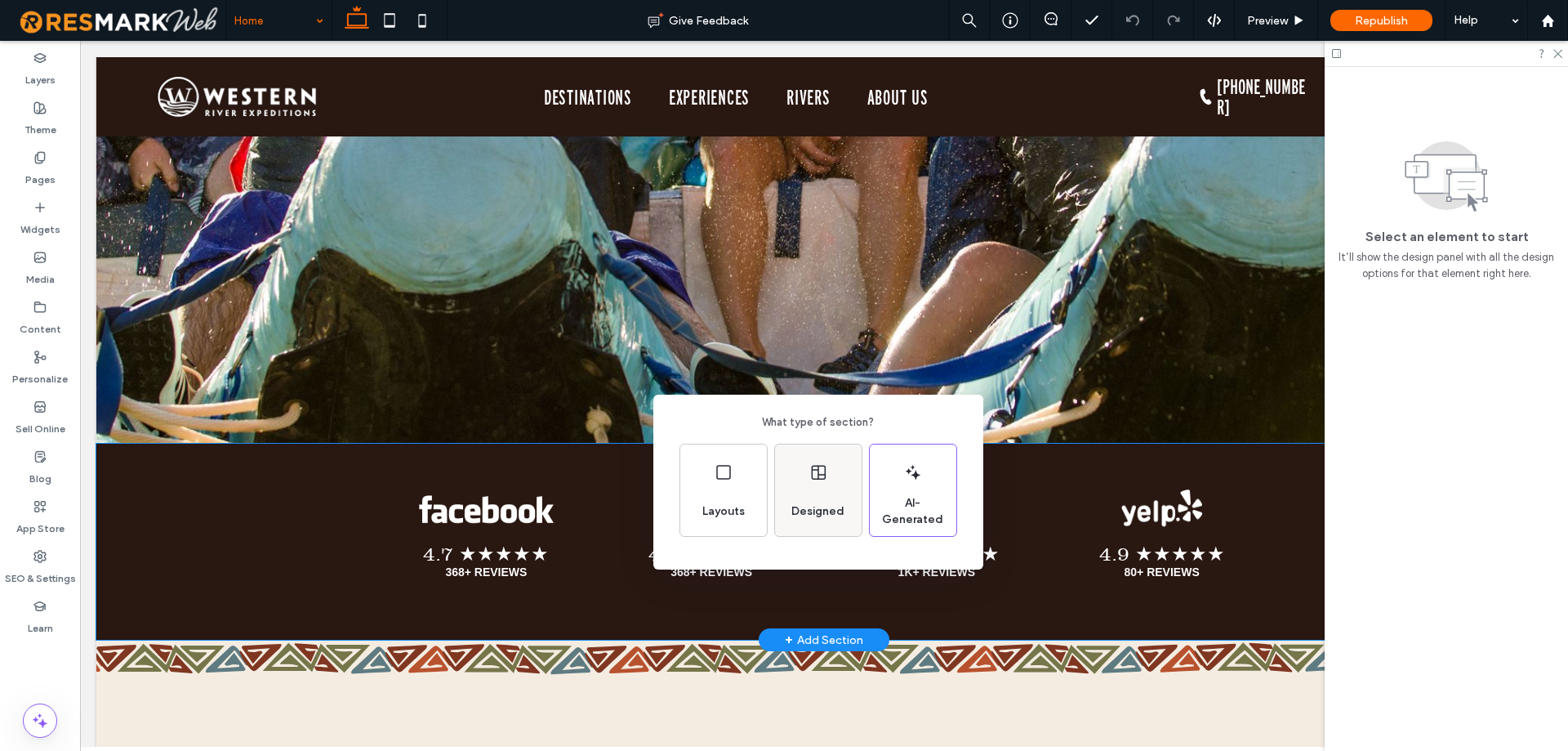
click at [806, 486] on div "Designed" at bounding box center [818, 490] width 87 height 91
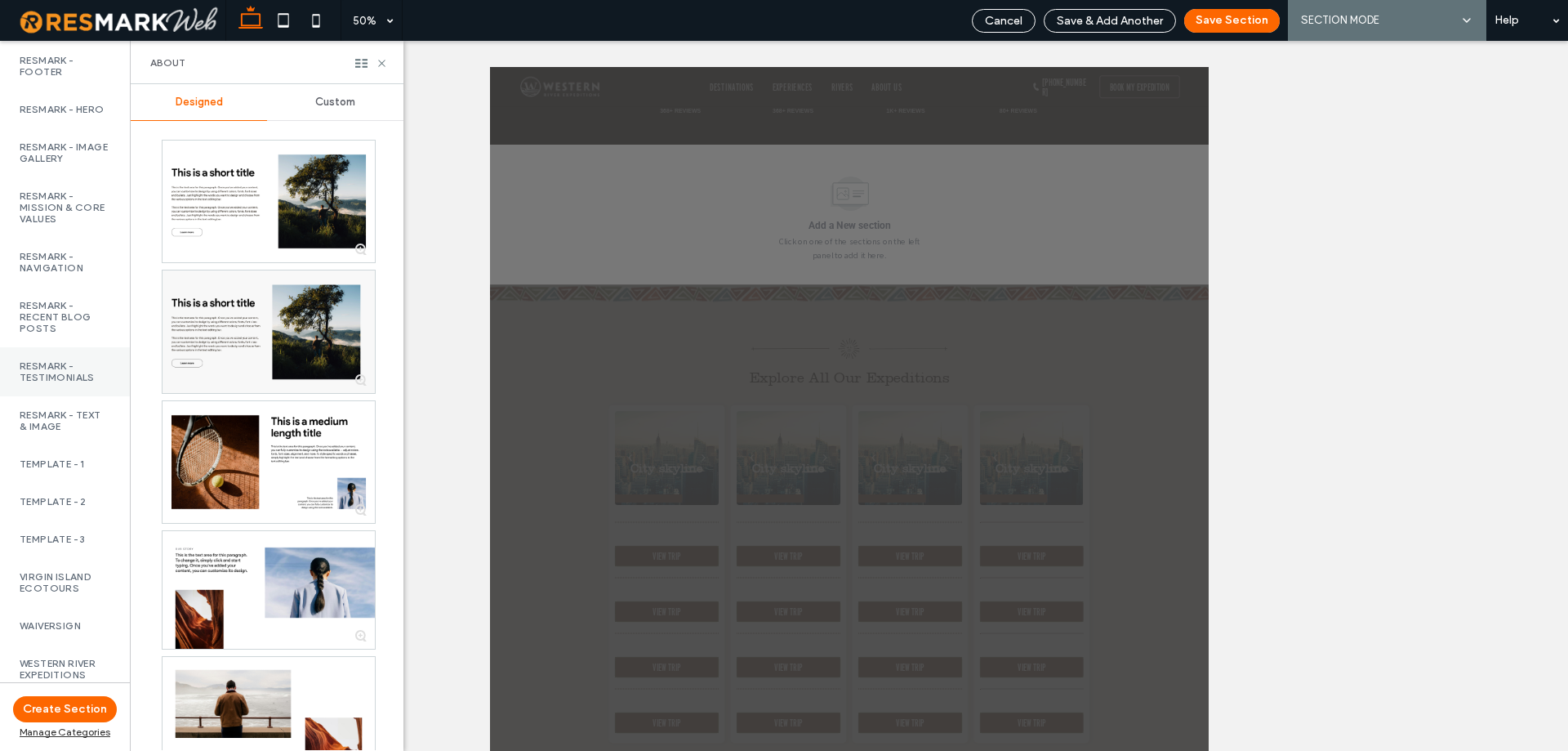
scroll to position [1959, 0]
click at [77, 658] on label "Western River Expeditions" at bounding box center [65, 669] width 91 height 23
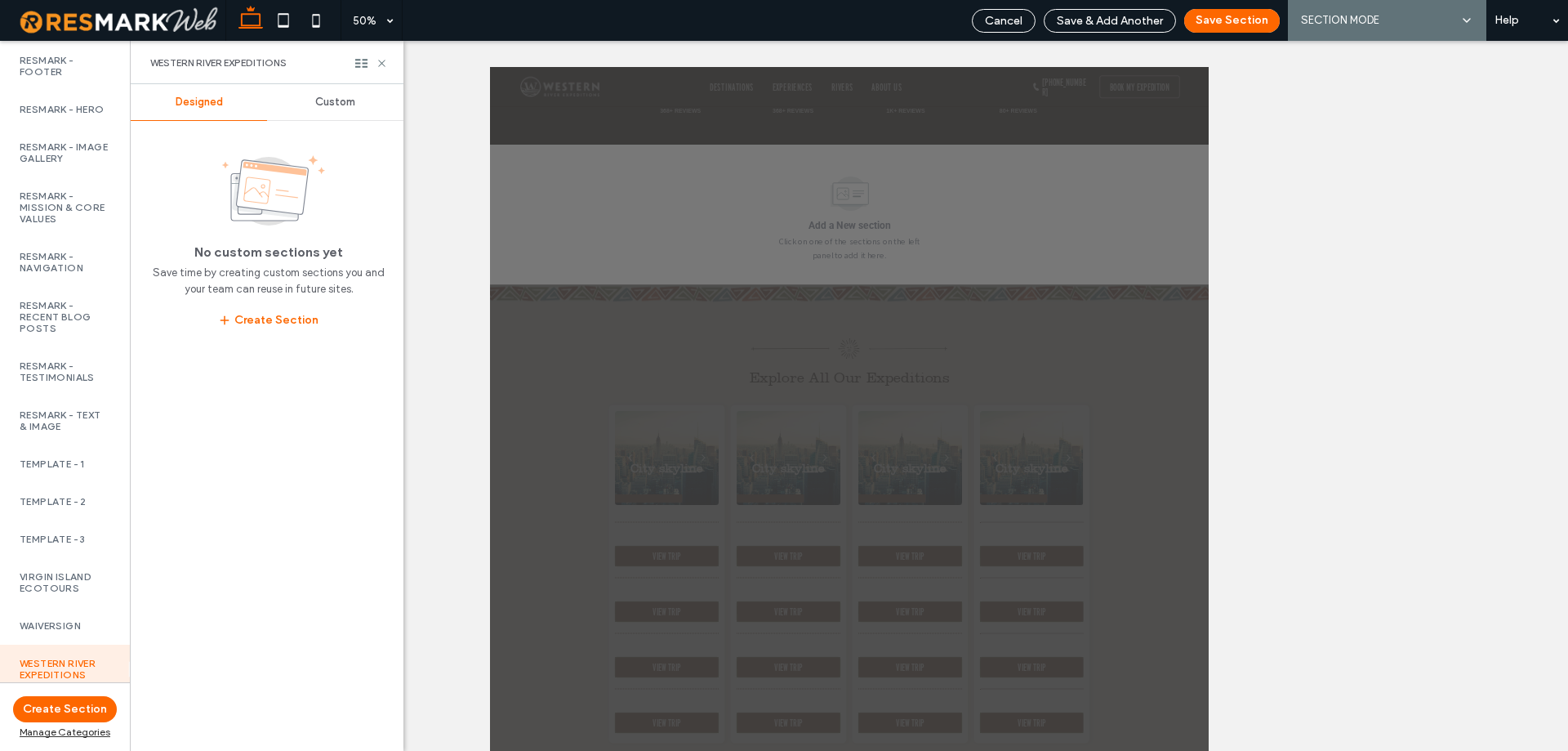
click at [363, 112] on div "Custom" at bounding box center [335, 102] width 137 height 36
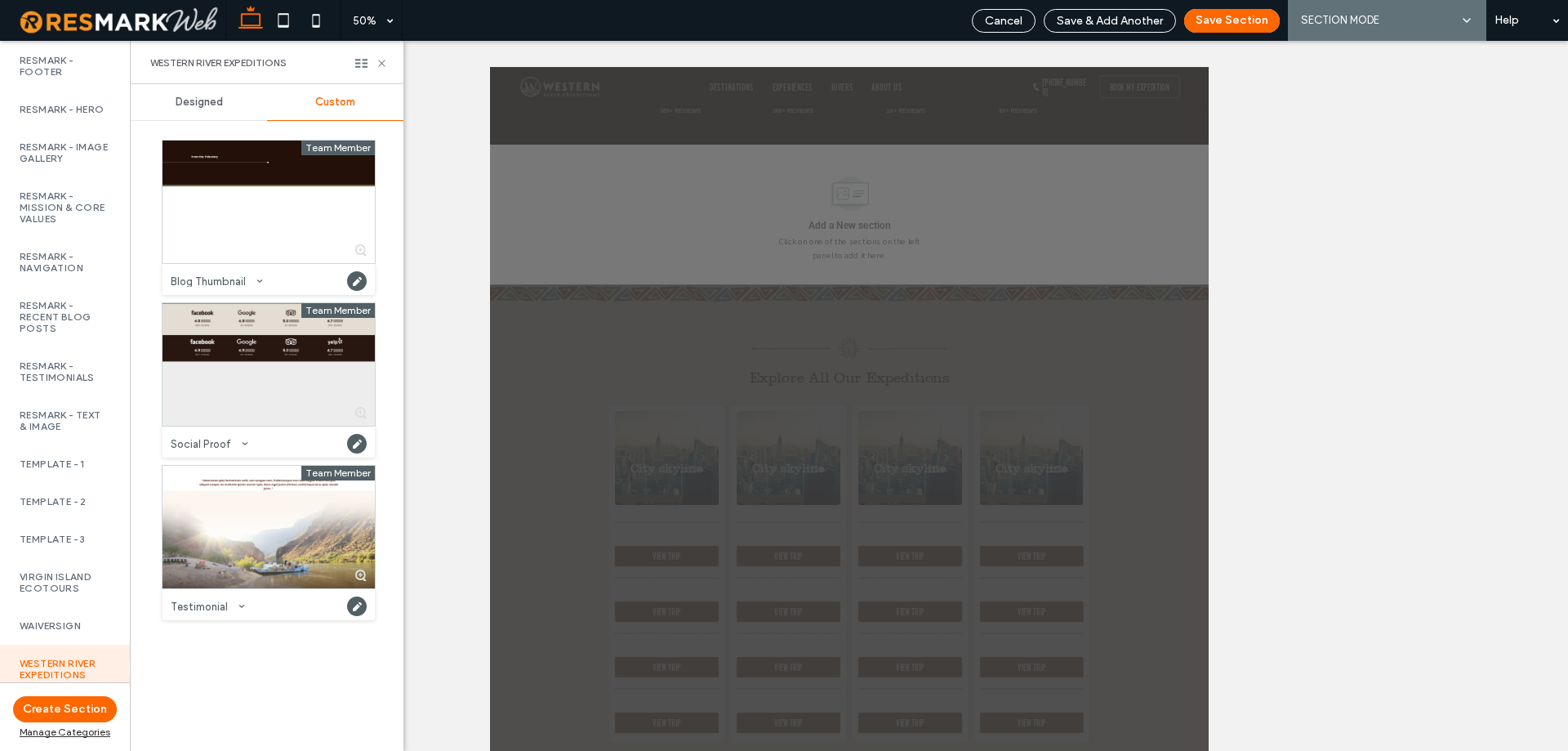
click at [250, 317] on div at bounding box center [268, 364] width 212 height 123
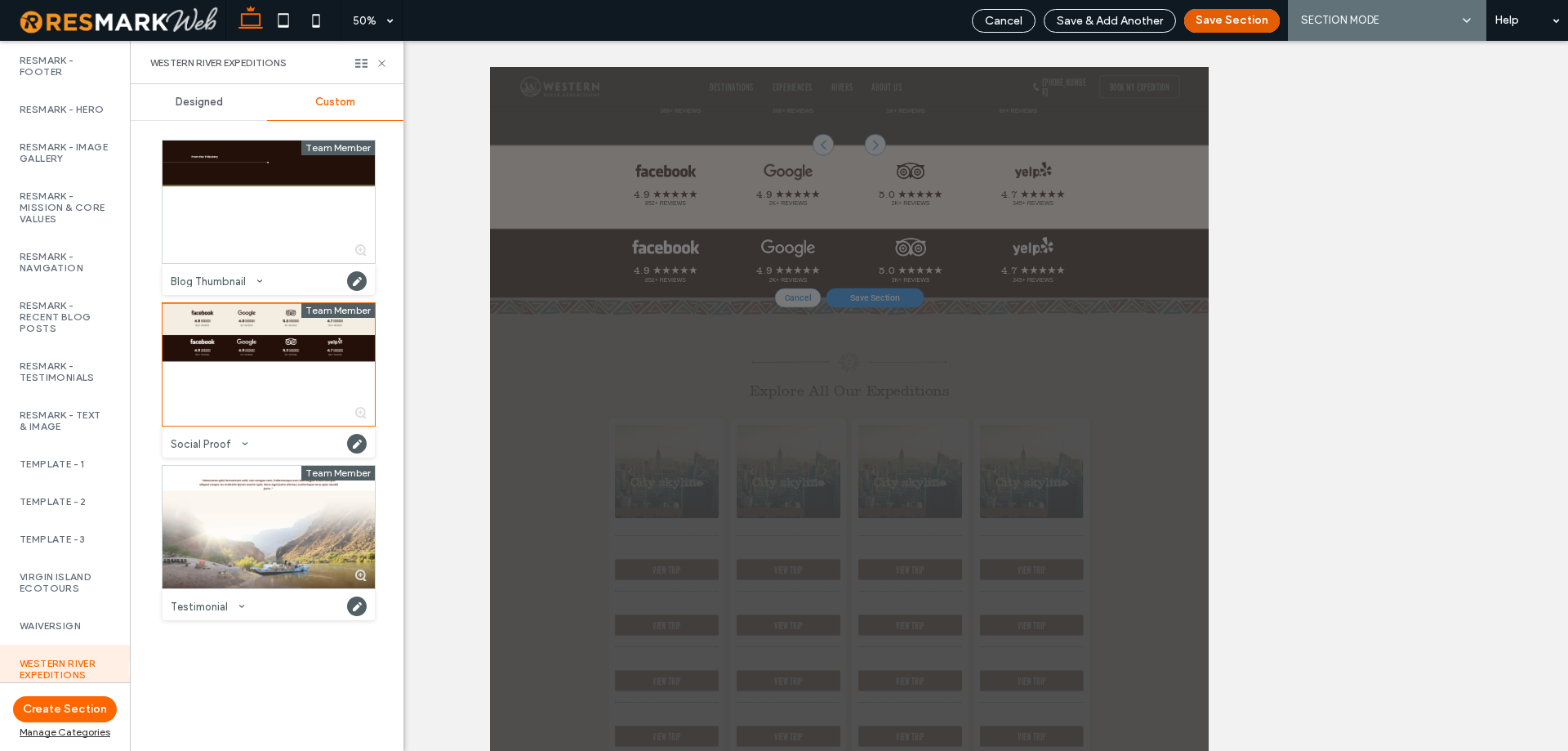
click at [1223, 23] on button "Save Section" at bounding box center [1232, 20] width 96 height 24
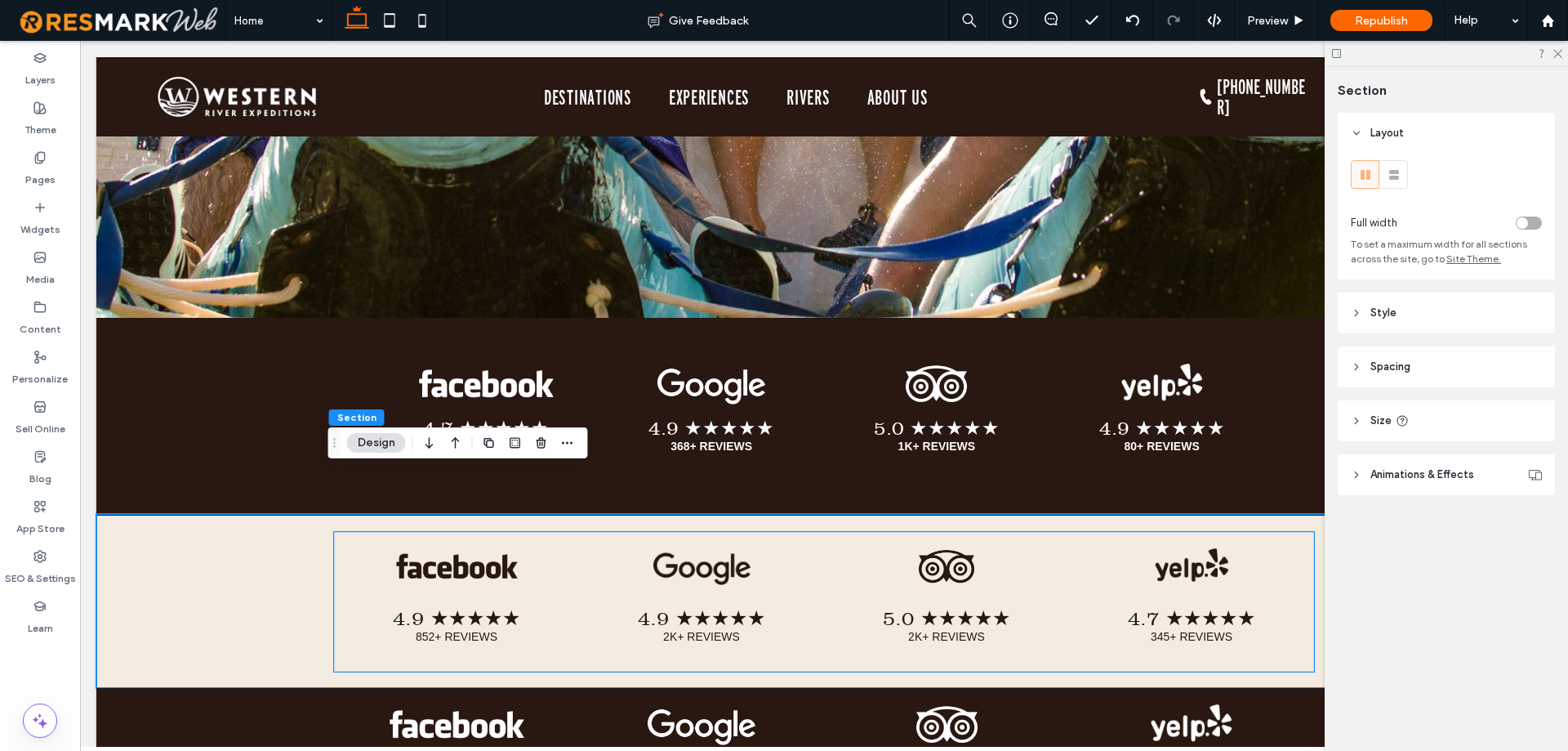
scroll to position [6148, 0]
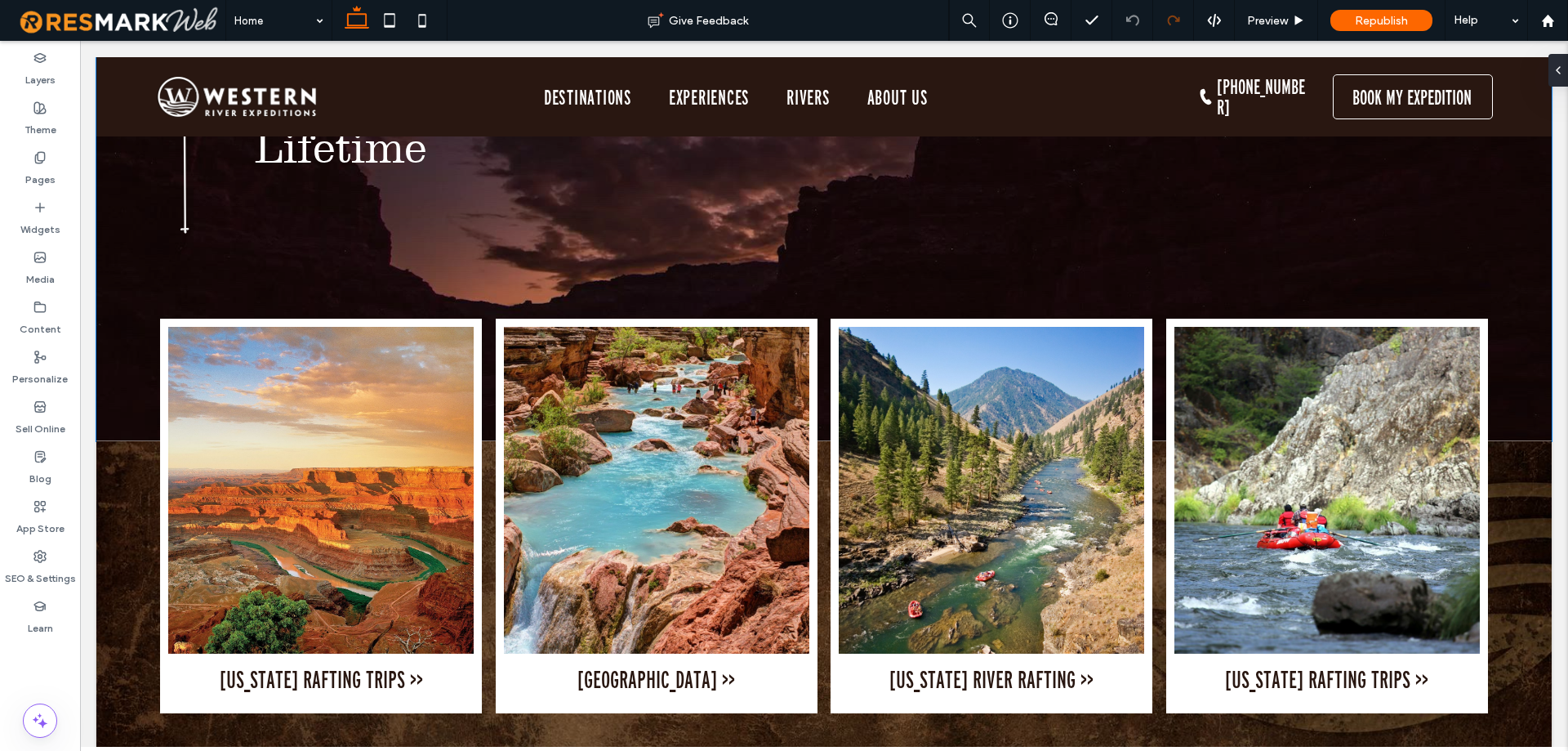
scroll to position [77, 0]
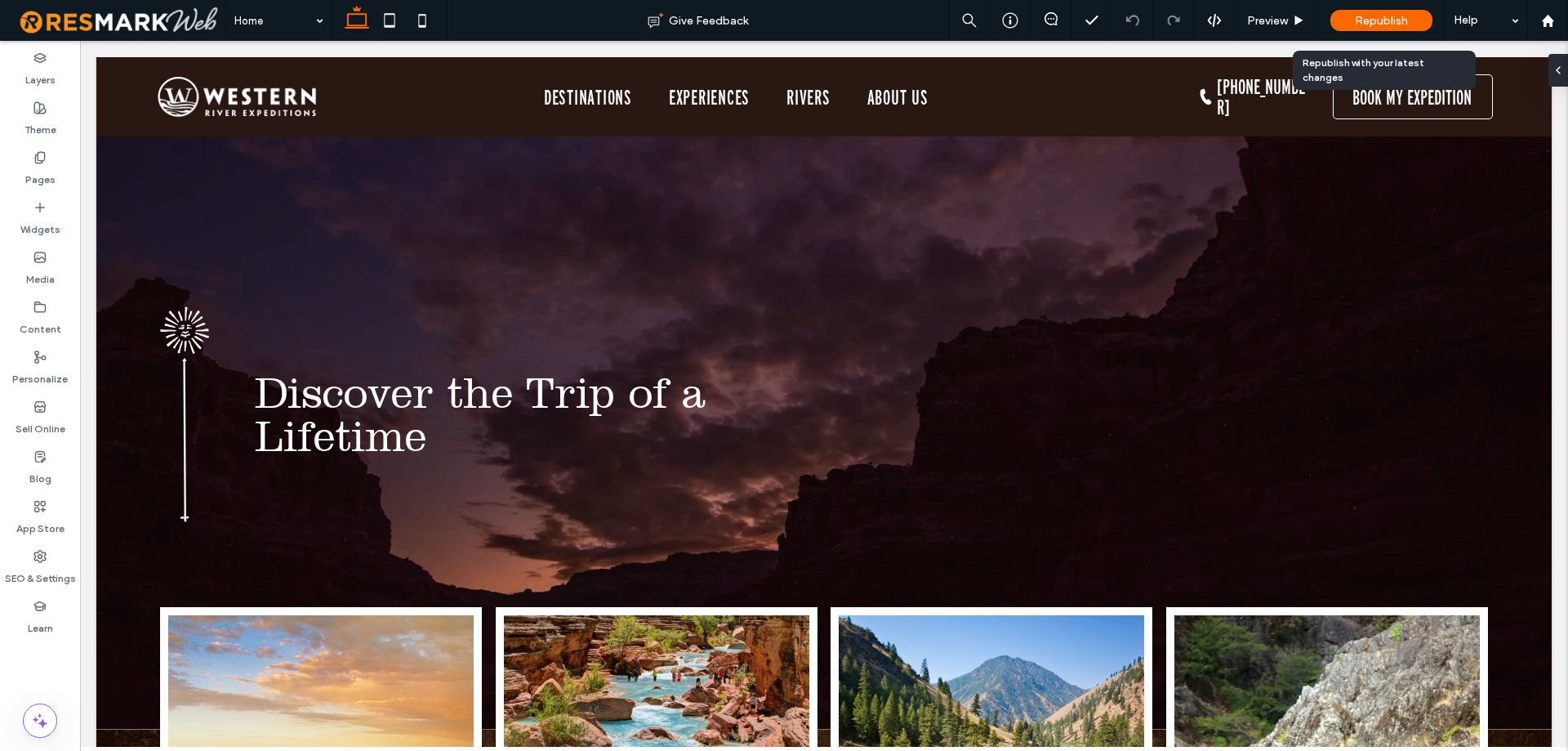
click at [1400, 20] on span "Republish" at bounding box center [1382, 21] width 53 height 14
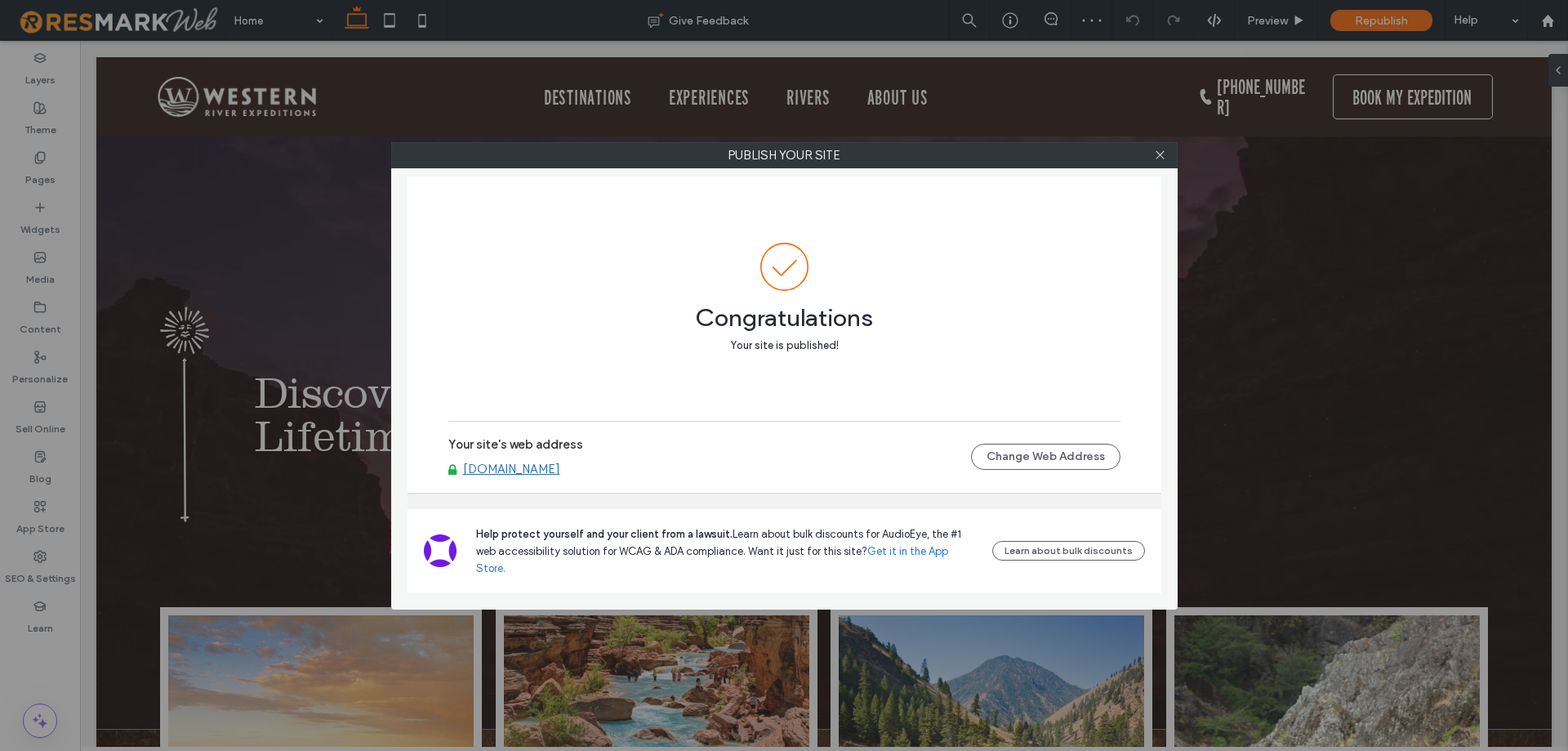
click at [560, 476] on link "[DOMAIN_NAME]" at bounding box center [512, 469] width 98 height 15
click at [1162, 156] on icon at bounding box center [1160, 154] width 12 height 12
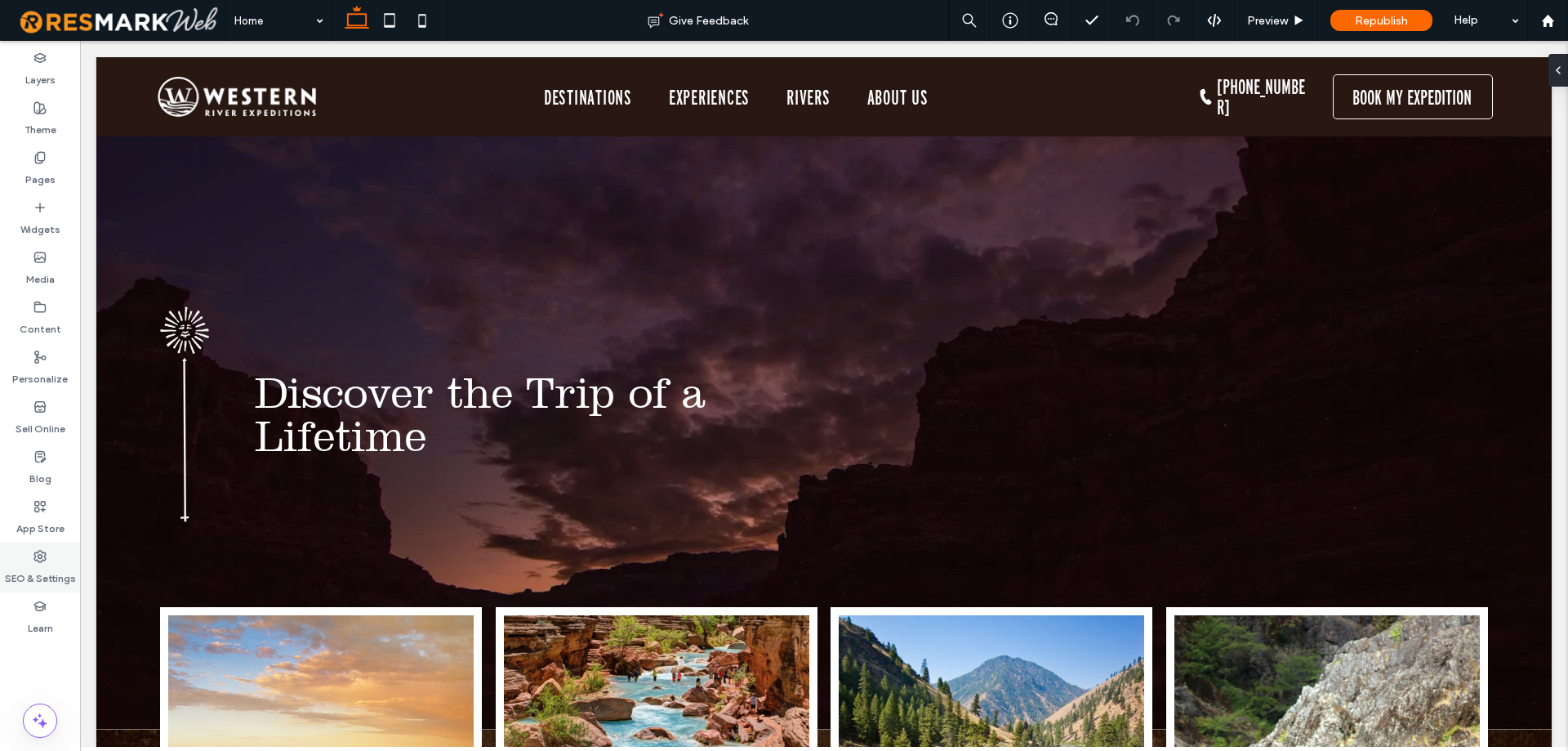
click at [34, 554] on icon at bounding box center [40, 556] width 13 height 13
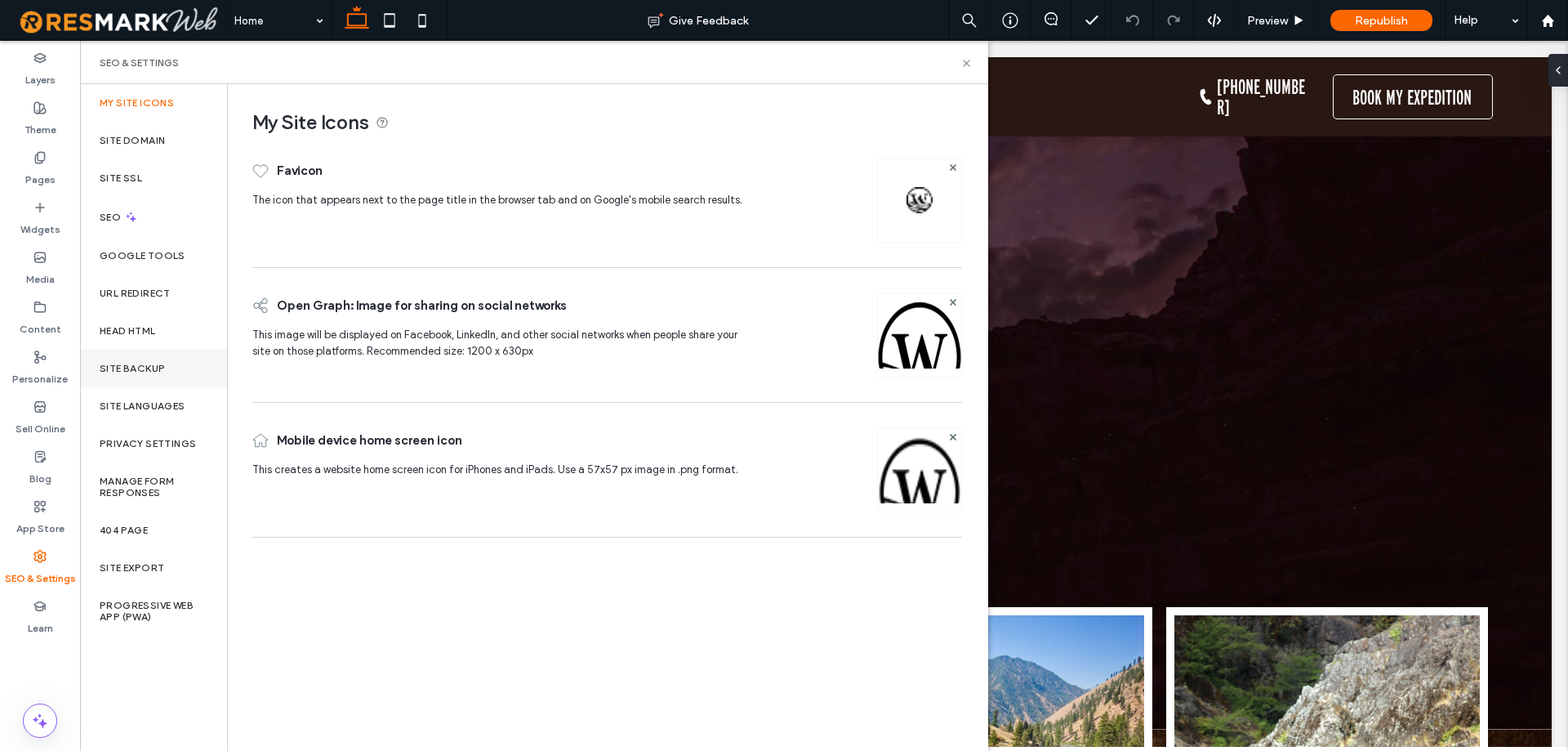
click at [165, 366] on label "Site Backup" at bounding box center [132, 368] width 66 height 12
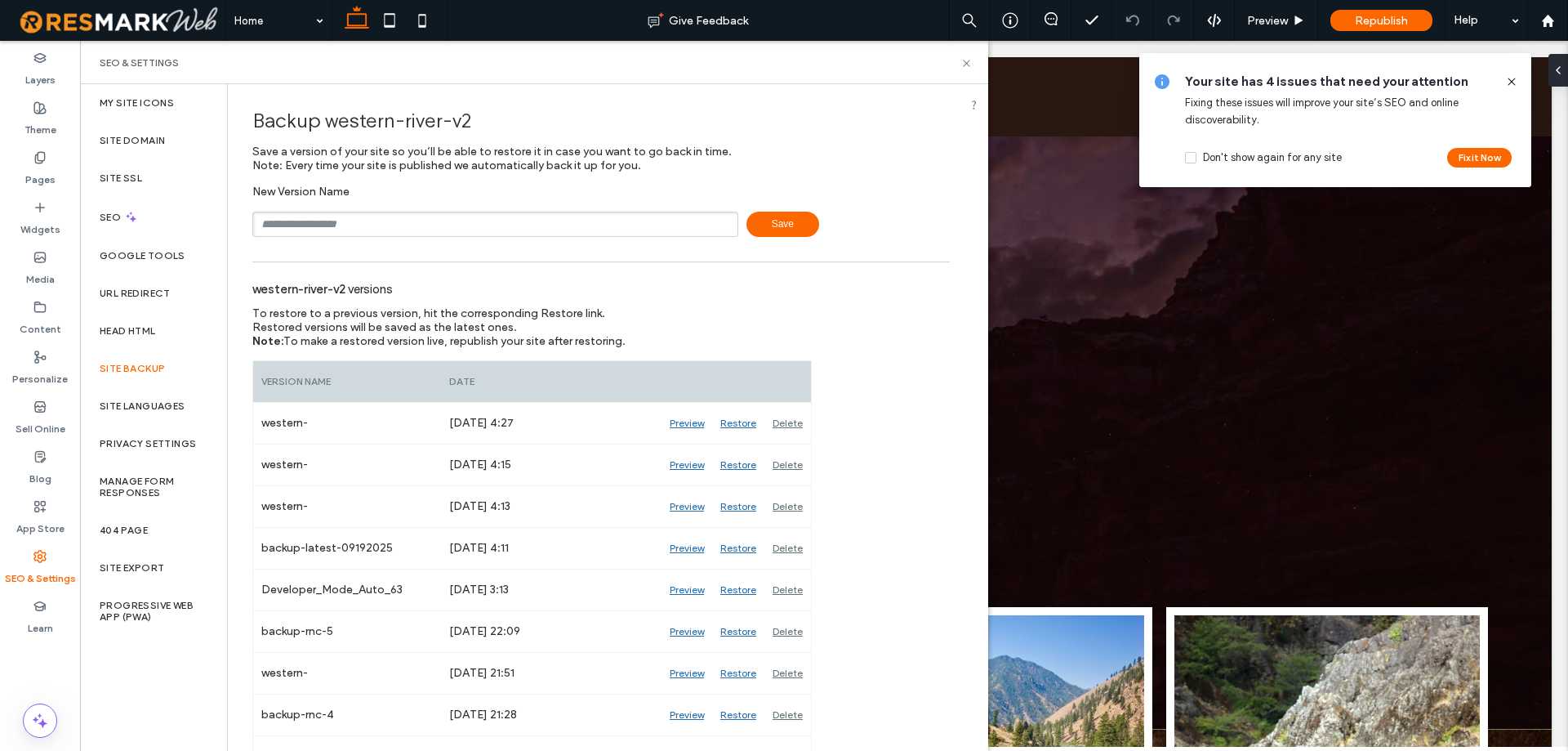
click at [1507, 83] on icon at bounding box center [1511, 82] width 13 height 13
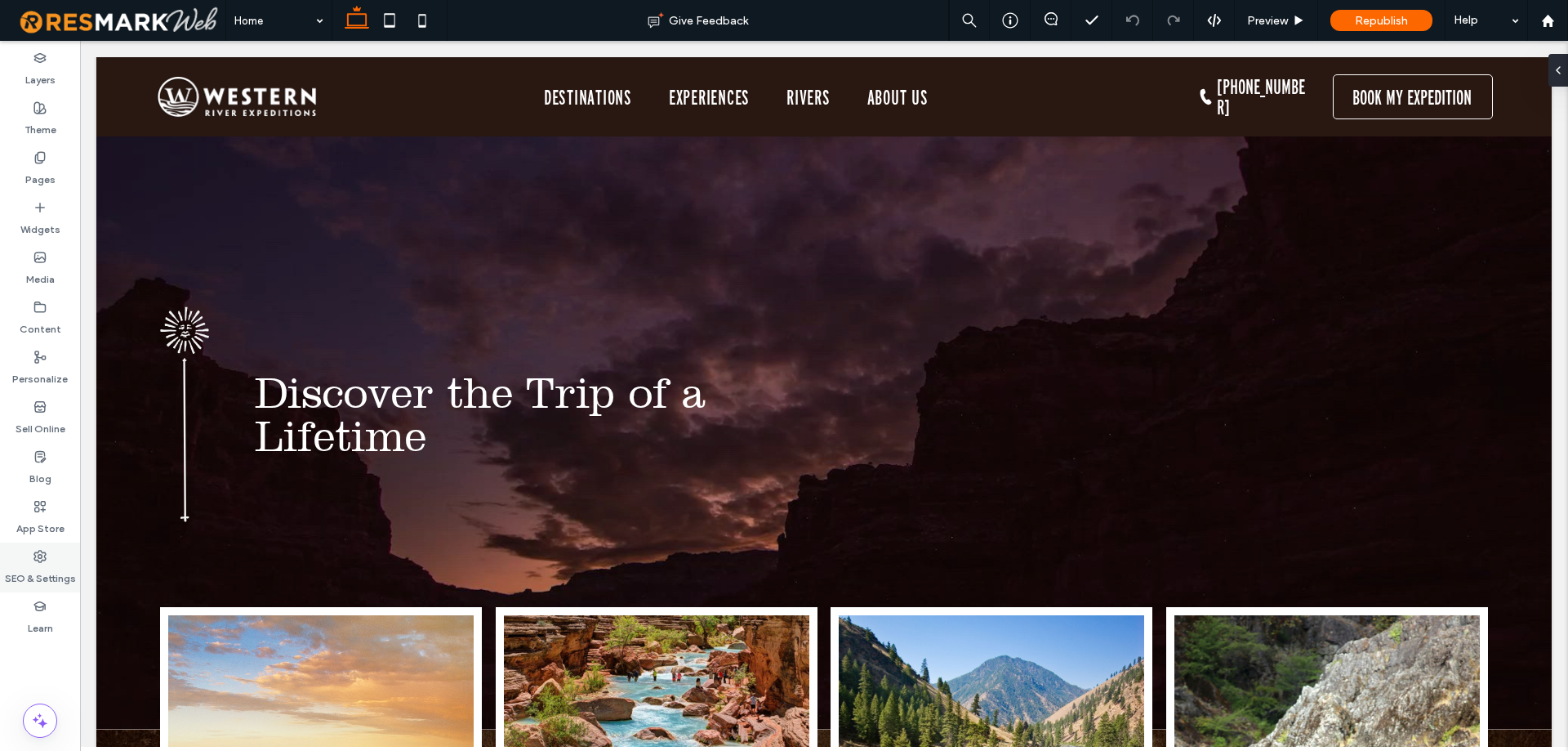
click at [45, 580] on label "SEO & Settings" at bounding box center [41, 574] width 71 height 23
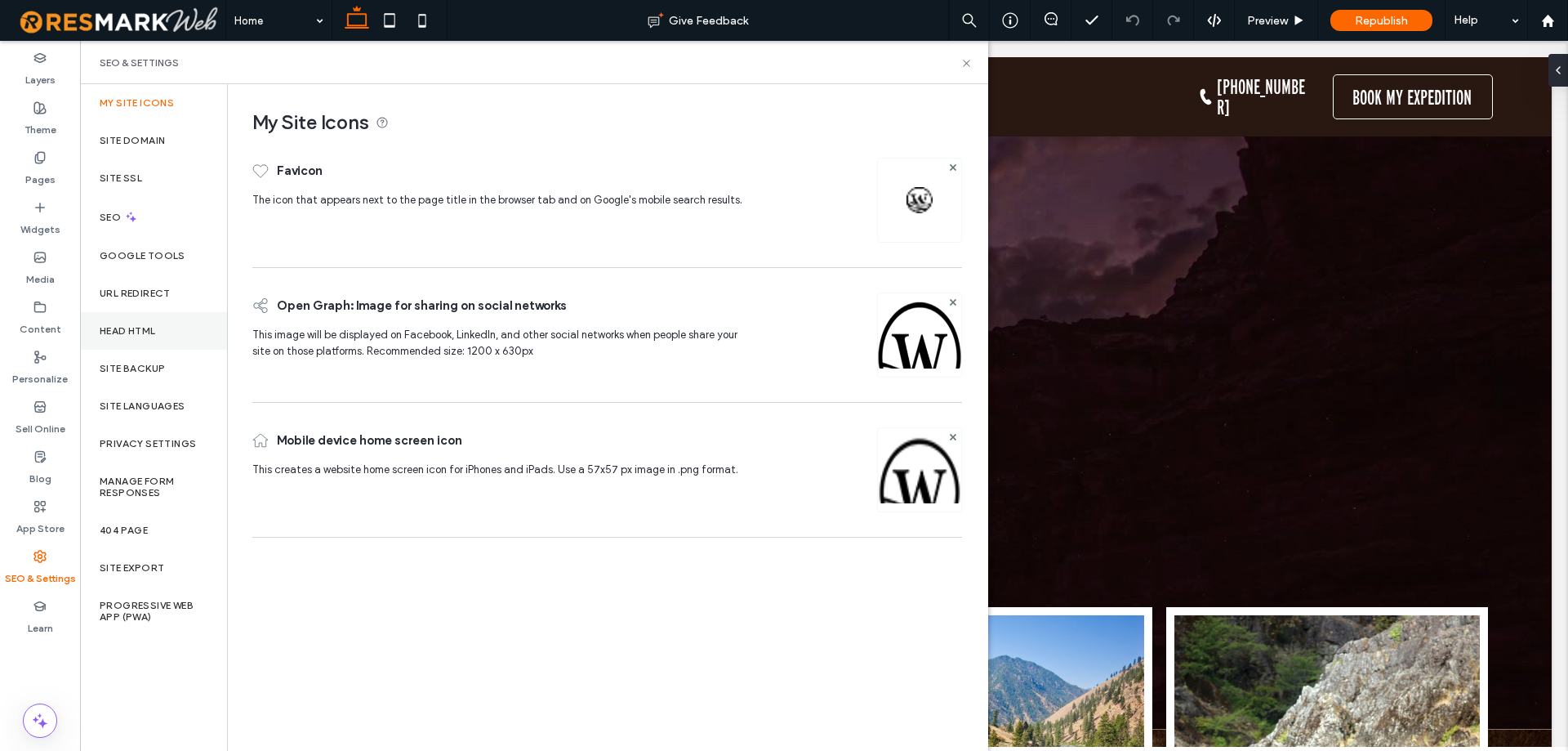
click at [152, 342] on div "Head HTML" at bounding box center [154, 331] width 147 height 37
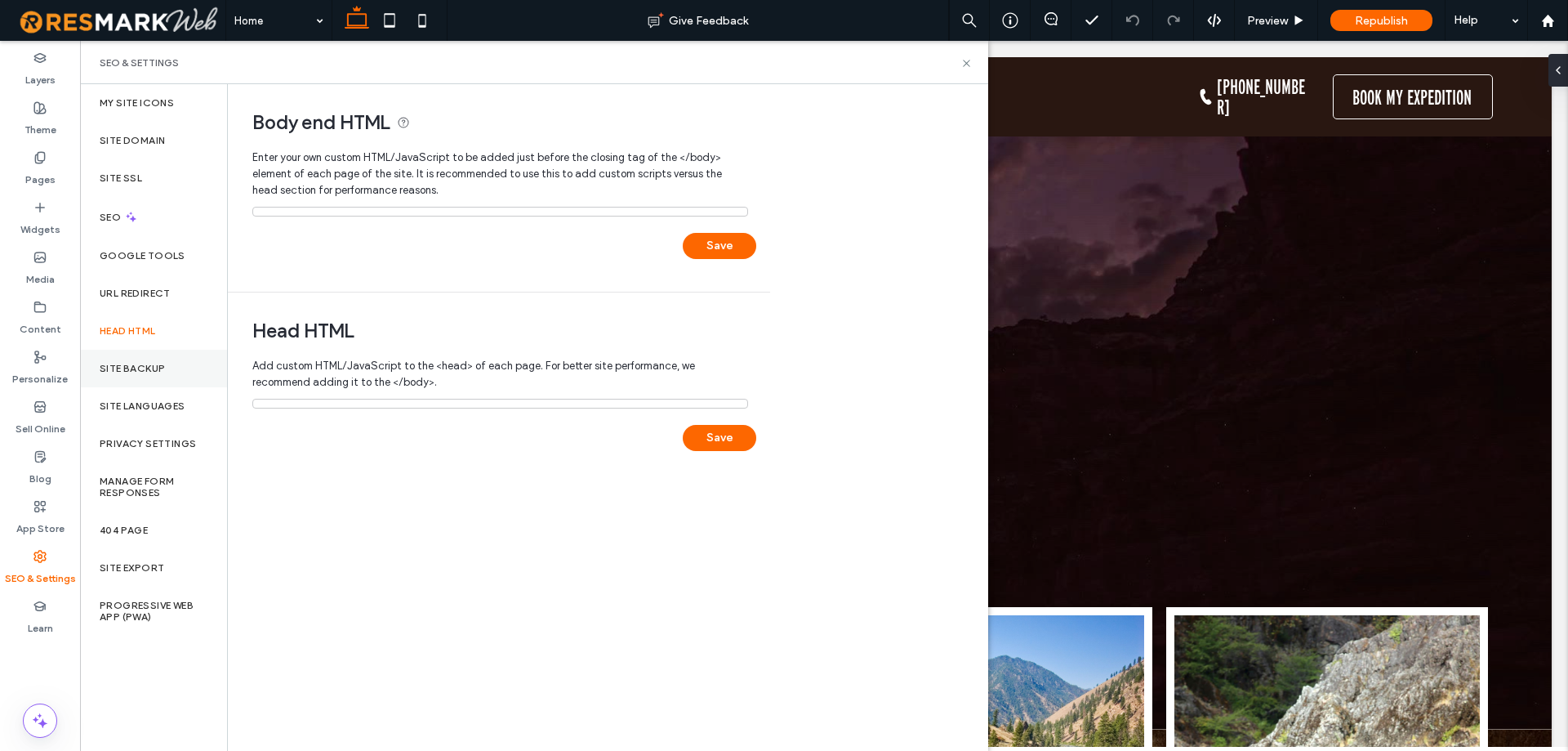
click at [152, 363] on label "Site Backup" at bounding box center [132, 368] width 66 height 12
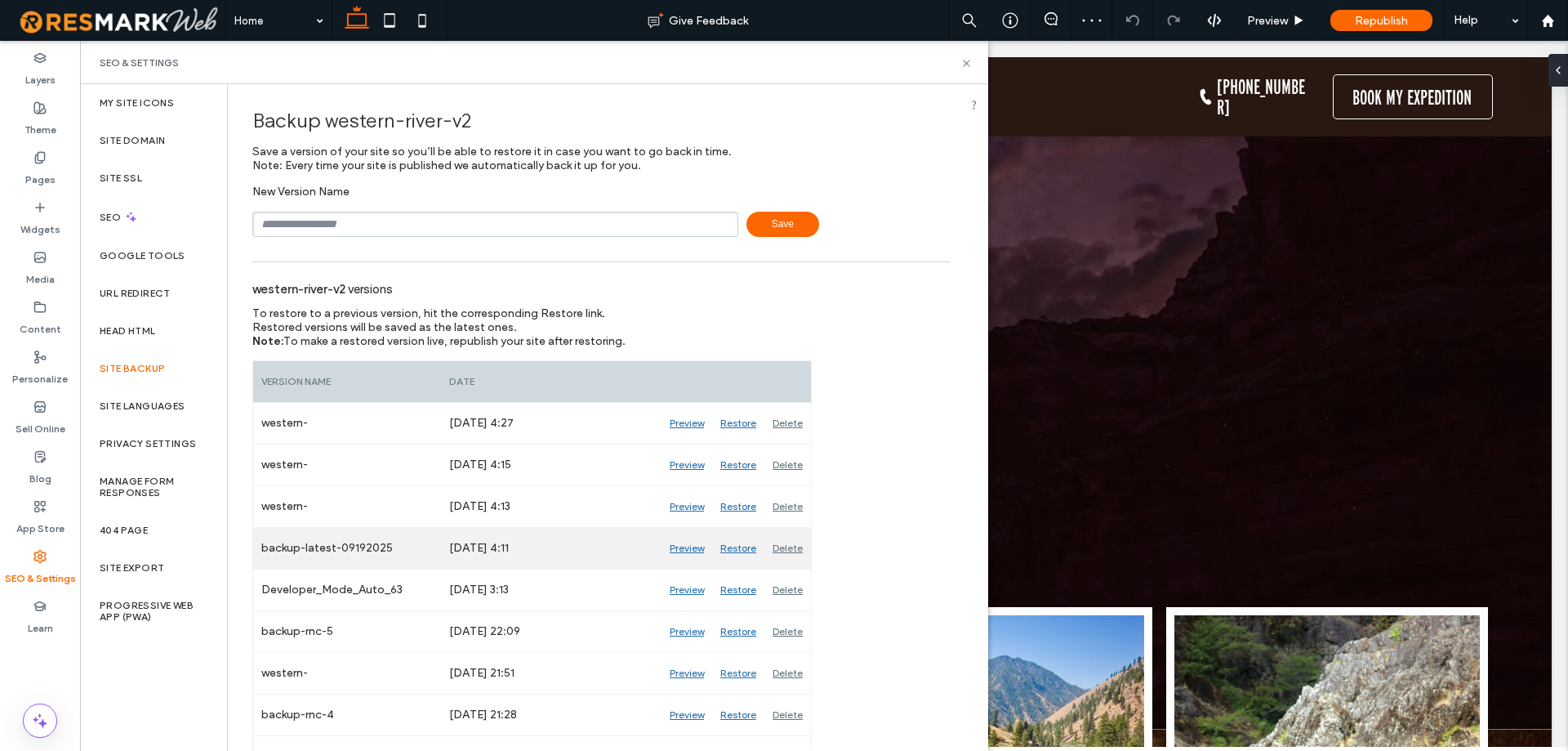
click at [694, 548] on div "Preview" at bounding box center [686, 548] width 51 height 41
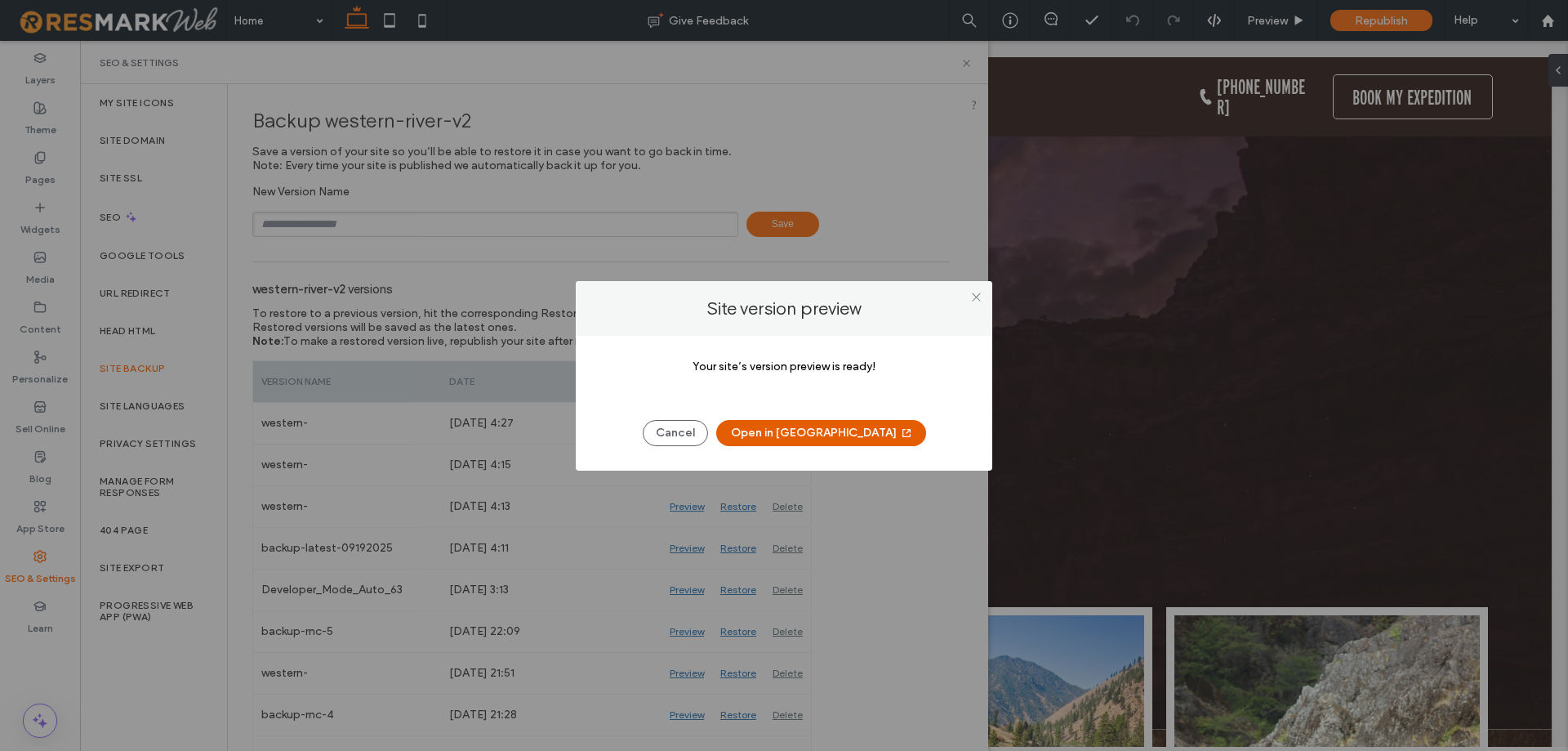
click at [832, 442] on button "Open in New Tab" at bounding box center [821, 432] width 209 height 26
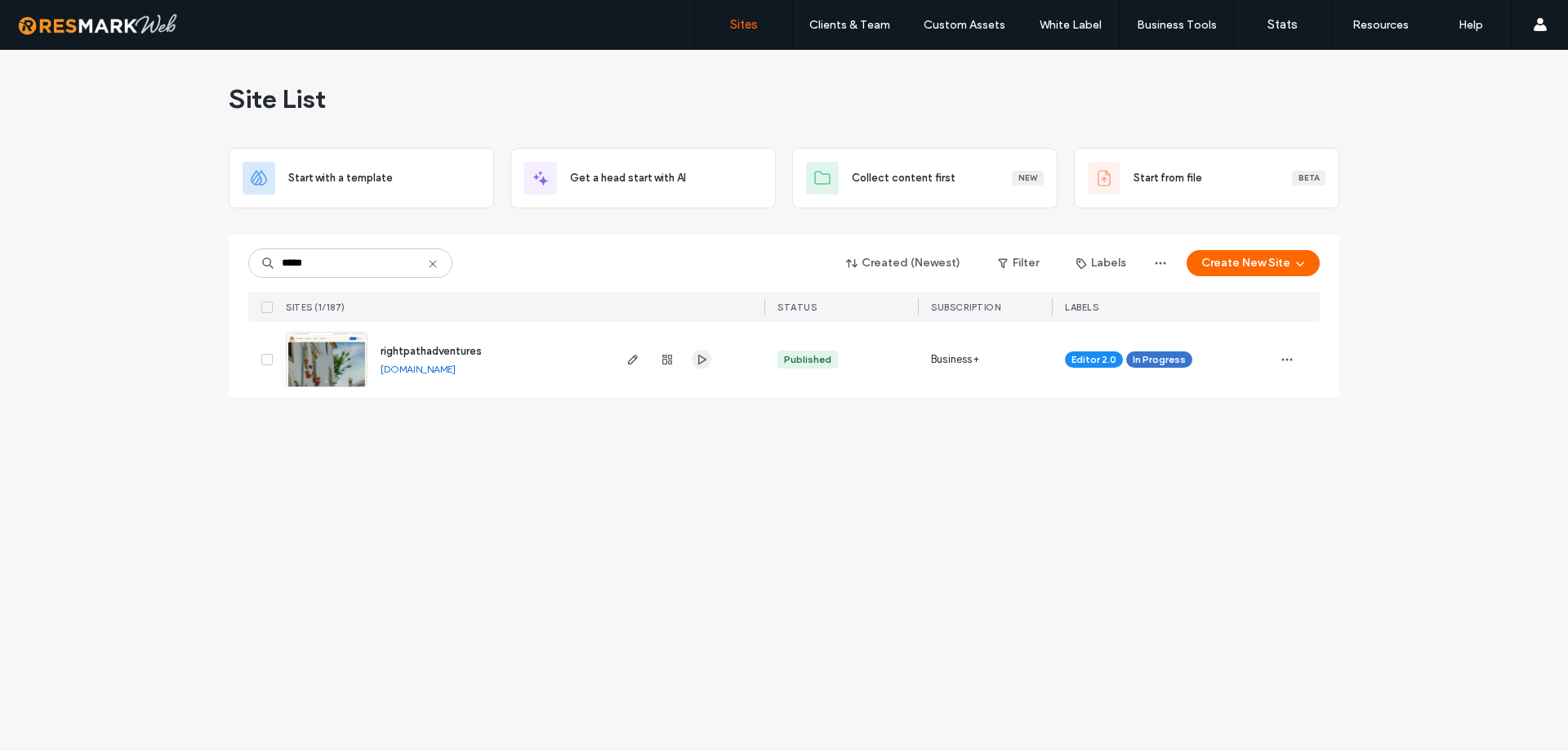
type input "*****"
click at [701, 367] on span "button" at bounding box center [701, 360] width 20 height 20
